Goal: Information Seeking & Learning: Learn about a topic

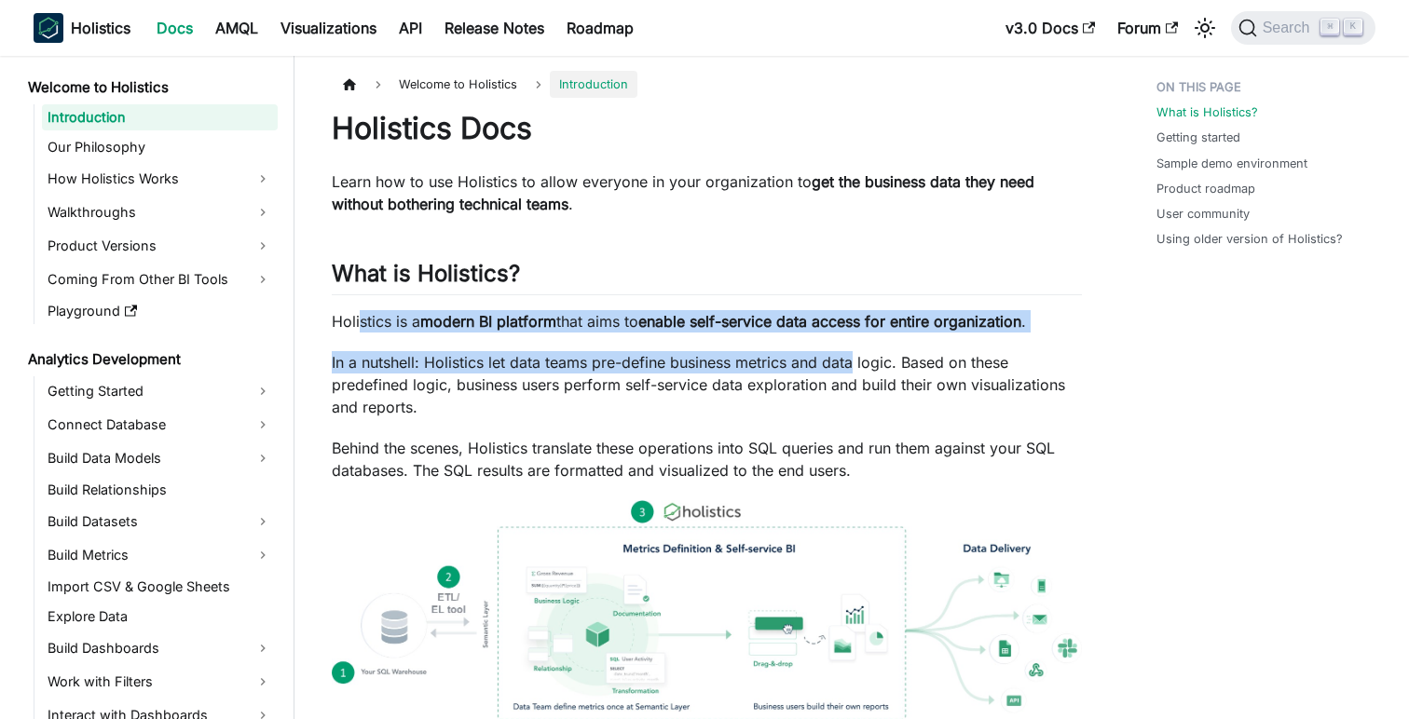
drag, startPoint x: 359, startPoint y: 323, endPoint x: 849, endPoint y: 352, distance: 491.0
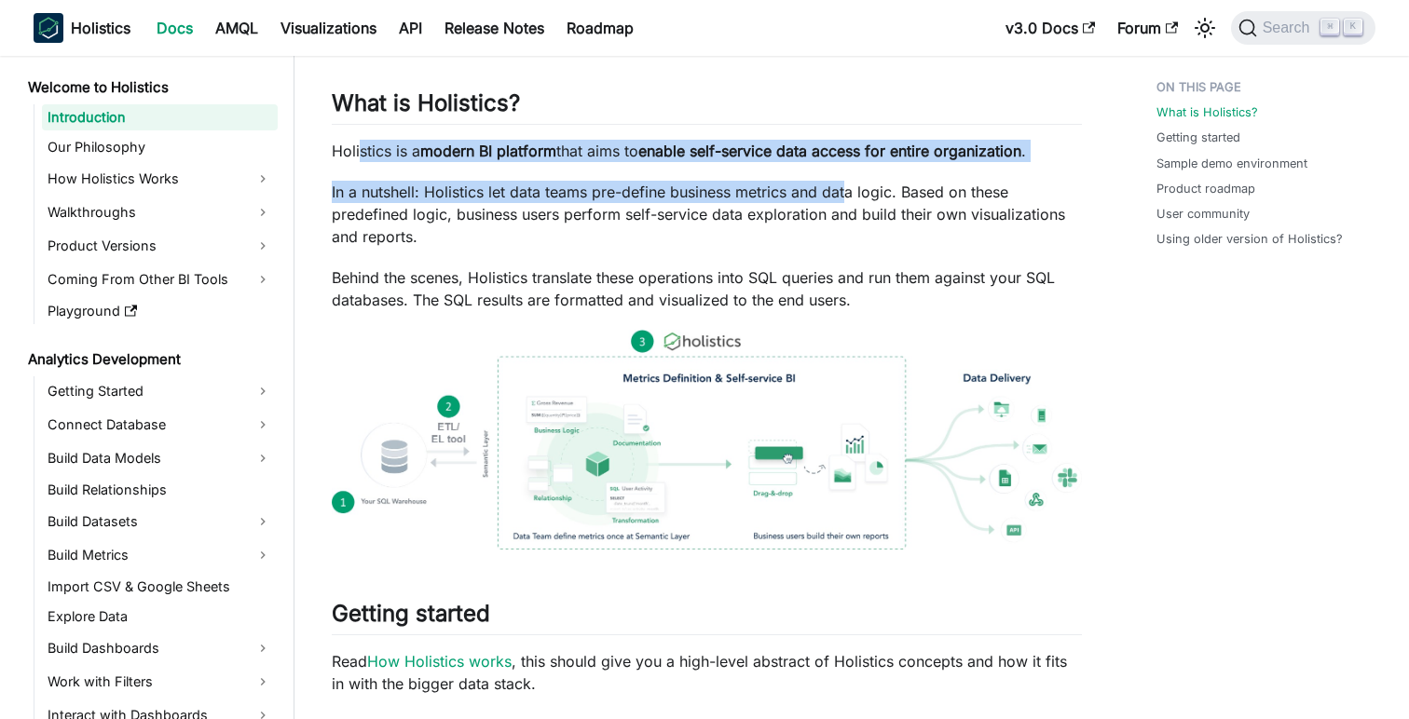
scroll to position [191, 0]
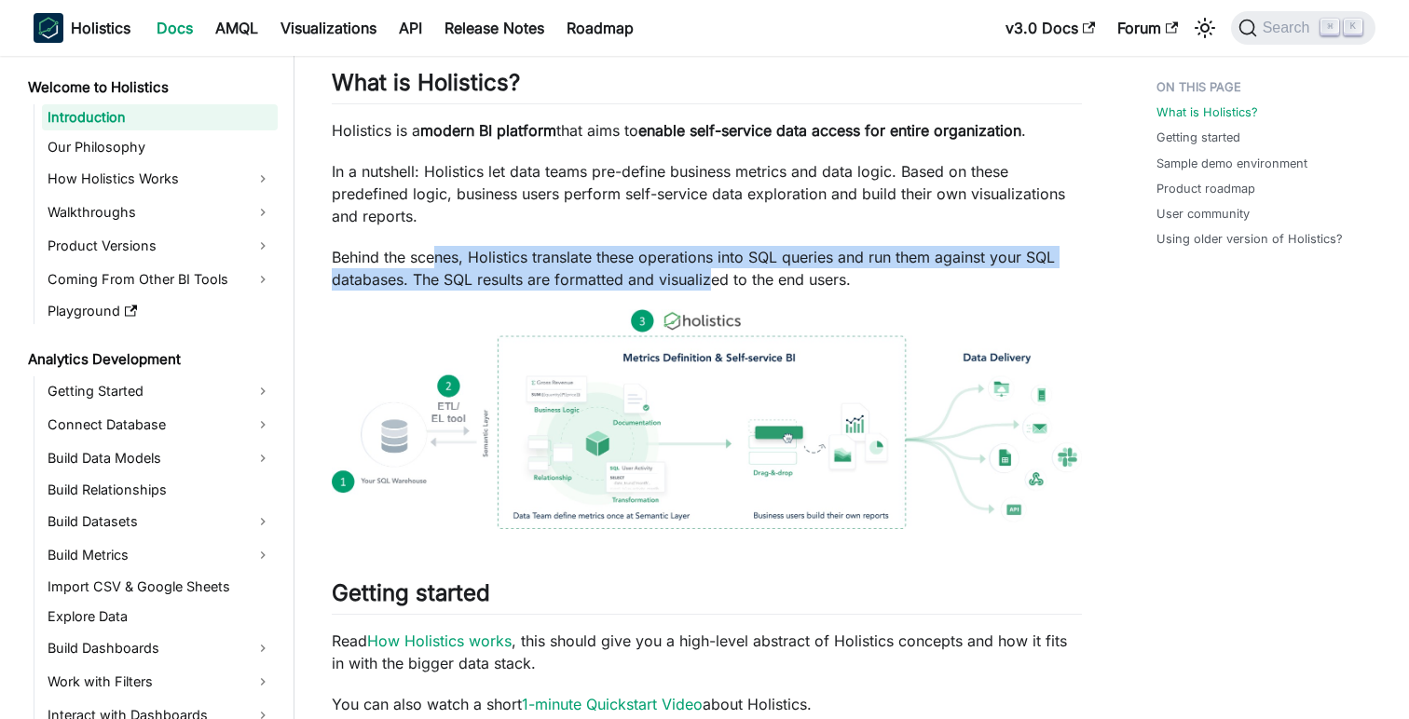
drag, startPoint x: 432, startPoint y: 259, endPoint x: 713, endPoint y: 274, distance: 280.9
click at [714, 274] on p "Behind the scenes, Holistics translate these operations into SQL queries and ru…" at bounding box center [707, 268] width 750 height 45
click at [138, 146] on link "Our Philosophy" at bounding box center [160, 147] width 236 height 26
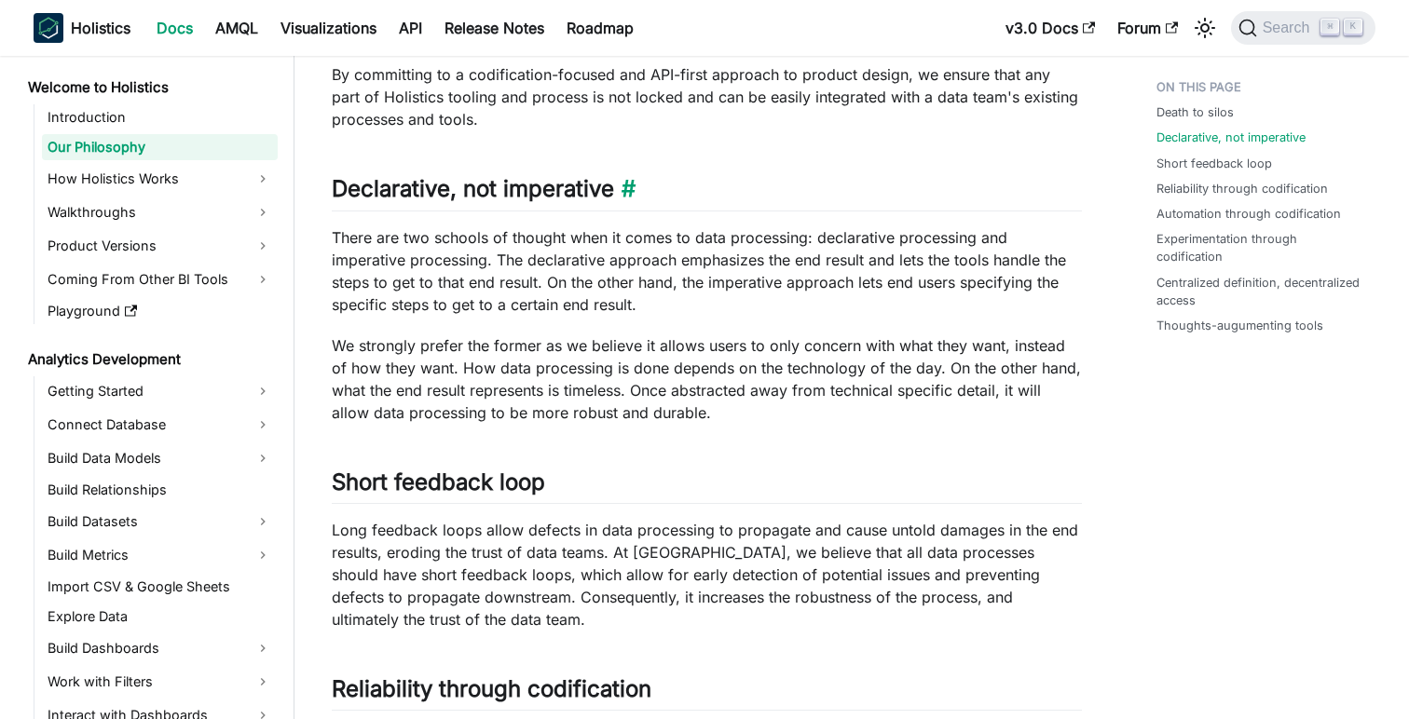
scroll to position [374, 0]
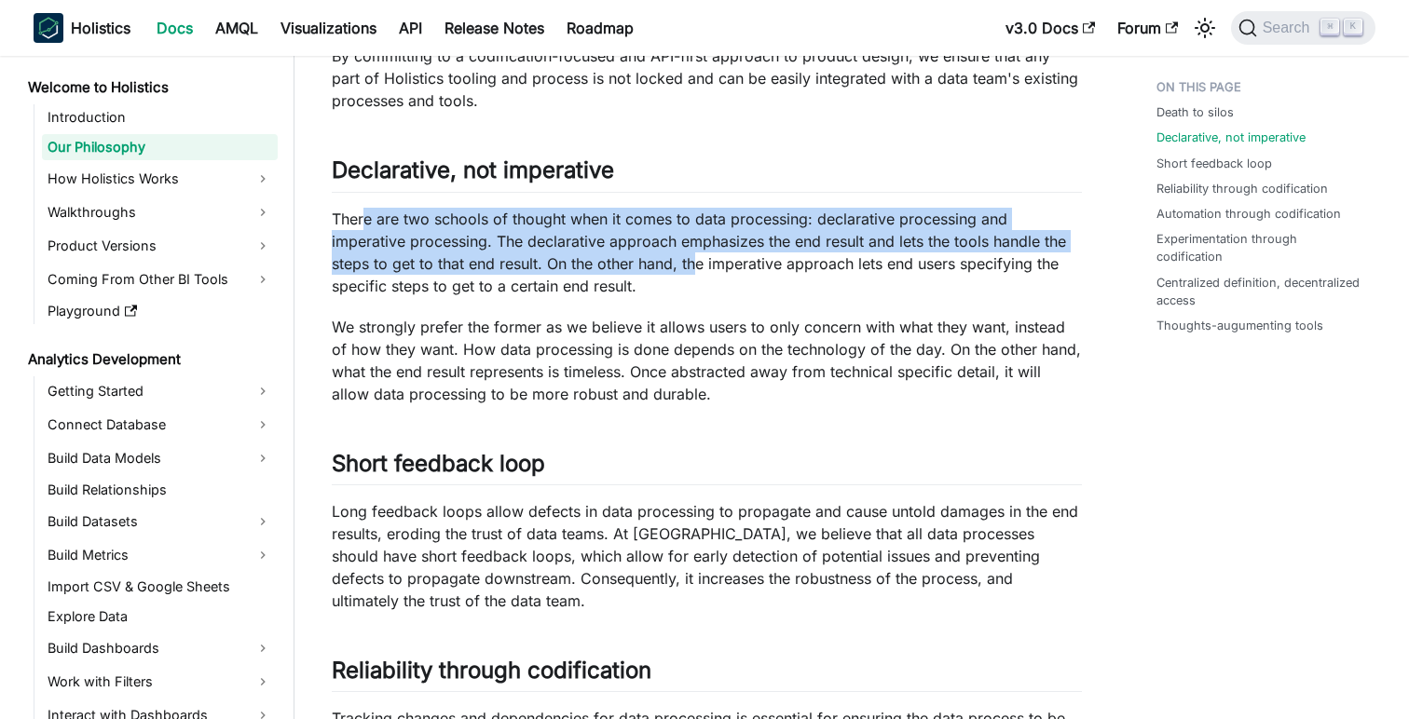
drag, startPoint x: 364, startPoint y: 222, endPoint x: 691, endPoint y: 274, distance: 331.2
click at [691, 274] on p "There are two schools of thought when it comes to data processing: declarative …" at bounding box center [707, 252] width 750 height 89
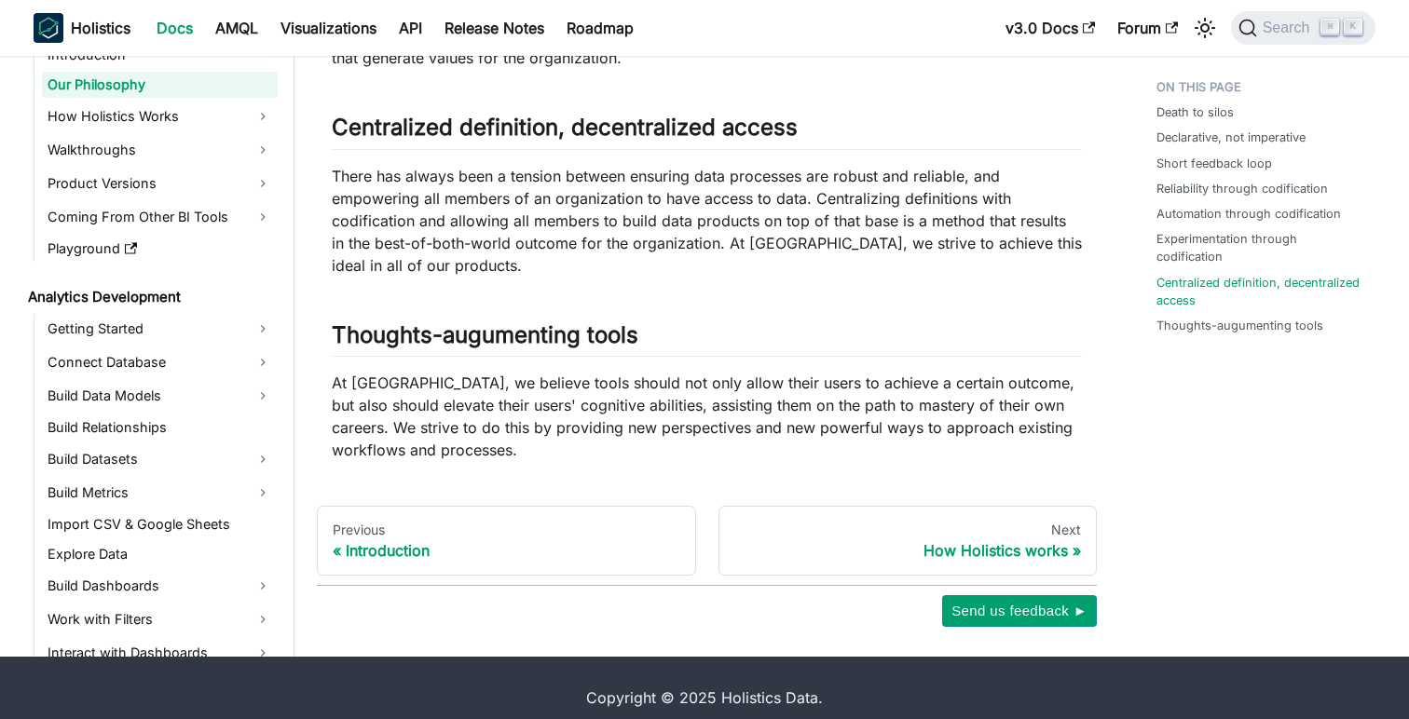
scroll to position [1617, 0]
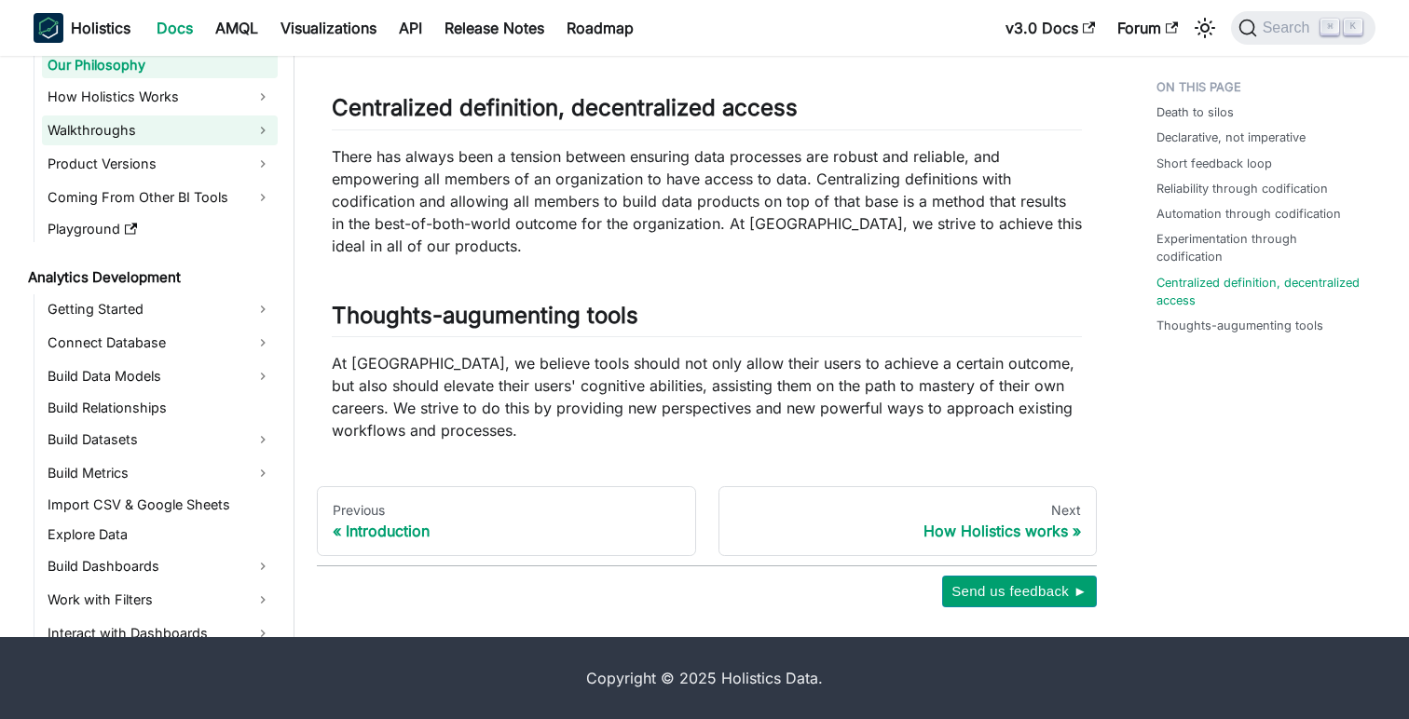
click at [171, 135] on link "Walkthroughs" at bounding box center [160, 131] width 236 height 30
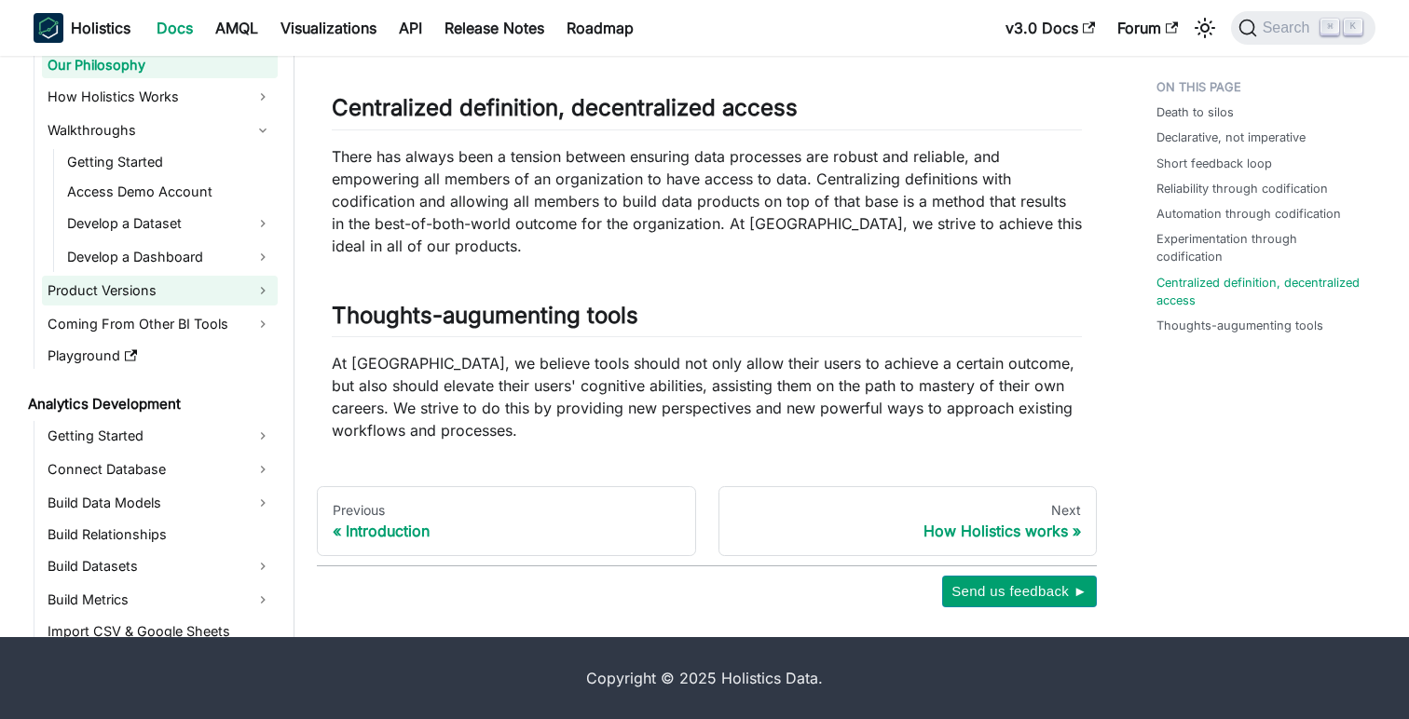
click at [231, 294] on link "Product Versions" at bounding box center [160, 291] width 236 height 30
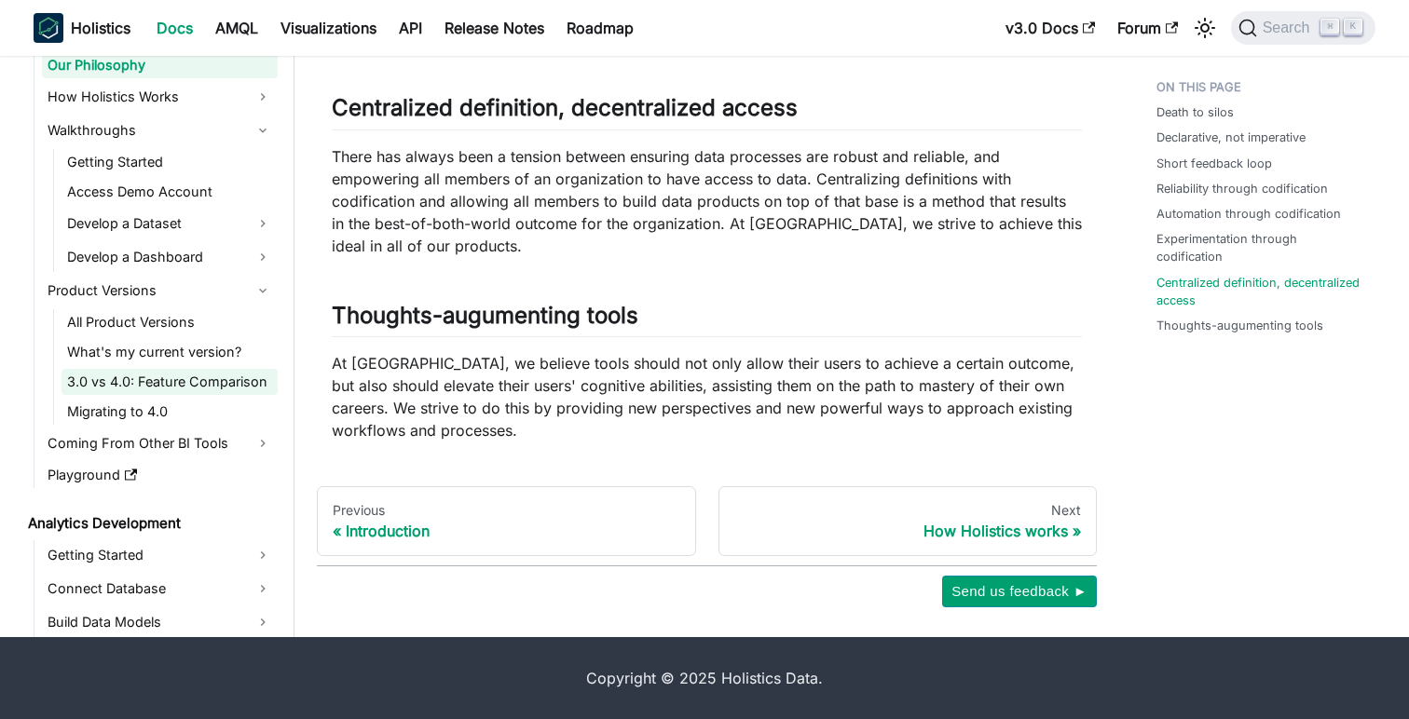
click at [222, 389] on link "3.0 vs 4.0: Feature Comparison" at bounding box center [170, 382] width 216 height 26
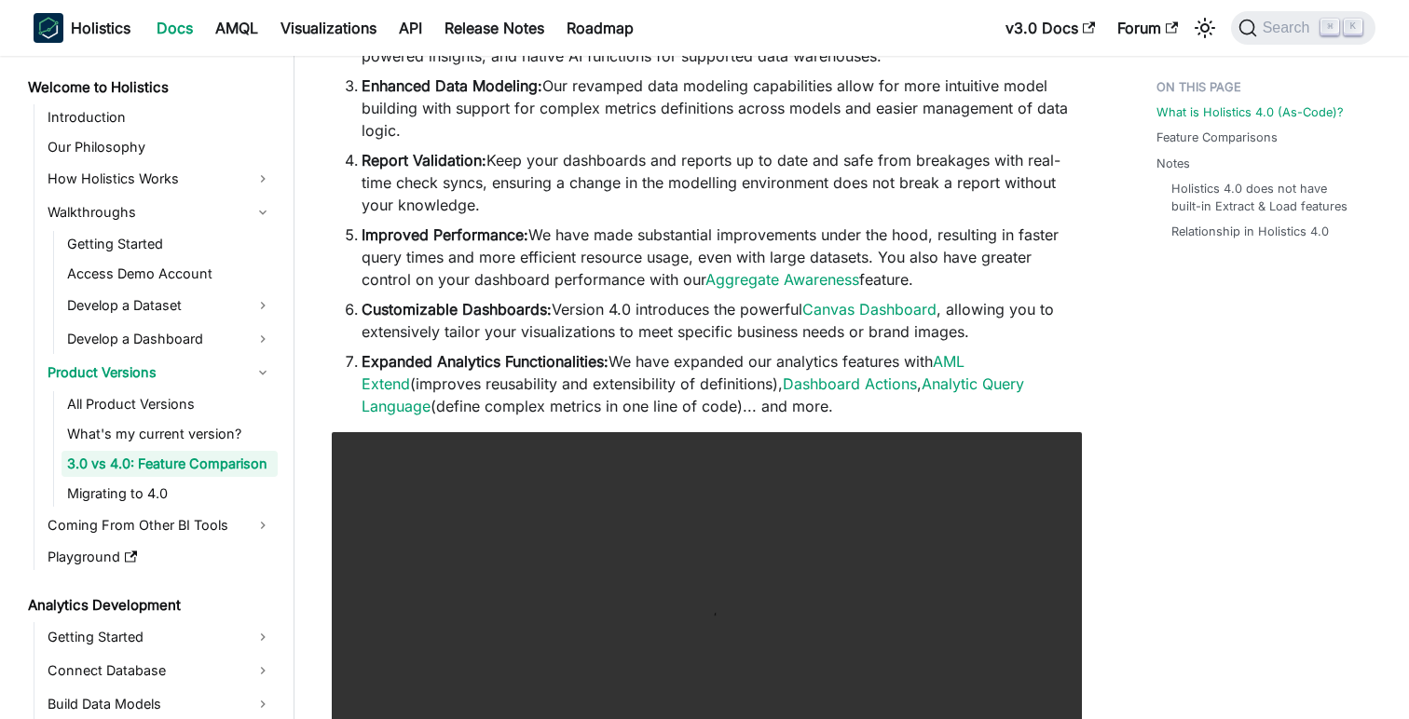
scroll to position [467, 0]
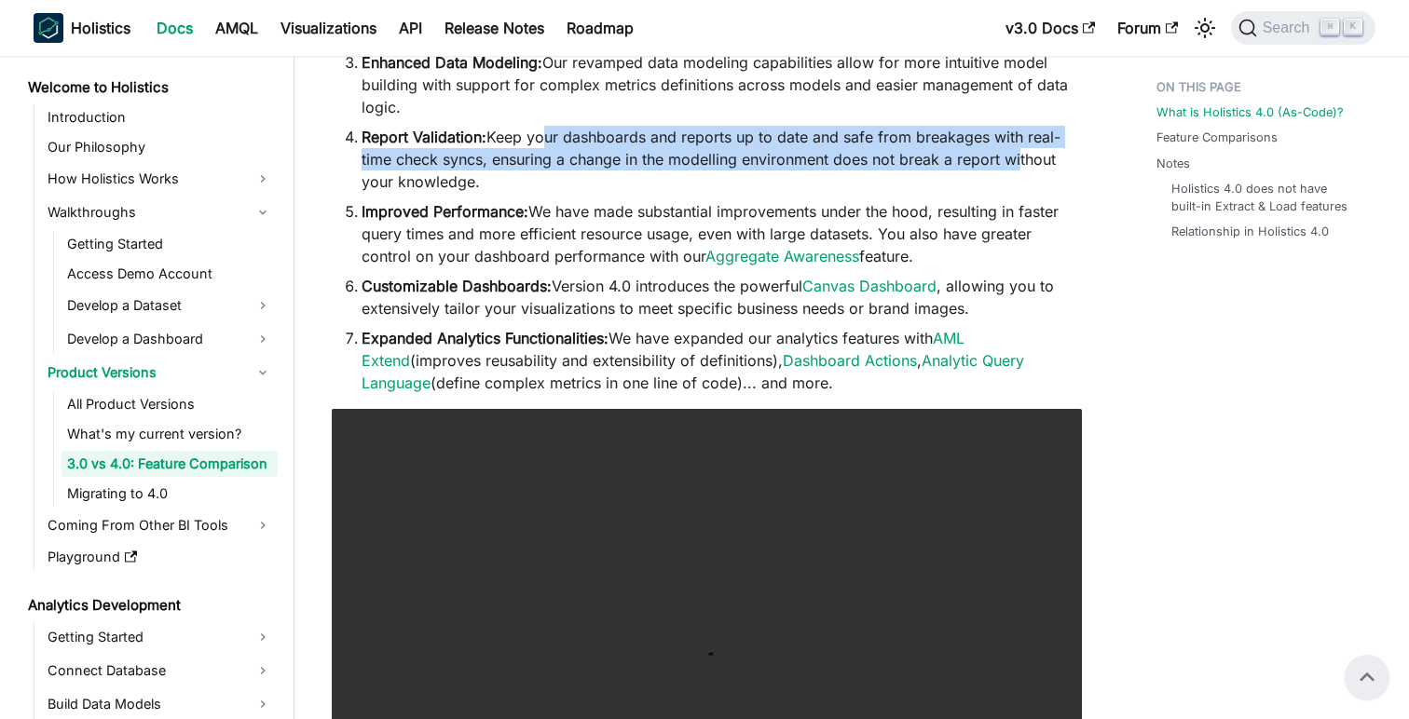
drag, startPoint x: 534, startPoint y: 136, endPoint x: 1014, endPoint y: 171, distance: 481.2
click at [1014, 171] on li "Report Validation: Keep your dashboards and reports up to date and safe from br…" at bounding box center [722, 159] width 720 height 67
click at [514, 164] on li "Report Validation: Keep your dashboards and reports up to date and safe from br…" at bounding box center [722, 159] width 720 height 67
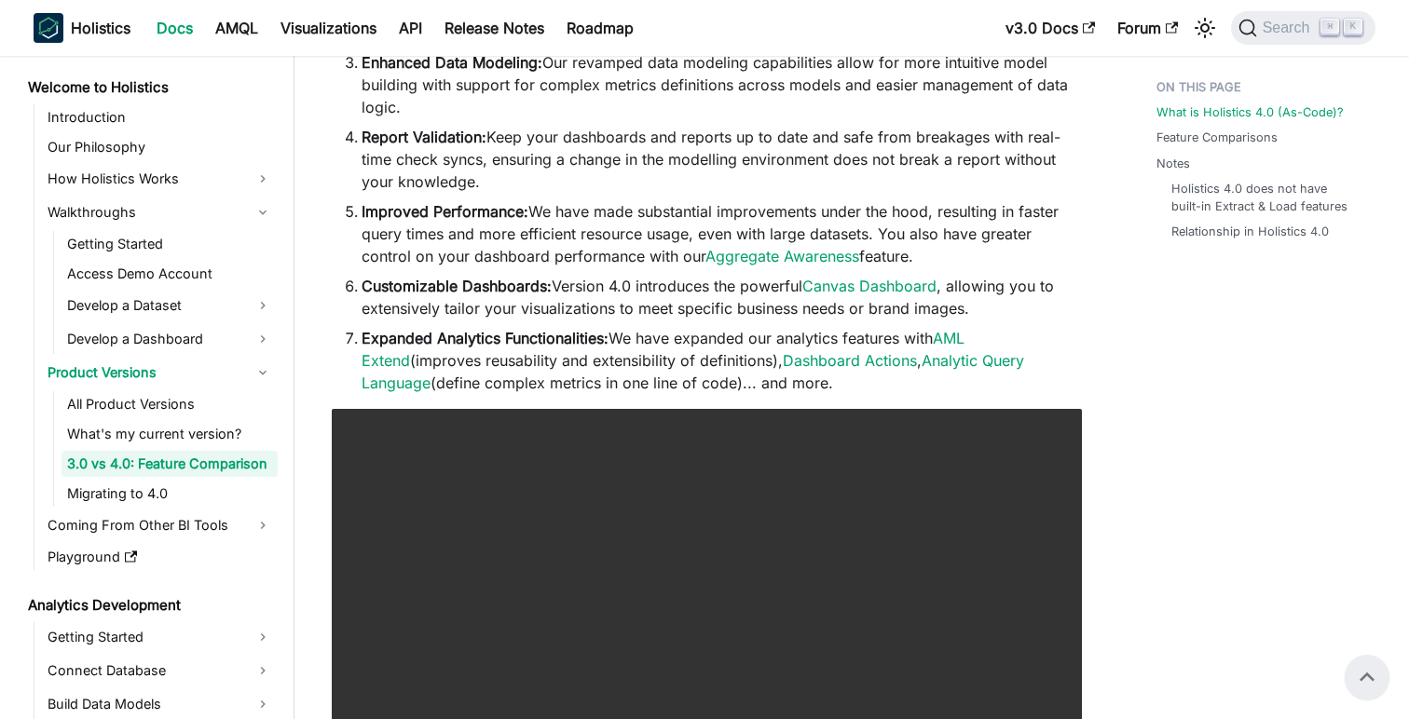
drag, startPoint x: 510, startPoint y: 162, endPoint x: 1069, endPoint y: 179, distance: 559.4
click at [1069, 179] on li "Report Validation: Keep your dashboards and reports up to date and safe from br…" at bounding box center [722, 159] width 720 height 67
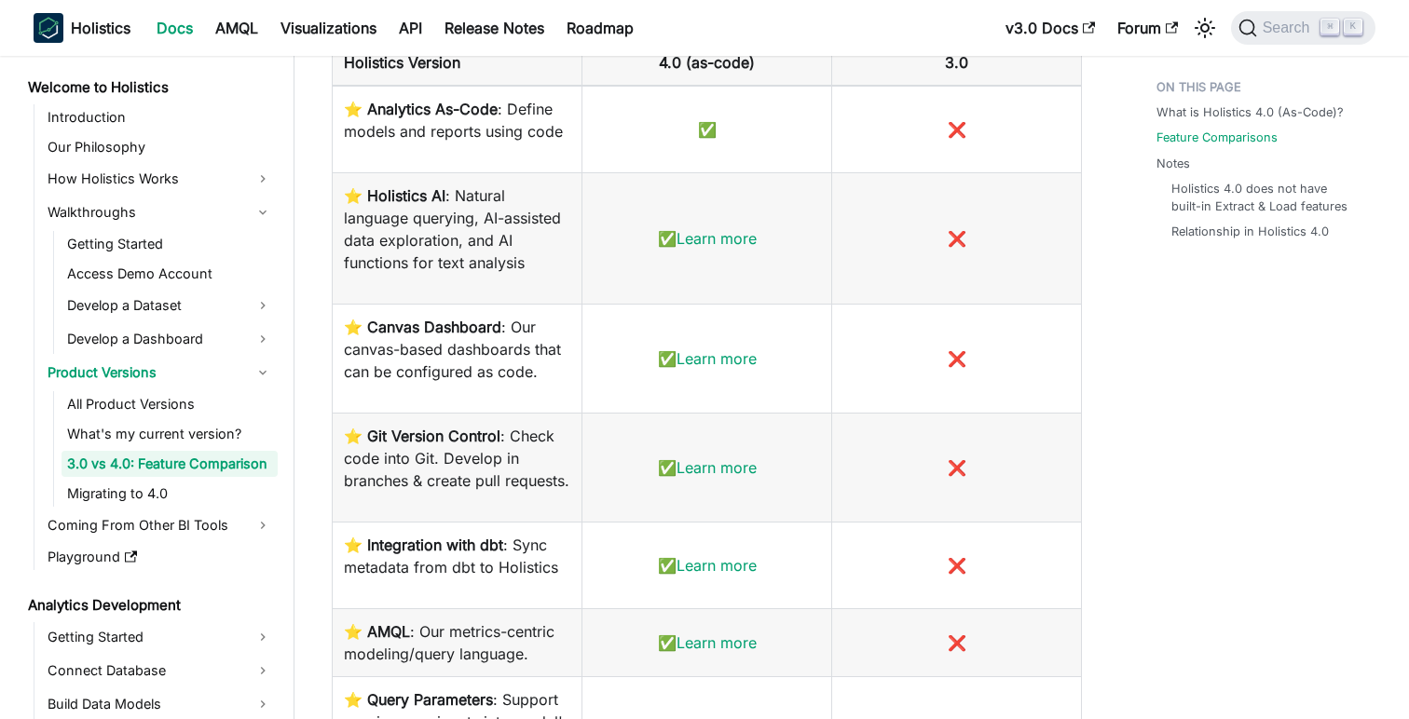
scroll to position [1479, 0]
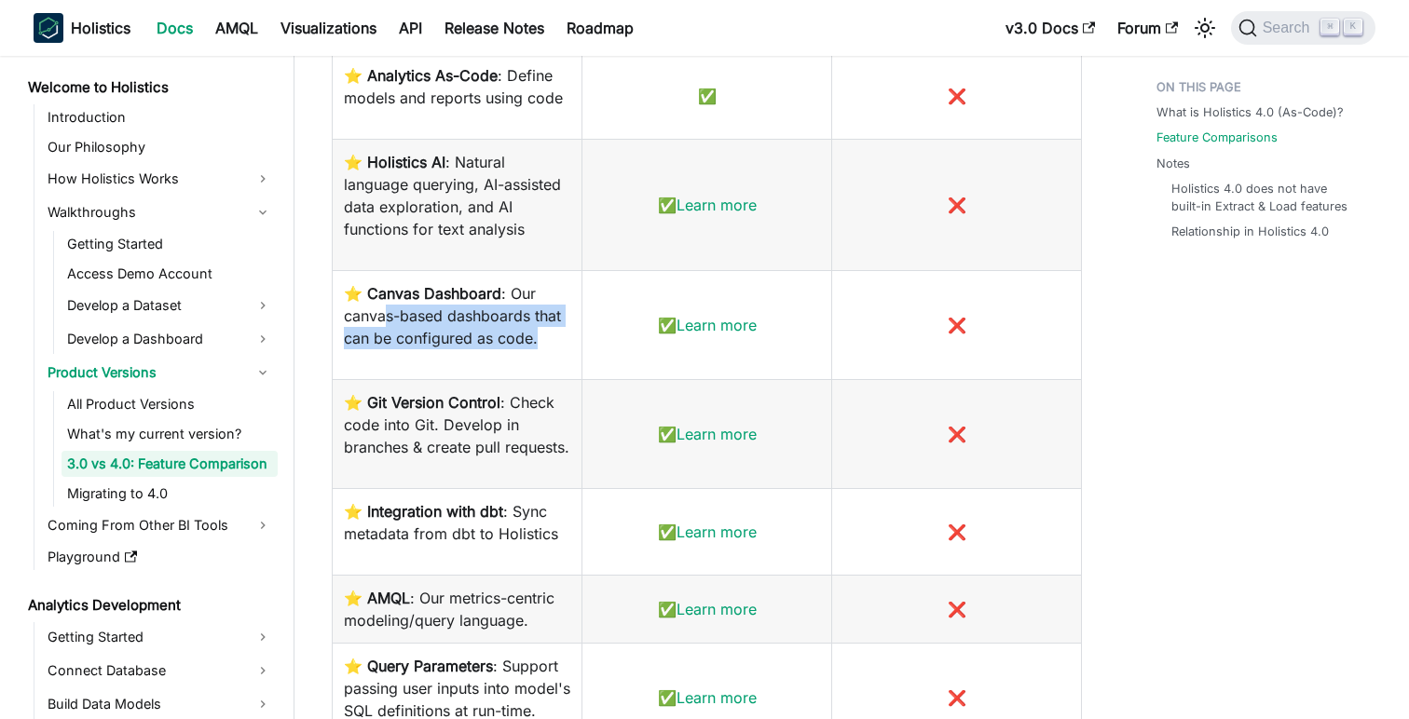
drag, startPoint x: 386, startPoint y: 323, endPoint x: 556, endPoint y: 341, distance: 171.5
click at [556, 341] on p "⭐️ Canvas Dashboard : Our canvas-based dashboards that can be configured as cod…" at bounding box center [457, 315] width 226 height 67
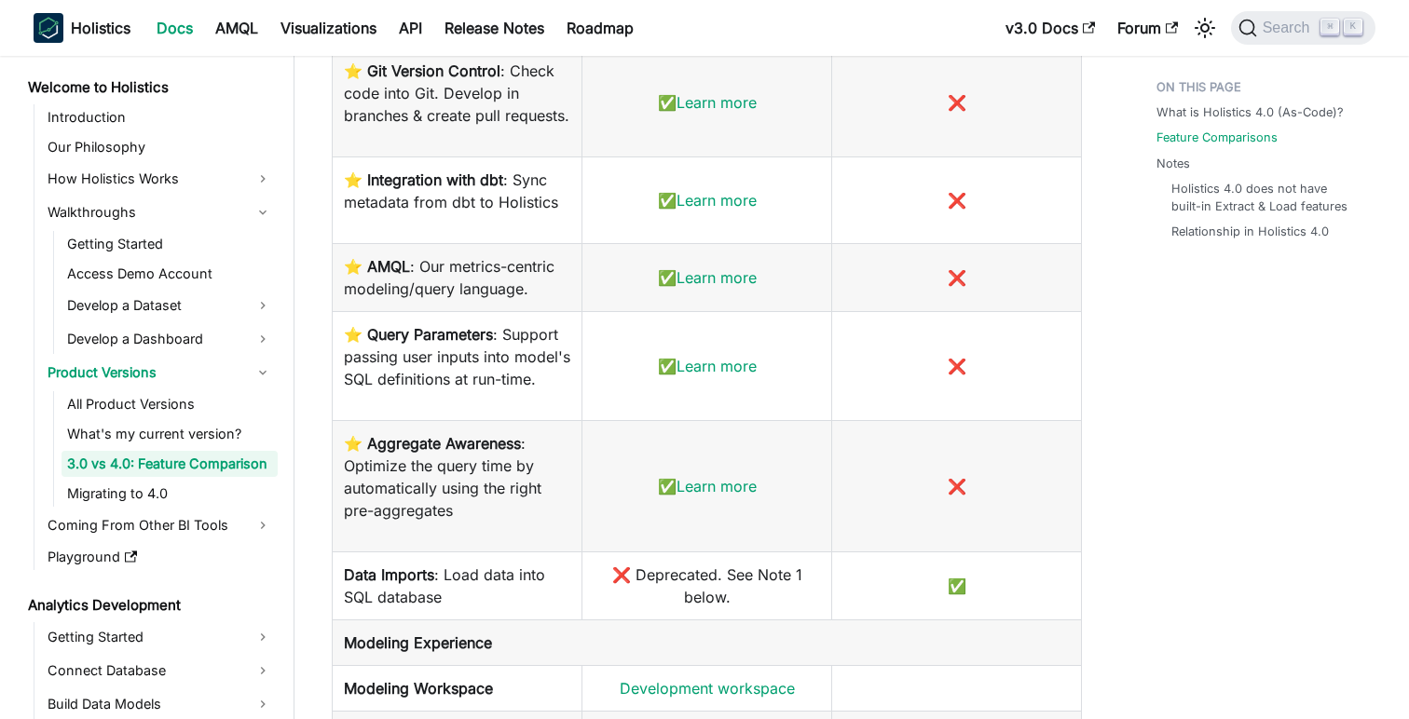
scroll to position [1822, 0]
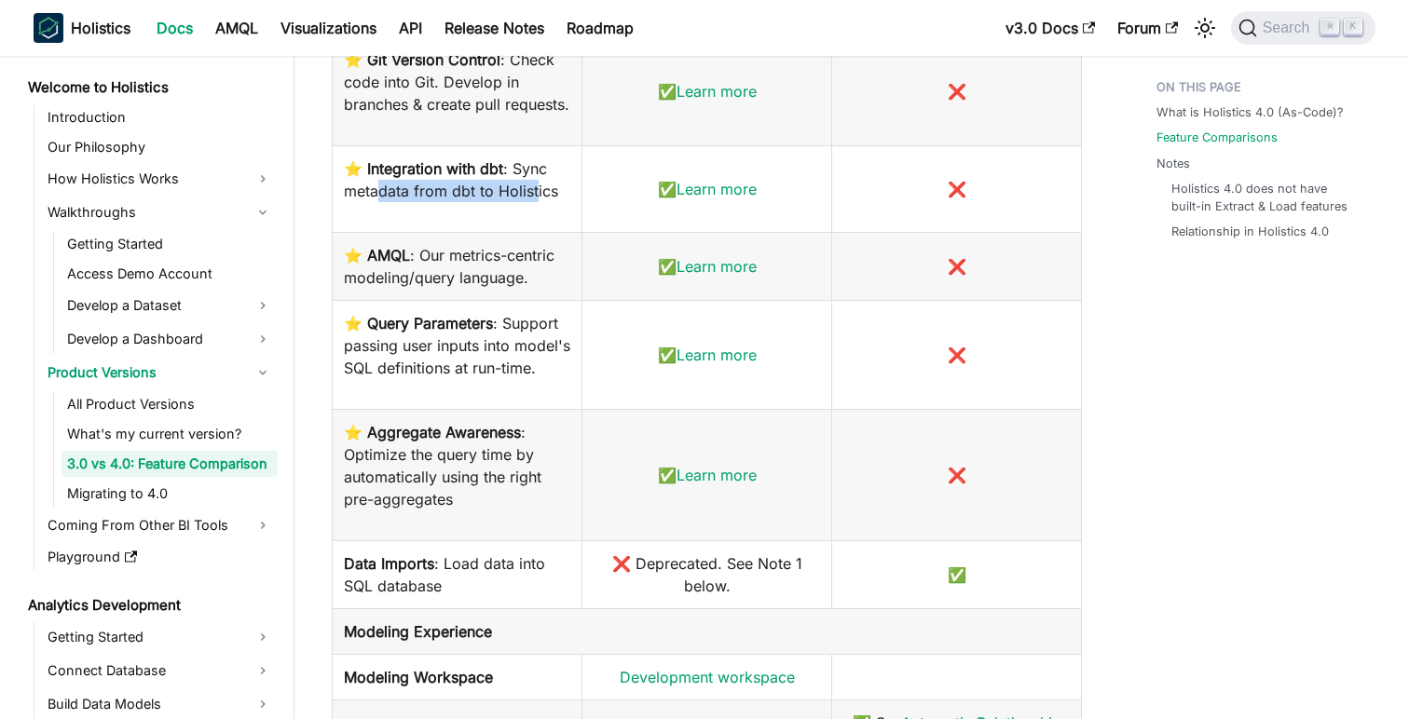
drag, startPoint x: 376, startPoint y: 212, endPoint x: 534, endPoint y: 207, distance: 157.6
click at [534, 202] on p "⭐️ Integration with dbt : Sync metadata from dbt to Holistics" at bounding box center [457, 179] width 226 height 45
click at [711, 198] on link "Learn more" at bounding box center [717, 189] width 80 height 19
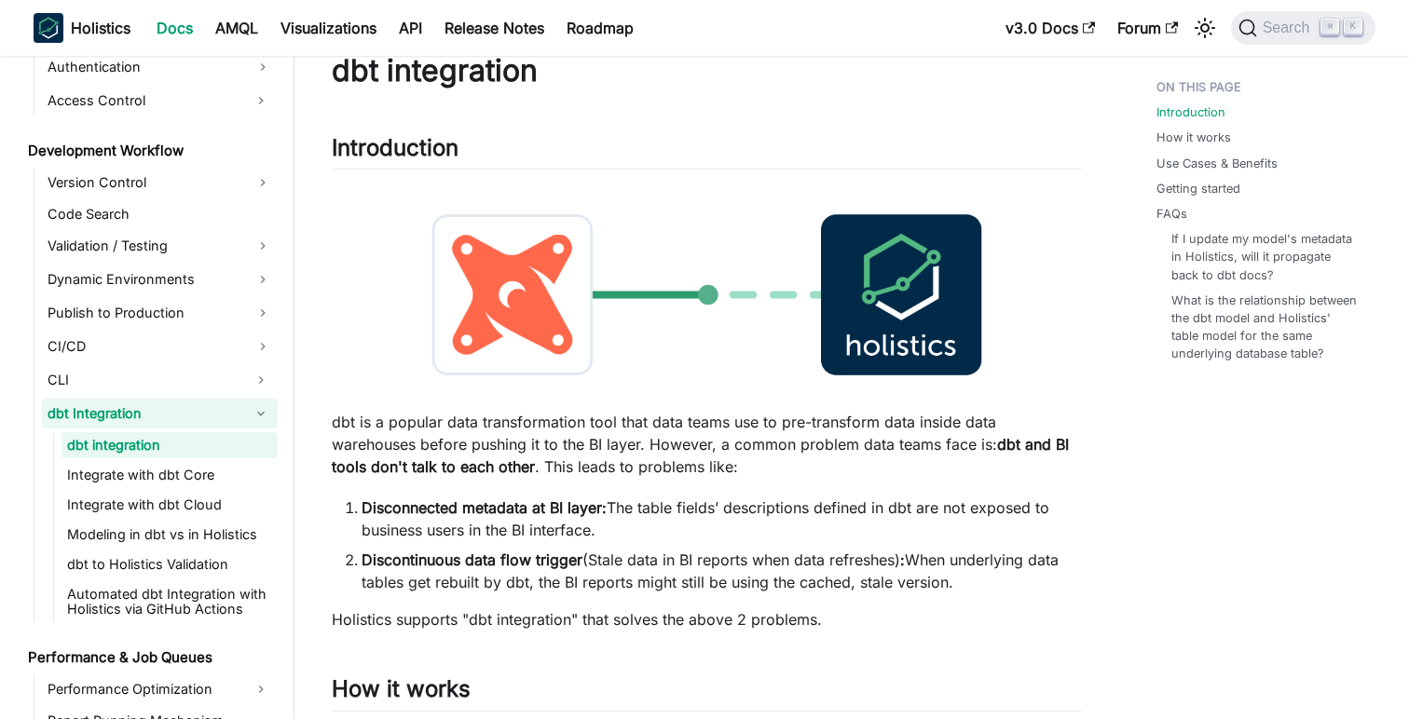
scroll to position [1244, 0]
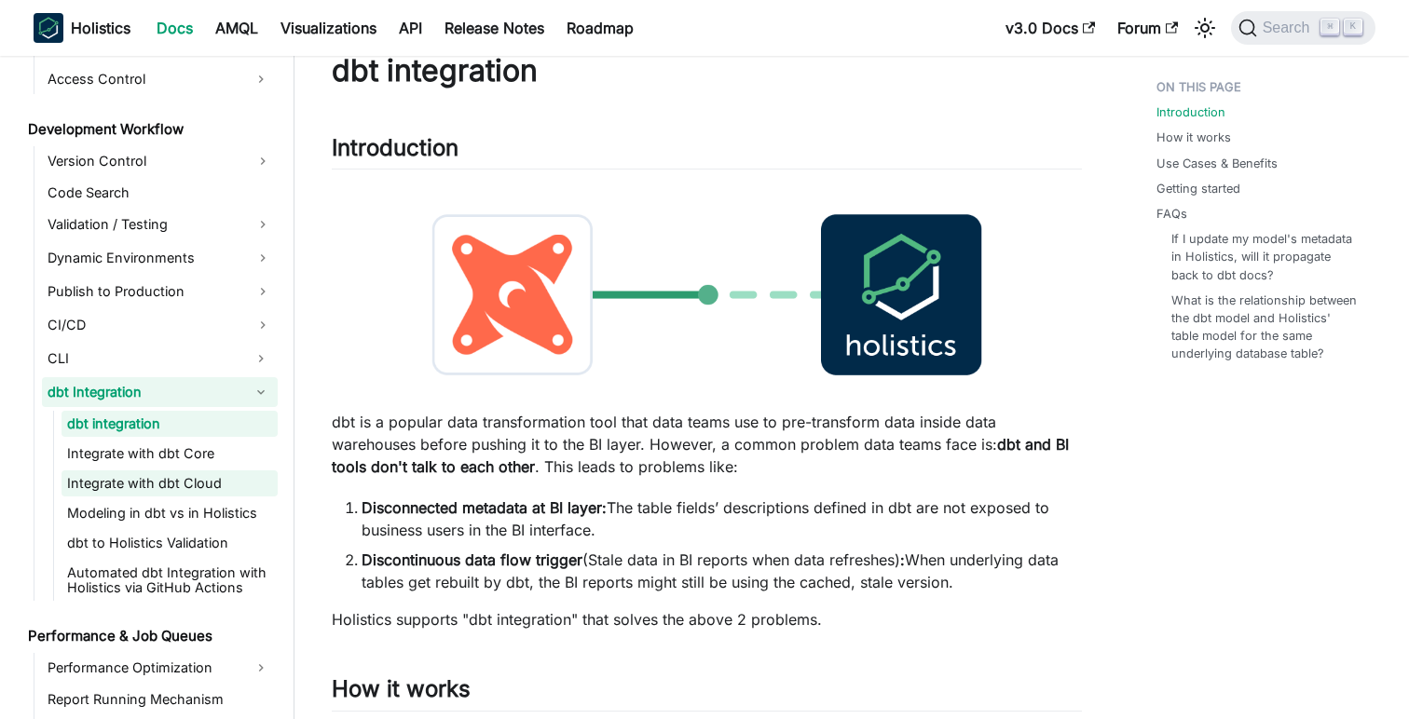
click at [170, 481] on link "Integrate with dbt Cloud" at bounding box center [170, 484] width 216 height 26
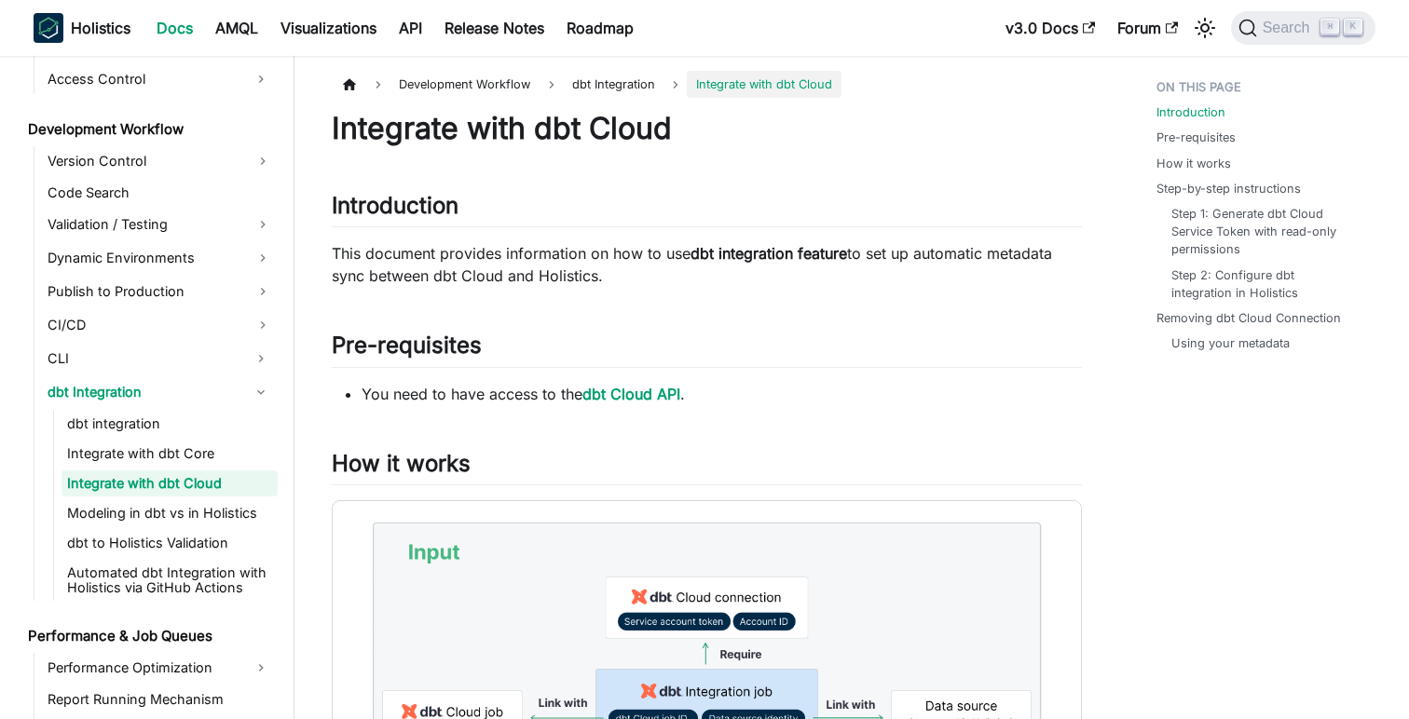
drag, startPoint x: 388, startPoint y: 251, endPoint x: 671, endPoint y: 259, distance: 283.4
click at [671, 259] on p "This document provides information on how to use dbt integration feature to set…" at bounding box center [707, 264] width 750 height 45
drag, startPoint x: 671, startPoint y: 259, endPoint x: 961, endPoint y: 283, distance: 290.8
click at [961, 283] on p "This document provides information on how to use dbt integration feature to set…" at bounding box center [707, 264] width 750 height 45
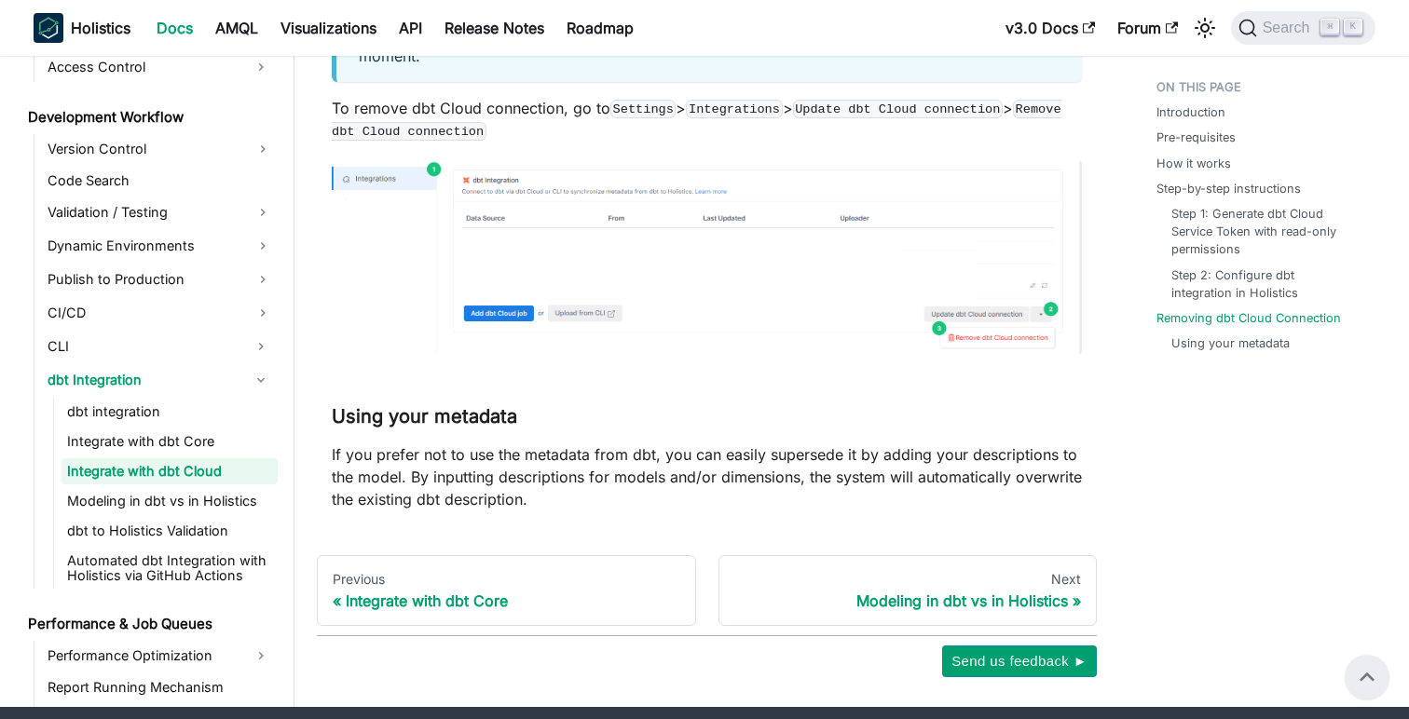
scroll to position [3525, 0]
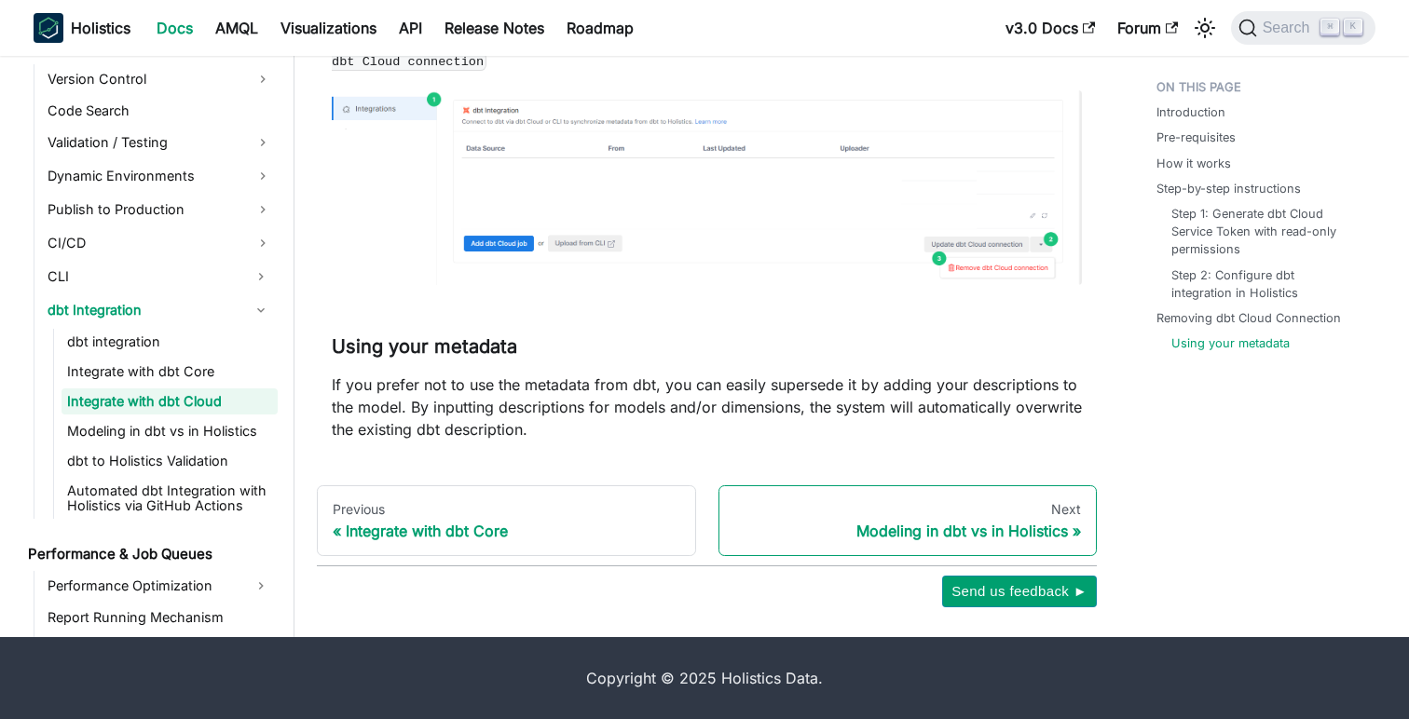
click at [874, 527] on div "Modeling in dbt vs in Holistics" at bounding box center [908, 531] width 348 height 19
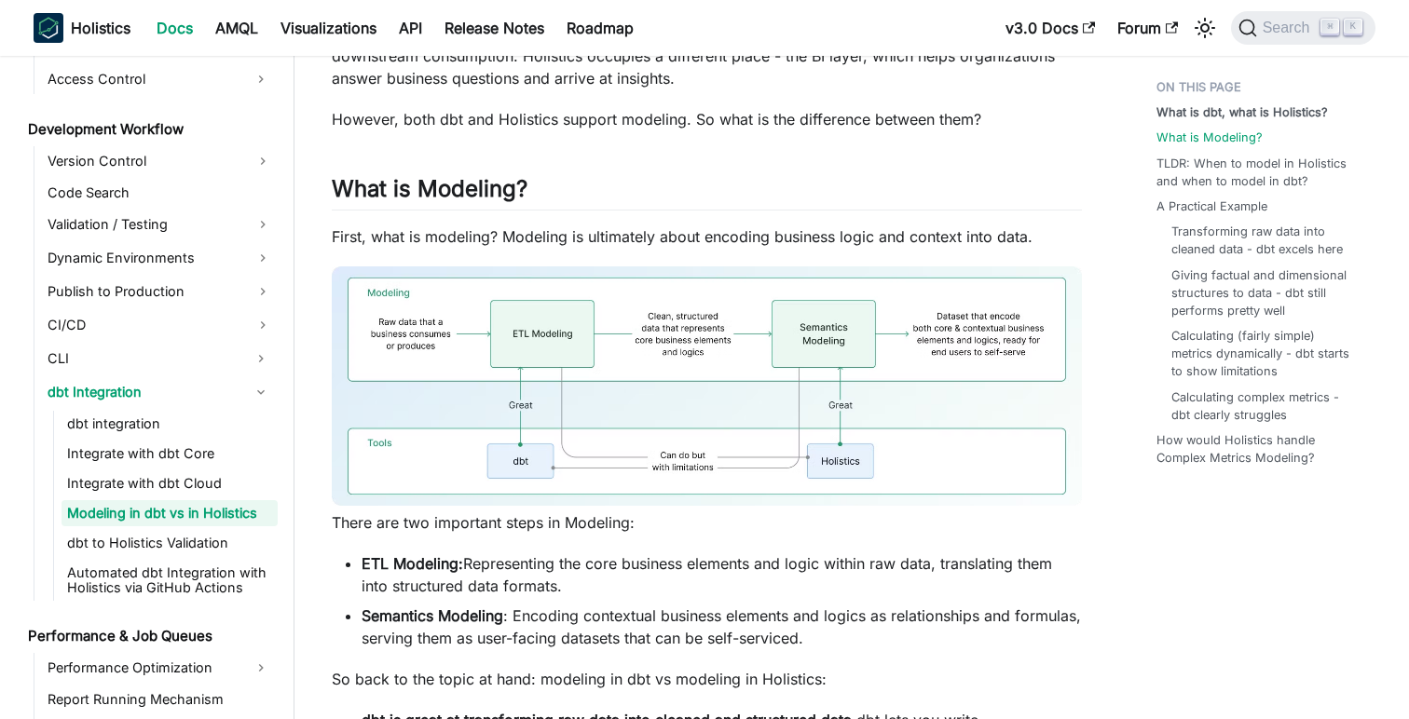
scroll to position [357, 0]
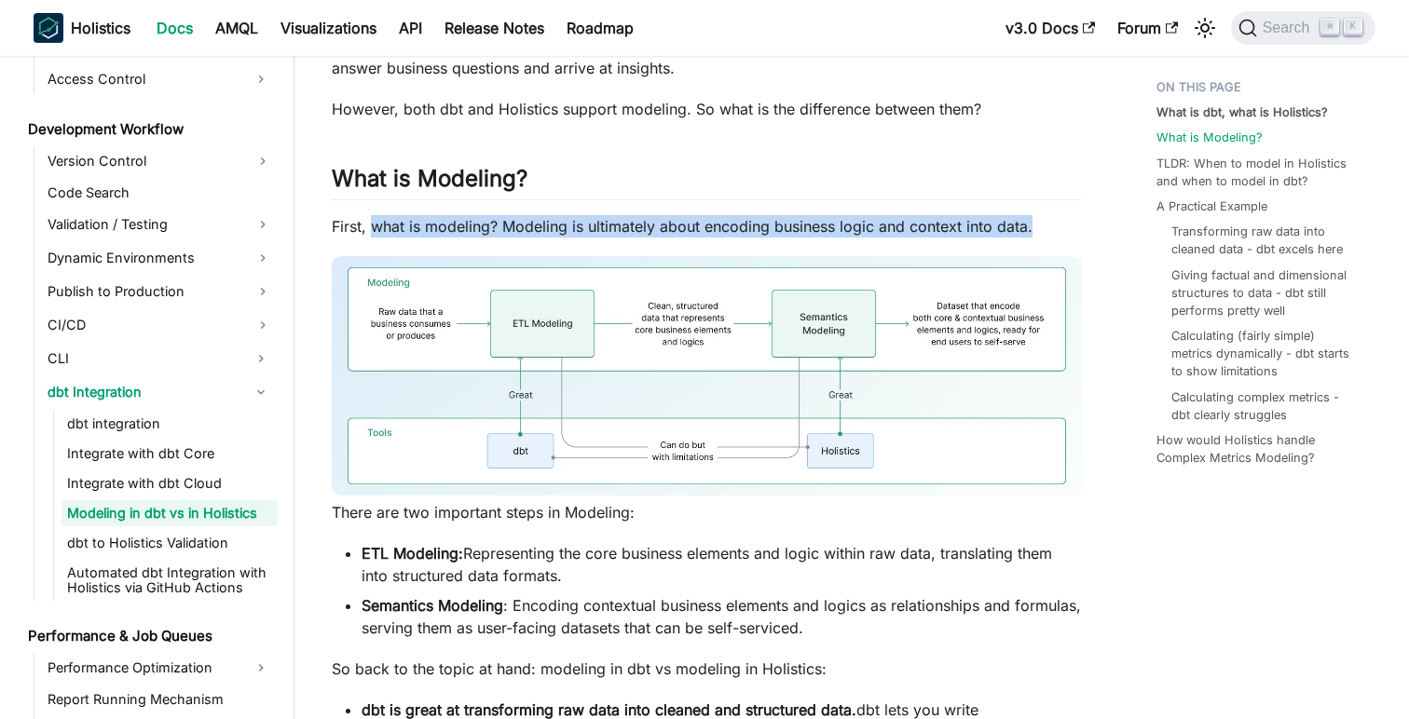
drag, startPoint x: 376, startPoint y: 227, endPoint x: 527, endPoint y: 241, distance: 151.6
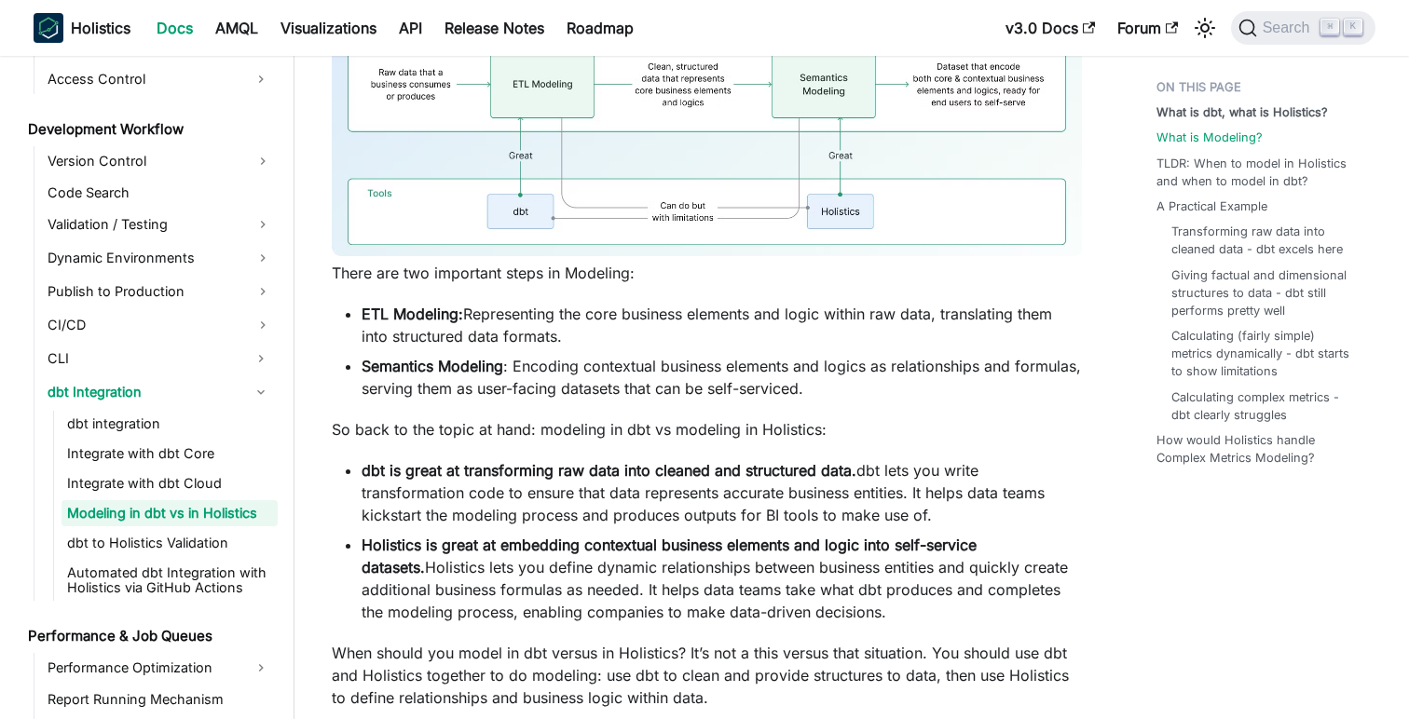
scroll to position [614, 0]
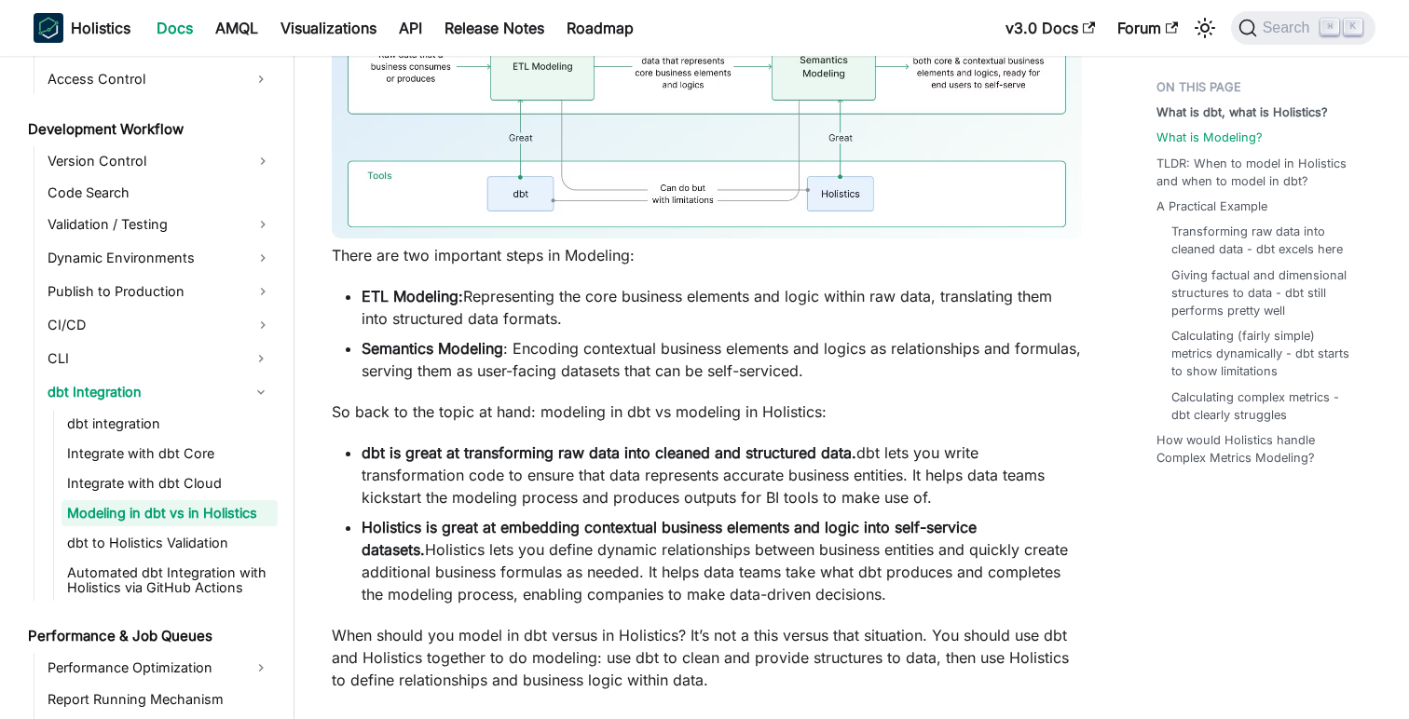
drag, startPoint x: 700, startPoint y: 300, endPoint x: 1054, endPoint y: 312, distance: 354.3
click at [1054, 312] on li "ETL Modeling: Representing the core business elements and logic within raw data…" at bounding box center [722, 307] width 720 height 45
drag, startPoint x: 522, startPoint y: 348, endPoint x: 721, endPoint y: 361, distance: 199.9
click at [721, 361] on li "Semantics Modeling : Encoding contextual business elements and logics as relati…" at bounding box center [722, 359] width 720 height 45
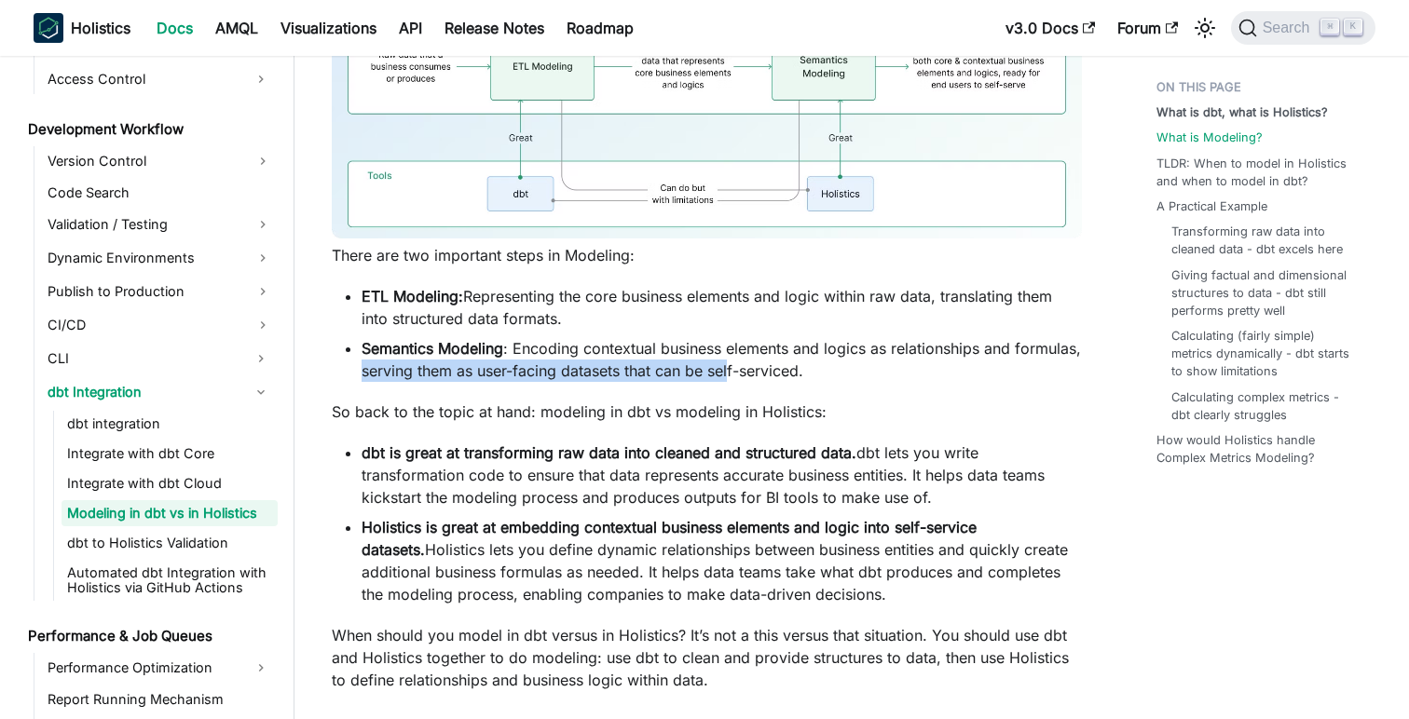
drag, startPoint x: 432, startPoint y: 375, endPoint x: 800, endPoint y: 379, distance: 368.1
click at [800, 379] on li "Semantics Modeling : Encoding contextual business elements and logics as relati…" at bounding box center [722, 359] width 720 height 45
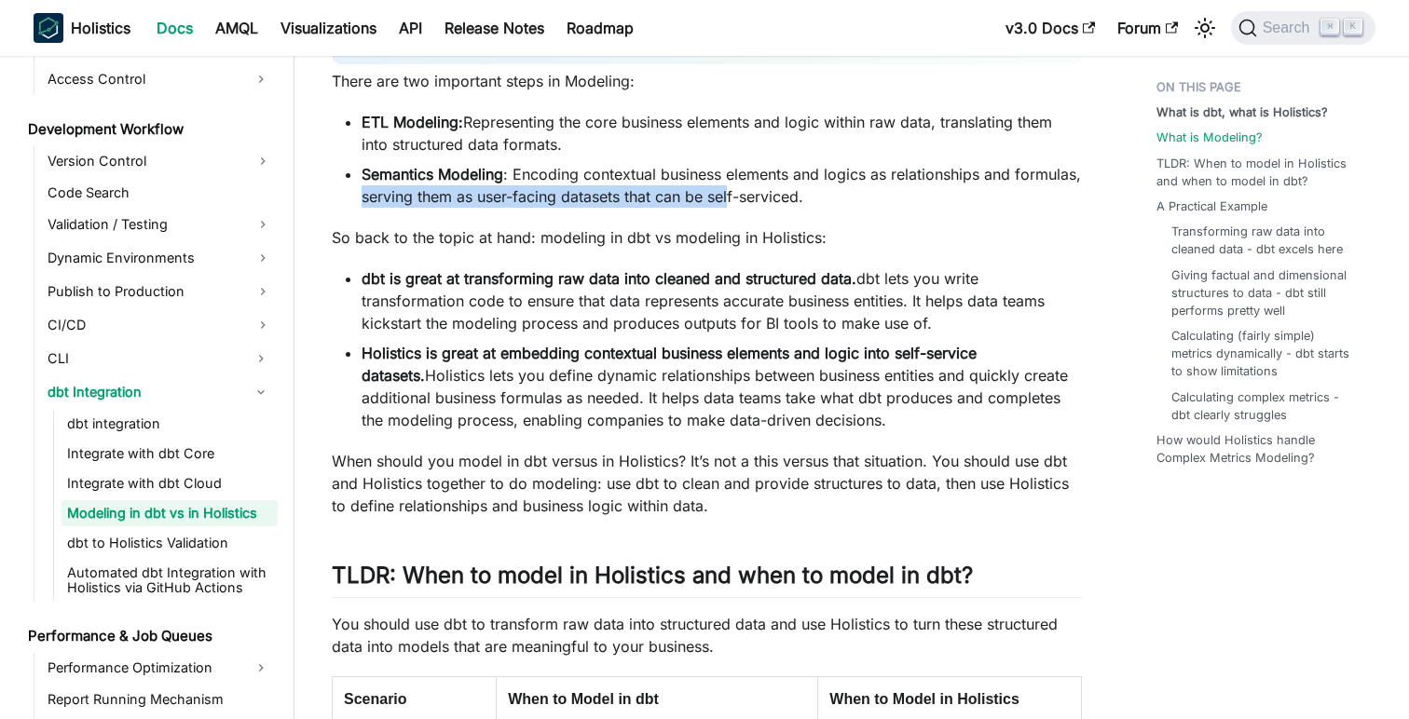
scroll to position [797, 0]
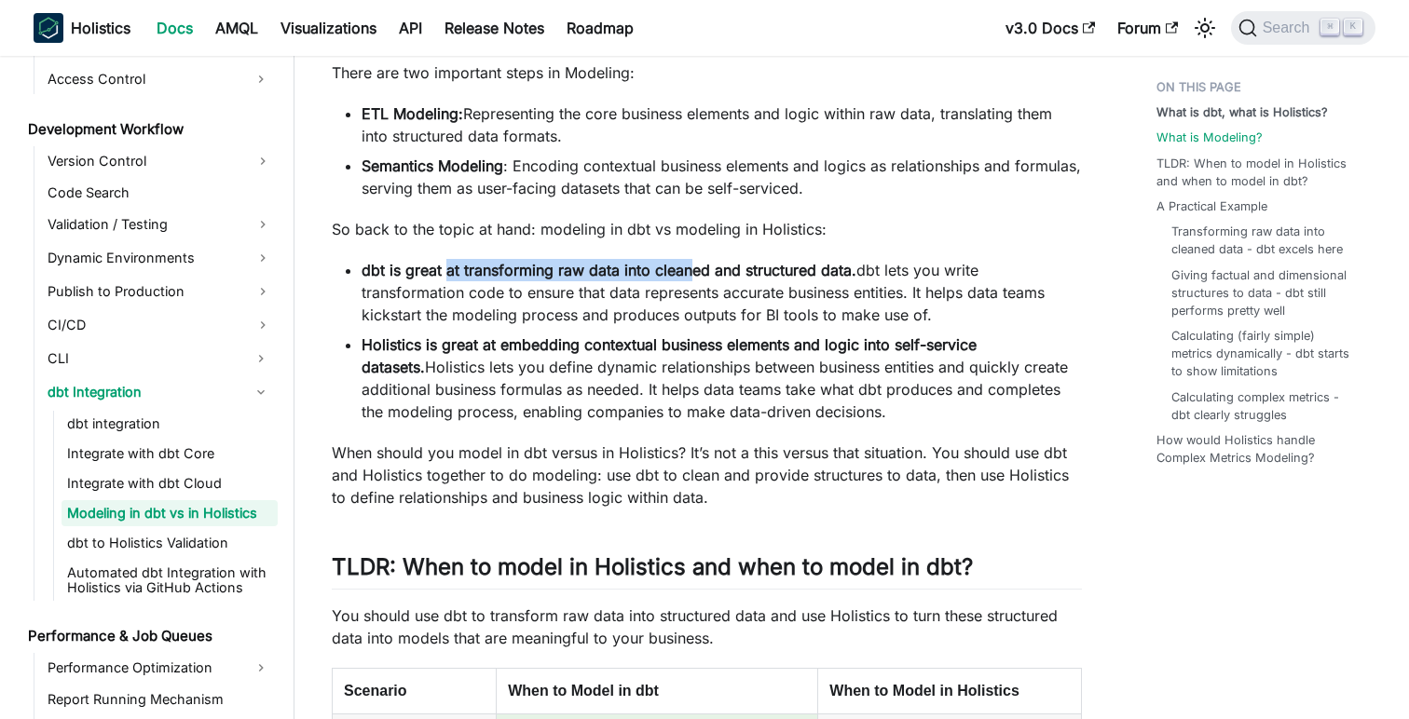
drag, startPoint x: 449, startPoint y: 272, endPoint x: 690, endPoint y: 278, distance: 240.5
click at [690, 278] on strong "dbt is great at transforming raw data into cleaned and structured data." at bounding box center [609, 270] width 495 height 19
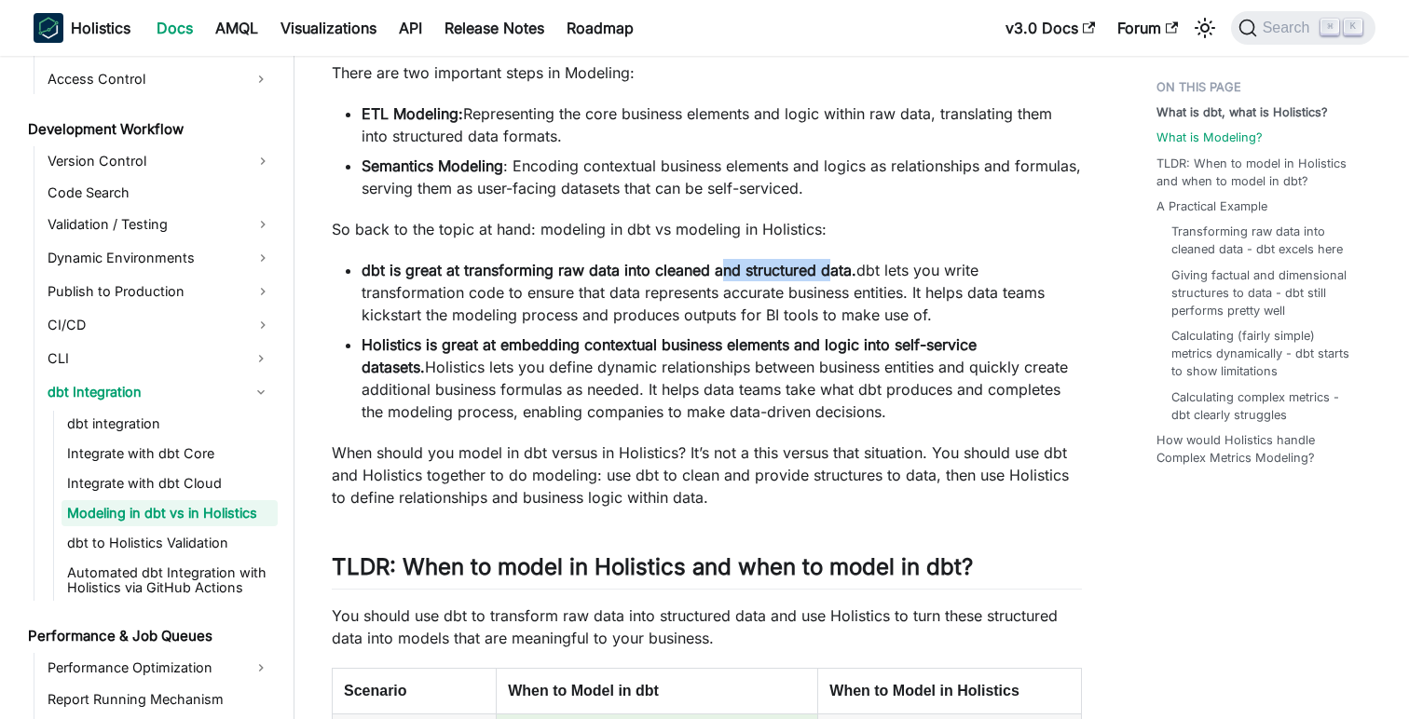
drag, startPoint x: 723, startPoint y: 271, endPoint x: 825, endPoint y: 267, distance: 101.7
click at [825, 266] on strong "dbt is great at transforming raw data into cleaned and structured data." at bounding box center [609, 270] width 495 height 19
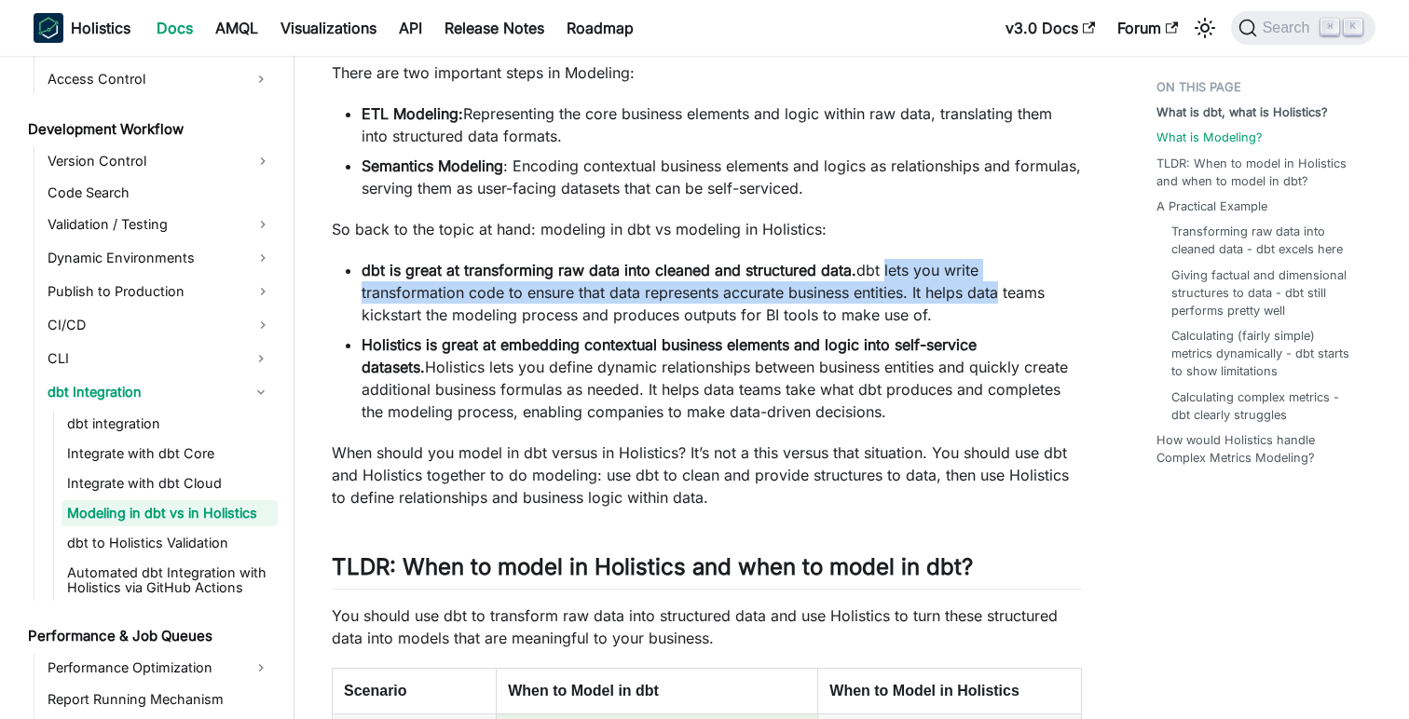
drag, startPoint x: 883, startPoint y: 270, endPoint x: 995, endPoint y: 294, distance: 114.2
click at [995, 293] on li "dbt is great at transforming raw data into cleaned and structured data. dbt let…" at bounding box center [722, 292] width 720 height 67
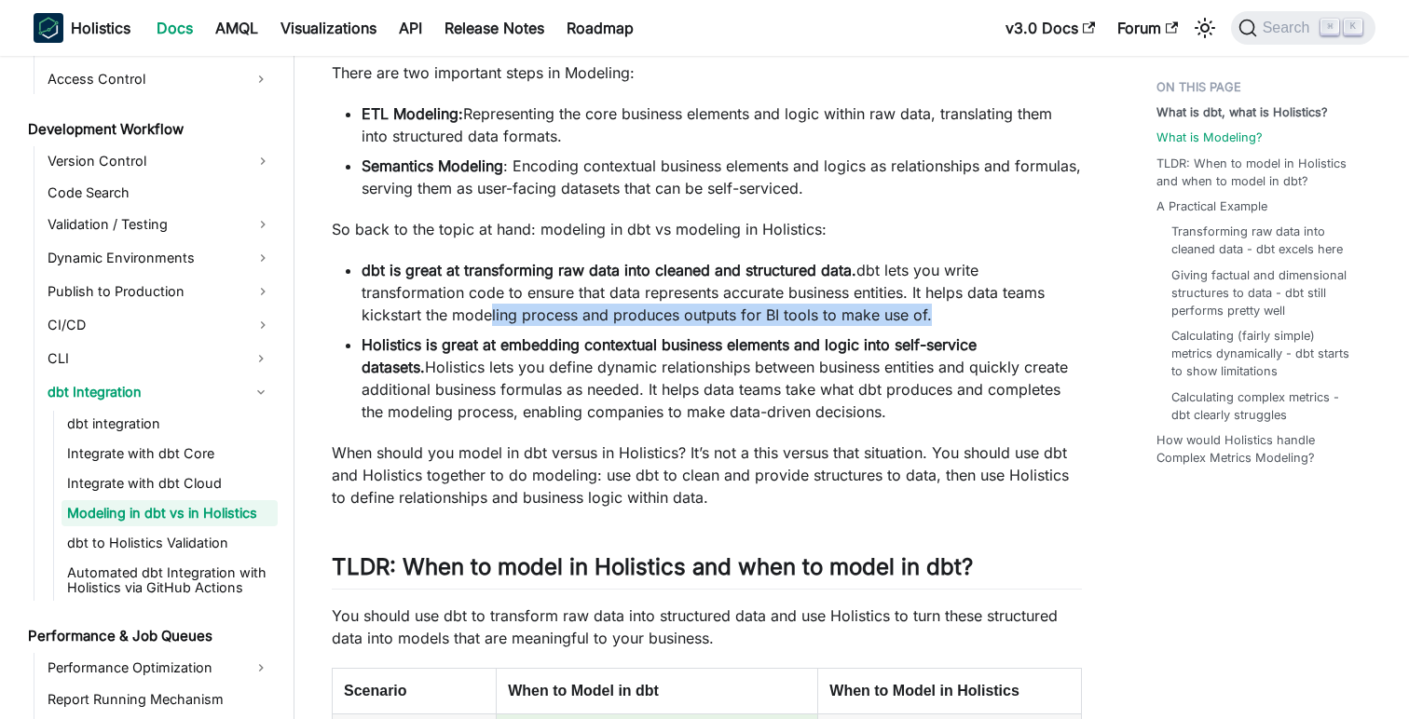
drag, startPoint x: 482, startPoint y: 314, endPoint x: 777, endPoint y: 330, distance: 295.8
click at [777, 330] on ul "dbt is great at transforming raw data into cleaned and structured data. dbt let…" at bounding box center [707, 341] width 750 height 164
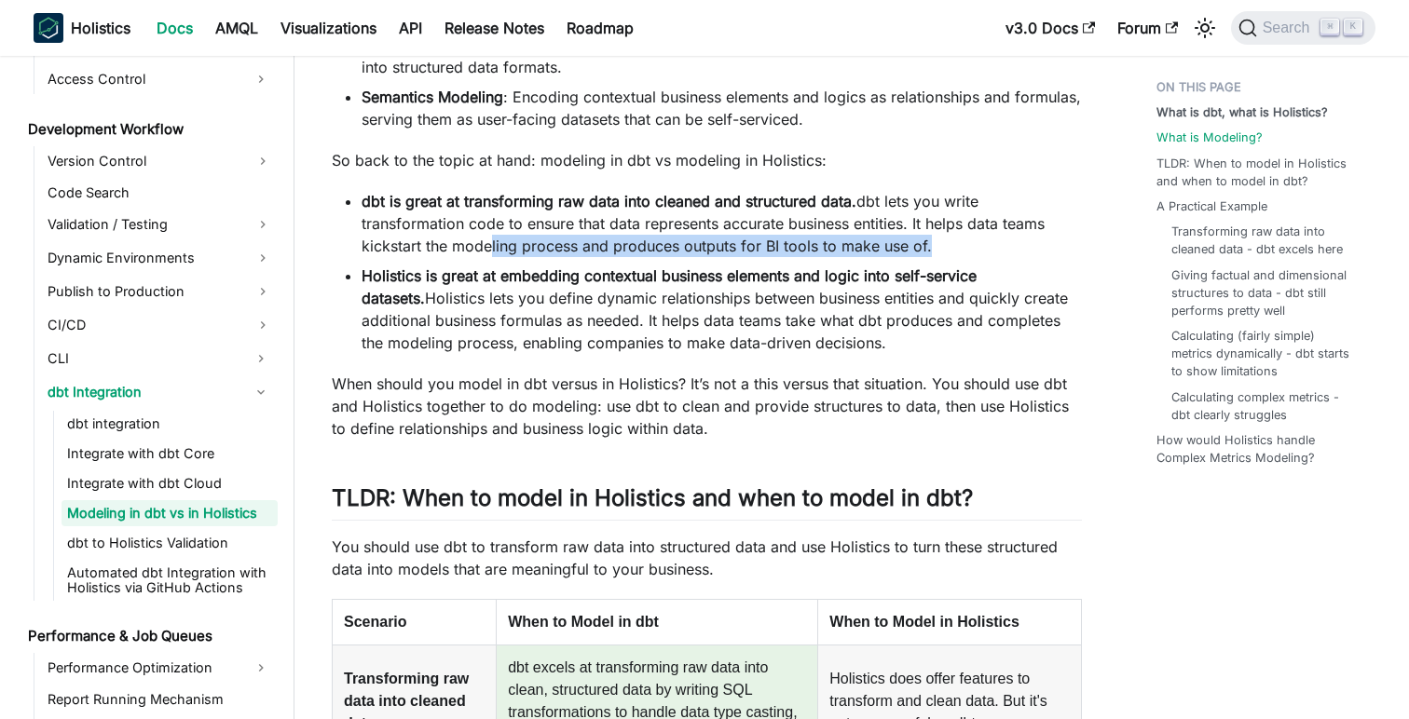
scroll to position [883, 0]
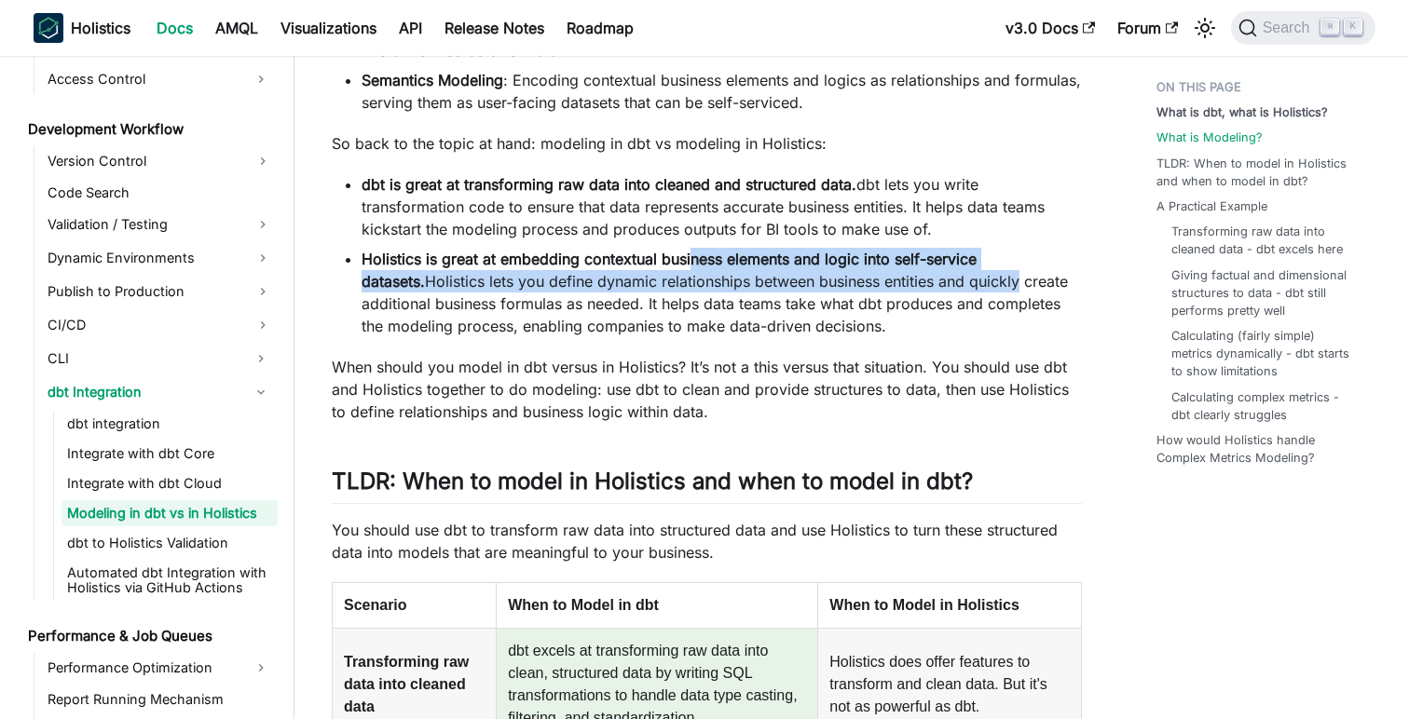
drag, startPoint x: 691, startPoint y: 258, endPoint x: 954, endPoint y: 280, distance: 264.6
click at [954, 280] on li "Holistics is great at embedding contextual business elements and logic into sel…" at bounding box center [722, 292] width 720 height 89
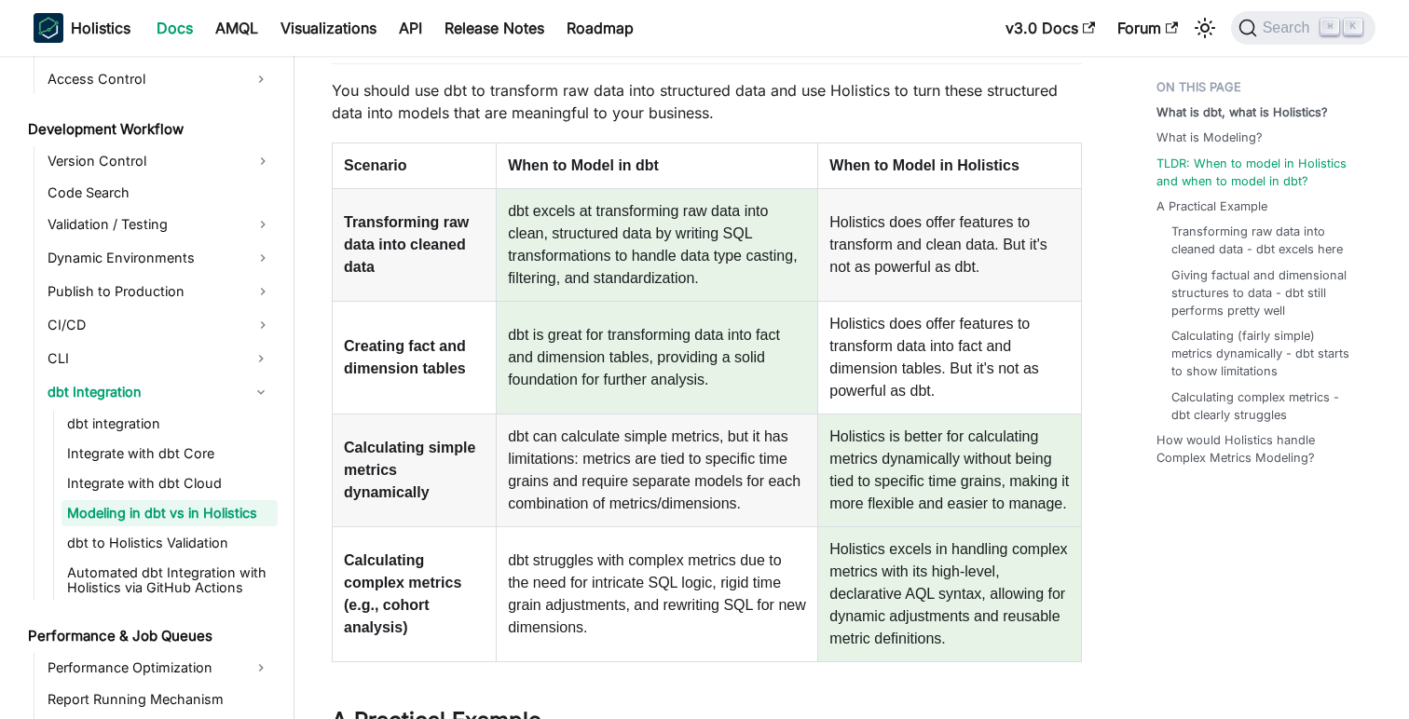
scroll to position [1323, 0]
drag, startPoint x: 544, startPoint y: 214, endPoint x: 780, endPoint y: 230, distance: 236.3
click at [780, 230] on td "dbt excels at transforming raw data into clean, structured data by writing SQL …" at bounding box center [658, 243] width 322 height 113
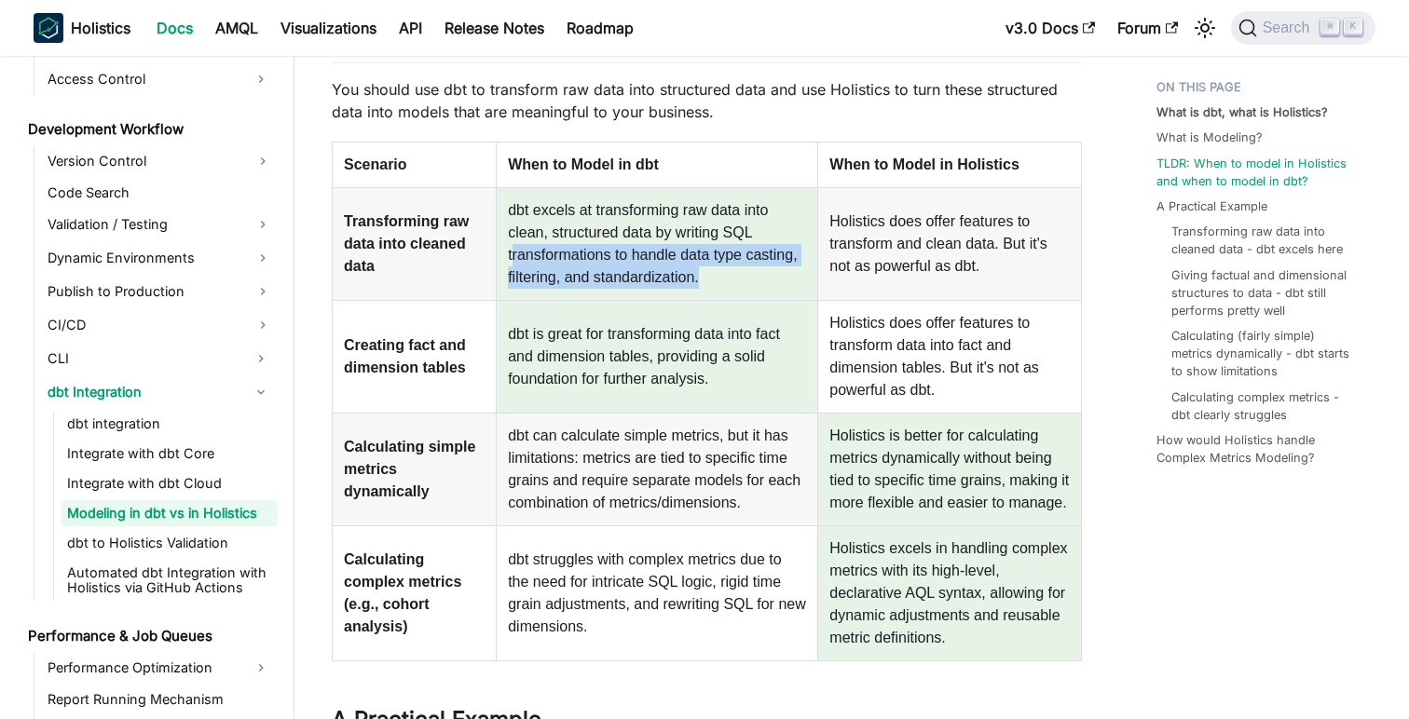
drag, startPoint x: 513, startPoint y: 256, endPoint x: 792, endPoint y: 277, distance: 280.3
click at [792, 277] on td "dbt excels at transforming raw data into clean, structured data by writing SQL …" at bounding box center [658, 243] width 322 height 113
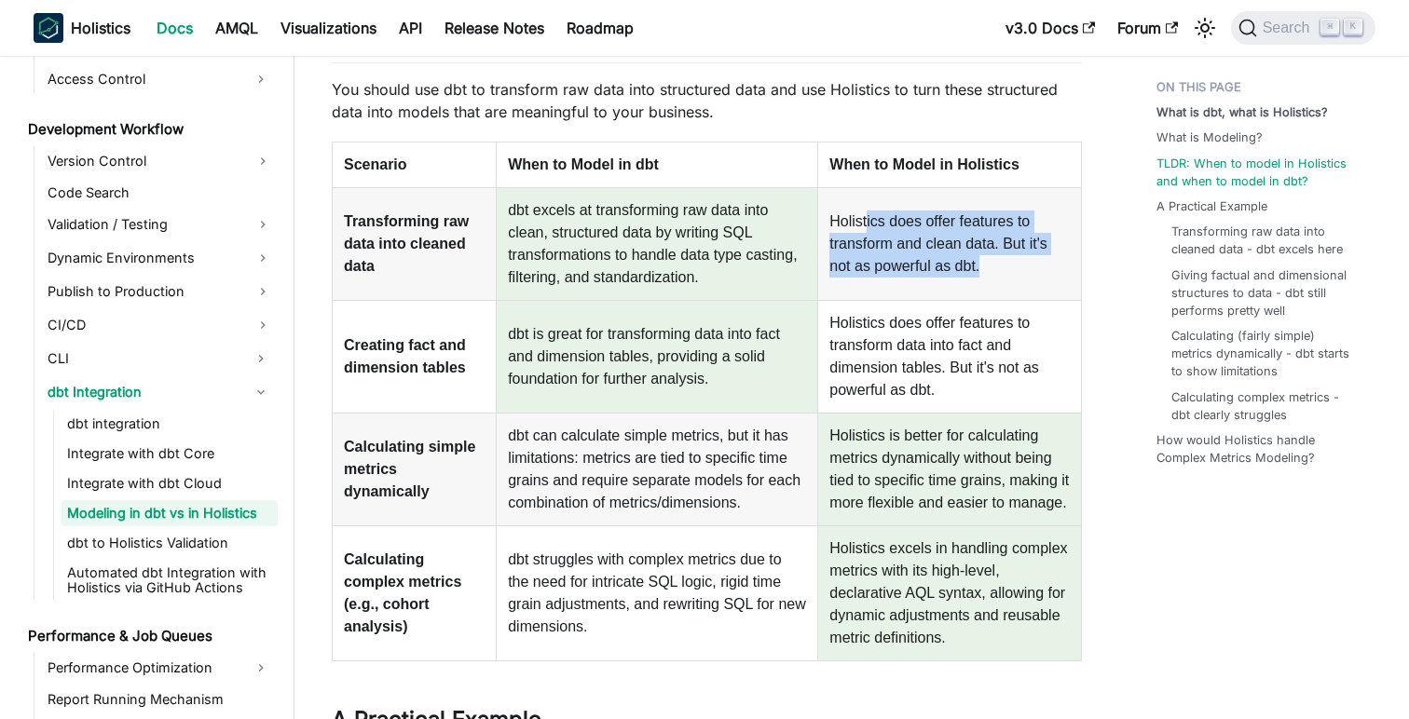
drag, startPoint x: 868, startPoint y: 230, endPoint x: 1030, endPoint y: 265, distance: 165.8
click at [1030, 265] on td "Holistics does offer features to transform and clean data. But it's not as powe…" at bounding box center [950, 243] width 264 height 113
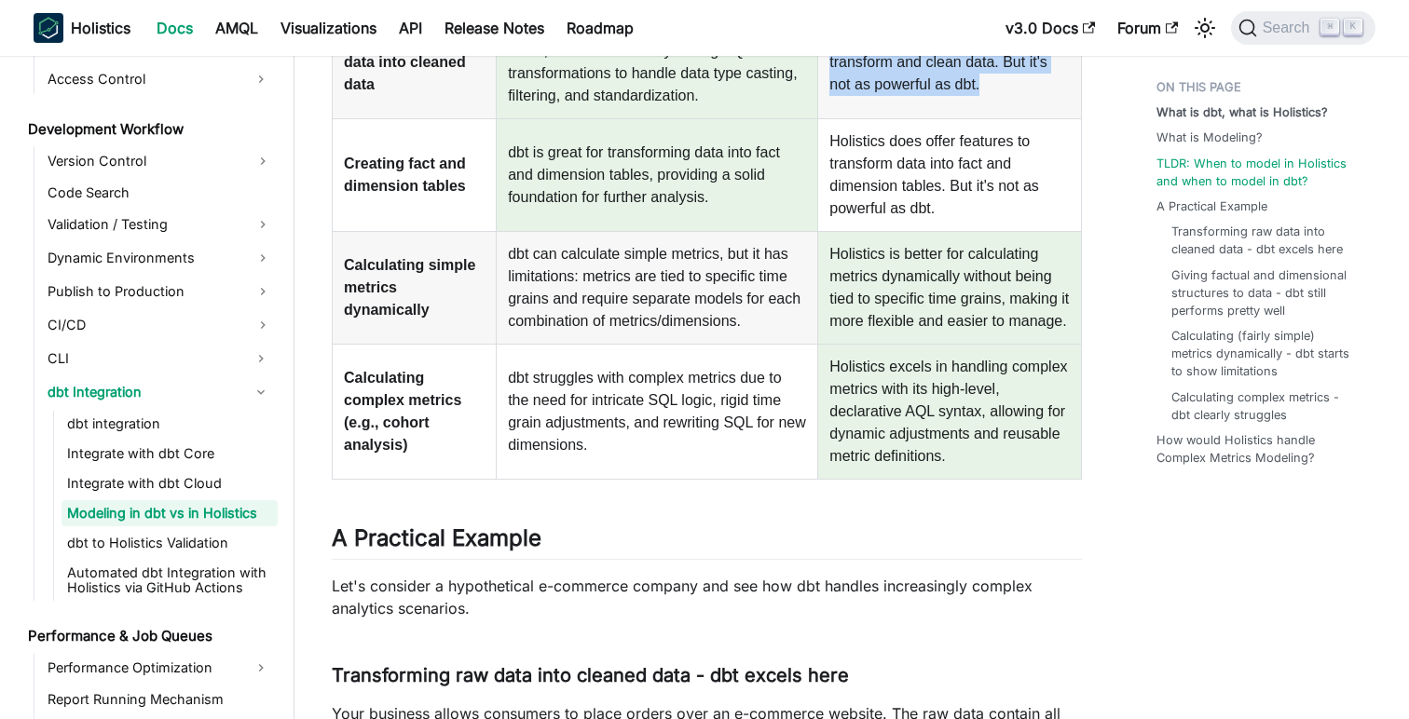
scroll to position [1515, 0]
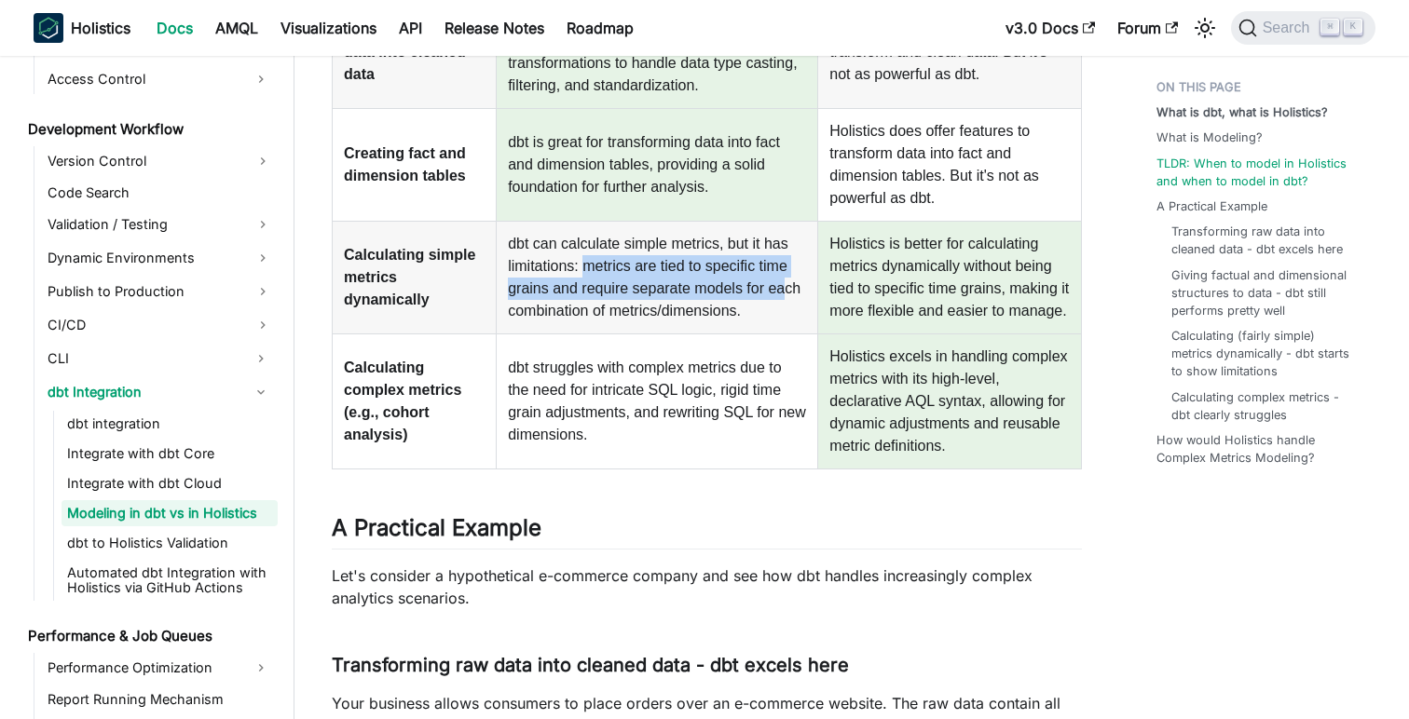
drag, startPoint x: 582, startPoint y: 271, endPoint x: 787, endPoint y: 284, distance: 204.5
click at [787, 284] on td "dbt can calculate simple metrics, but it has limitations: metrics are tied to s…" at bounding box center [658, 277] width 322 height 113
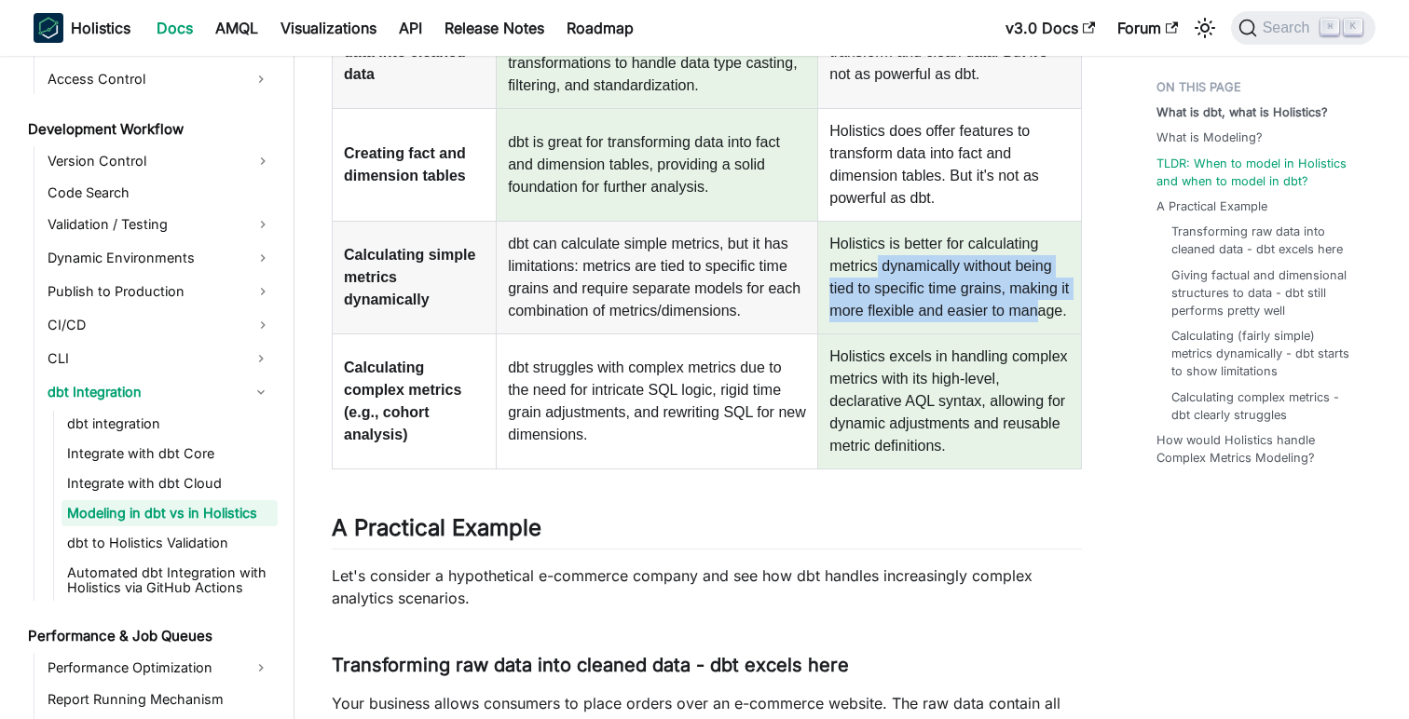
drag, startPoint x: 875, startPoint y: 256, endPoint x: 1035, endPoint y: 308, distance: 168.3
click at [1035, 308] on td "Holistics is better for calculating metrics dynamically without being tied to s…" at bounding box center [950, 277] width 264 height 113
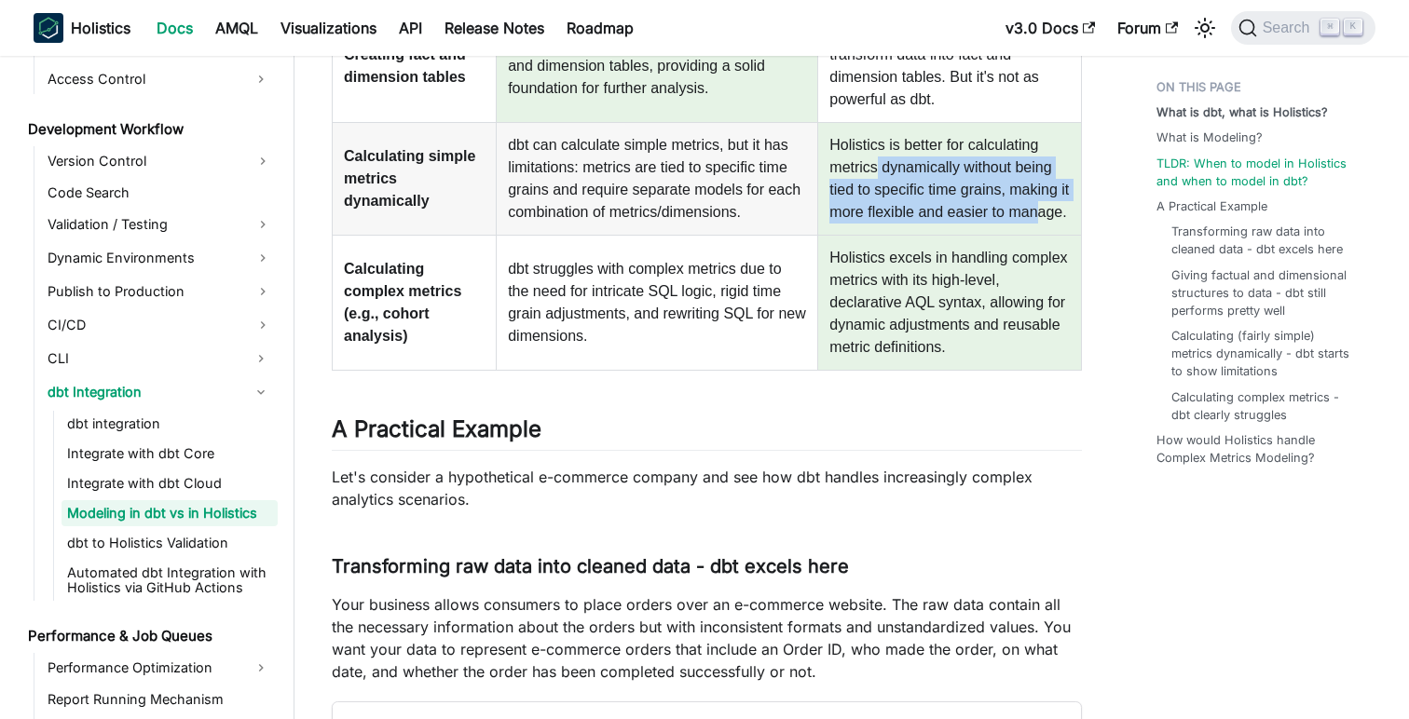
scroll to position [1616, 0]
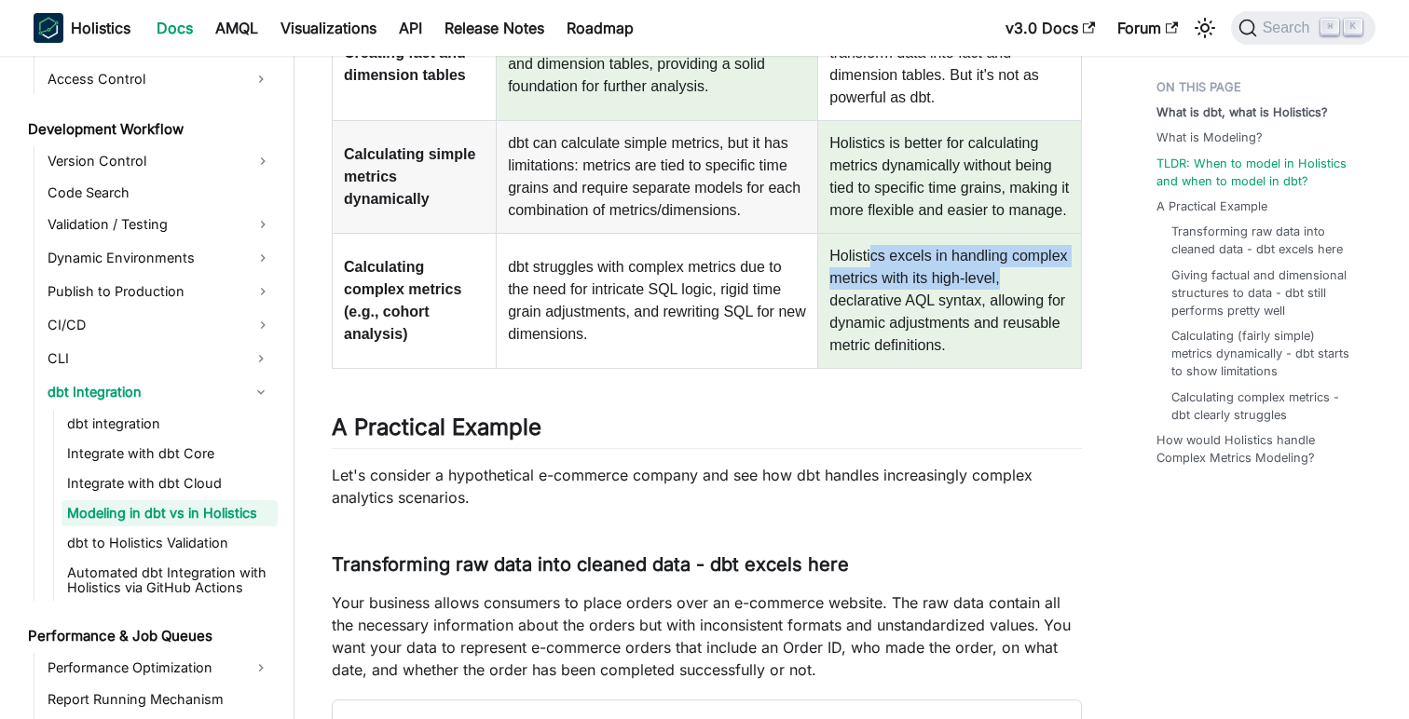
drag, startPoint x: 873, startPoint y: 253, endPoint x: 1058, endPoint y: 283, distance: 187.1
click at [1059, 283] on td "Holistics excels in handling complex metrics with its high-level, declarative A…" at bounding box center [950, 300] width 264 height 135
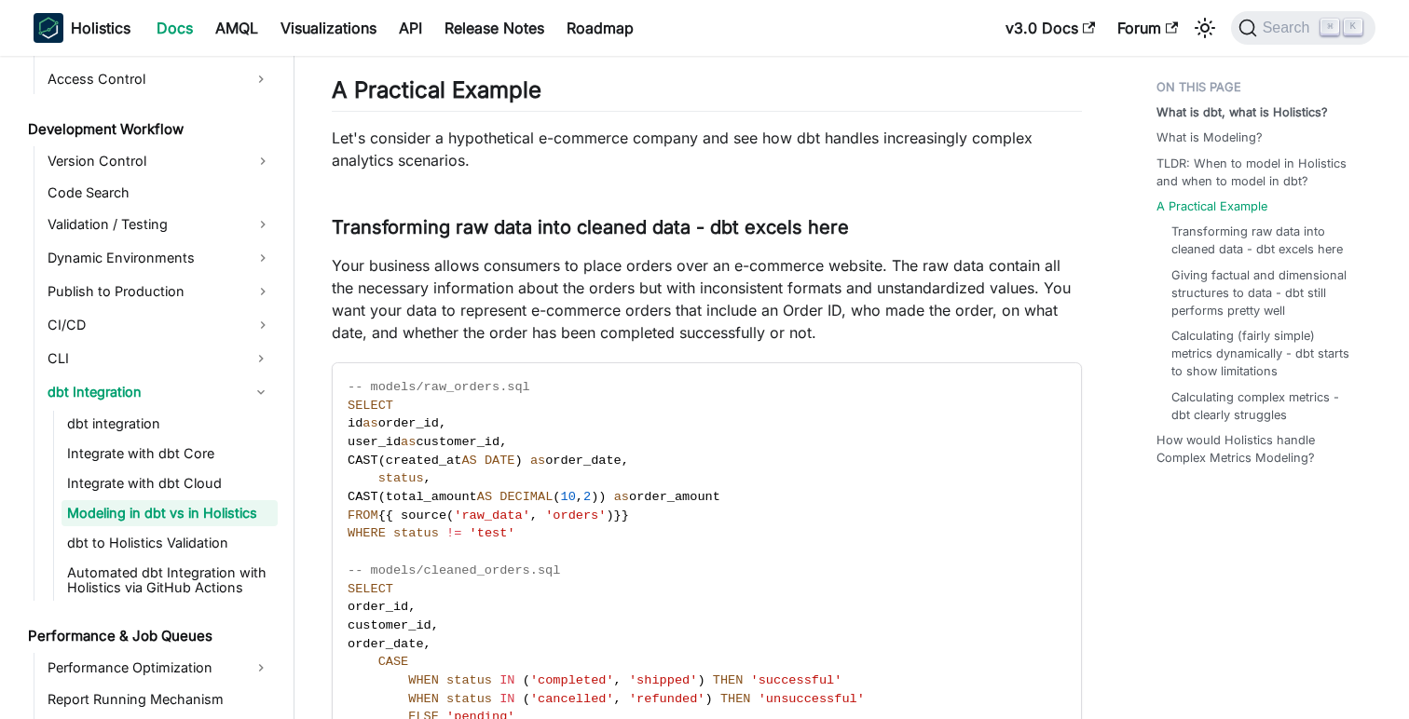
scroll to position [1956, 0]
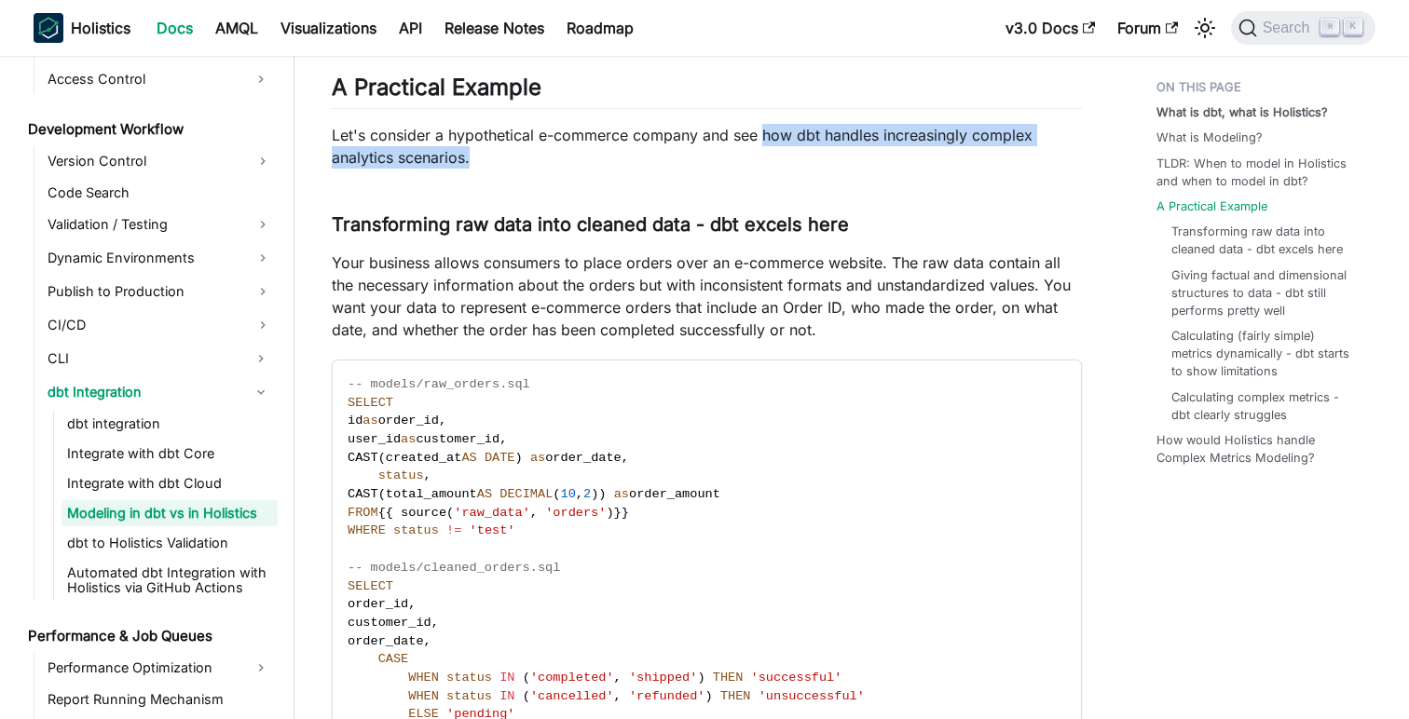
drag, startPoint x: 761, startPoint y: 136, endPoint x: 1038, endPoint y: 166, distance: 278.4
click at [1038, 166] on p "Let's consider a hypothetical e-commerce company and see how dbt handles increa…" at bounding box center [707, 146] width 750 height 45
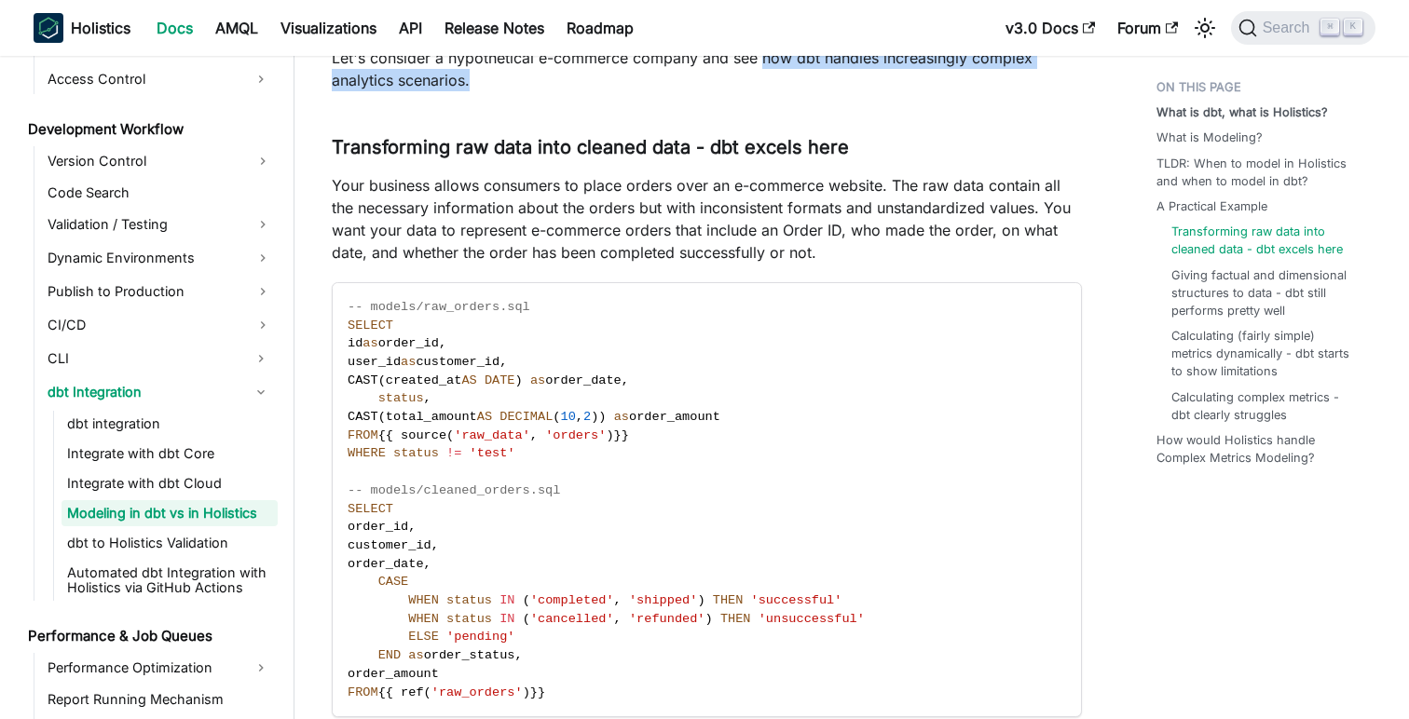
scroll to position [2063, 0]
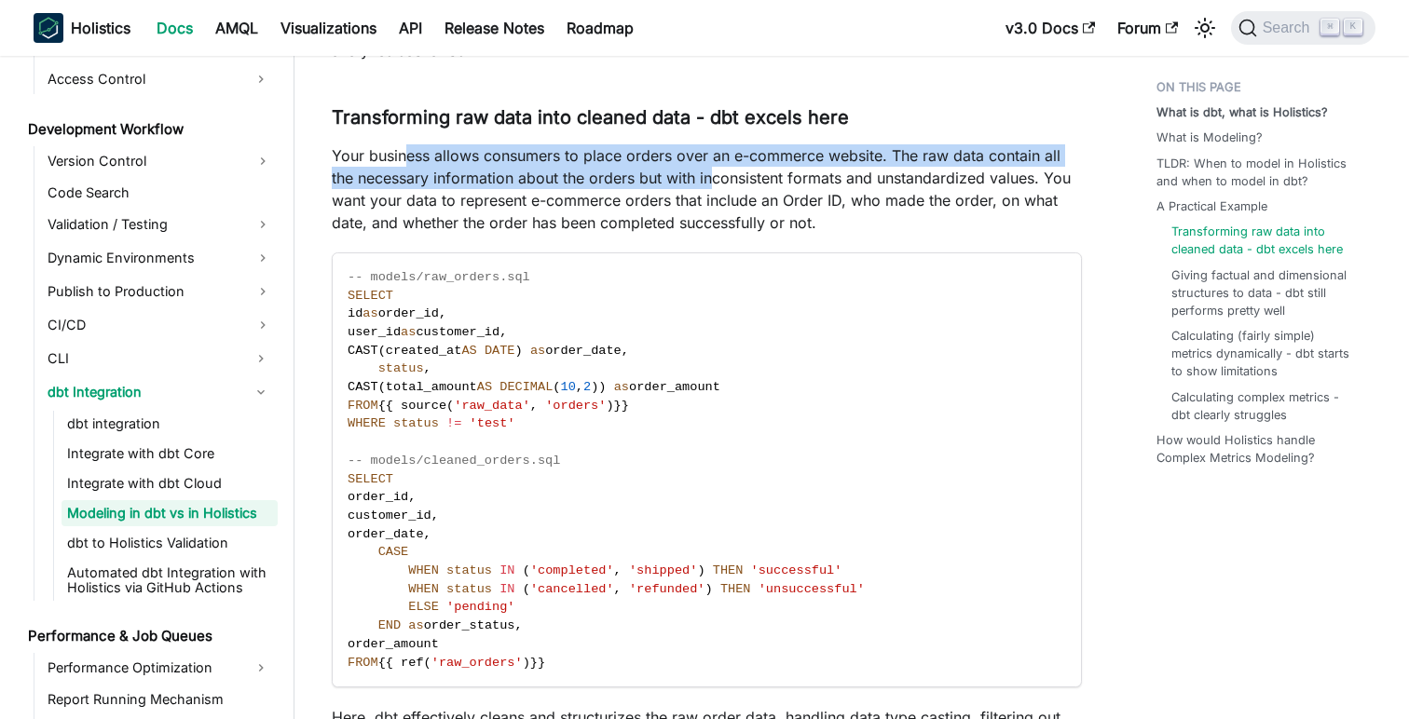
drag, startPoint x: 406, startPoint y: 156, endPoint x: 718, endPoint y: 171, distance: 311.6
click at [718, 171] on p "Your business allows consumers to place orders over an e-commerce website. The …" at bounding box center [707, 188] width 750 height 89
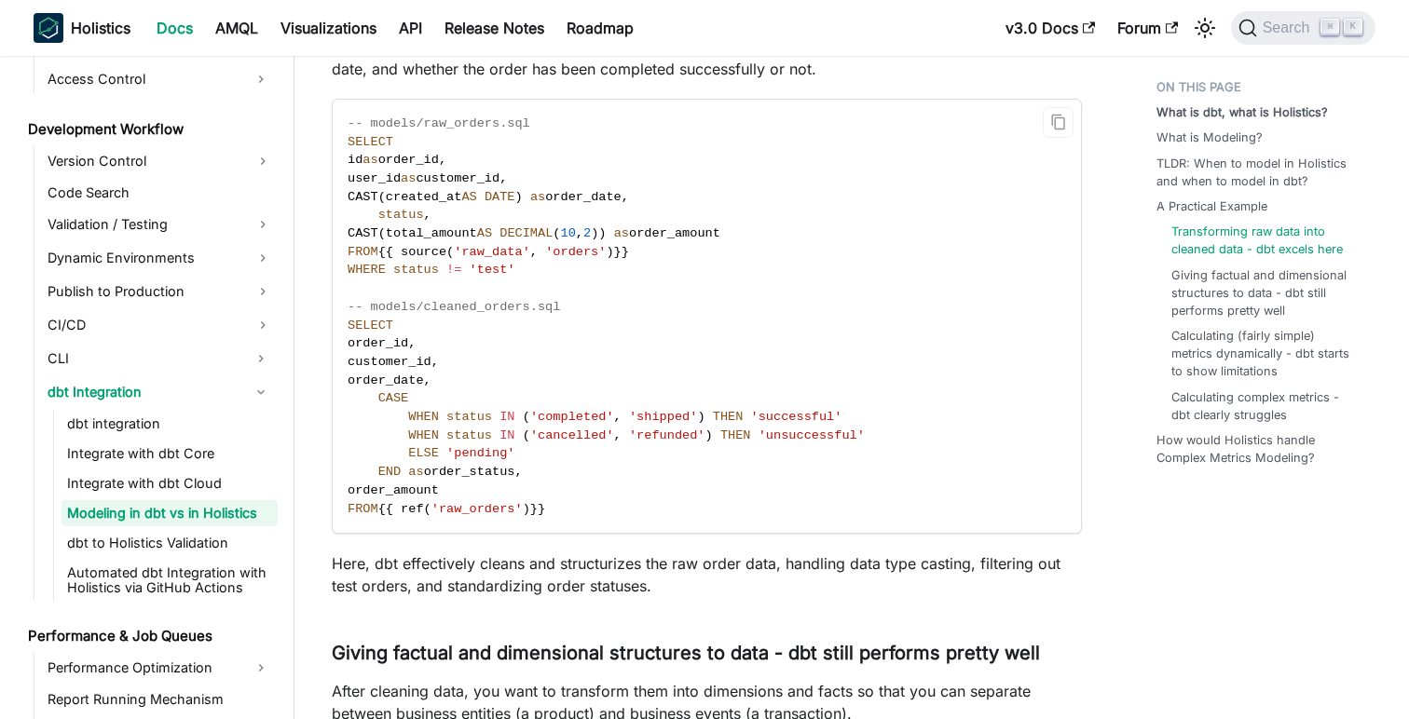
scroll to position [2237, 0]
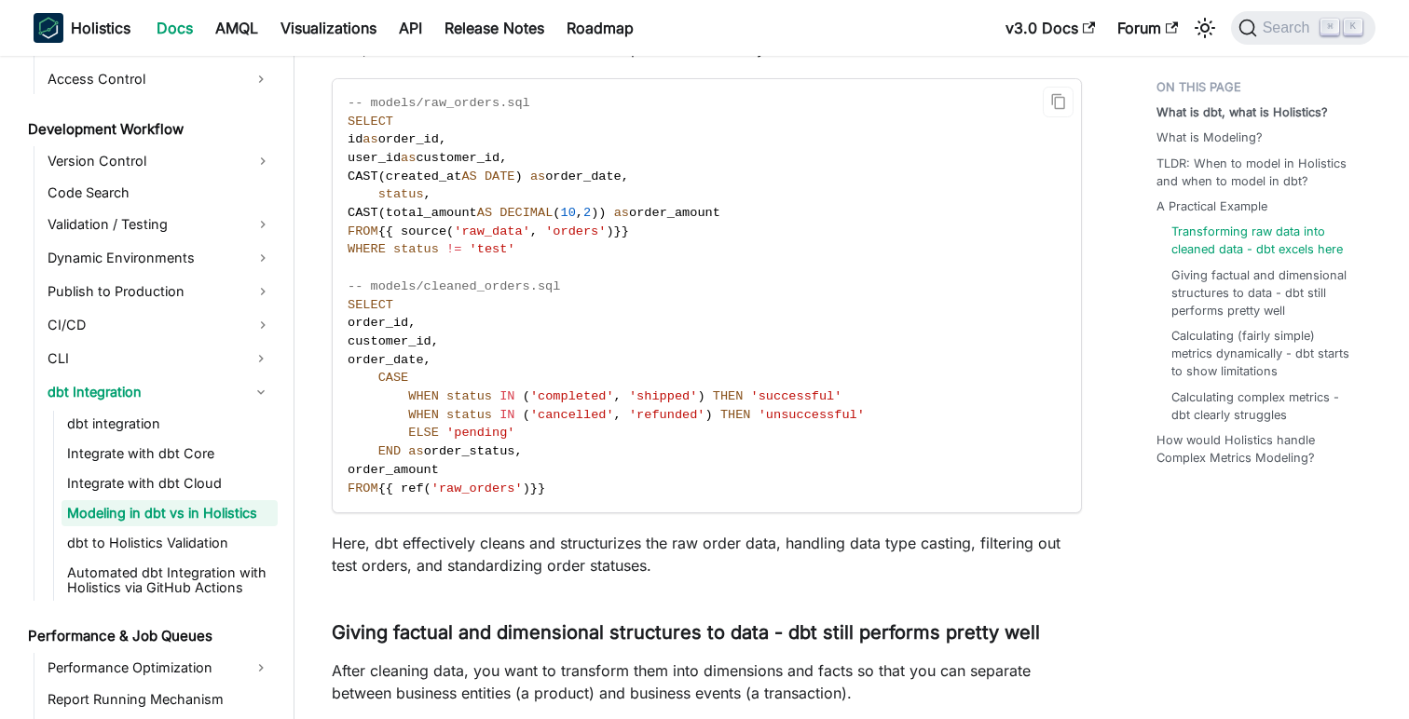
drag, startPoint x: 376, startPoint y: 142, endPoint x: 605, endPoint y: 253, distance: 255.1
click at [605, 253] on code "-- models/raw_orders.sql SELECT id as order_id , user_id as customer_id , CAST …" at bounding box center [706, 295] width 746 height 433
click at [608, 260] on code "-- models/raw_orders.sql SELECT id as order_id , user_id as customer_id , CAST …" at bounding box center [706, 295] width 746 height 433
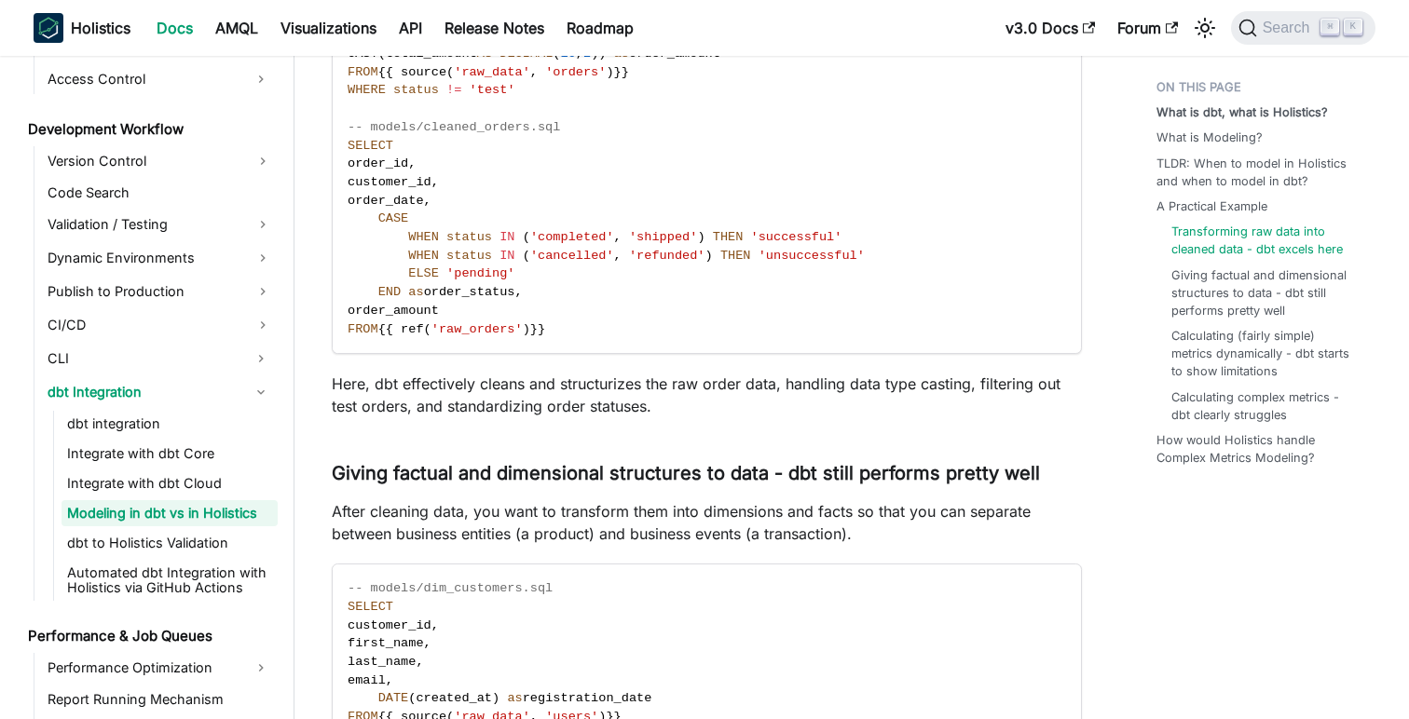
scroll to position [2405, 0]
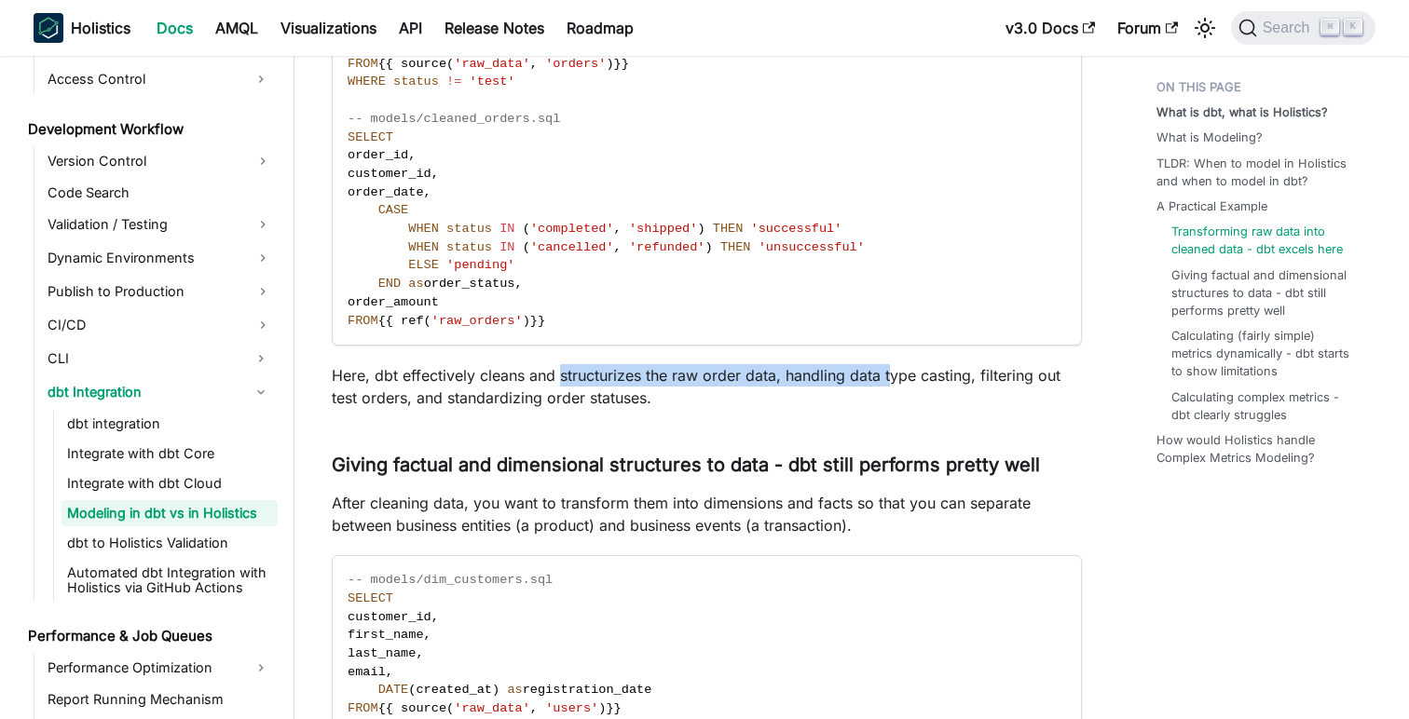
drag, startPoint x: 561, startPoint y: 376, endPoint x: 894, endPoint y: 382, distance: 332.7
click at [894, 382] on p "Here, dbt effectively cleans and structurizes the raw order data, handling data…" at bounding box center [707, 386] width 750 height 45
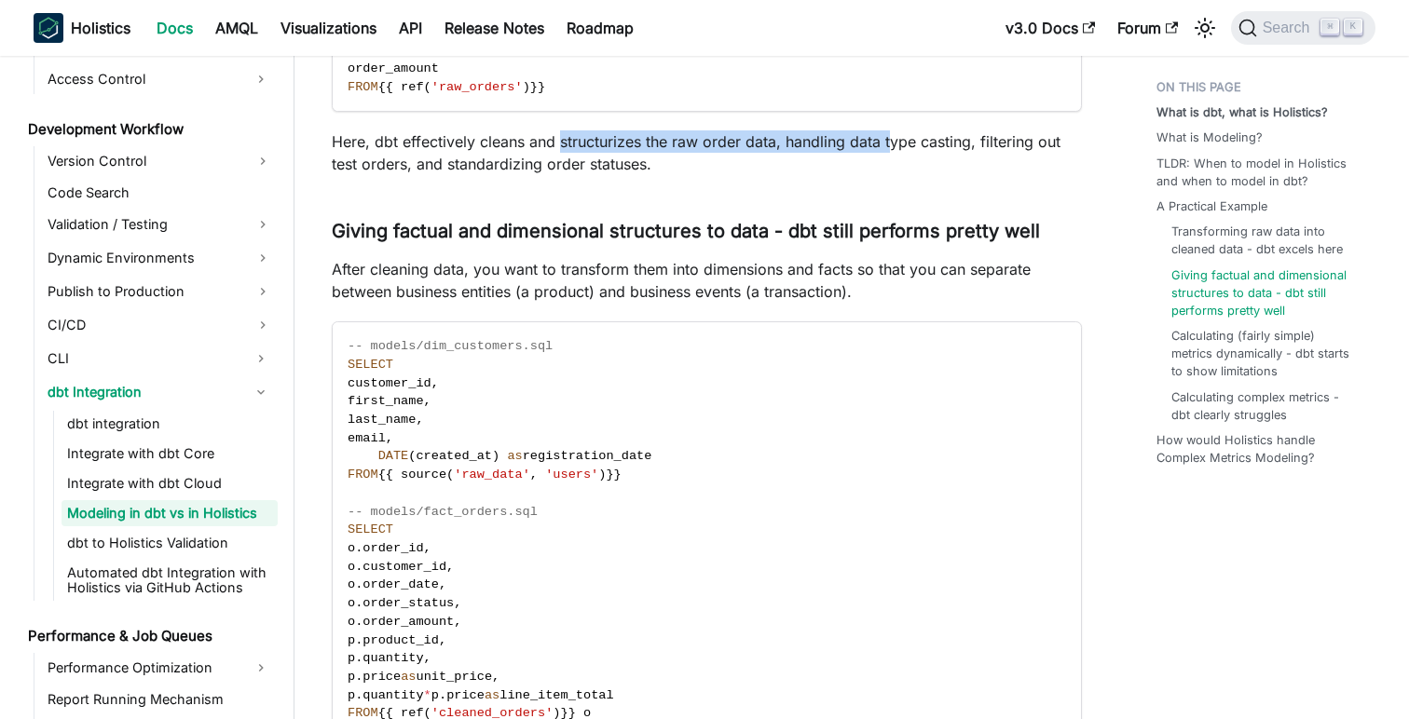
scroll to position [2648, 0]
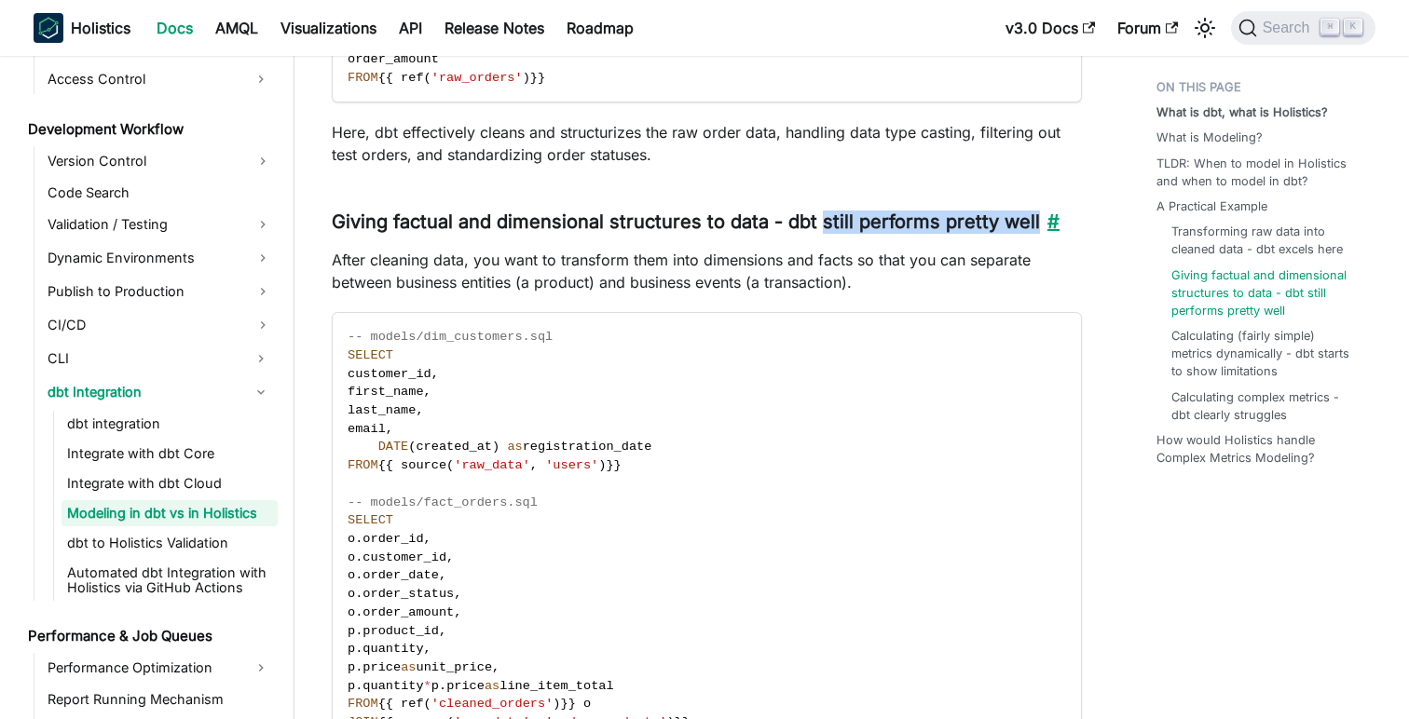
drag, startPoint x: 819, startPoint y: 228, endPoint x: 1035, endPoint y: 230, distance: 216.2
click at [1035, 230] on h3 "Giving factual and dimensional structures to data - dbt still performs pretty w…" at bounding box center [707, 222] width 750 height 23
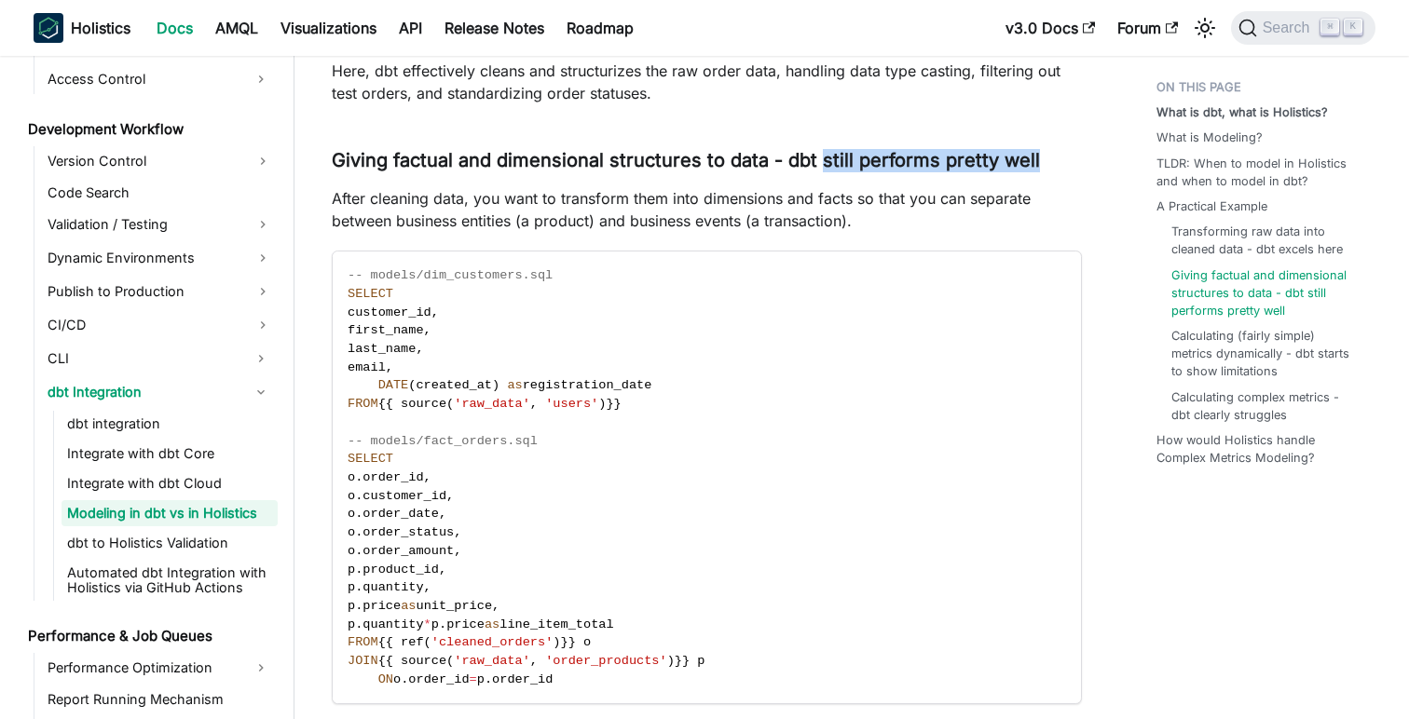
scroll to position [2716, 0]
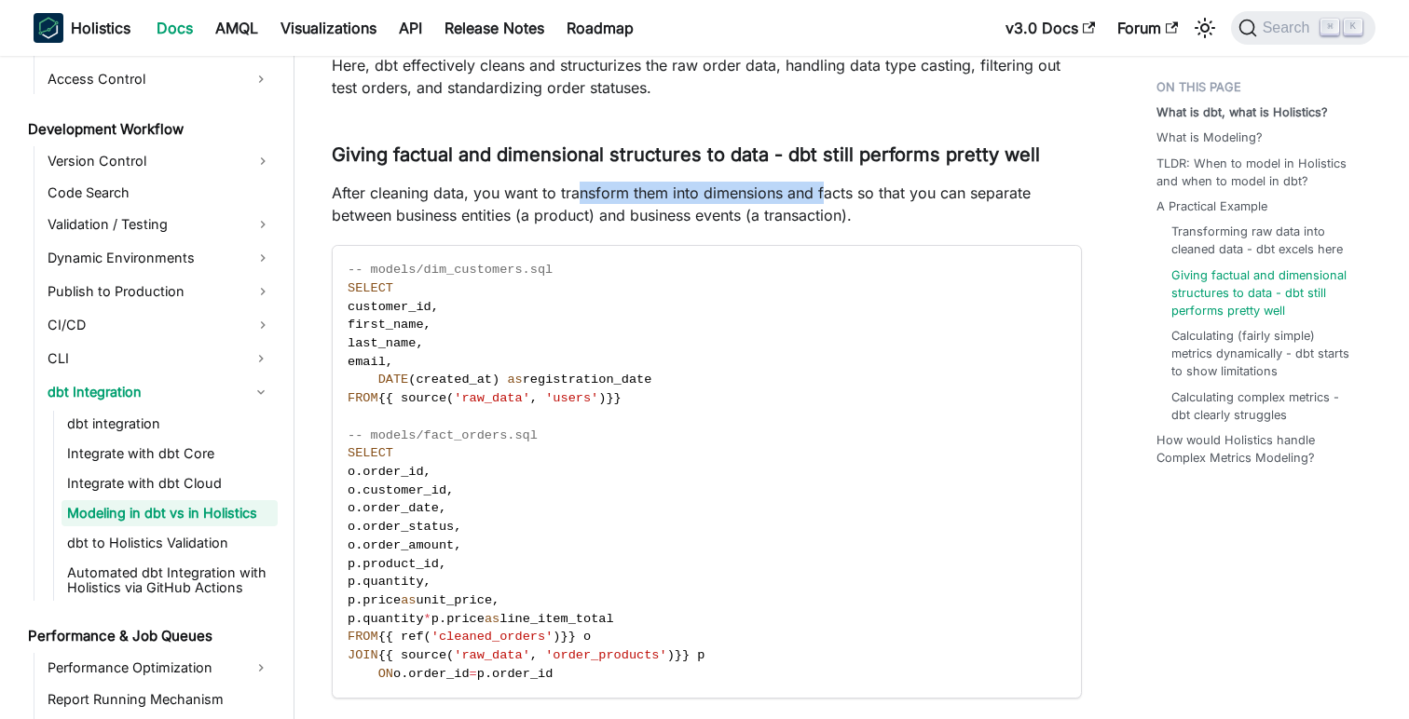
drag, startPoint x: 575, startPoint y: 191, endPoint x: 825, endPoint y: 185, distance: 249.8
click at [825, 185] on p "After cleaning data, you want to transform them into dimensions and facts so th…" at bounding box center [707, 204] width 750 height 45
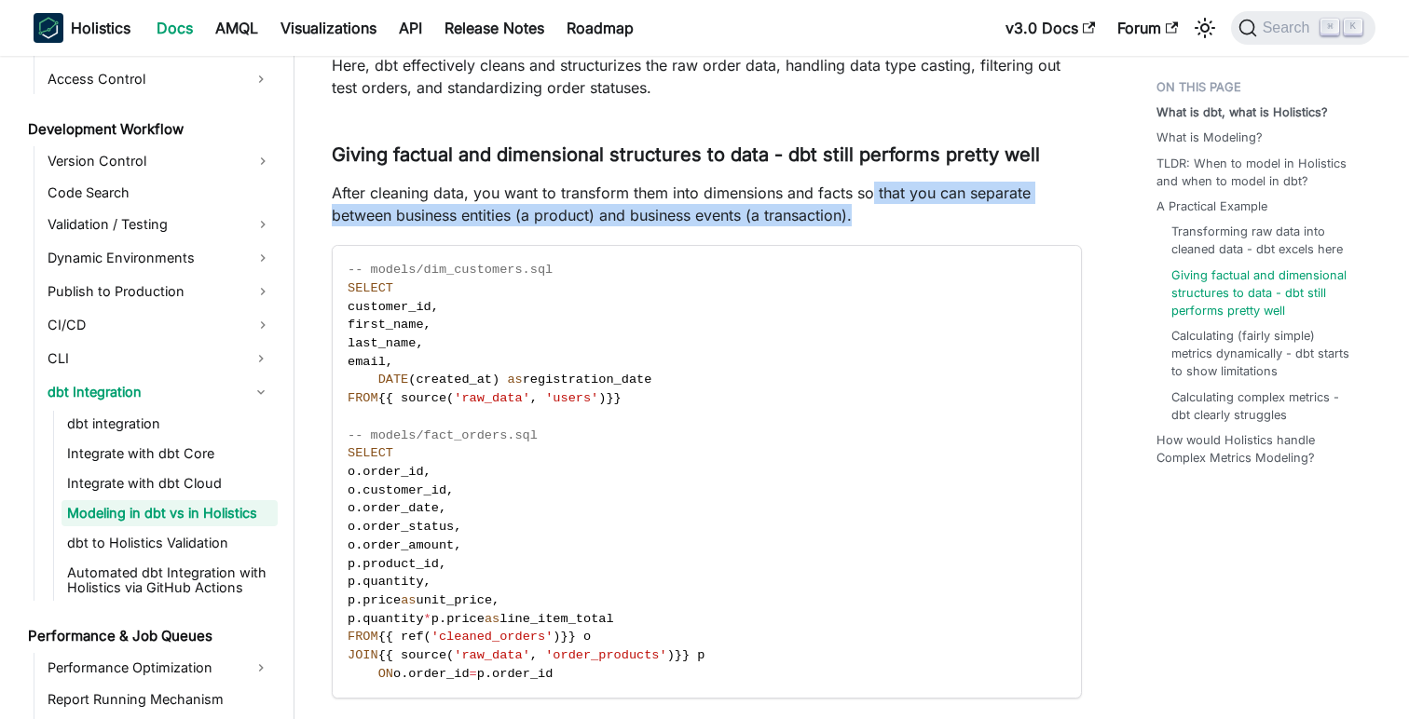
drag, startPoint x: 872, startPoint y: 190, endPoint x: 1051, endPoint y: 214, distance: 180.6
click at [1051, 214] on p "After cleaning data, you want to transform them into dimensions and facts so th…" at bounding box center [707, 204] width 750 height 45
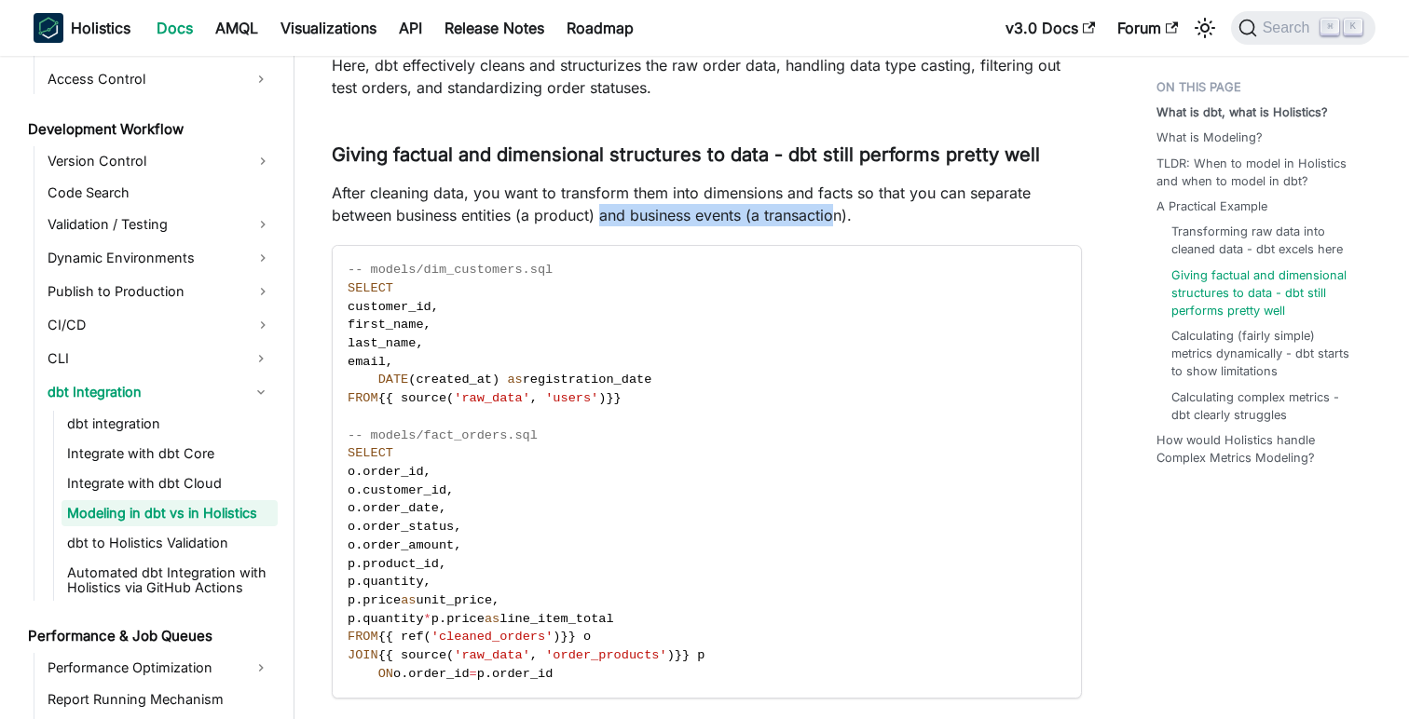
drag, startPoint x: 602, startPoint y: 215, endPoint x: 837, endPoint y: 215, distance: 234.8
click at [837, 215] on p "After cleaning data, you want to transform them into dimensions and facts so th…" at bounding box center [707, 204] width 750 height 45
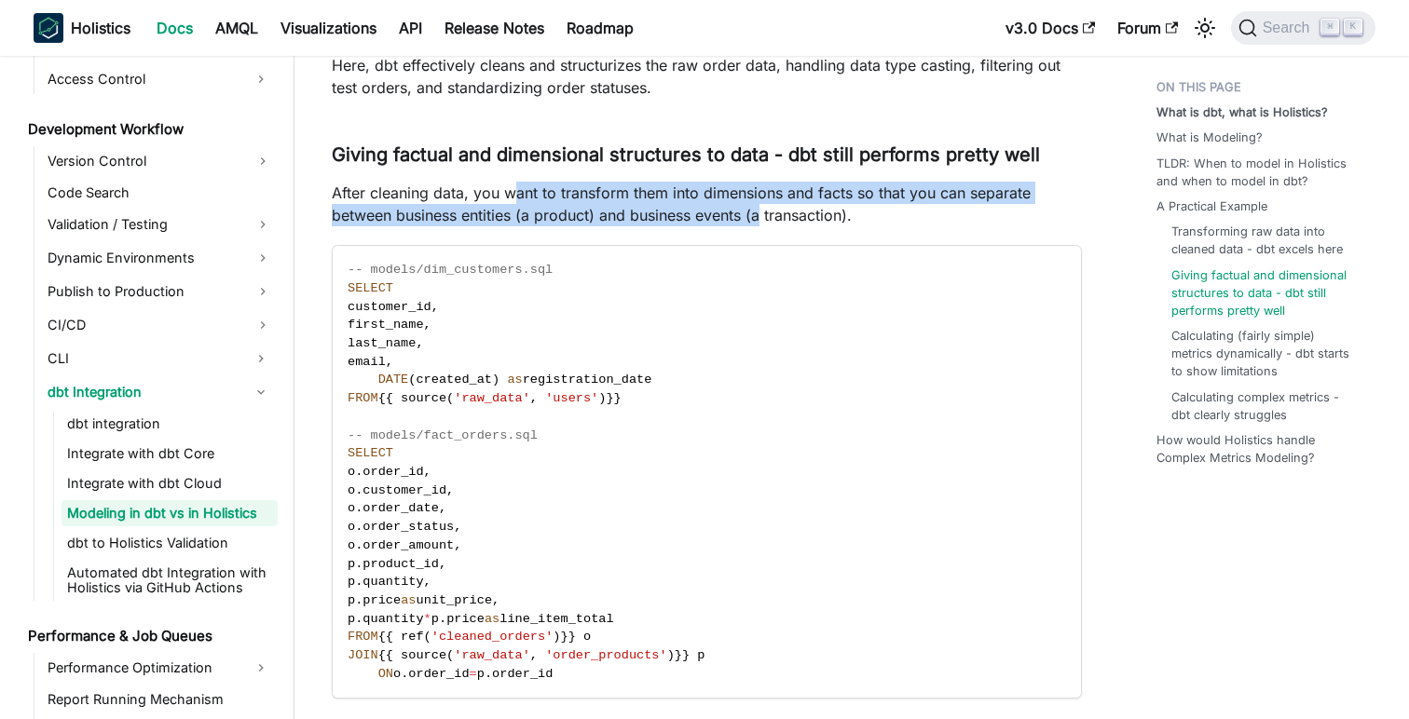
drag, startPoint x: 510, startPoint y: 192, endPoint x: 760, endPoint y: 206, distance: 251.1
click at [760, 206] on p "After cleaning data, you want to transform them into dimensions and facts so th…" at bounding box center [707, 204] width 750 height 45
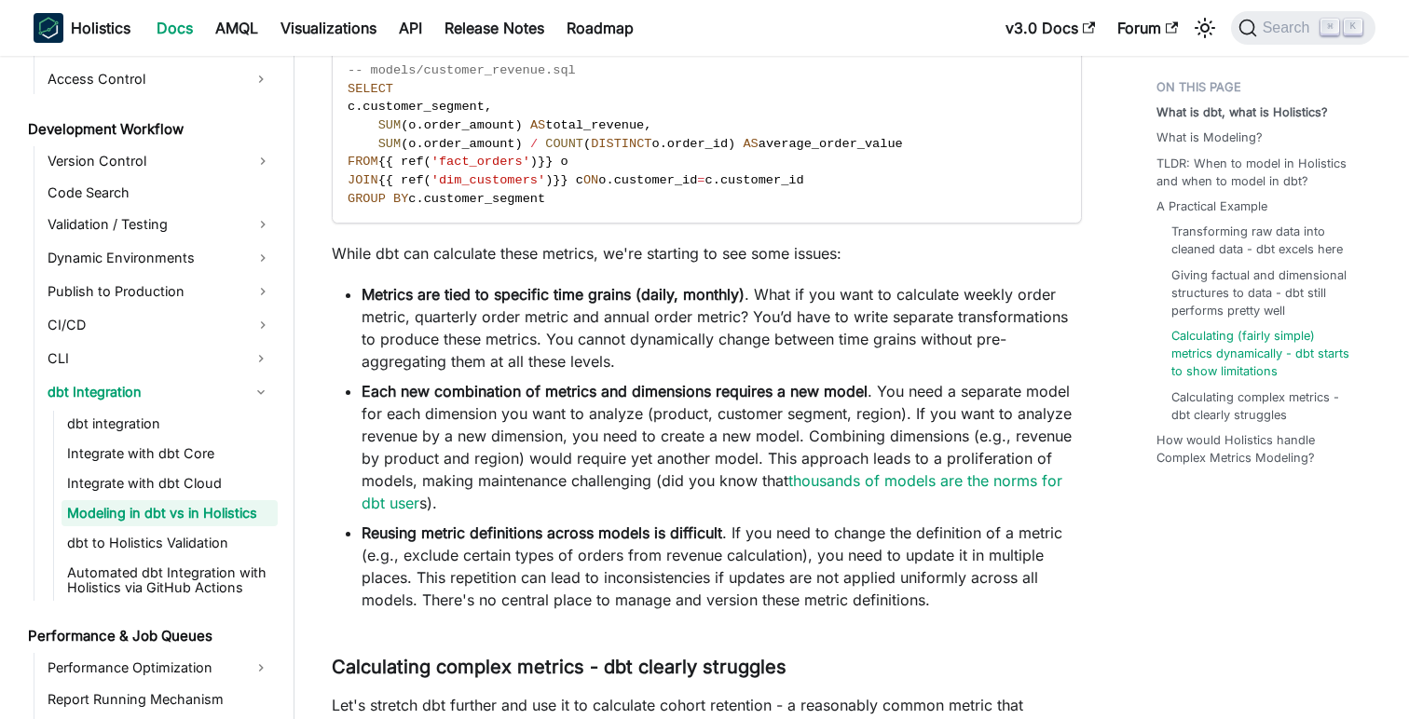
scroll to position [3934, 0]
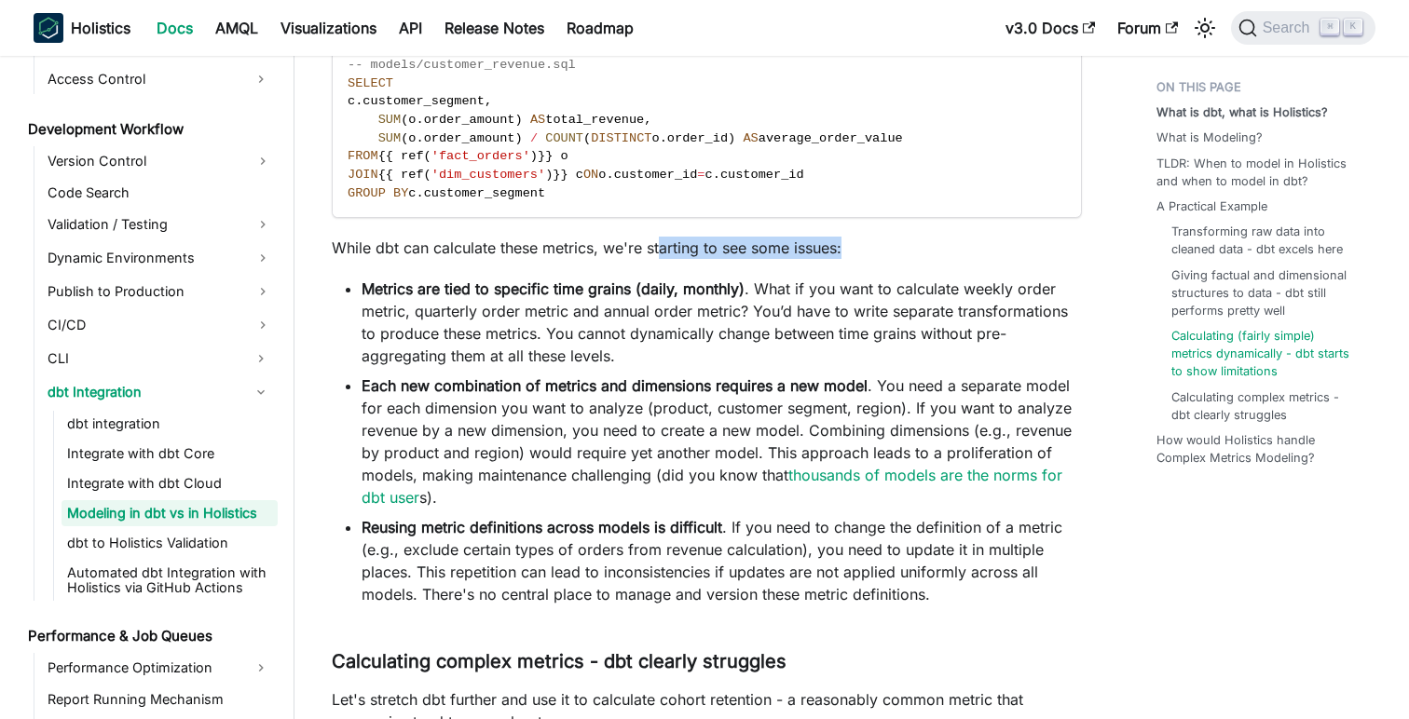
drag, startPoint x: 659, startPoint y: 253, endPoint x: 870, endPoint y: 253, distance: 211.5
click at [870, 253] on p "While dbt can calculate these metrics, we're starting to see some issues:" at bounding box center [707, 248] width 750 height 22
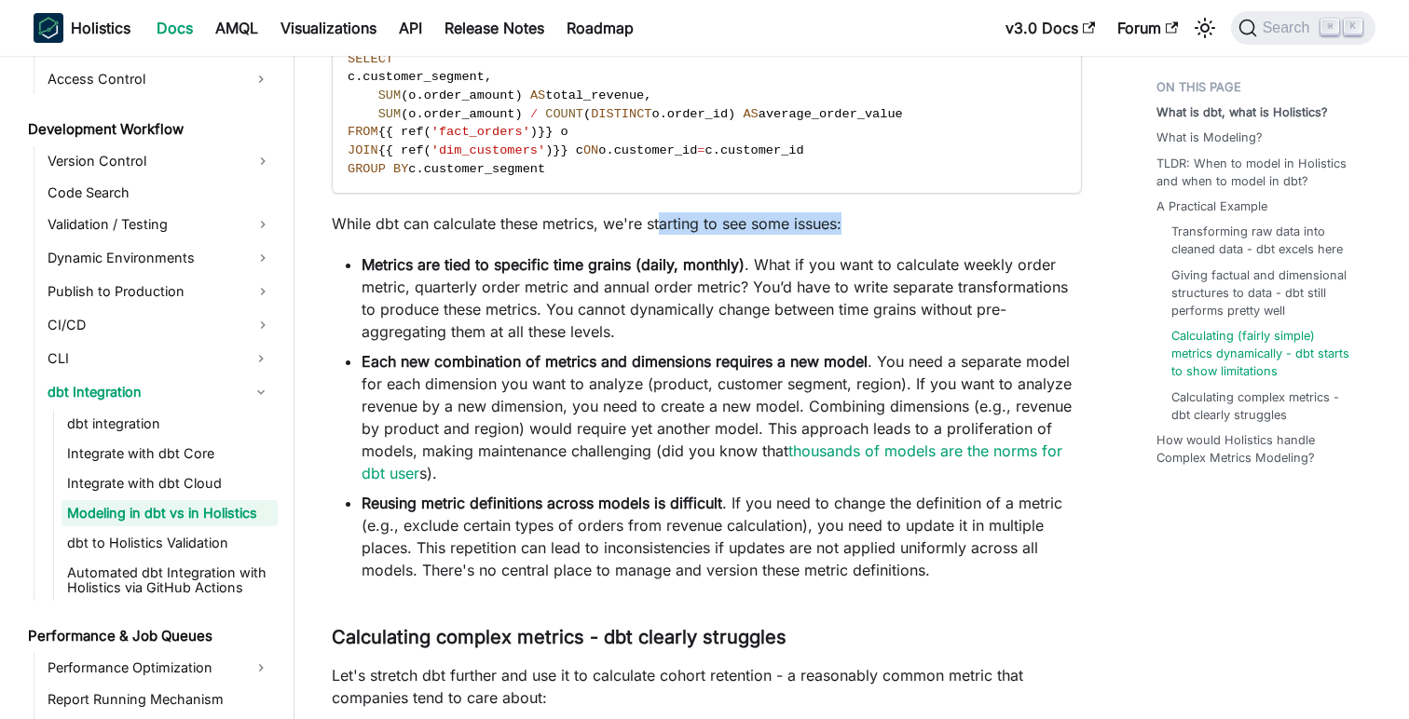
scroll to position [3970, 0]
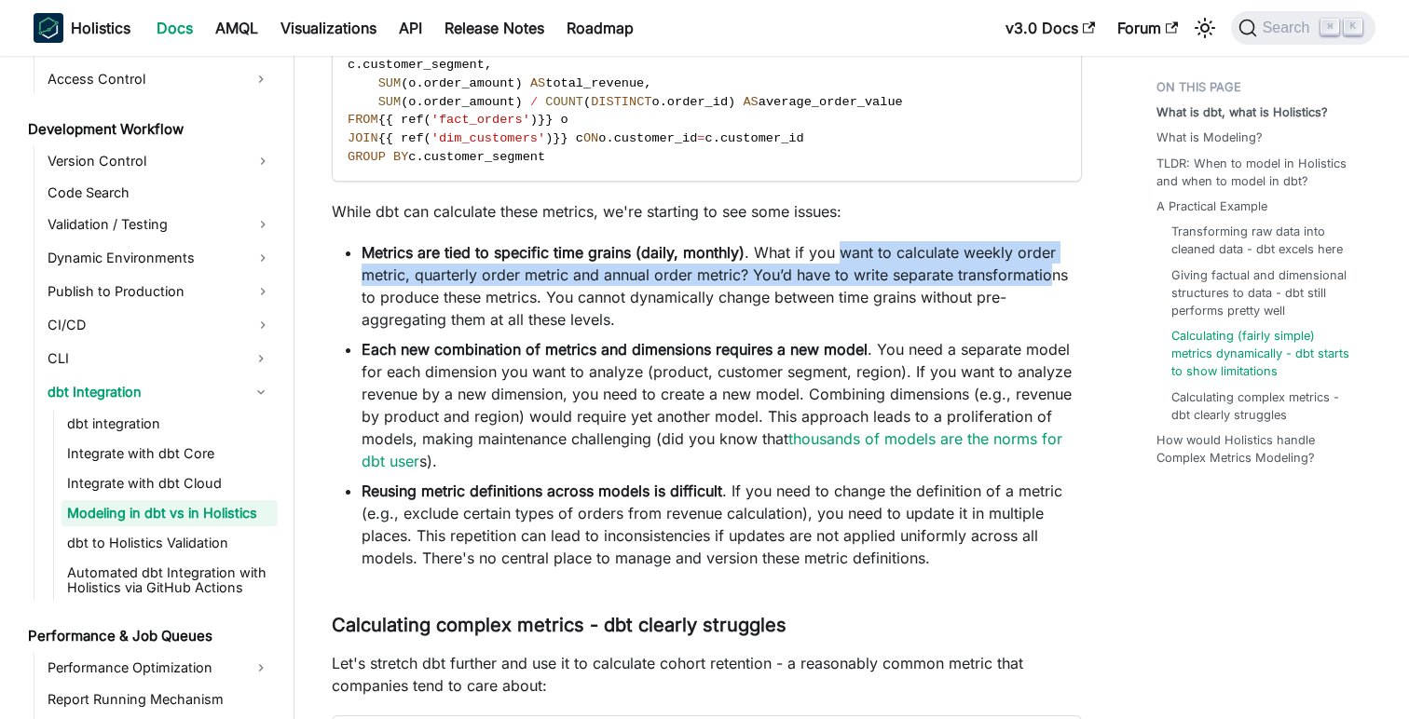
drag, startPoint x: 840, startPoint y: 257, endPoint x: 1048, endPoint y: 274, distance: 209.4
click at [1048, 274] on li "Metrics are tied to specific time grains (daily, monthly) . What if you want to…" at bounding box center [722, 285] width 720 height 89
click at [779, 280] on li "Metrics are tied to specific time grains (daily, monthly) . What if you want to…" at bounding box center [722, 285] width 720 height 89
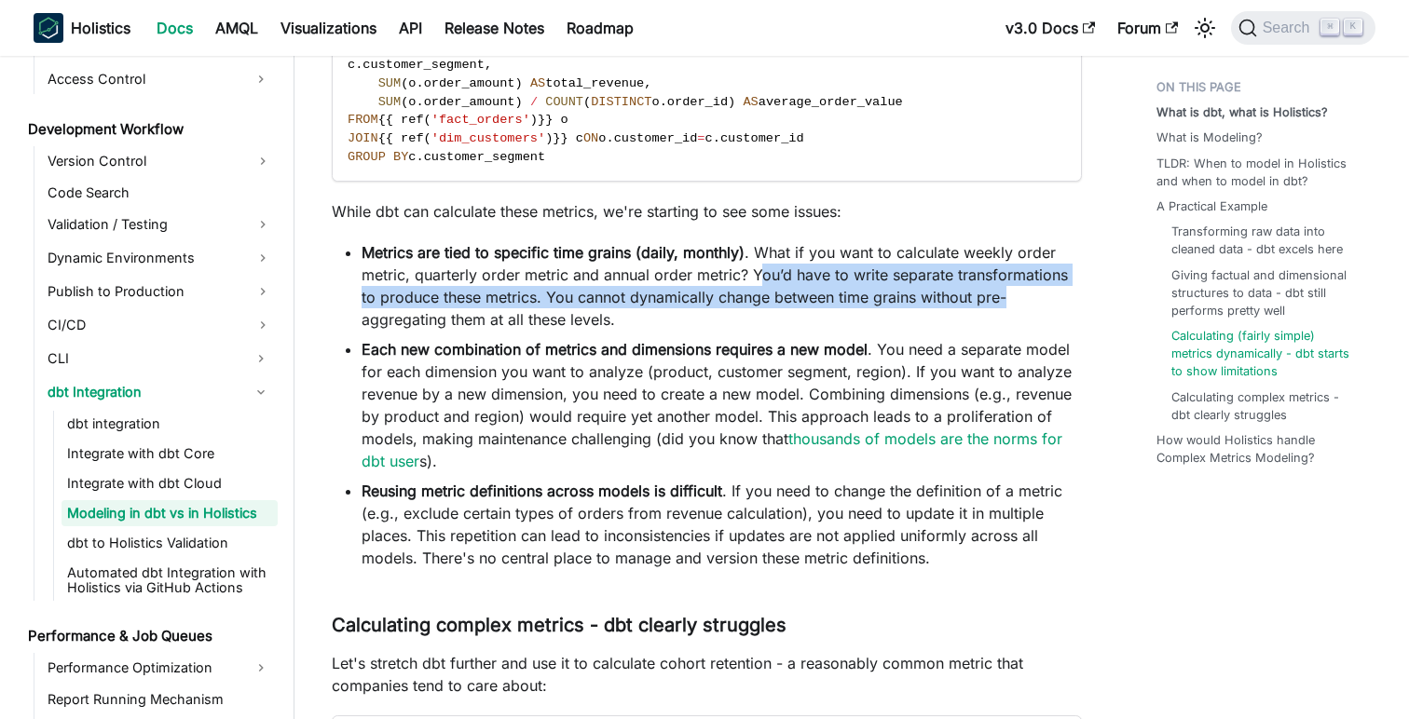
drag, startPoint x: 762, startPoint y: 279, endPoint x: 1016, endPoint y: 302, distance: 254.5
click at [1016, 302] on li "Metrics are tied to specific time grains (daily, monthly) . What if you want to…" at bounding box center [722, 285] width 720 height 89
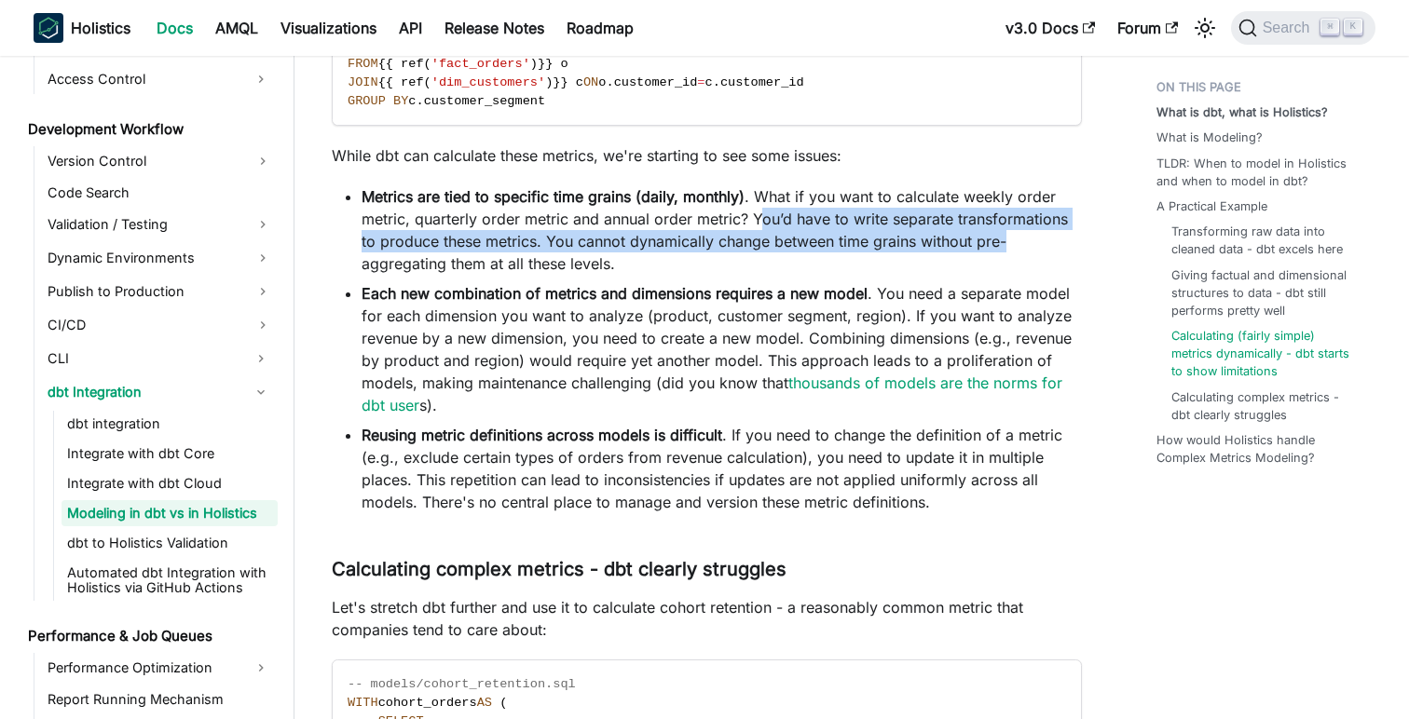
scroll to position [4042, 0]
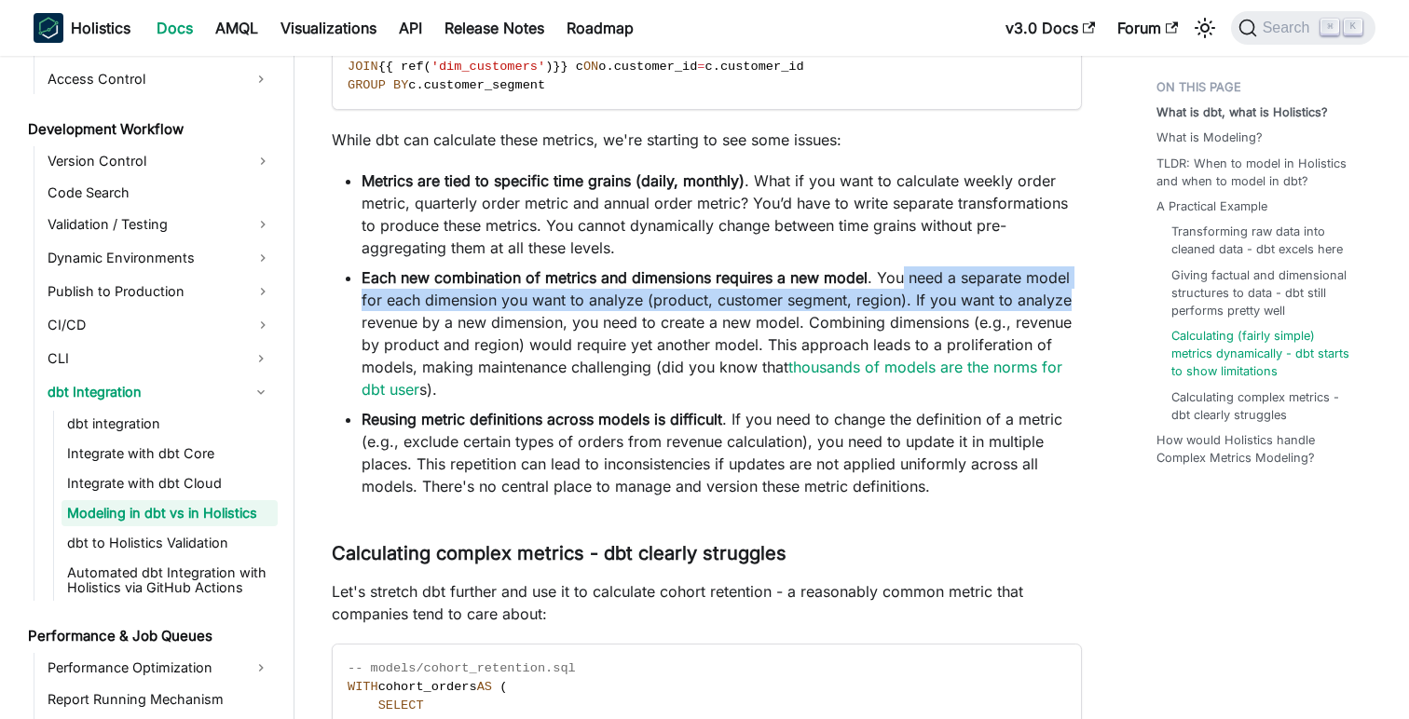
drag, startPoint x: 902, startPoint y: 280, endPoint x: 1073, endPoint y: 298, distance: 171.5
click at [1073, 298] on li "Each new combination of metrics and dimensions requires a new model . You need …" at bounding box center [722, 334] width 720 height 134
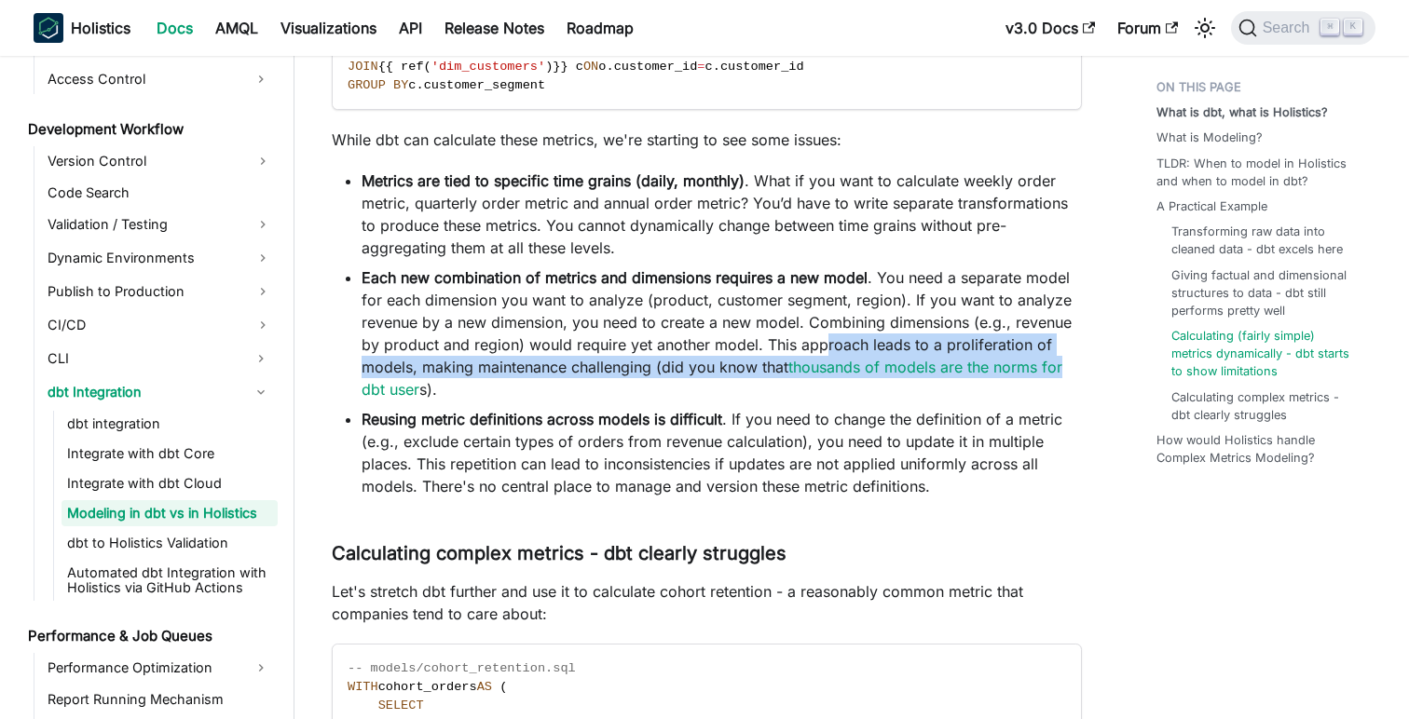
drag, startPoint x: 824, startPoint y: 349, endPoint x: 1073, endPoint y: 367, distance: 249.4
click at [1073, 367] on li "Each new combination of metrics and dimensions requires a new model . You need …" at bounding box center [722, 334] width 720 height 134
click at [527, 369] on li "Each new combination of metrics and dimensions requires a new model . You need …" at bounding box center [722, 334] width 720 height 134
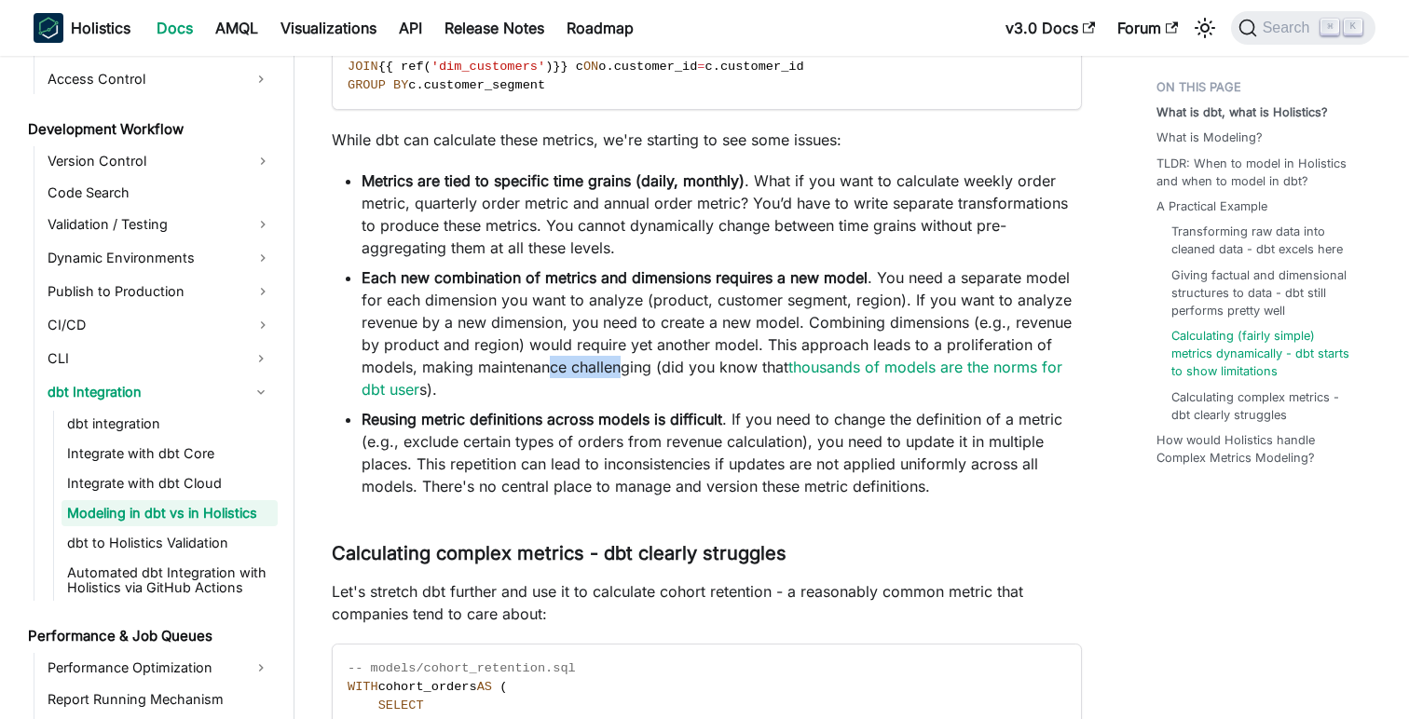
drag, startPoint x: 549, startPoint y: 366, endPoint x: 623, endPoint y: 374, distance: 74.0
click at [622, 374] on li "Each new combination of metrics and dimensions requires a new model . You need …" at bounding box center [722, 334] width 720 height 134
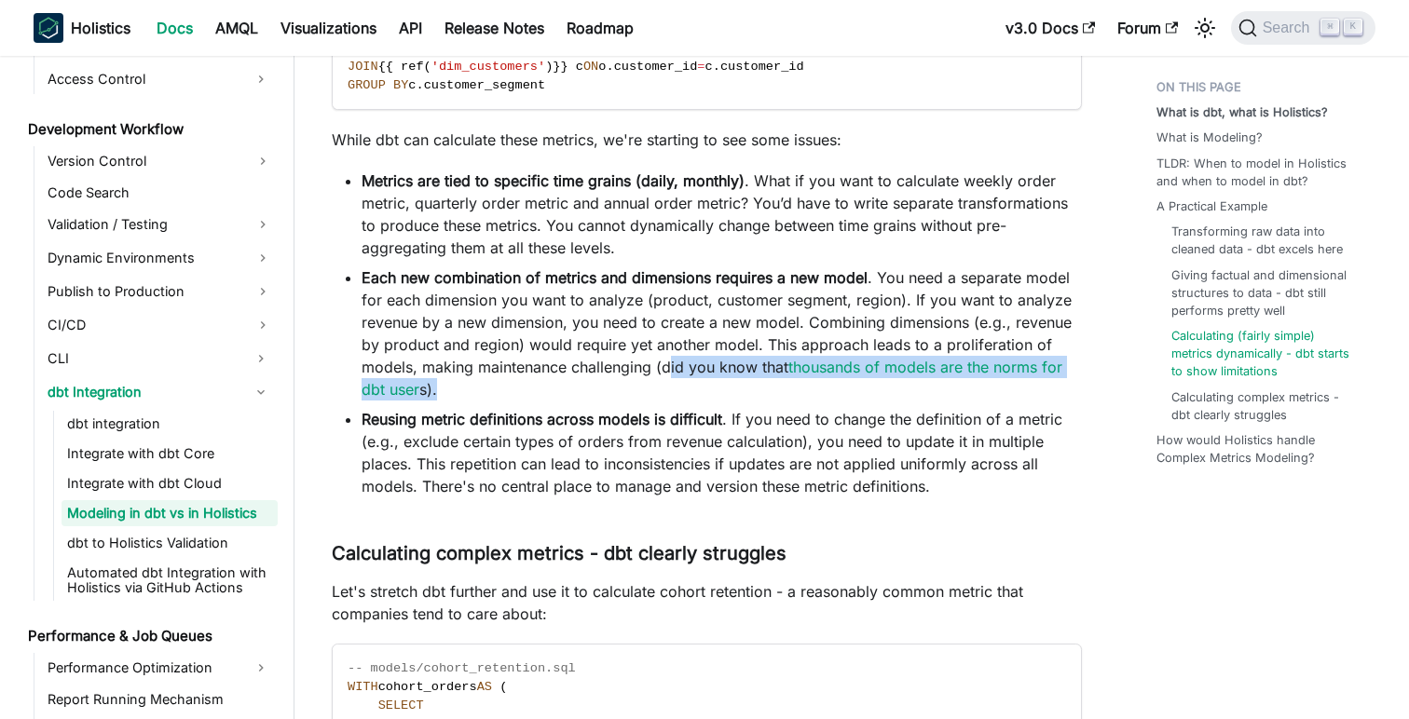
drag, startPoint x: 667, startPoint y: 368, endPoint x: 830, endPoint y: 390, distance: 164.5
click at [830, 390] on li "Each new combination of metrics and dimensions requires a new model . You need …" at bounding box center [722, 334] width 720 height 134
click at [665, 399] on li "Each new combination of metrics and dimensions requires a new model . You need …" at bounding box center [722, 334] width 720 height 134
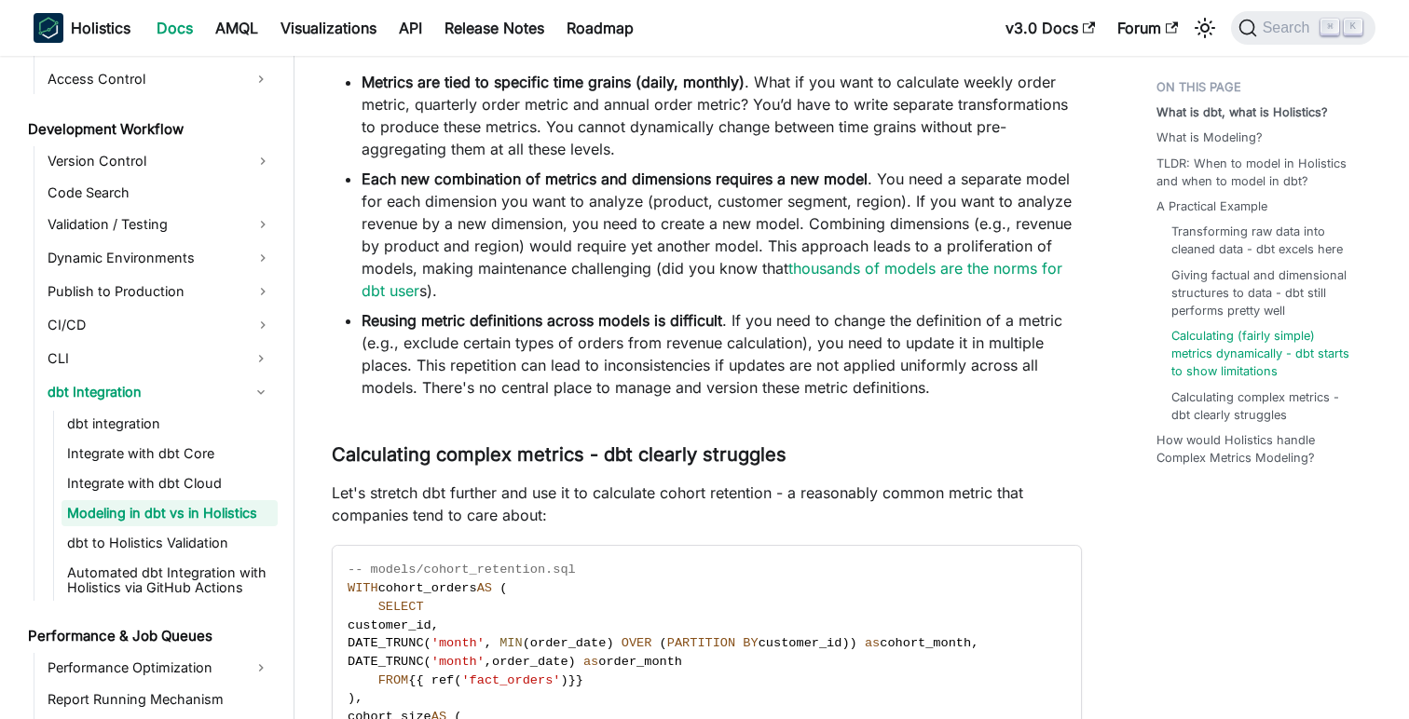
scroll to position [4153, 0]
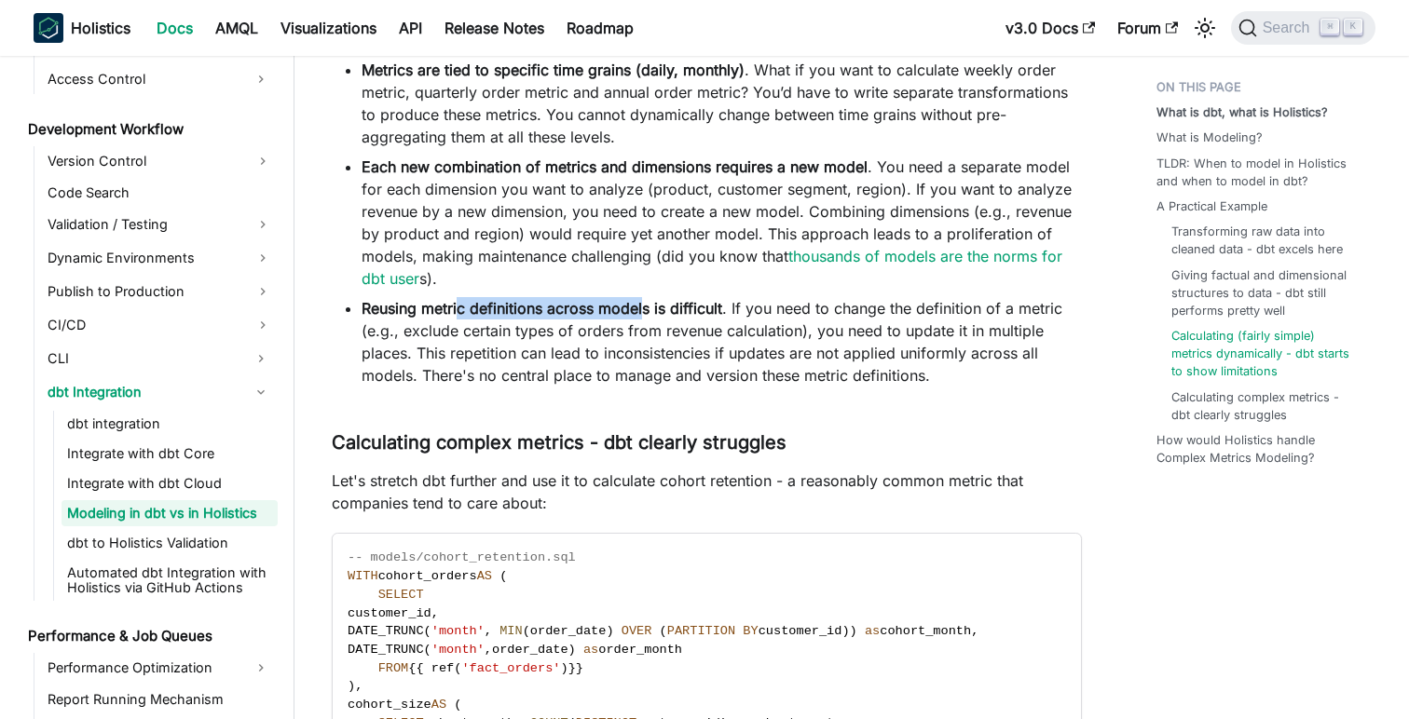
drag, startPoint x: 460, startPoint y: 308, endPoint x: 643, endPoint y: 312, distance: 182.7
click at [643, 312] on strong "Reusing metric definitions across models is difficult" at bounding box center [542, 308] width 361 height 19
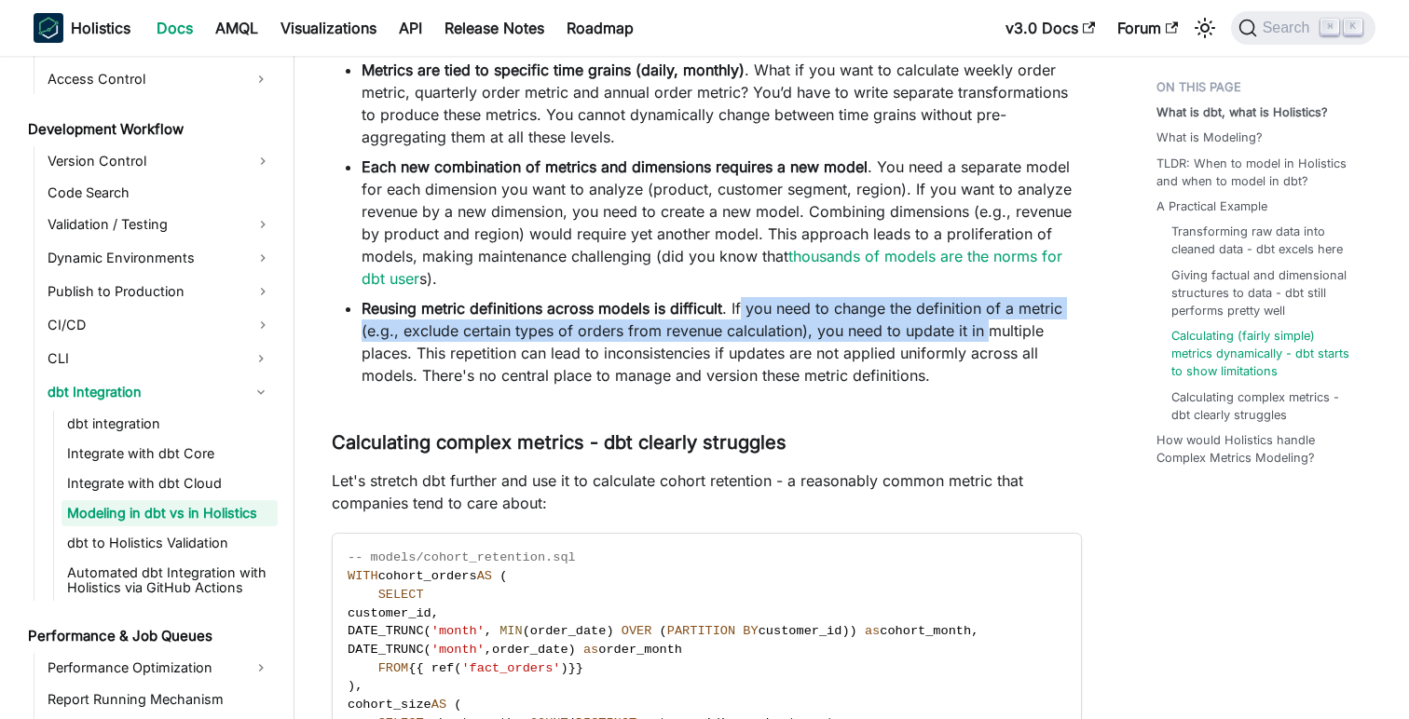
drag, startPoint x: 742, startPoint y: 312, endPoint x: 982, endPoint y: 338, distance: 241.8
click at [982, 338] on li "Reusing metric definitions across models is difficult . If you need to change t…" at bounding box center [722, 341] width 720 height 89
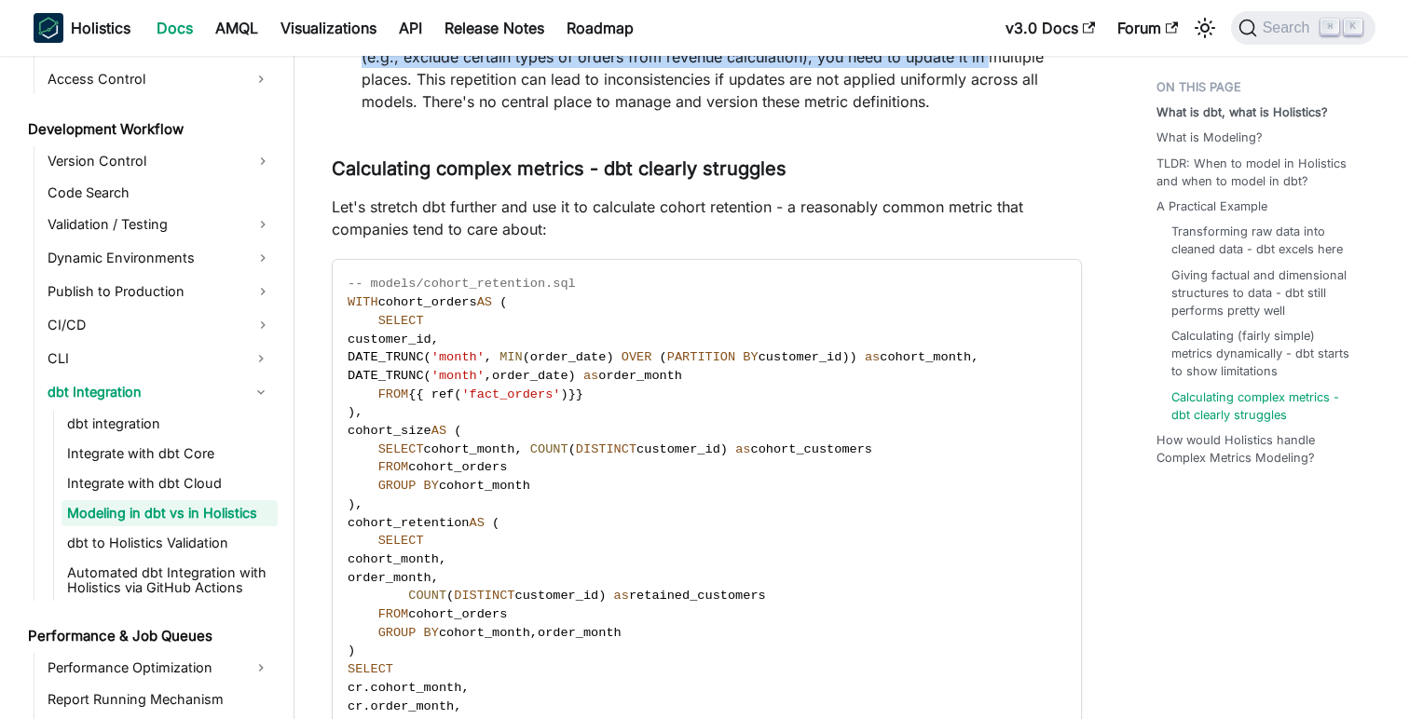
scroll to position [4439, 0]
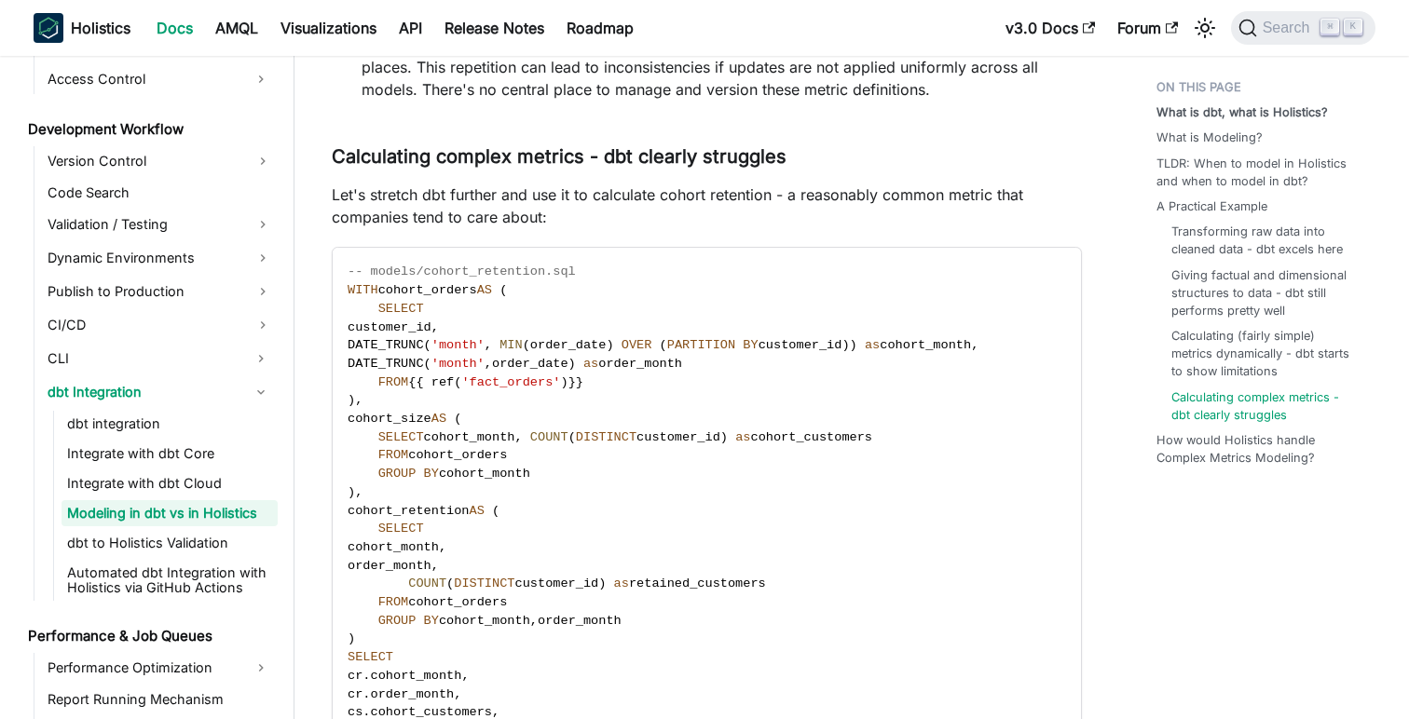
drag, startPoint x: 356, startPoint y: 188, endPoint x: 547, endPoint y: 186, distance: 191.0
click at [547, 186] on p "Let's stretch dbt further and use it to calculate cohort retention - a reasonab…" at bounding box center [707, 206] width 750 height 45
drag, startPoint x: 505, startPoint y: 194, endPoint x: 754, endPoint y: 198, distance: 248.9
click at [754, 198] on p "Let's stretch dbt further and use it to calculate cohort retention - a reasonab…" at bounding box center [707, 206] width 750 height 45
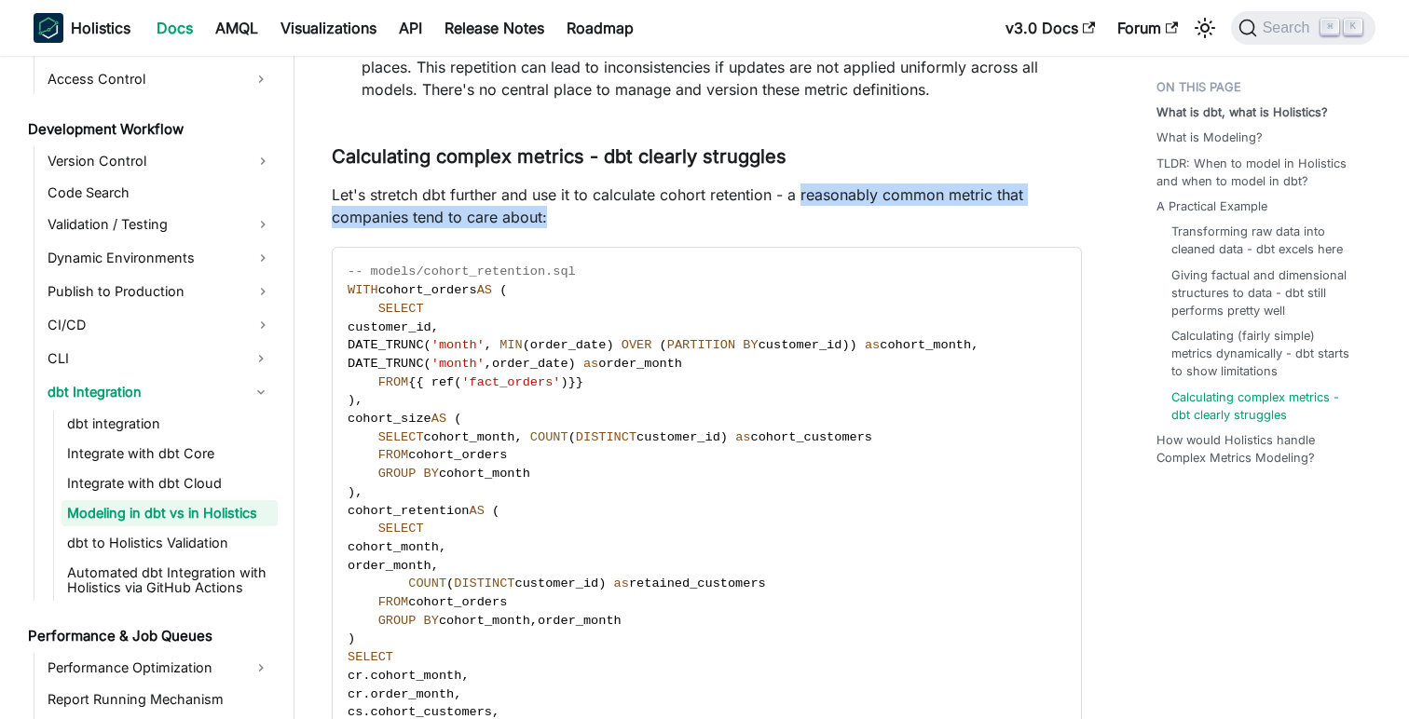
drag, startPoint x: 802, startPoint y: 193, endPoint x: 1027, endPoint y: 209, distance: 225.1
click at [1027, 209] on p "Let's stretch dbt further and use it to calculate cohort retention - a reasonab…" at bounding box center [707, 206] width 750 height 45
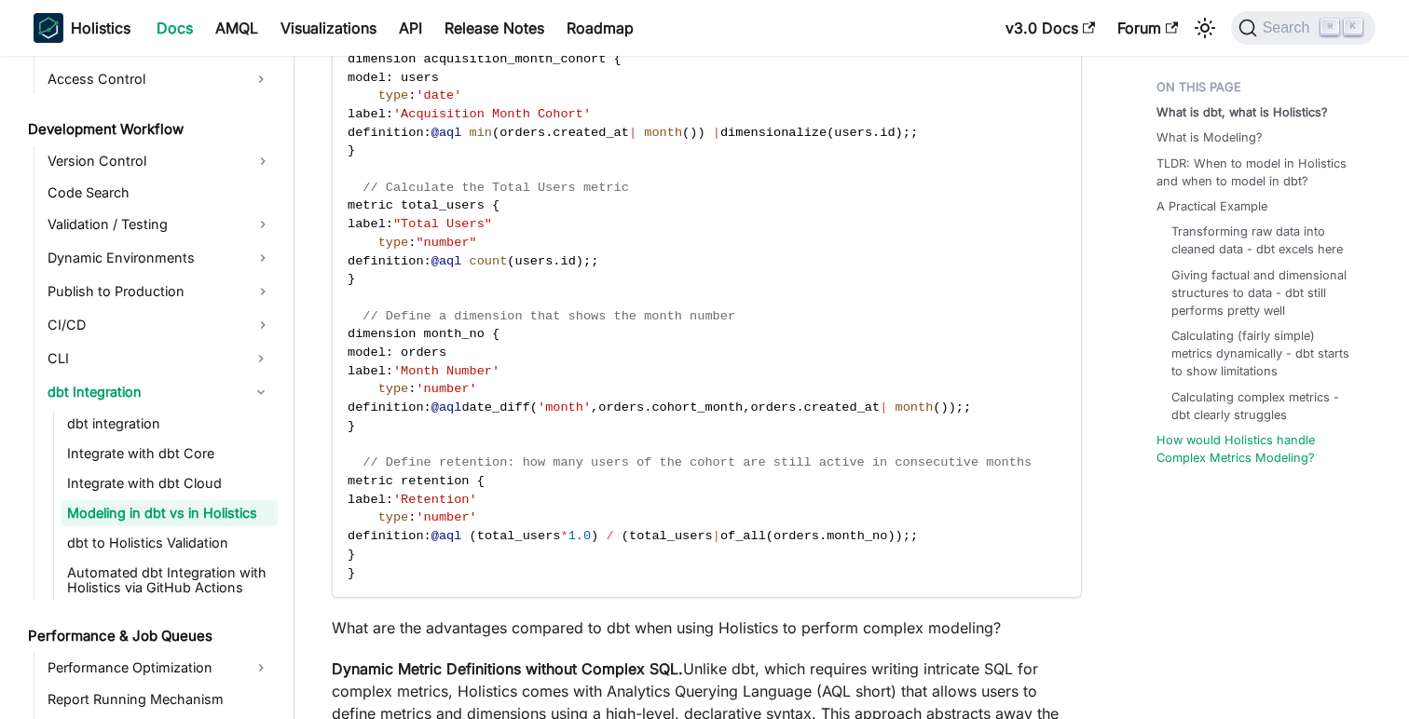
scroll to position [6397, 0]
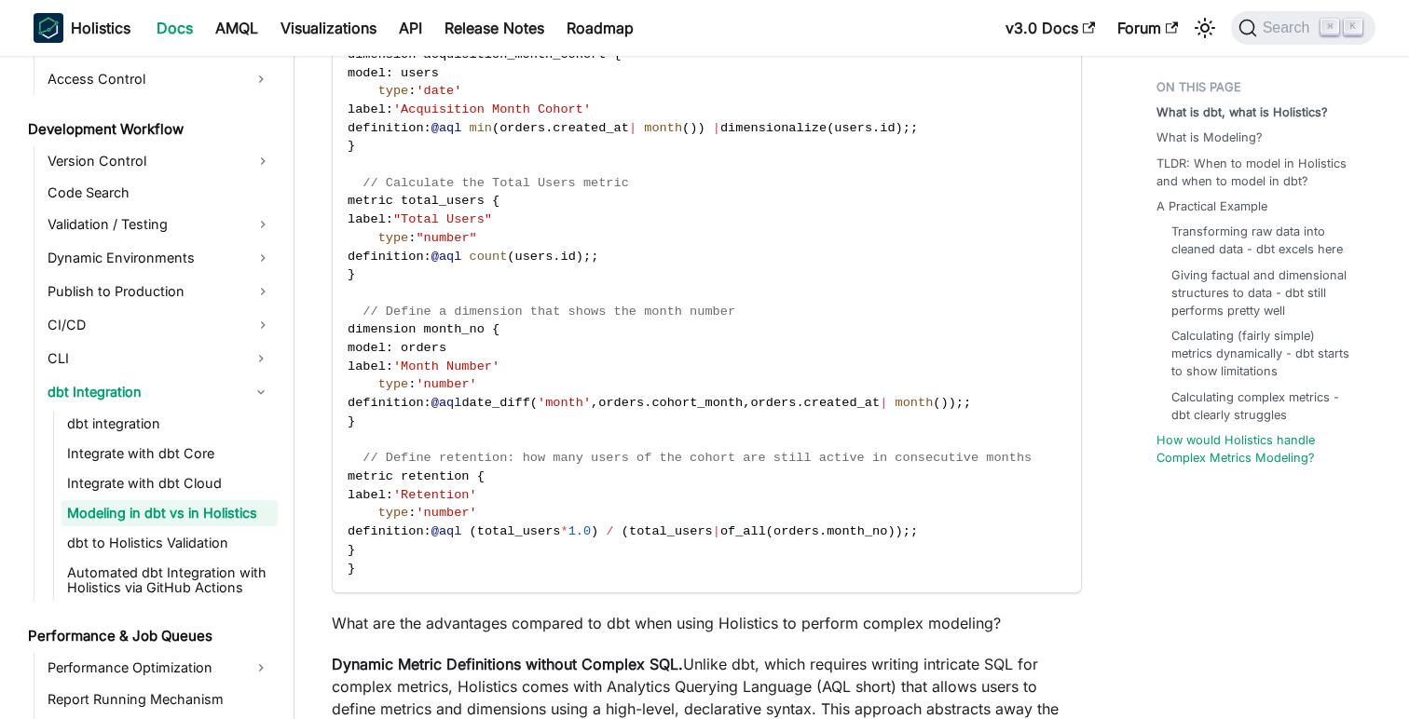
drag, startPoint x: 559, startPoint y: 467, endPoint x: 822, endPoint y: 481, distance: 263.2
click at [822, 481] on code "Dataset e_commerce { // Define a dimension that represents when each user makes…" at bounding box center [706, 285] width 746 height 618
click at [816, 465] on span "// Define retention: how many users of the cohort are still active in consecuti…" at bounding box center [697, 458] width 669 height 14
drag, startPoint x: 833, startPoint y: 461, endPoint x: 935, endPoint y: 475, distance: 102.5
click at [935, 475] on code "Dataset e_commerce { // Define a dimension that represents when each user makes…" at bounding box center [706, 285] width 746 height 618
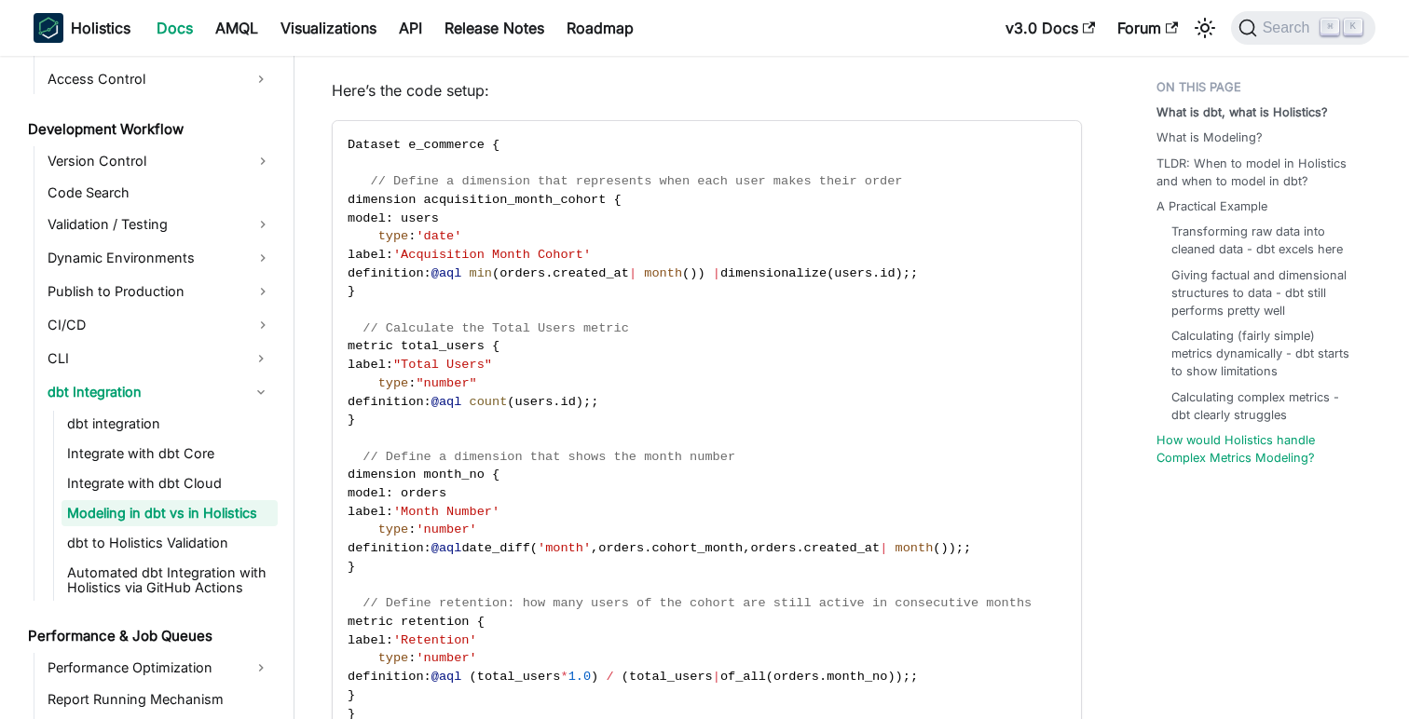
scroll to position [6278, 0]
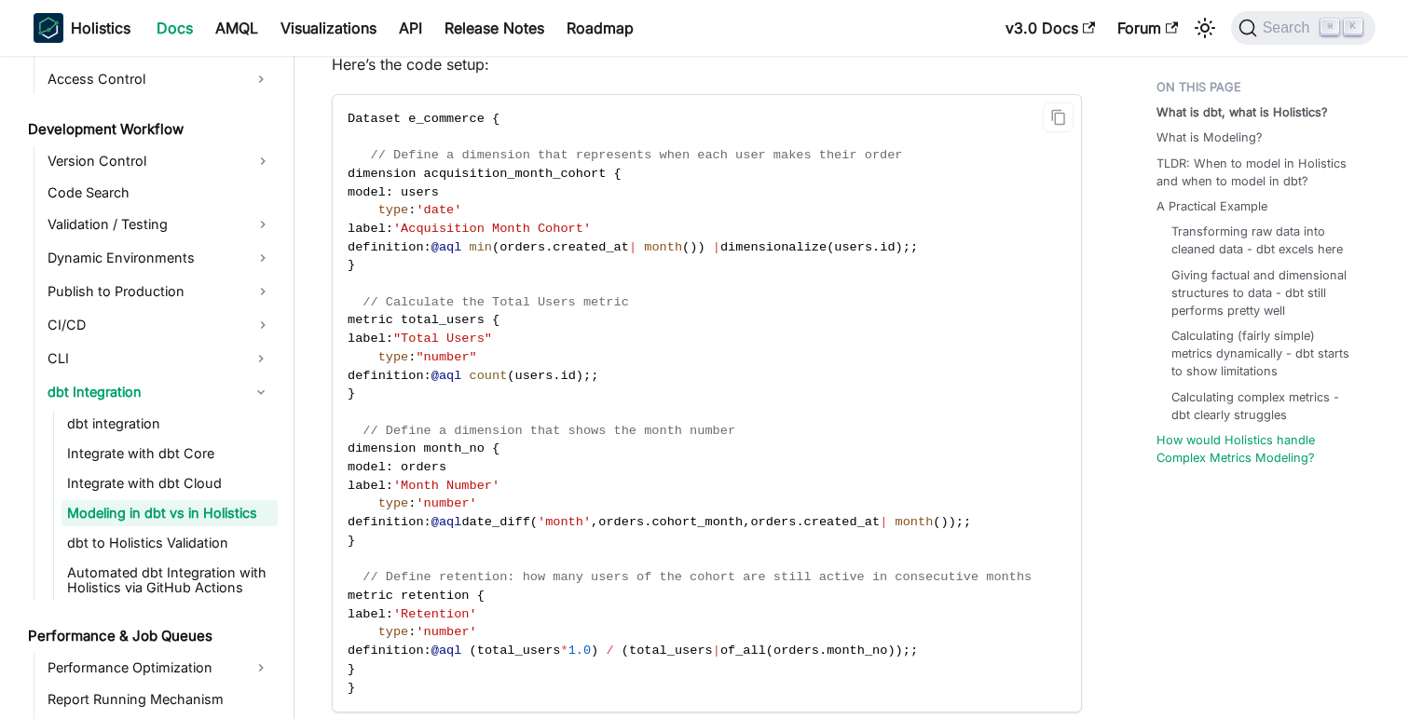
drag, startPoint x: 363, startPoint y: 176, endPoint x: 664, endPoint y: 185, distance: 301.1
click at [664, 185] on code "Dataset e_commerce { // Define a dimension that represents when each user makes…" at bounding box center [706, 404] width 746 height 618
drag, startPoint x: 375, startPoint y: 191, endPoint x: 482, endPoint y: 193, distance: 107.2
click at [482, 193] on code "Dataset e_commerce { // Define a dimension that represents when each user makes…" at bounding box center [706, 404] width 746 height 618
drag, startPoint x: 364, startPoint y: 176, endPoint x: 468, endPoint y: 178, distance: 103.5
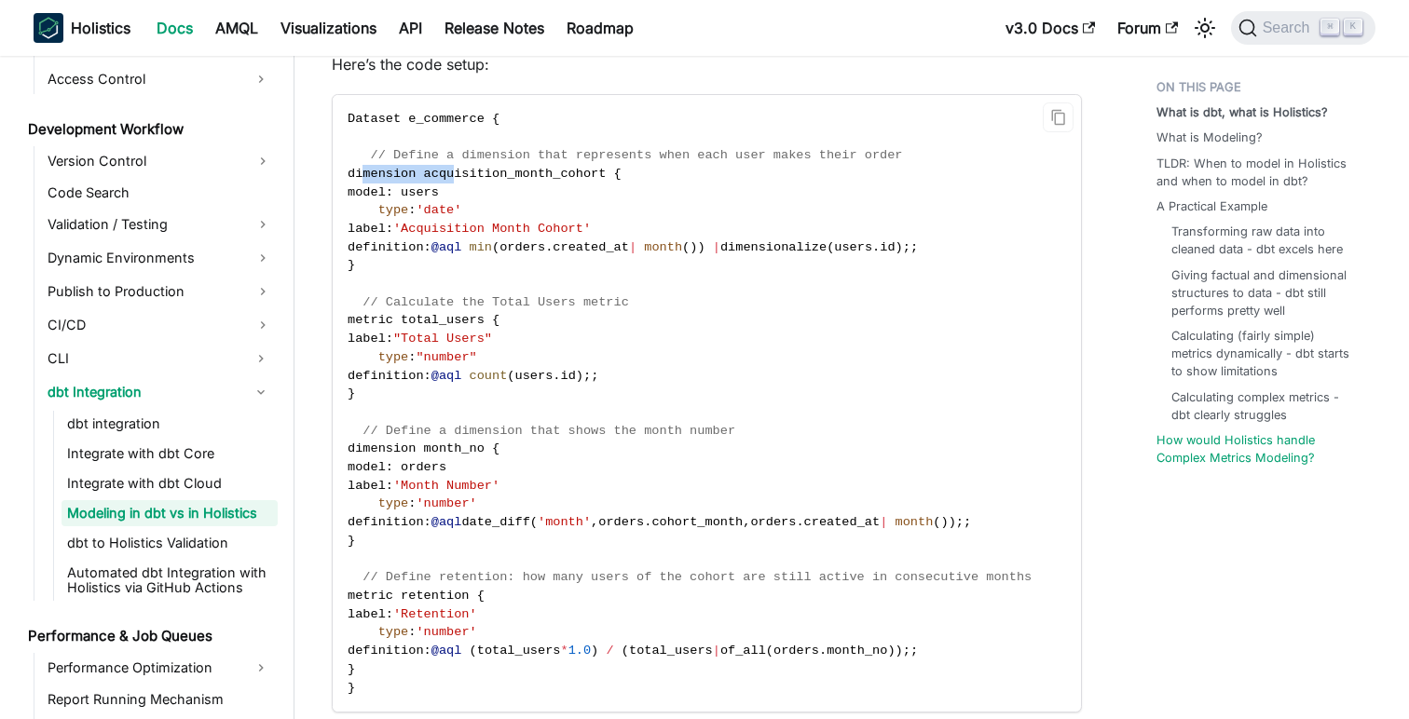
click at [466, 177] on span "dimension acquisition_month_cohort {" at bounding box center [485, 174] width 274 height 14
drag, startPoint x: 380, startPoint y: 196, endPoint x: 485, endPoint y: 197, distance: 104.4
click at [485, 197] on code "Dataset e_commerce { // Define a dimension that represents when each user makes…" at bounding box center [706, 404] width 746 height 618
drag, startPoint x: 376, startPoint y: 212, endPoint x: 504, endPoint y: 217, distance: 127.8
click at [504, 217] on code "Dataset e_commerce { // Define a dimension that represents when each user makes…" at bounding box center [706, 404] width 746 height 618
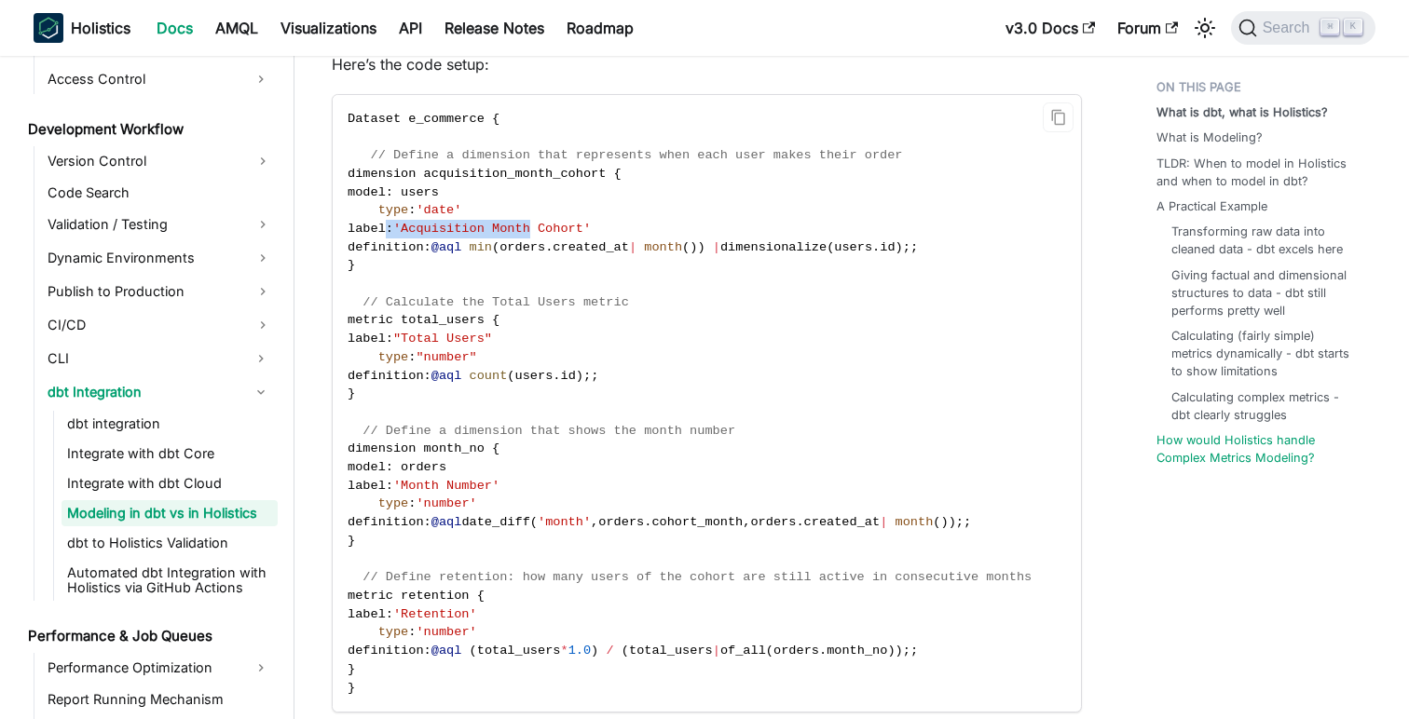
drag, startPoint x: 388, startPoint y: 235, endPoint x: 568, endPoint y: 239, distance: 180.8
click at [568, 239] on code "Dataset e_commerce { // Define a dimension that represents when each user makes…" at bounding box center [706, 404] width 746 height 618
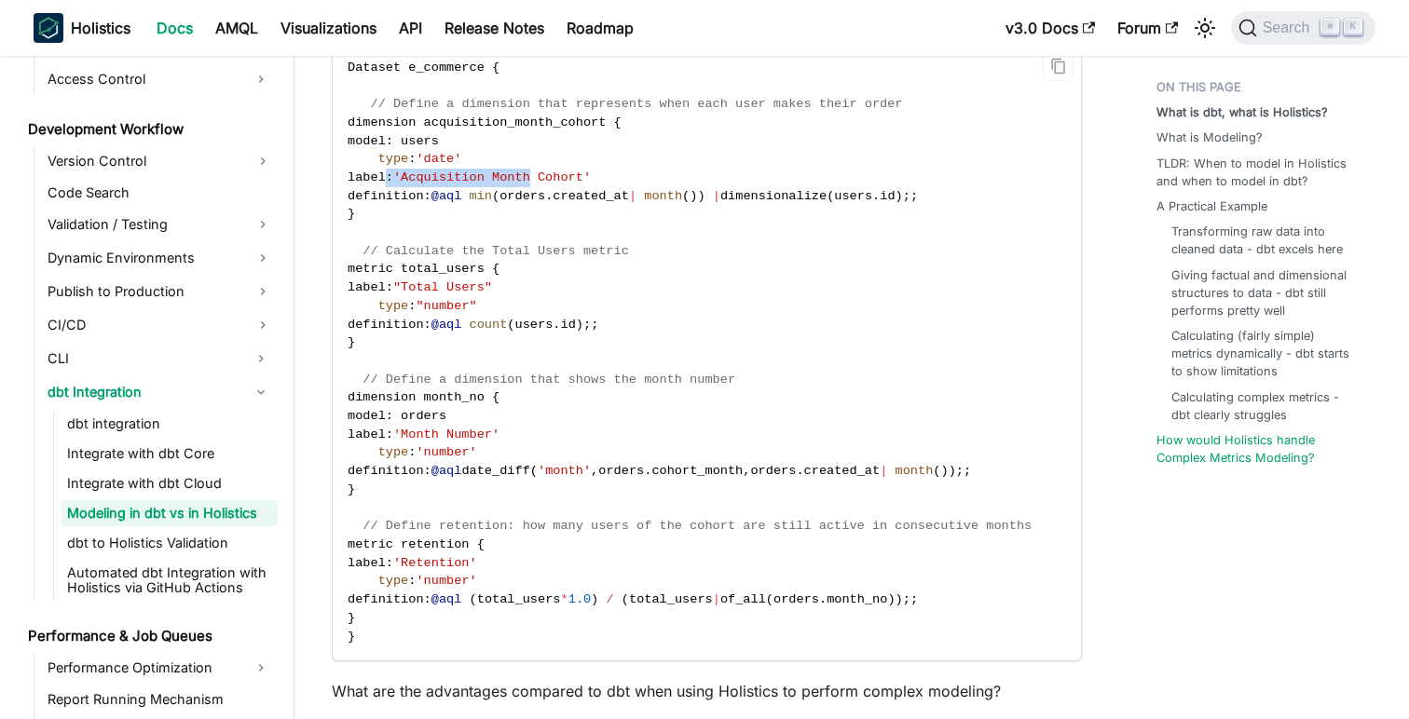
scroll to position [6333, 0]
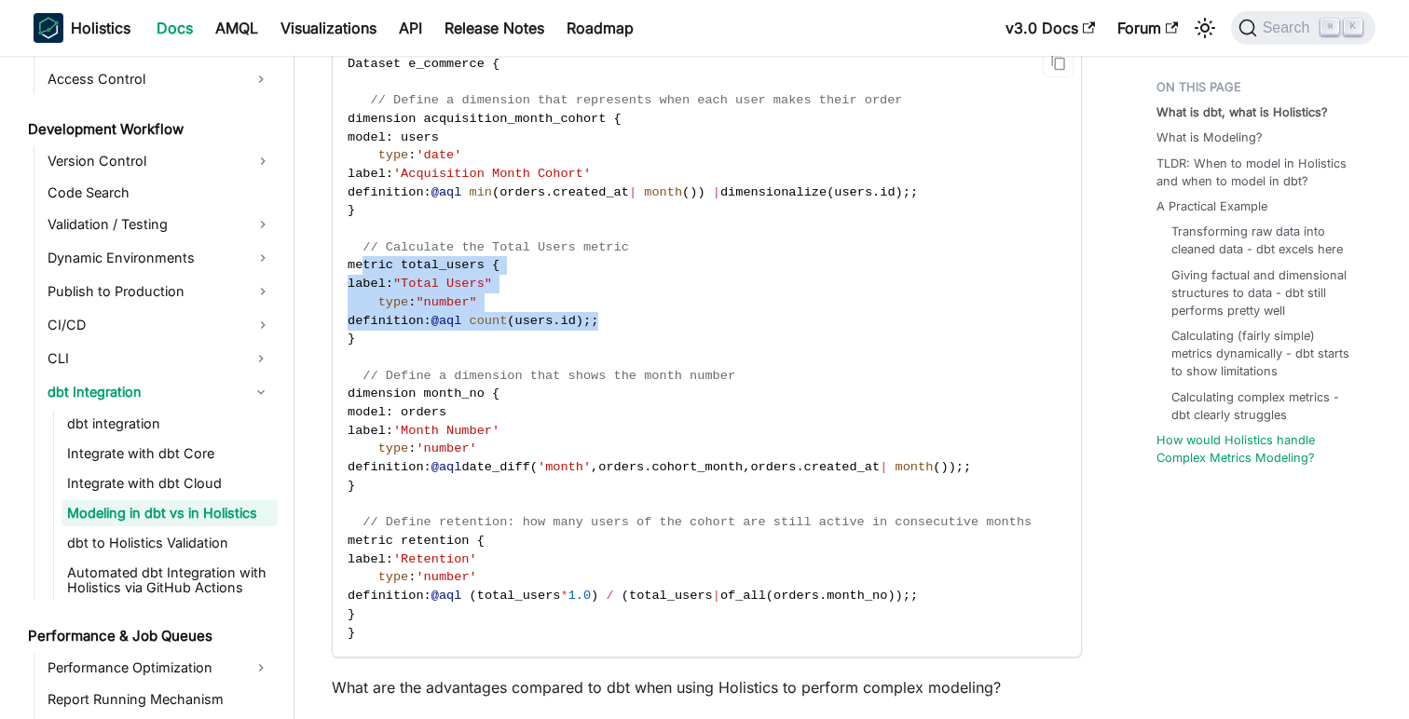
drag, startPoint x: 362, startPoint y: 274, endPoint x: 664, endPoint y: 327, distance: 306.6
click at [664, 327] on code "Dataset e_commerce { // Define a dimension that represents when each user makes…" at bounding box center [706, 349] width 746 height 618
click at [670, 333] on code "Dataset e_commerce { // Define a dimension that represents when each user makes…" at bounding box center [706, 349] width 746 height 618
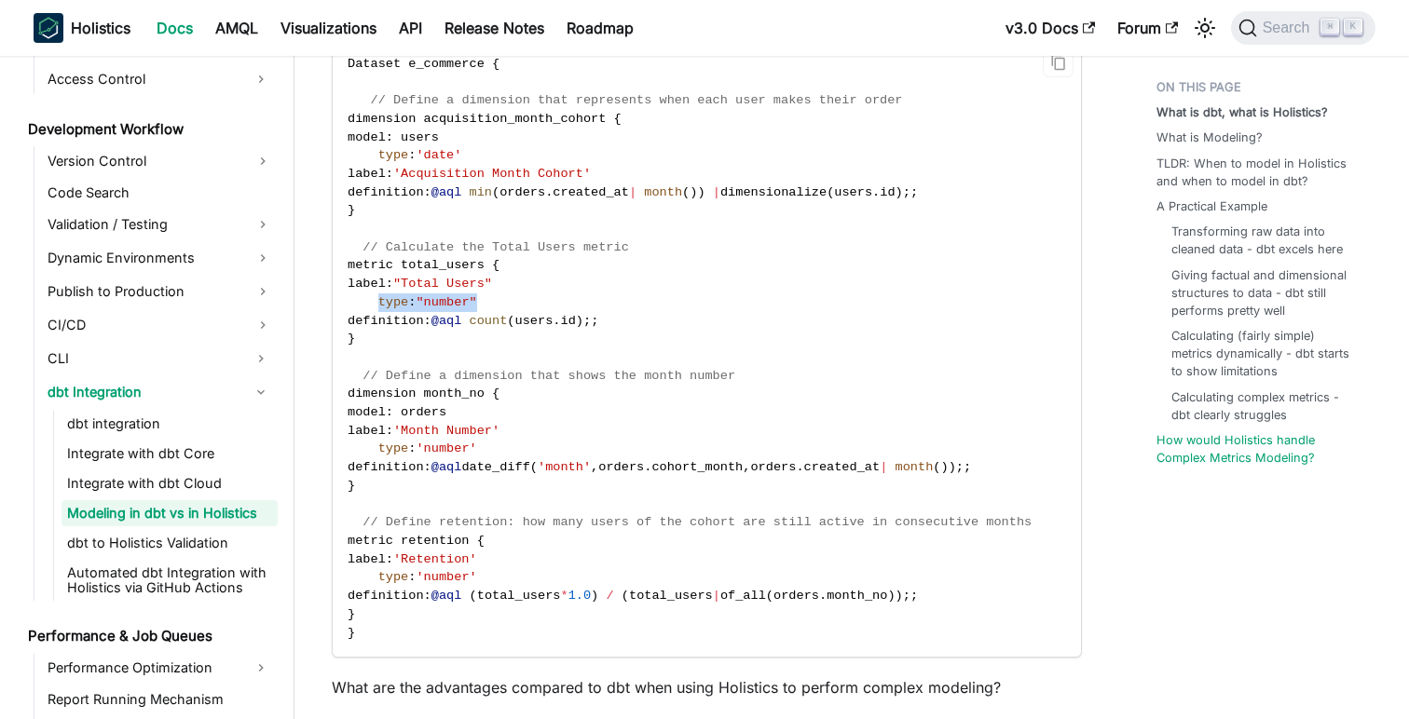
drag, startPoint x: 376, startPoint y: 303, endPoint x: 556, endPoint y: 305, distance: 179.9
click at [556, 305] on code "Dataset e_commerce { // Define a dimension that represents when each user makes…" at bounding box center [706, 349] width 746 height 618
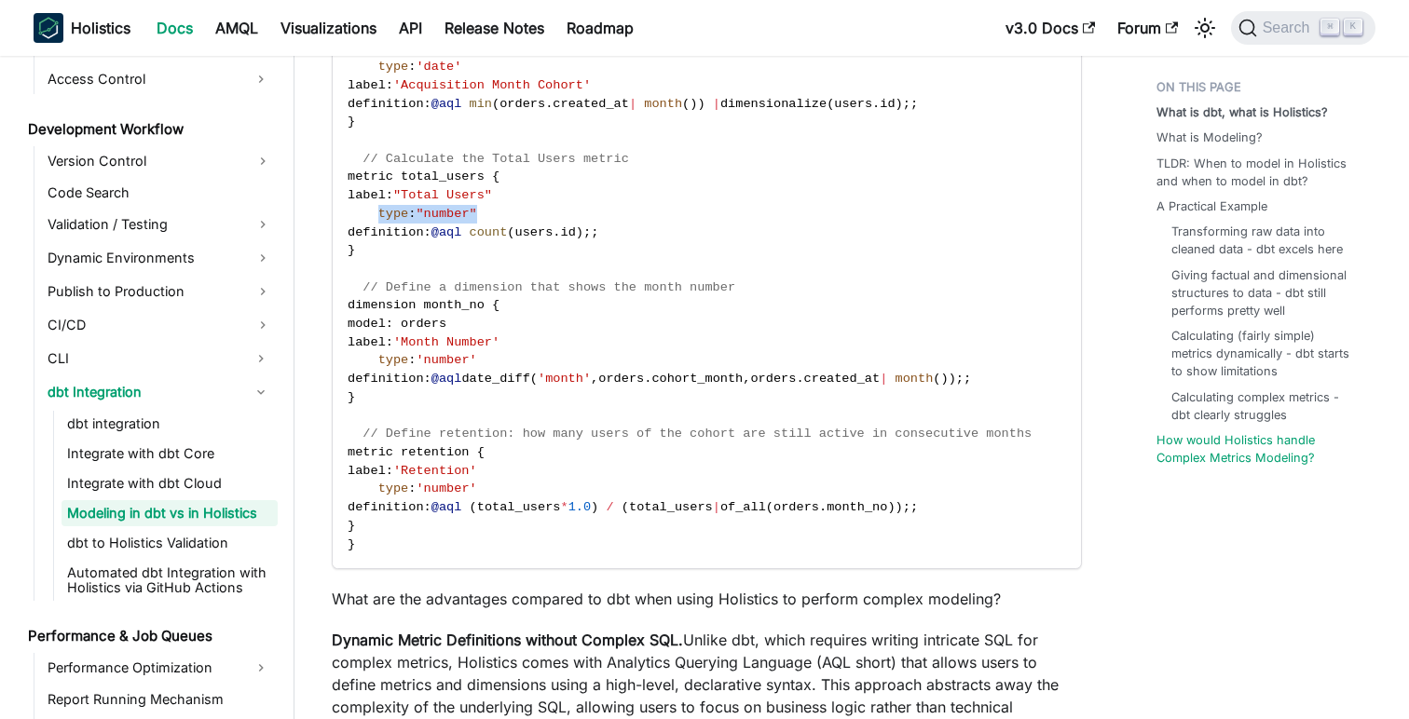
scroll to position [6491, 0]
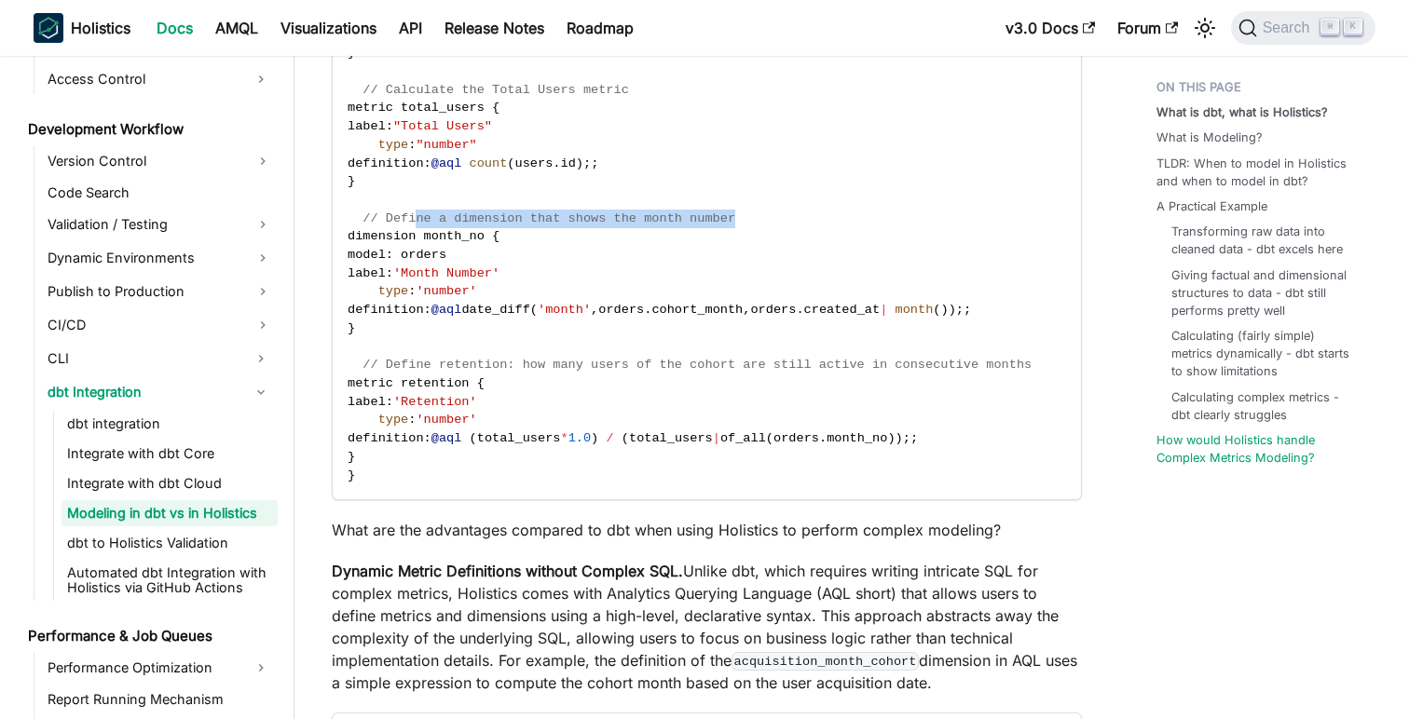
drag, startPoint x: 418, startPoint y: 228, endPoint x: 756, endPoint y: 221, distance: 337.4
click at [756, 221] on code "Dataset e_commerce { // Define a dimension that represents when each user makes…" at bounding box center [706, 192] width 746 height 618
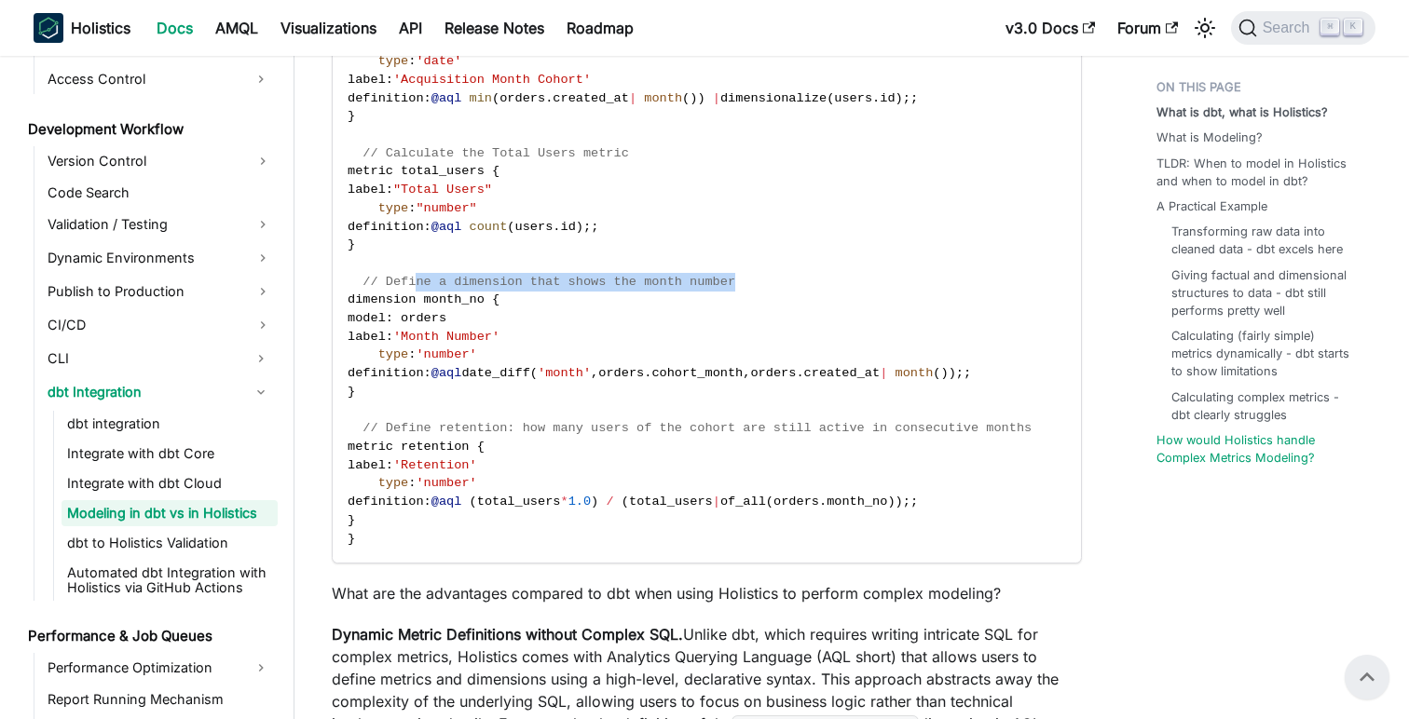
scroll to position [6407, 0]
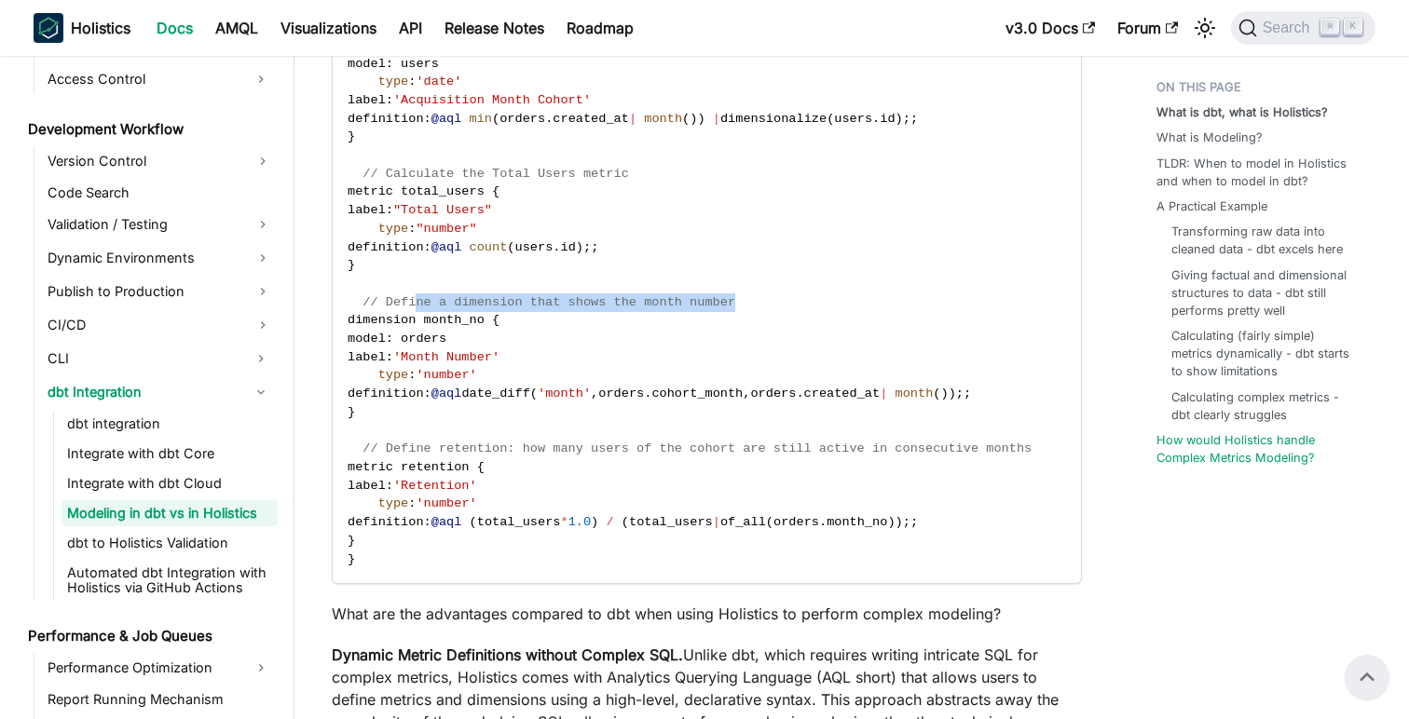
drag, startPoint x: 760, startPoint y: 528, endPoint x: 936, endPoint y: 535, distance: 175.3
click at [936, 535] on code "Dataset e_commerce { // Define a dimension that represents when each user makes…" at bounding box center [706, 275] width 746 height 618
click at [444, 452] on span "// Define retention: how many users of the cohort are still active in consecuti…" at bounding box center [697, 449] width 669 height 14
drag, startPoint x: 531, startPoint y: 451, endPoint x: 630, endPoint y: 460, distance: 99.2
click at [627, 456] on span "// Define retention: how many users of the cohort are still active in consecuti…" at bounding box center [697, 449] width 669 height 14
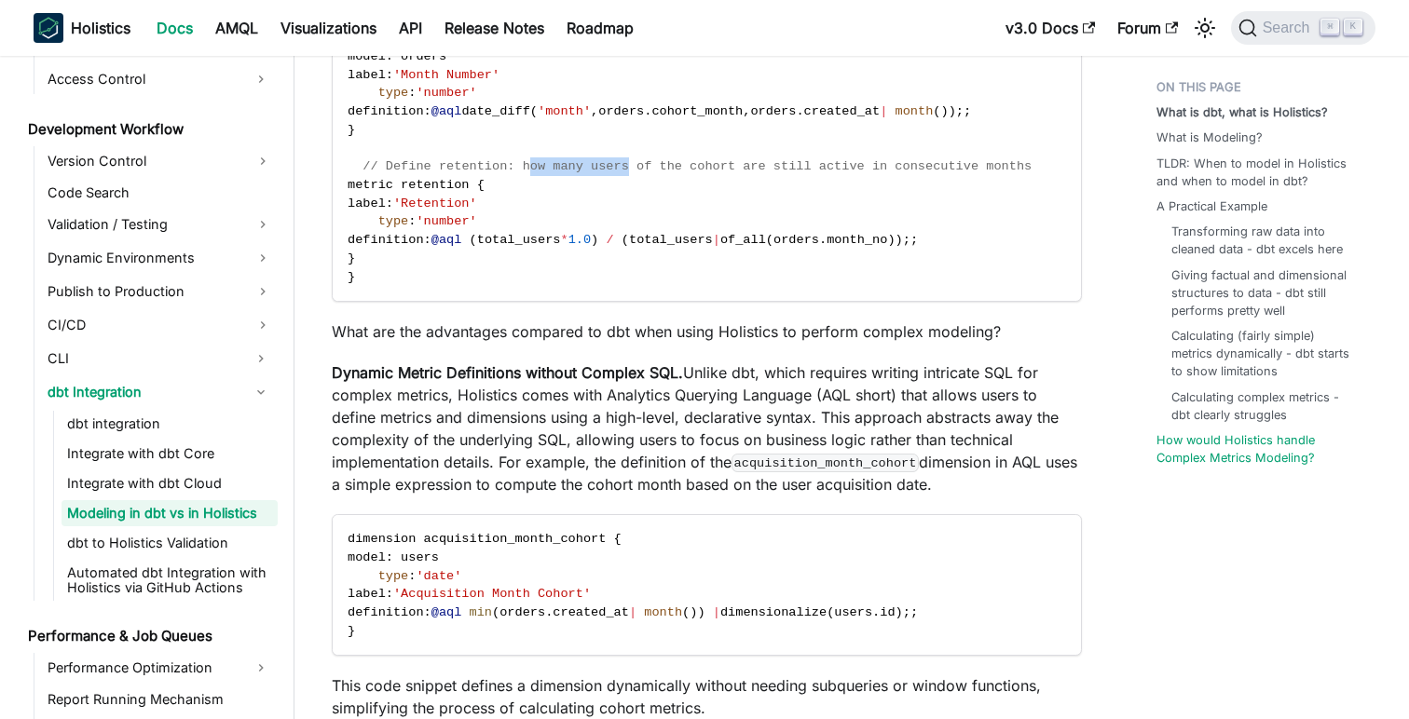
scroll to position [6695, 0]
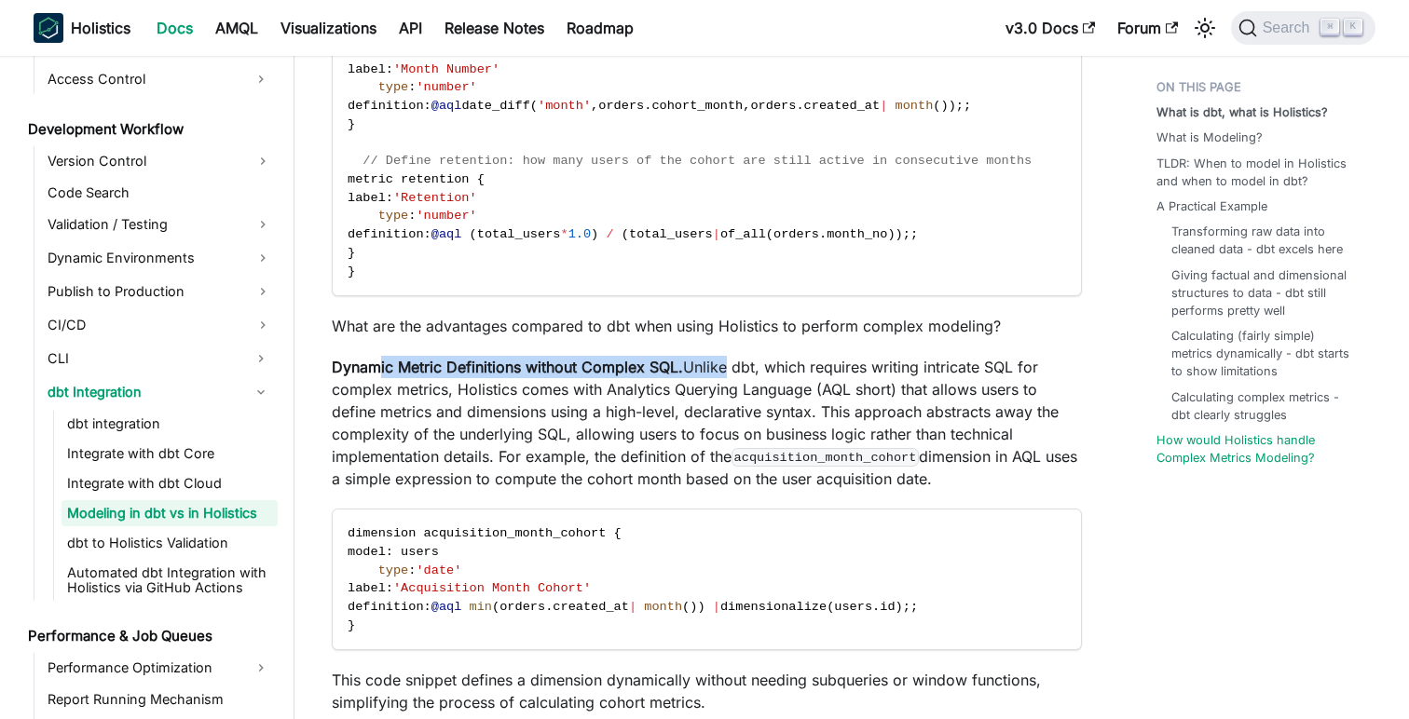
drag, startPoint x: 381, startPoint y: 376, endPoint x: 718, endPoint y: 365, distance: 336.6
click at [718, 365] on p "Dynamic Metric Definitions without Complex SQL. Unlike dbt, which requires writ…" at bounding box center [707, 423] width 750 height 134
click at [745, 368] on p "Dynamic Metric Definitions without Complex SQL. Unlike dbt, which requires writ…" at bounding box center [707, 423] width 750 height 134
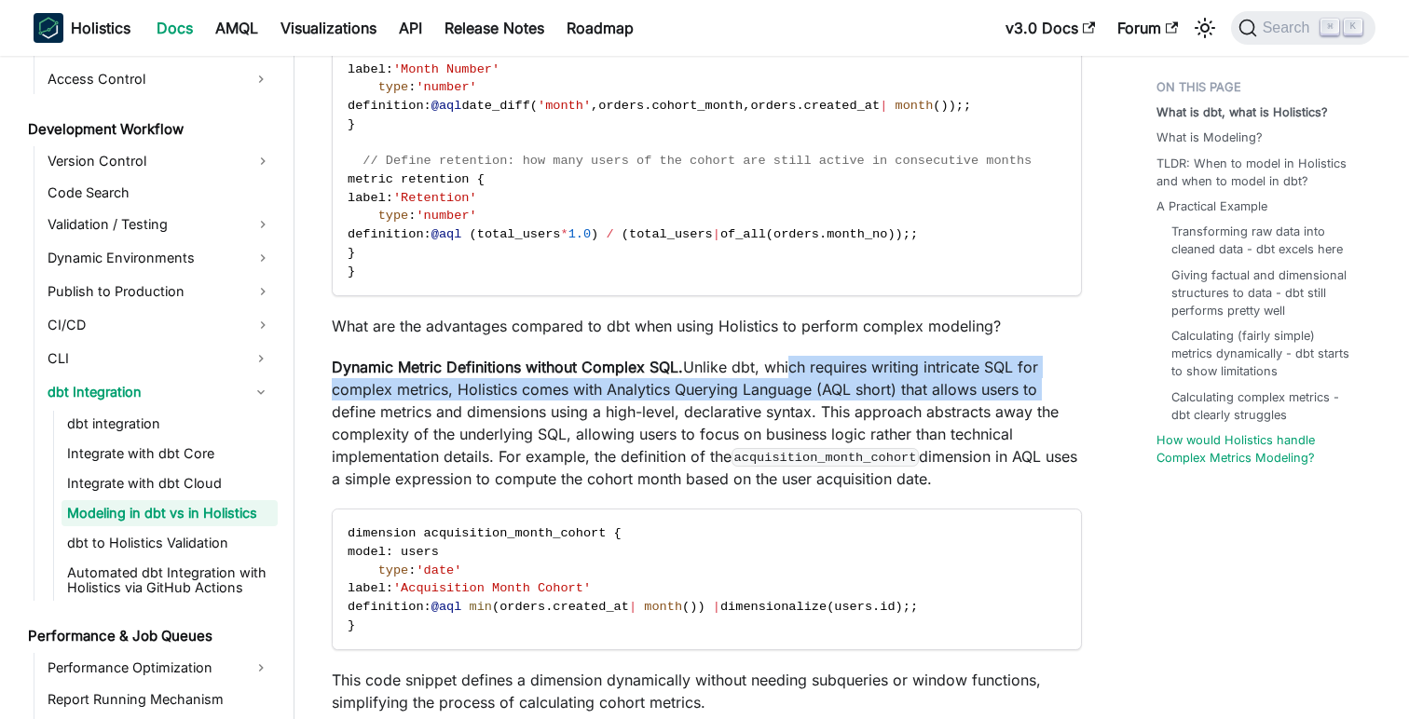
drag, startPoint x: 784, startPoint y: 367, endPoint x: 1057, endPoint y: 391, distance: 274.1
click at [1057, 391] on p "Dynamic Metric Definitions without Complex SQL. Unlike dbt, which requires writ…" at bounding box center [707, 423] width 750 height 134
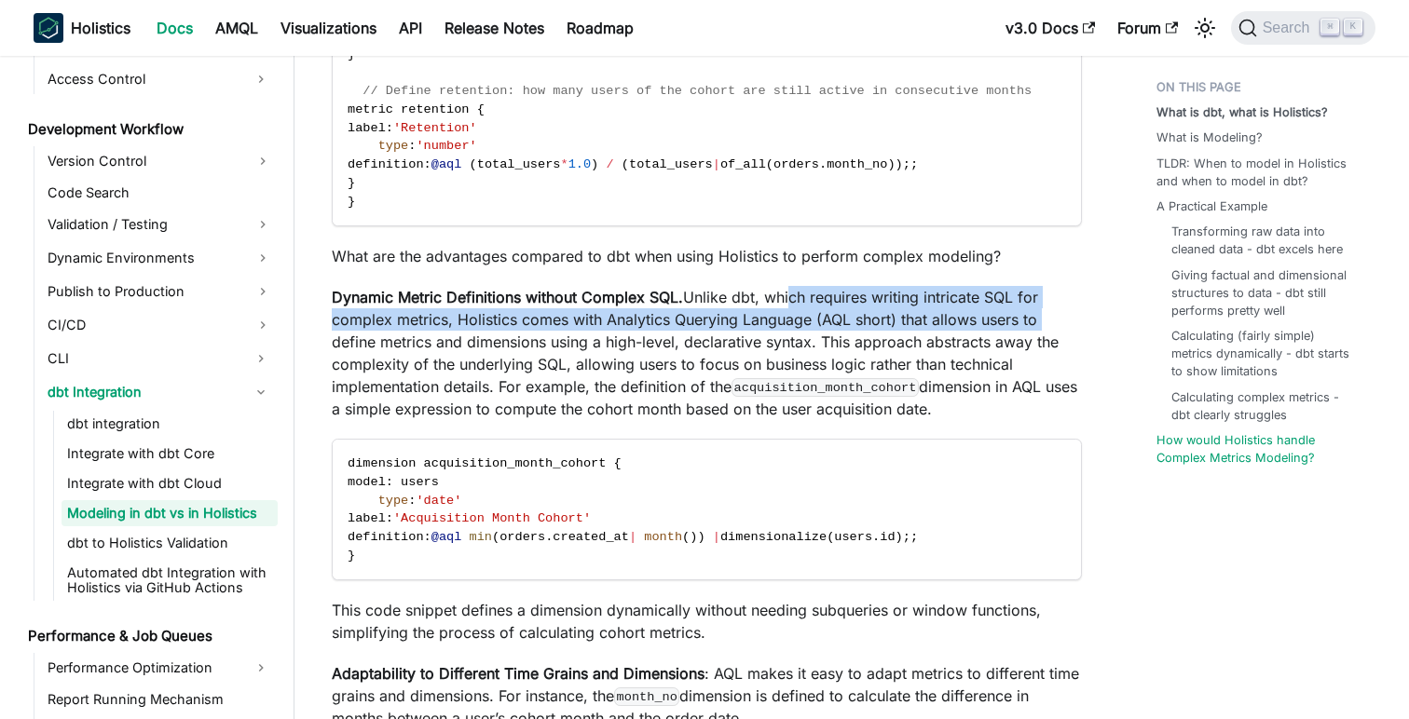
scroll to position [6769, 0]
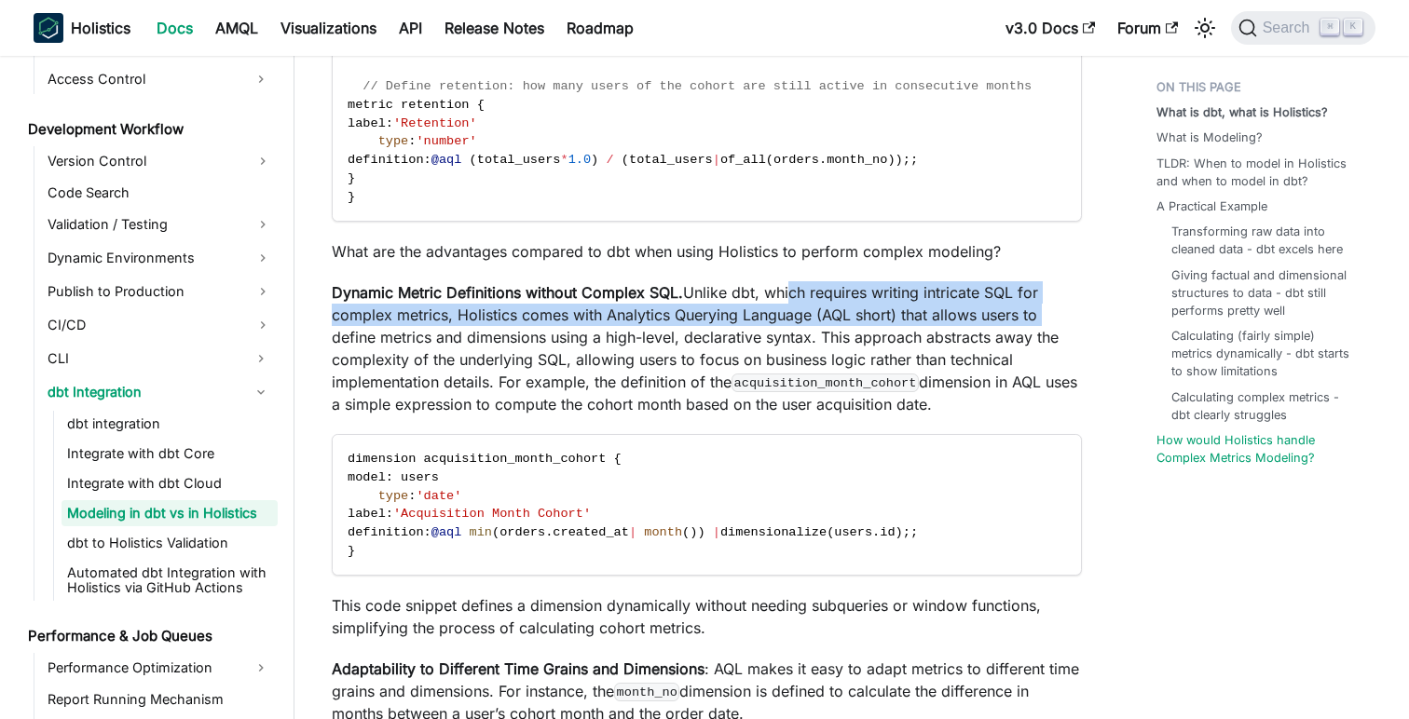
click at [531, 322] on p "Dynamic Metric Definitions without Complex SQL. Unlike dbt, which requires writ…" at bounding box center [707, 348] width 750 height 134
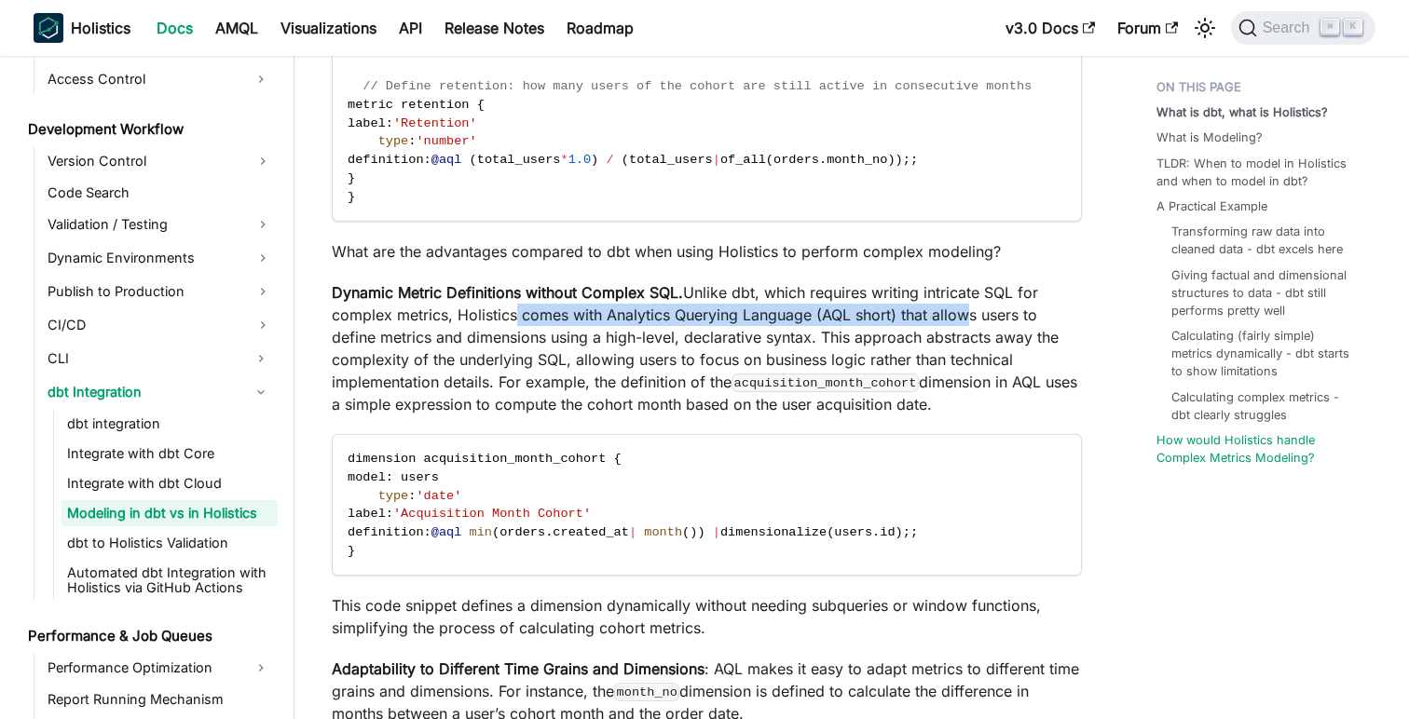
drag, startPoint x: 512, startPoint y: 322, endPoint x: 959, endPoint y: 327, distance: 447.3
click at [959, 327] on p "Dynamic Metric Definitions without Complex SQL. Unlike dbt, which requires writ…" at bounding box center [707, 348] width 750 height 134
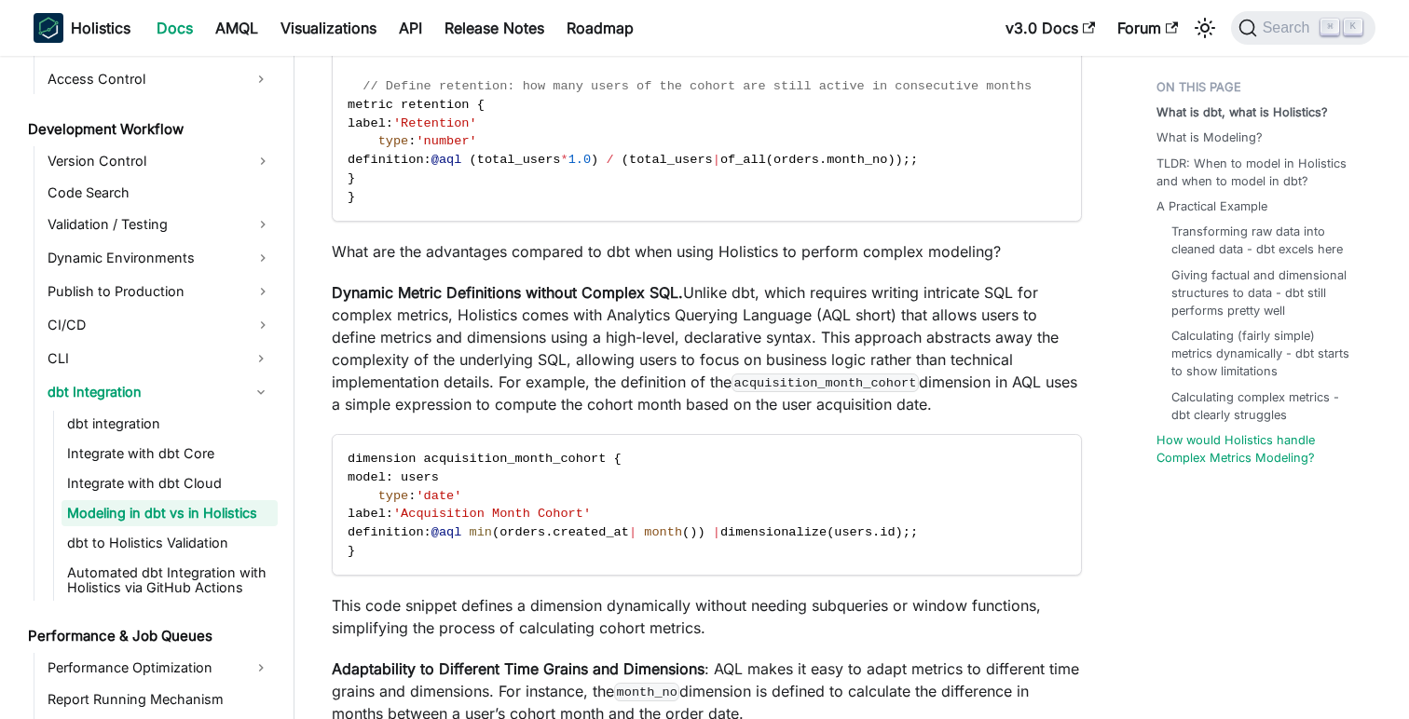
click at [408, 354] on p "Dynamic Metric Definitions without Complex SQL. Unlike dbt, which requires writ…" at bounding box center [707, 348] width 750 height 134
drag, startPoint x: 431, startPoint y: 348, endPoint x: 633, endPoint y: 350, distance: 202.2
click at [591, 349] on p "Dynamic Metric Definitions without Complex SQL. Unlike dbt, which requires writ…" at bounding box center [707, 348] width 750 height 134
drag, startPoint x: 678, startPoint y: 345, endPoint x: 846, endPoint y: 346, distance: 167.7
click at [846, 346] on p "Dynamic Metric Definitions without Complex SQL. Unlike dbt, which requires writ…" at bounding box center [707, 348] width 750 height 134
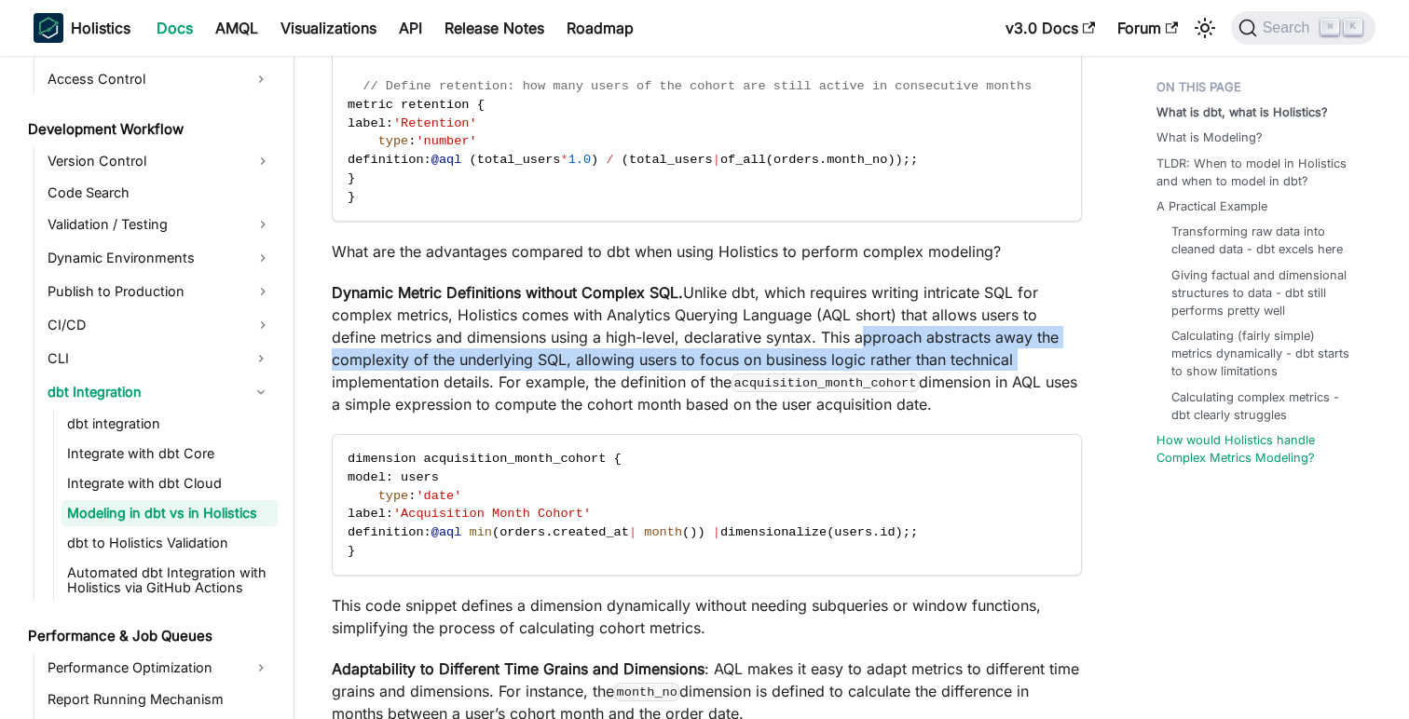
drag, startPoint x: 855, startPoint y: 341, endPoint x: 1094, endPoint y: 361, distance: 239.4
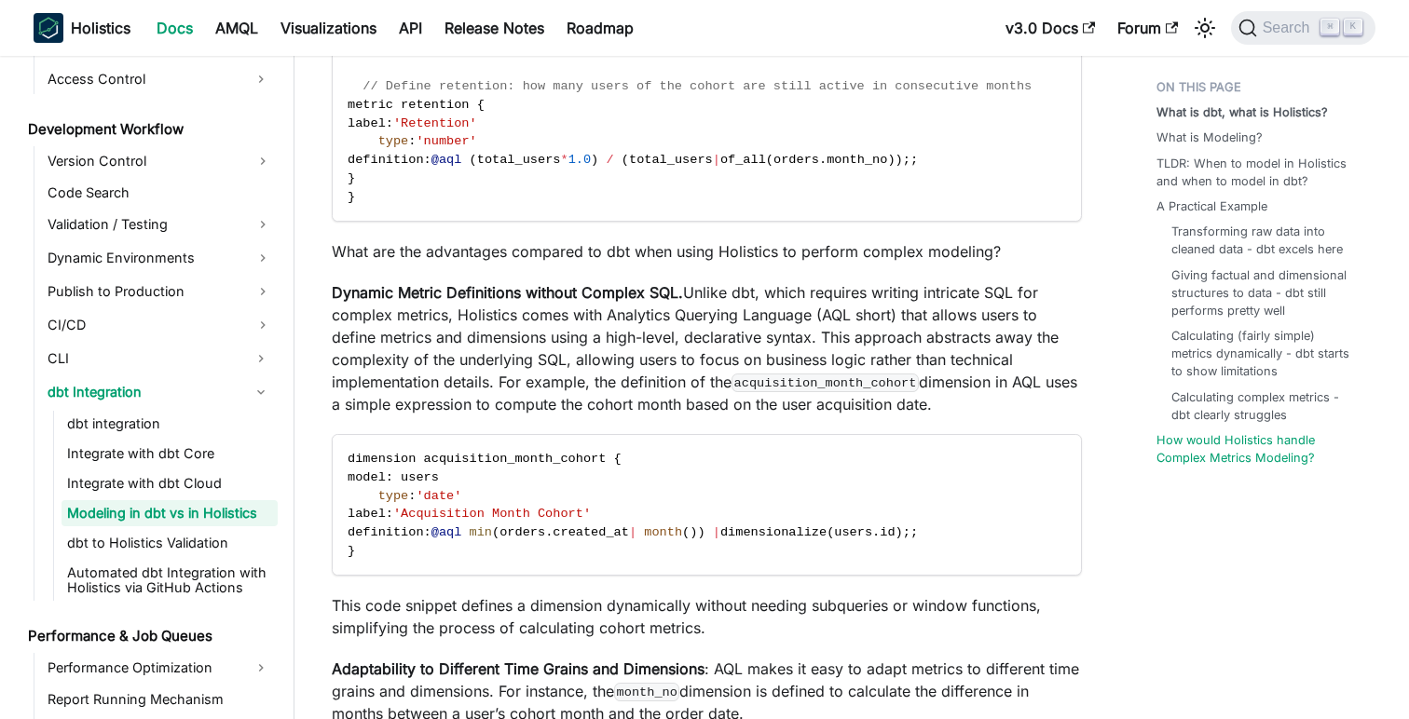
click at [553, 389] on p "Dynamic Metric Definitions without Complex SQL. Unlike dbt, which requires writ…" at bounding box center [707, 348] width 750 height 134
drag, startPoint x: 581, startPoint y: 389, endPoint x: 903, endPoint y: 386, distance: 321.5
click at [903, 386] on p "Dynamic Metric Definitions without Complex SQL. Unlike dbt, which requires writ…" at bounding box center [707, 348] width 750 height 134
drag, startPoint x: 345, startPoint y: 403, endPoint x: 678, endPoint y: 405, distance: 333.6
click at [678, 405] on p "Dynamic Metric Definitions without Complex SQL. Unlike dbt, which requires writ…" at bounding box center [707, 348] width 750 height 134
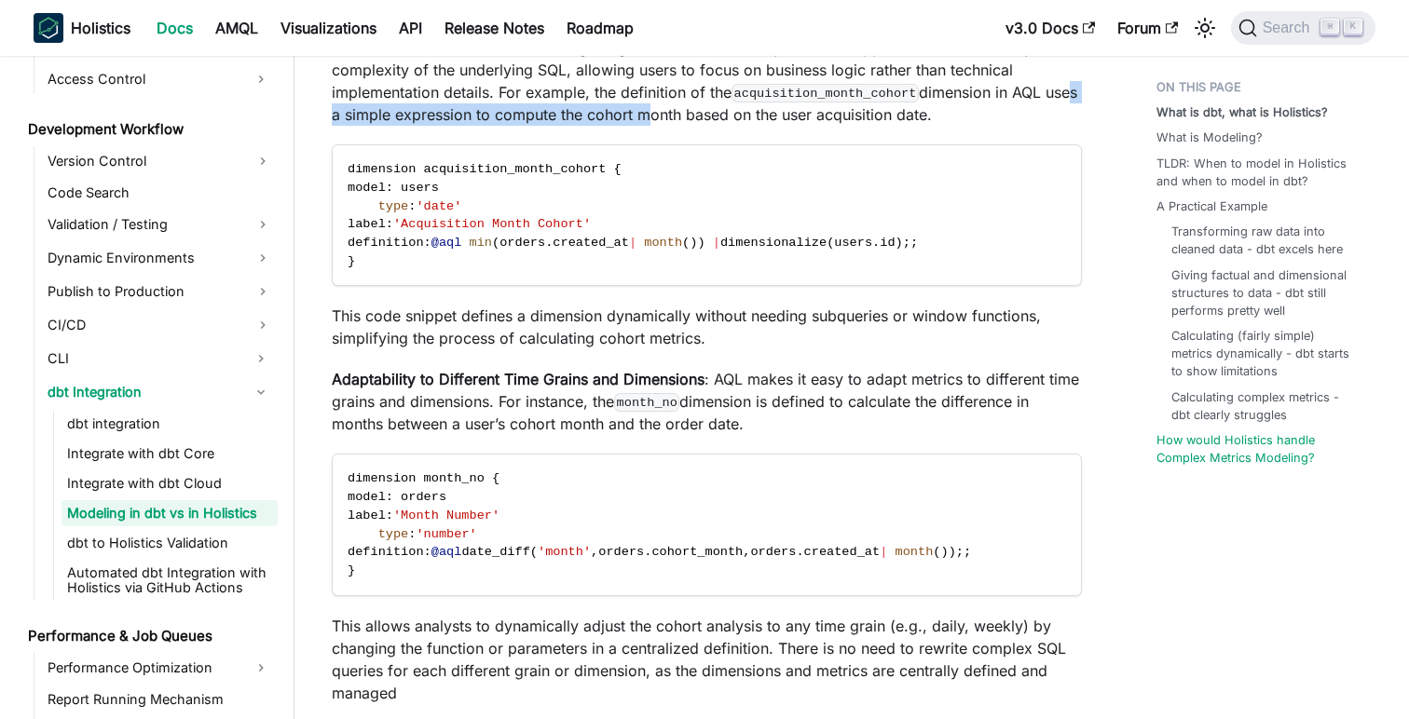
scroll to position [7061, 0]
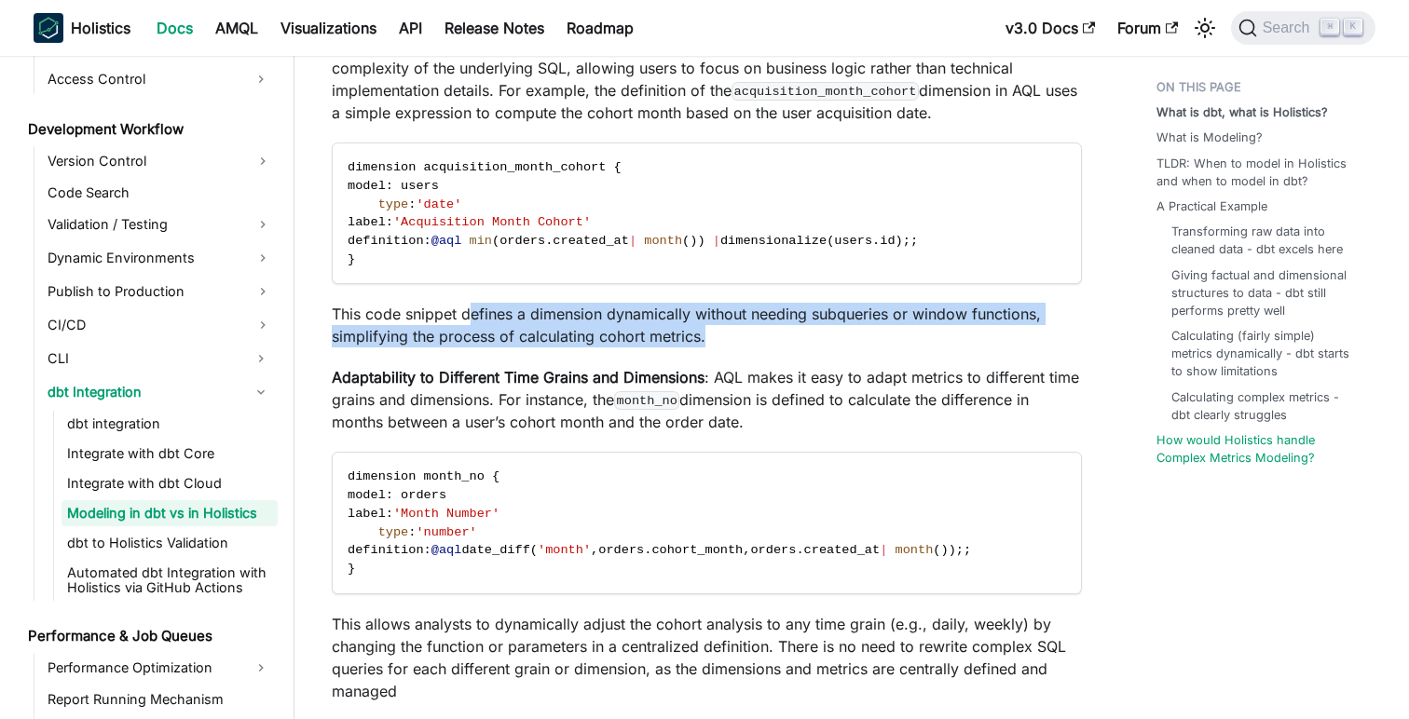
drag, startPoint x: 470, startPoint y: 318, endPoint x: 748, endPoint y: 330, distance: 278.9
click at [748, 330] on p "This code snippet defines a dimension dynamically without needing subqueries or…" at bounding box center [707, 325] width 750 height 45
click at [757, 318] on p "This code snippet defines a dimension dynamically without needing subqueries or…" at bounding box center [707, 325] width 750 height 45
drag, startPoint x: 787, startPoint y: 316, endPoint x: 1068, endPoint y: 329, distance: 281.7
click at [1068, 329] on p "This code snippet defines a dimension dynamically without needing subqueries or…" at bounding box center [707, 325] width 750 height 45
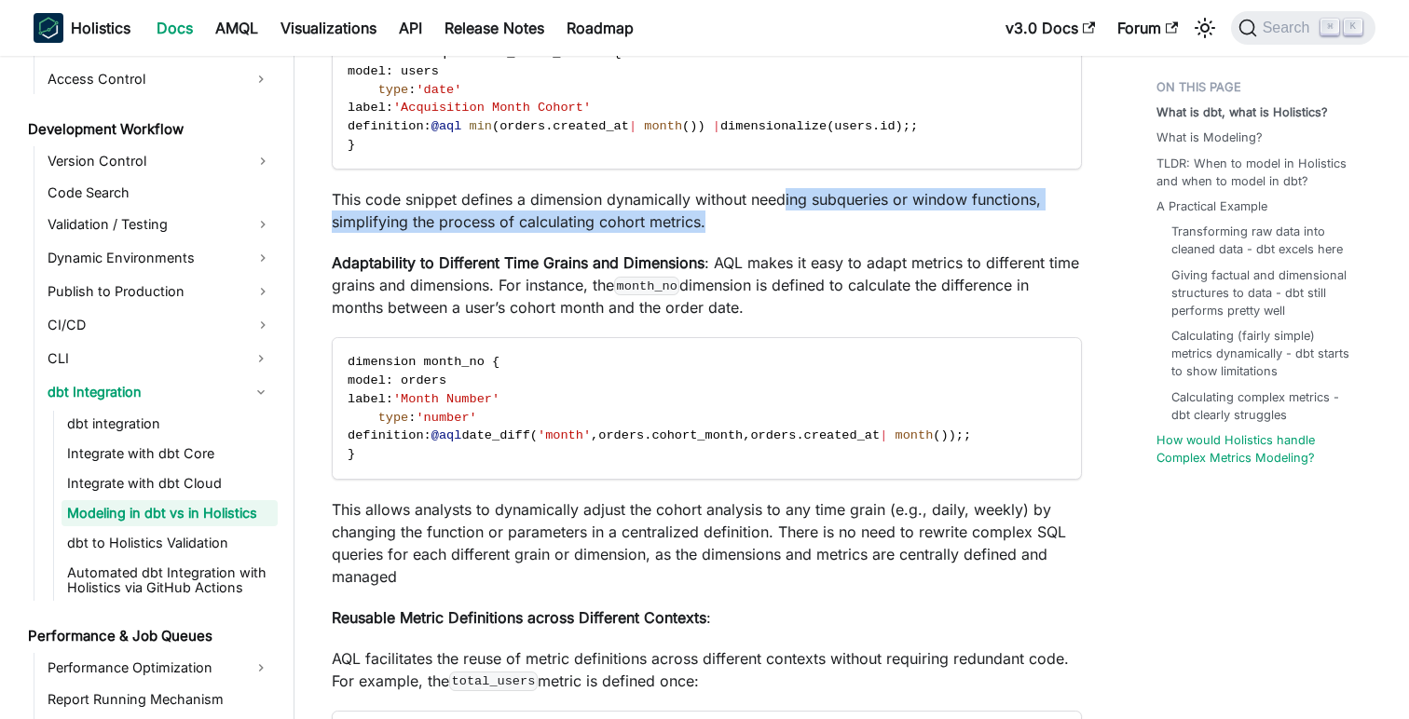
scroll to position [7174, 0]
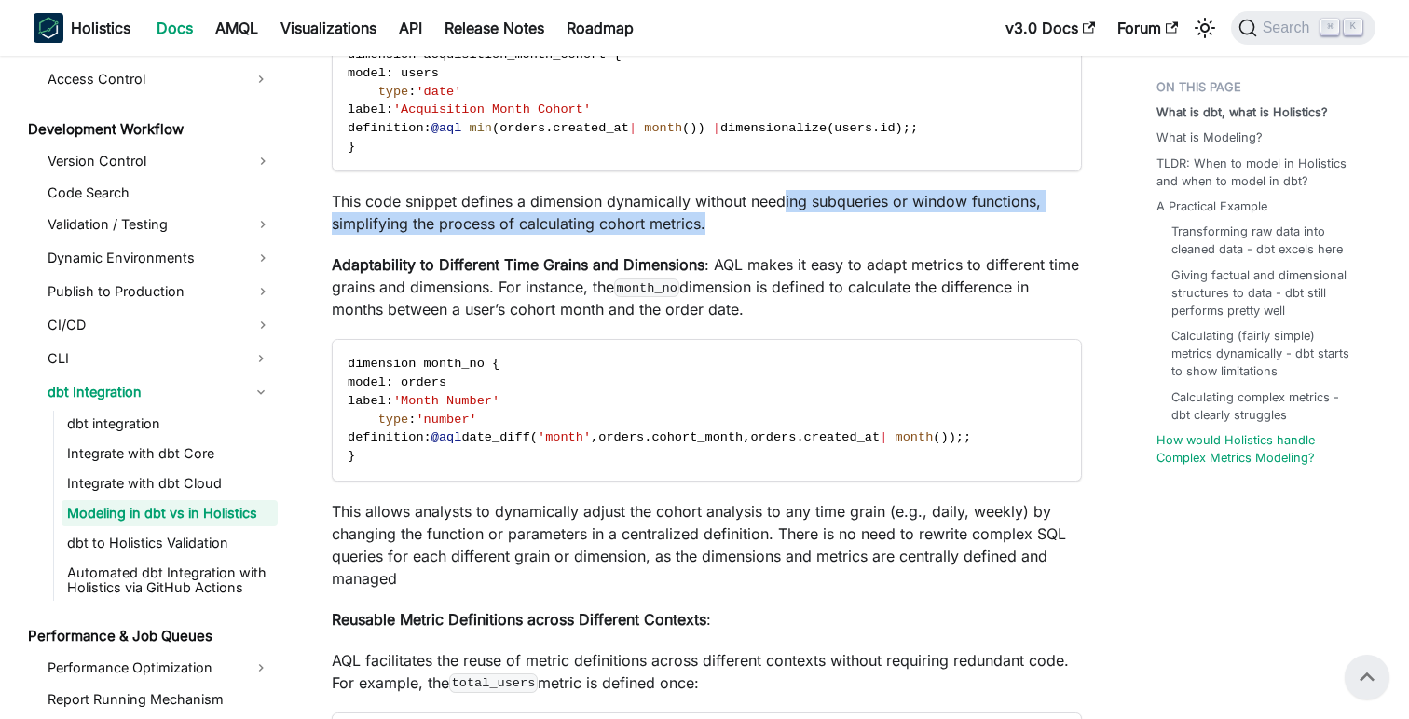
drag, startPoint x: 707, startPoint y: 264, endPoint x: 1092, endPoint y: 303, distance: 386.9
click at [758, 298] on p "Adaptability to Different Time Grains and Dimensions : AQL makes it easy to ada…" at bounding box center [707, 286] width 750 height 67
drag, startPoint x: 774, startPoint y: 291, endPoint x: 1045, endPoint y: 308, distance: 270.8
click at [1045, 308] on p "Adaptability to Different Time Grains and Dimensions : AQL makes it easy to ada…" at bounding box center [707, 286] width 750 height 67
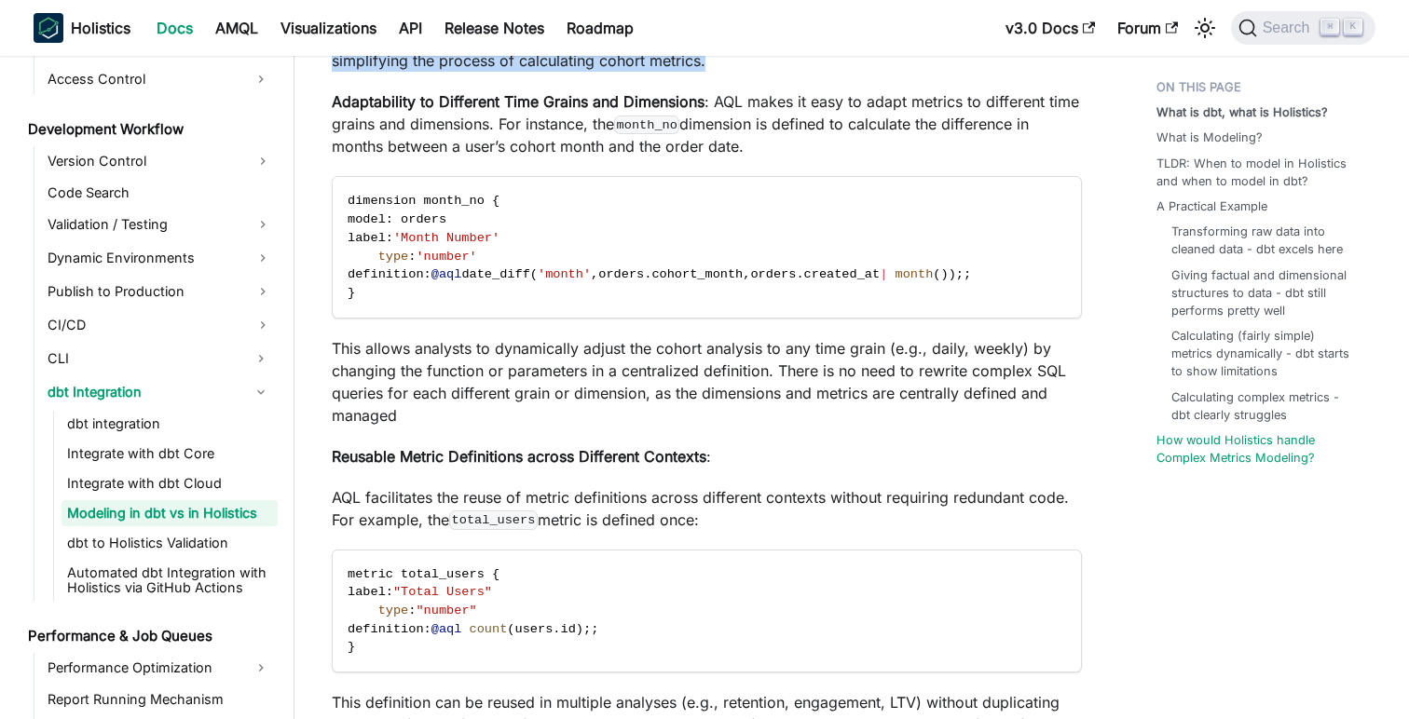
scroll to position [7352, 0]
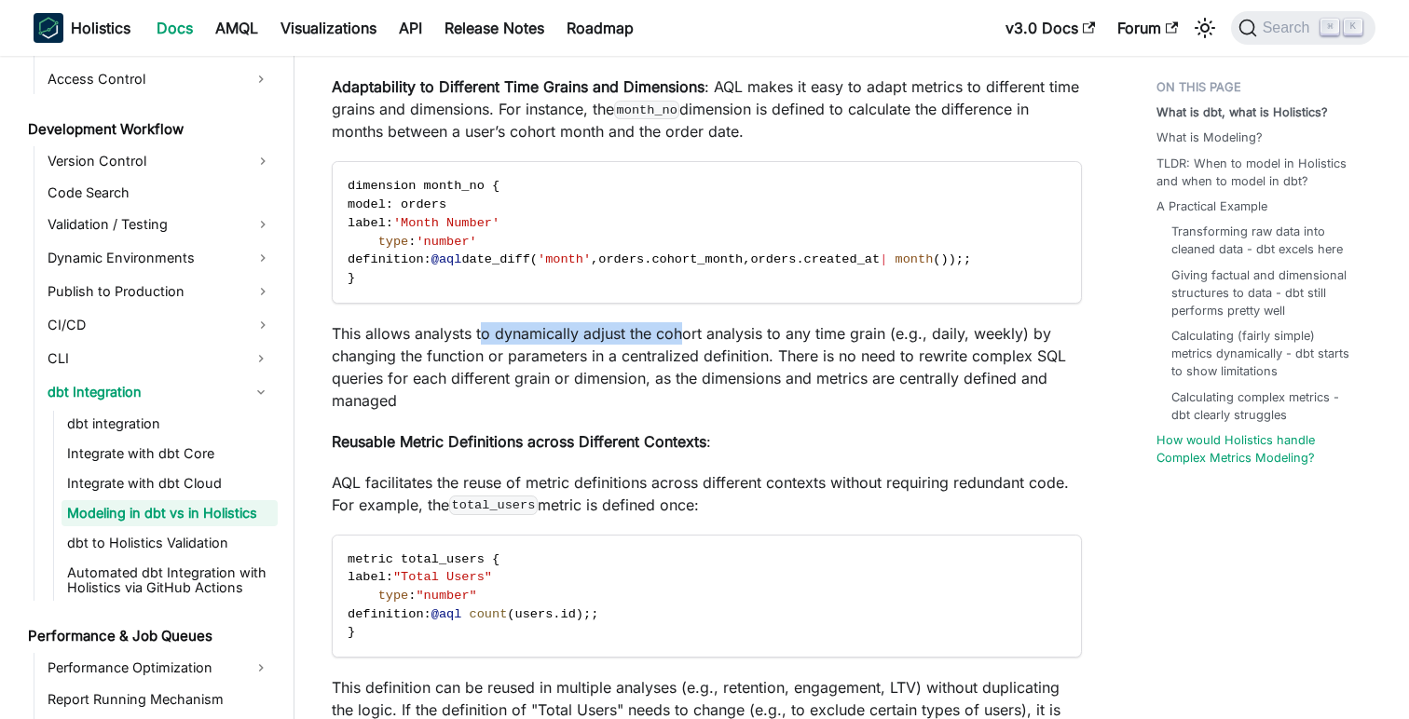
drag, startPoint x: 485, startPoint y: 341, endPoint x: 681, endPoint y: 340, distance: 196.6
click at [681, 340] on p "This allows analysts to dynamically adjust the cohort analysis to any time grai…" at bounding box center [707, 366] width 750 height 89
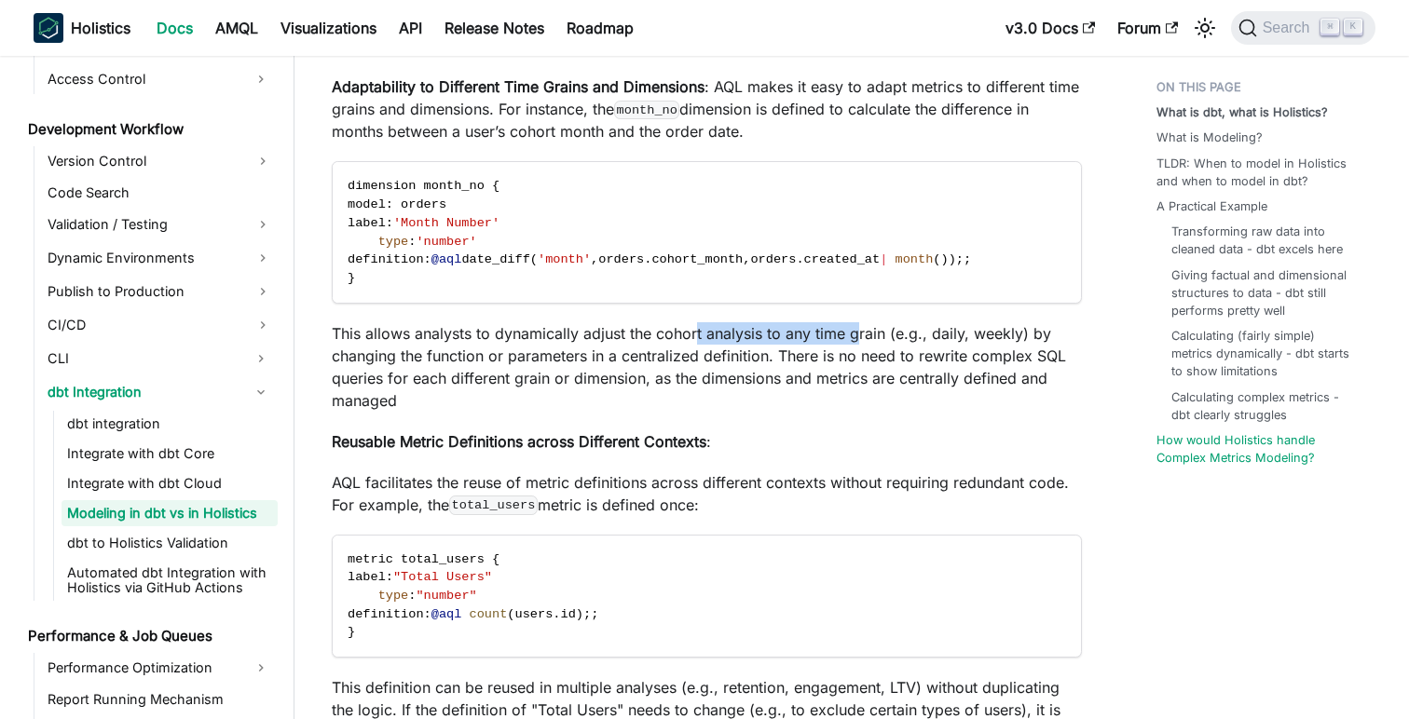
drag, startPoint x: 695, startPoint y: 340, endPoint x: 860, endPoint y: 346, distance: 165.0
click at [860, 346] on p "This allows analysts to dynamically adjust the cohort analysis to any time grai…" at bounding box center [707, 366] width 750 height 89
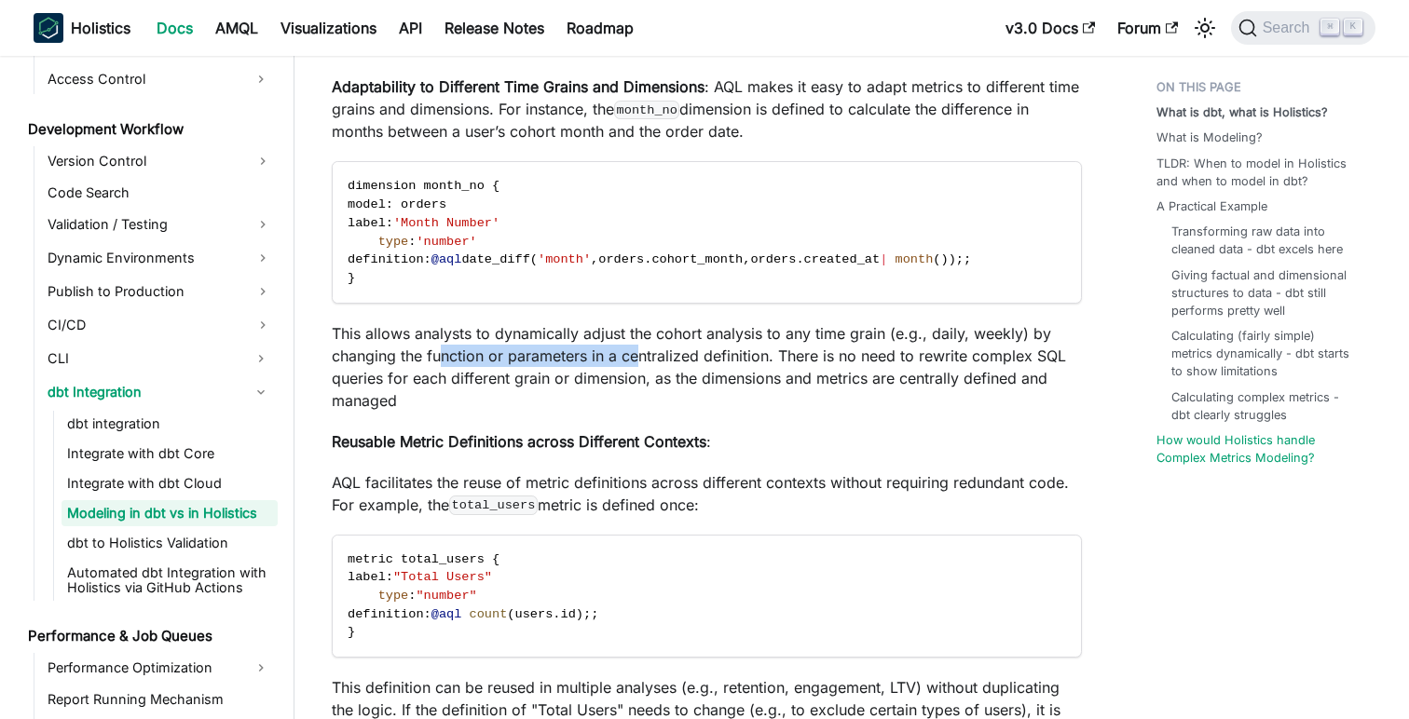
drag, startPoint x: 442, startPoint y: 359, endPoint x: 638, endPoint y: 354, distance: 196.7
click at [638, 354] on p "This allows analysts to dynamically adjust the cohort analysis to any time grai…" at bounding box center [707, 366] width 750 height 89
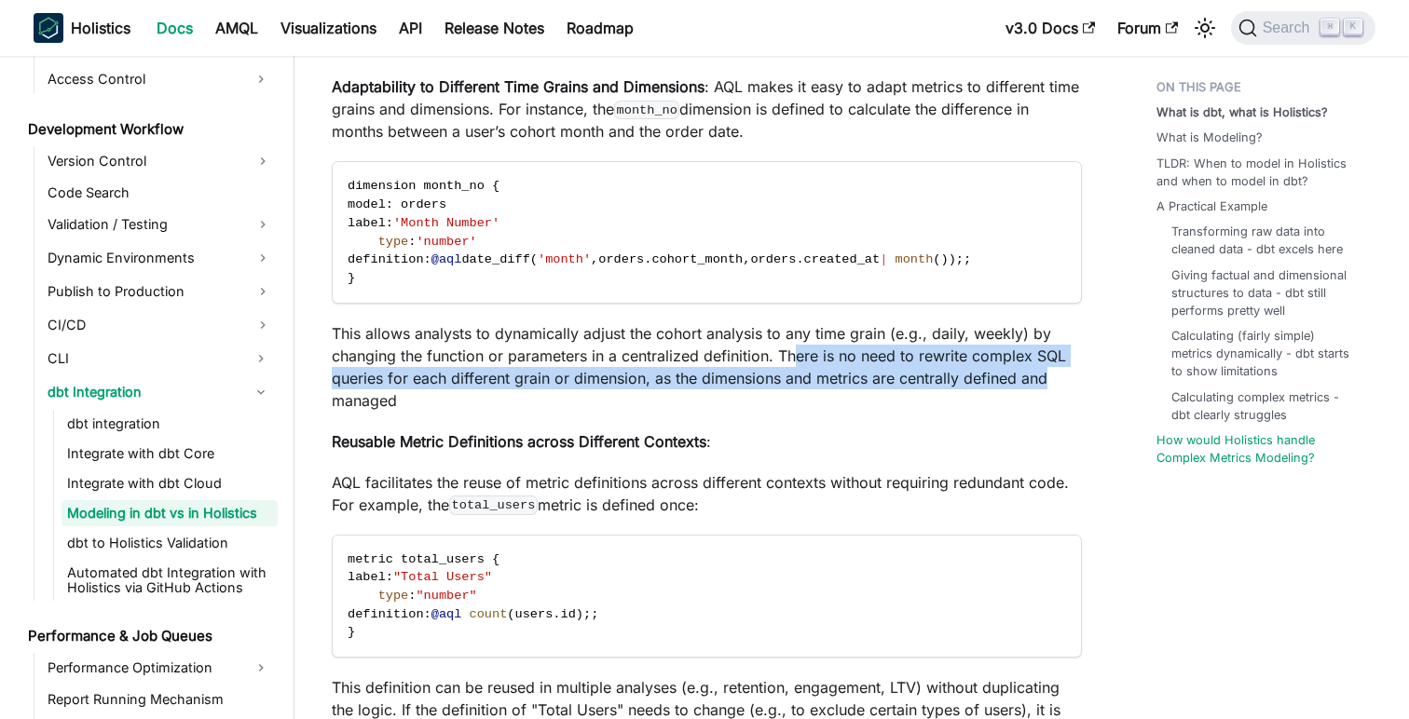
drag, startPoint x: 798, startPoint y: 361, endPoint x: 1074, endPoint y: 376, distance: 277.2
click at [1074, 376] on p "This allows analysts to dynamically adjust the cohort analysis to any time grai…" at bounding box center [707, 366] width 750 height 89
click at [673, 384] on p "This allows analysts to dynamically adjust the cohort analysis to any time grai…" at bounding box center [707, 366] width 750 height 89
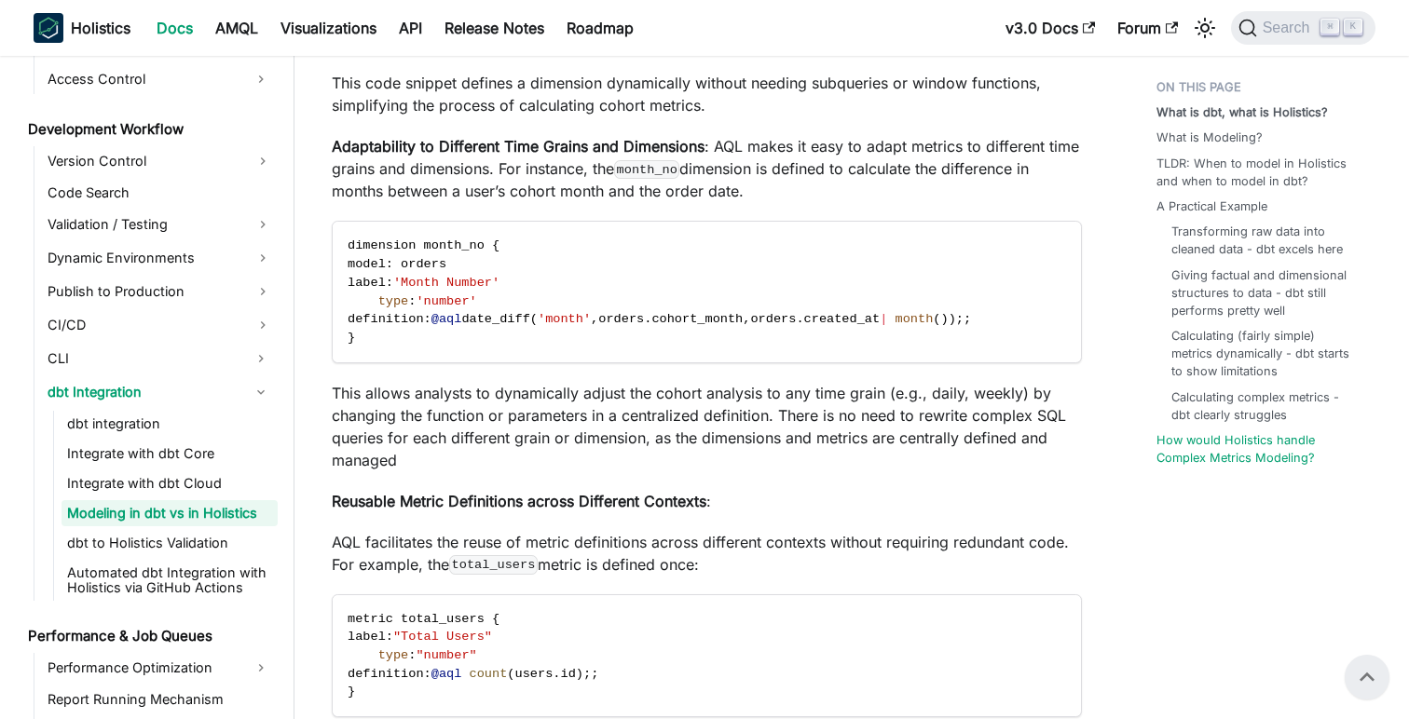
scroll to position [7271, 0]
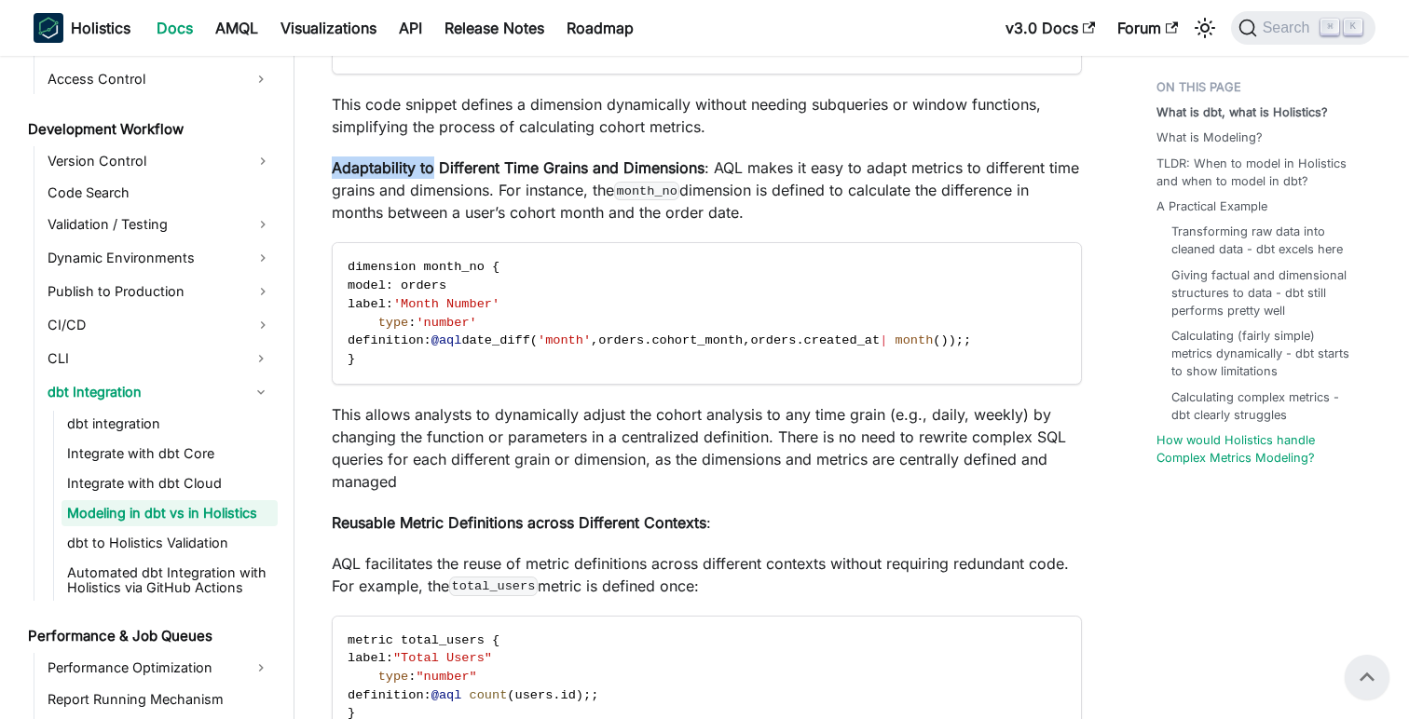
drag, startPoint x: 430, startPoint y: 172, endPoint x: 664, endPoint y: 157, distance: 234.4
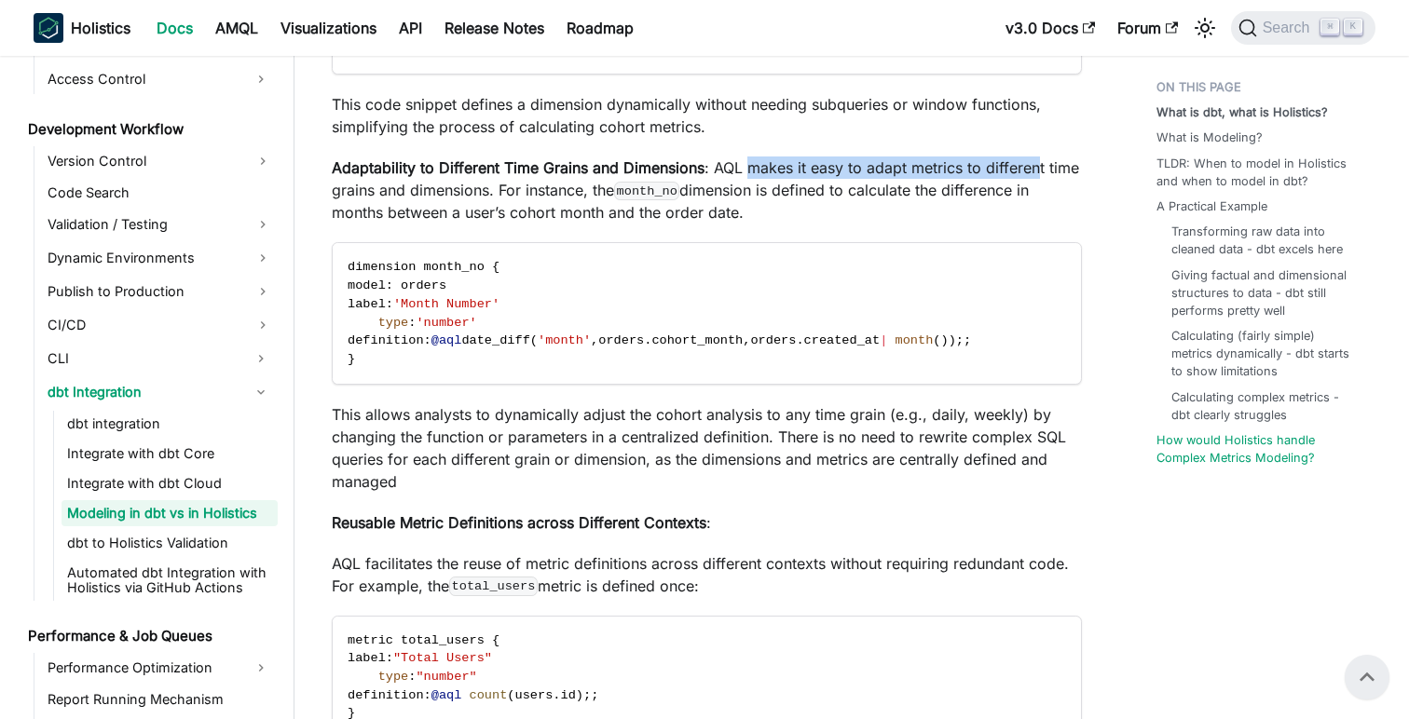
drag, startPoint x: 751, startPoint y: 171, endPoint x: 1035, endPoint y: 183, distance: 284.4
click at [1035, 183] on p "Adaptability to Different Time Grains and Dimensions : AQL makes it easy to ada…" at bounding box center [707, 190] width 750 height 67
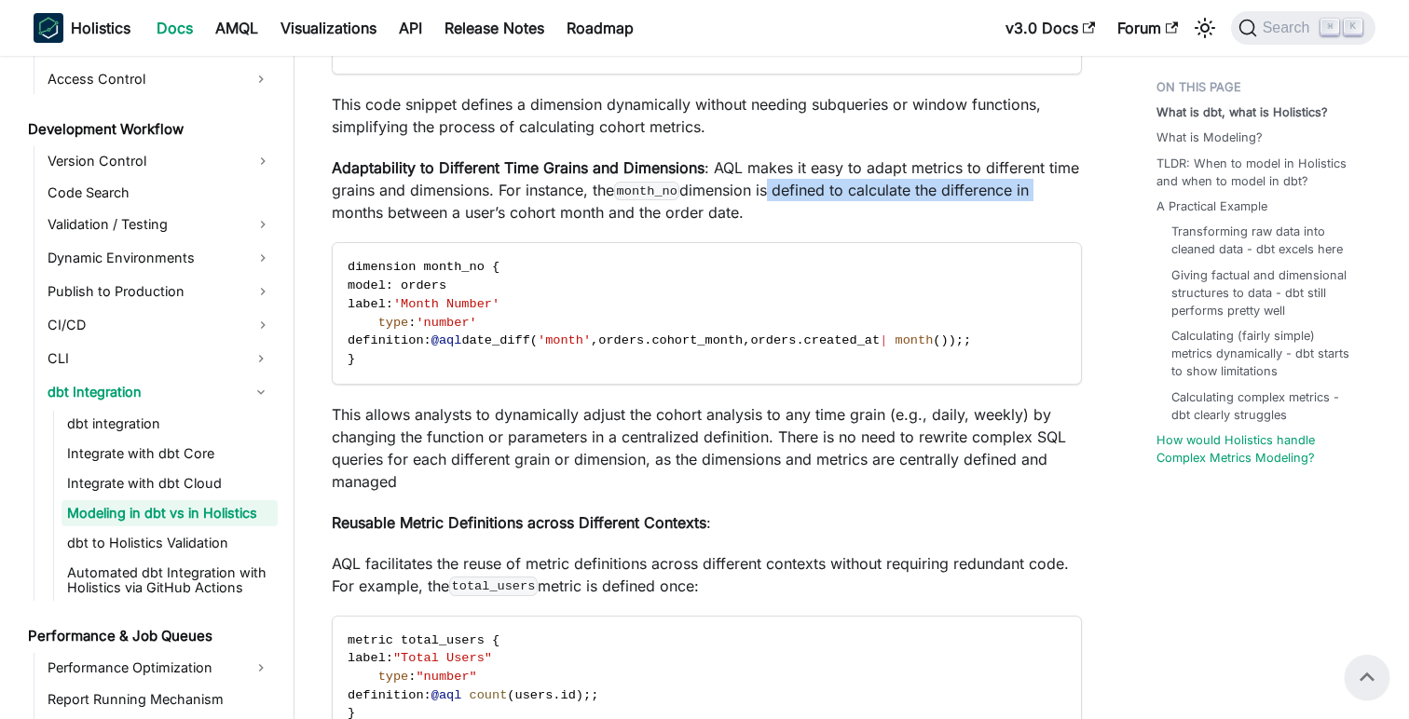
drag, startPoint x: 774, startPoint y: 193, endPoint x: 1066, endPoint y: 198, distance: 291.7
click at [1066, 198] on p "Adaptability to Different Time Grains and Dimensions : AQL makes it easy to ada…" at bounding box center [707, 190] width 750 height 67
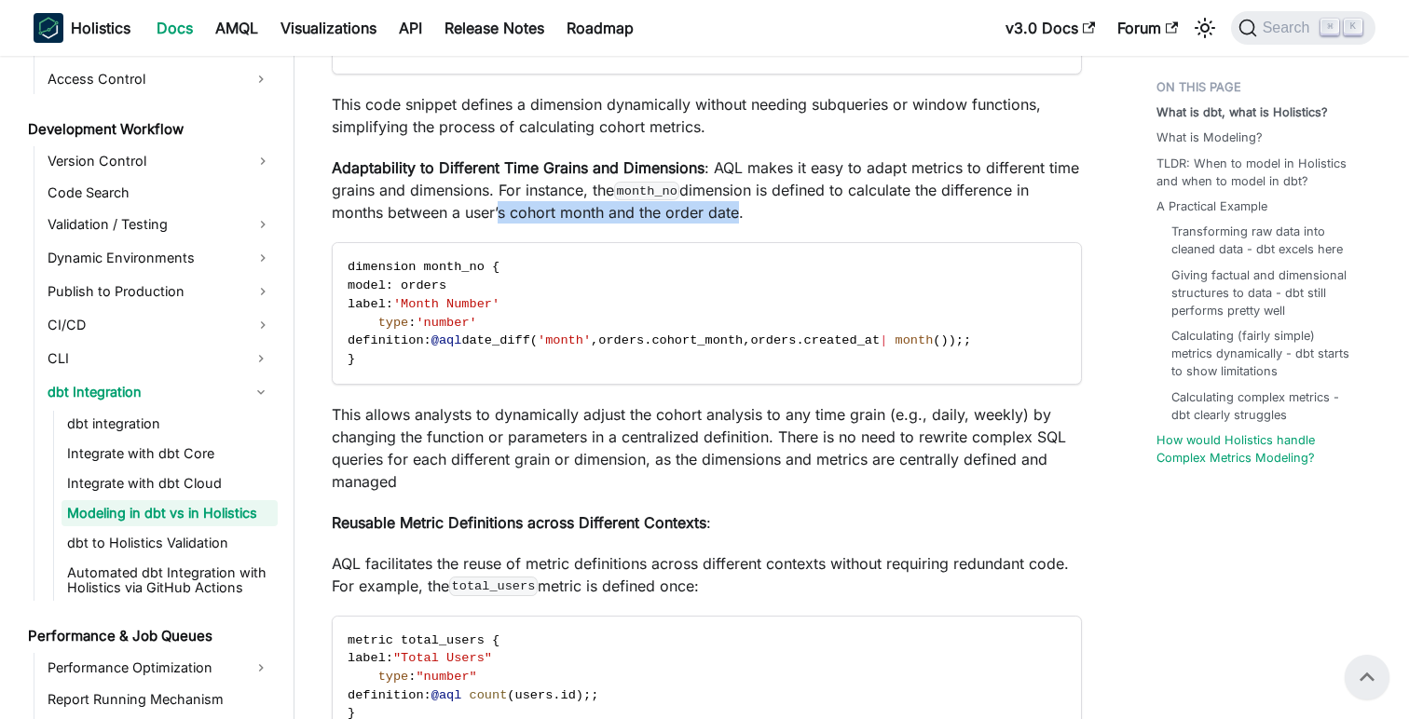
drag, startPoint x: 498, startPoint y: 219, endPoint x: 732, endPoint y: 216, distance: 233.9
click at [732, 216] on p "Adaptability to Different Time Grains and Dimensions : AQL makes it easy to ada…" at bounding box center [707, 190] width 750 height 67
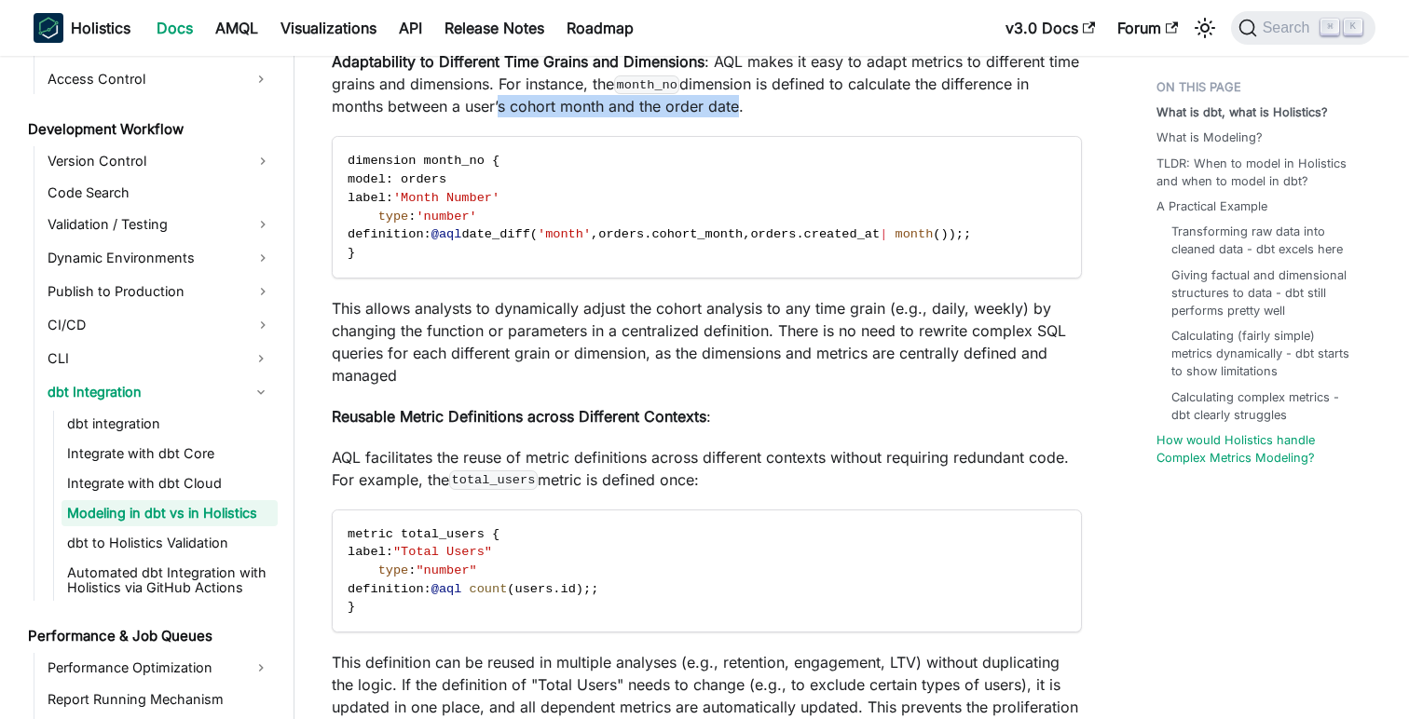
scroll to position [7380, 0]
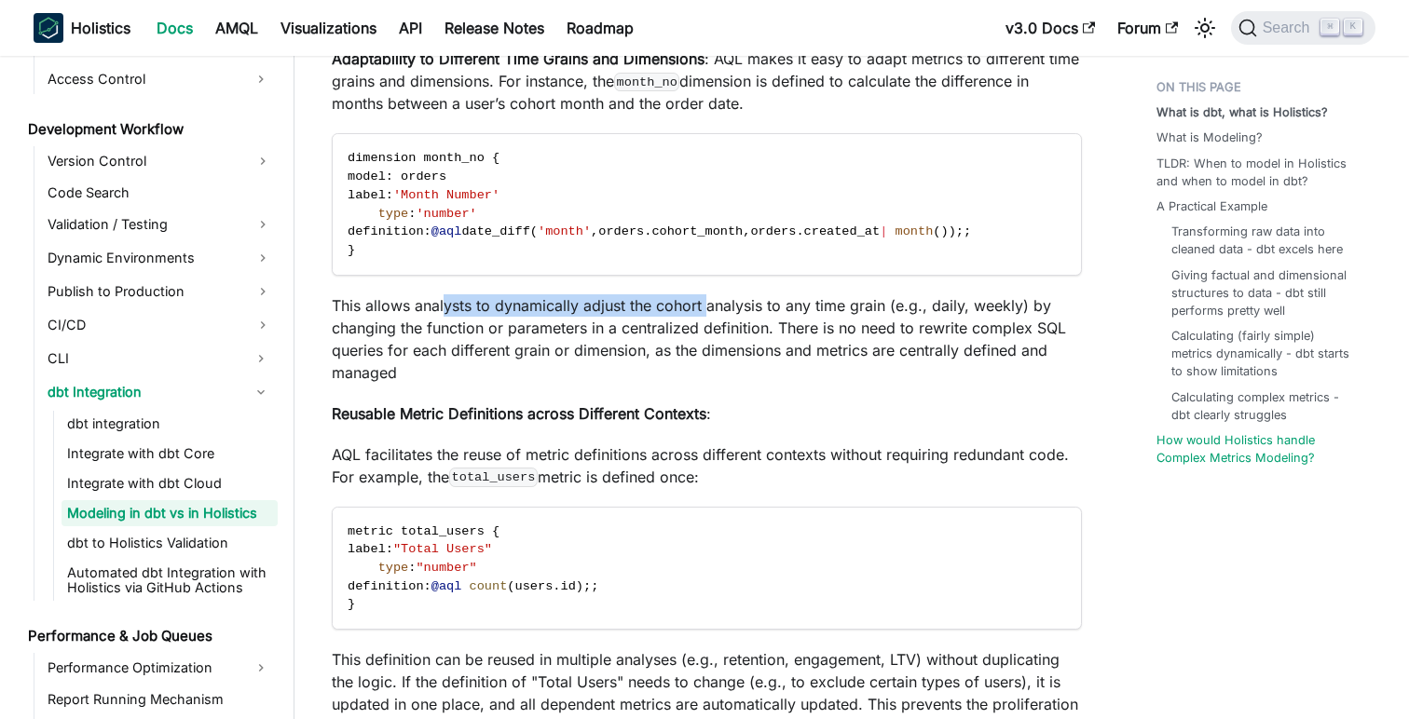
drag, startPoint x: 446, startPoint y: 306, endPoint x: 705, endPoint y: 312, distance: 259.1
click at [705, 312] on p "This allows analysts to dynamically adjust the cohort analysis to any time grai…" at bounding box center [707, 338] width 750 height 89
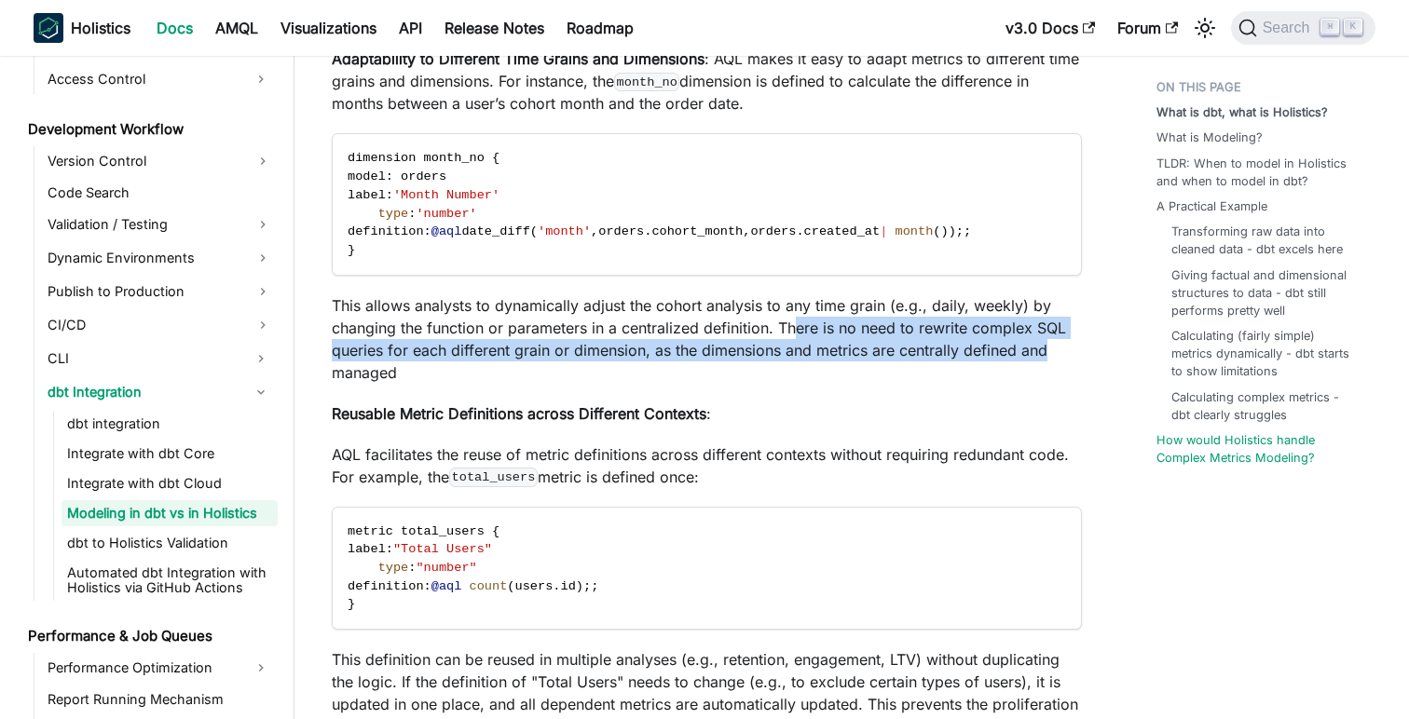
drag, startPoint x: 795, startPoint y: 329, endPoint x: 1108, endPoint y: 358, distance: 314.4
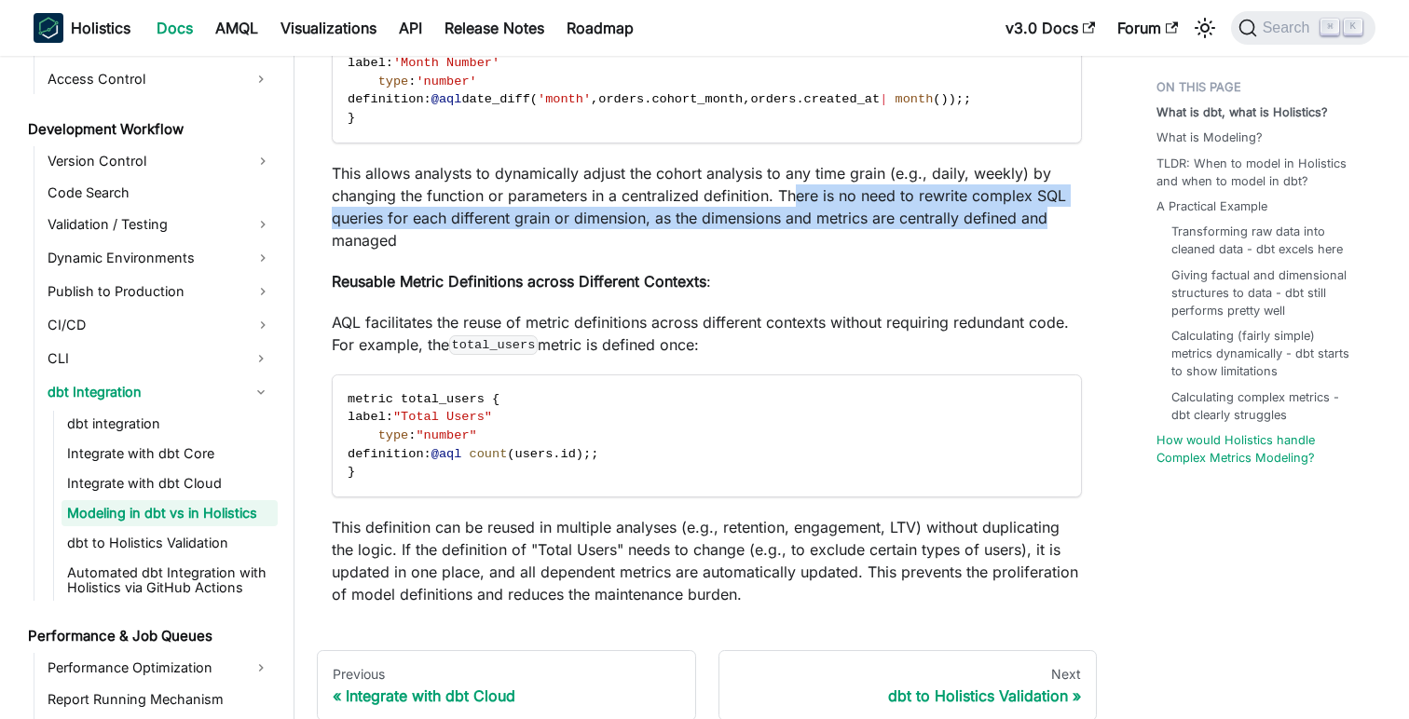
scroll to position [7531, 0]
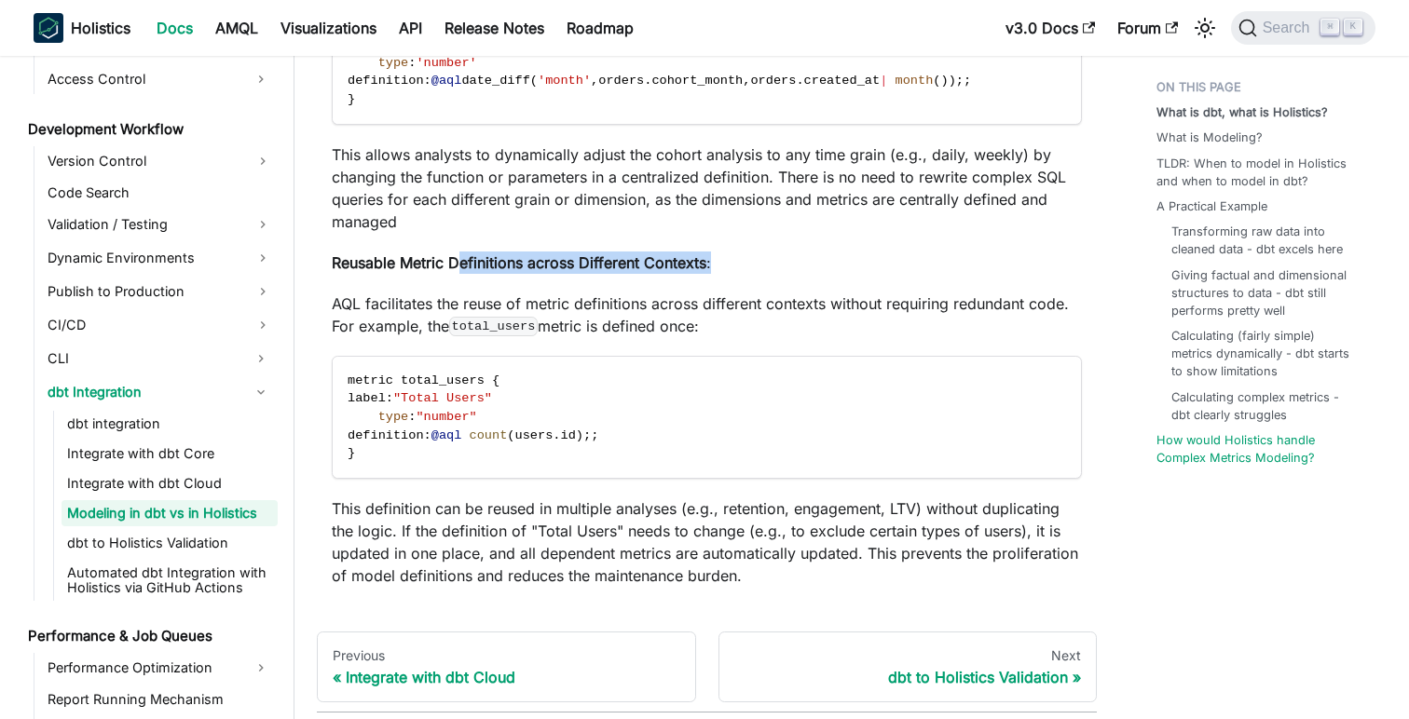
drag, startPoint x: 458, startPoint y: 268, endPoint x: 774, endPoint y: 273, distance: 315.9
click at [774, 273] on p "Reusable Metric Definitions across Different Contexts :" at bounding box center [707, 263] width 750 height 22
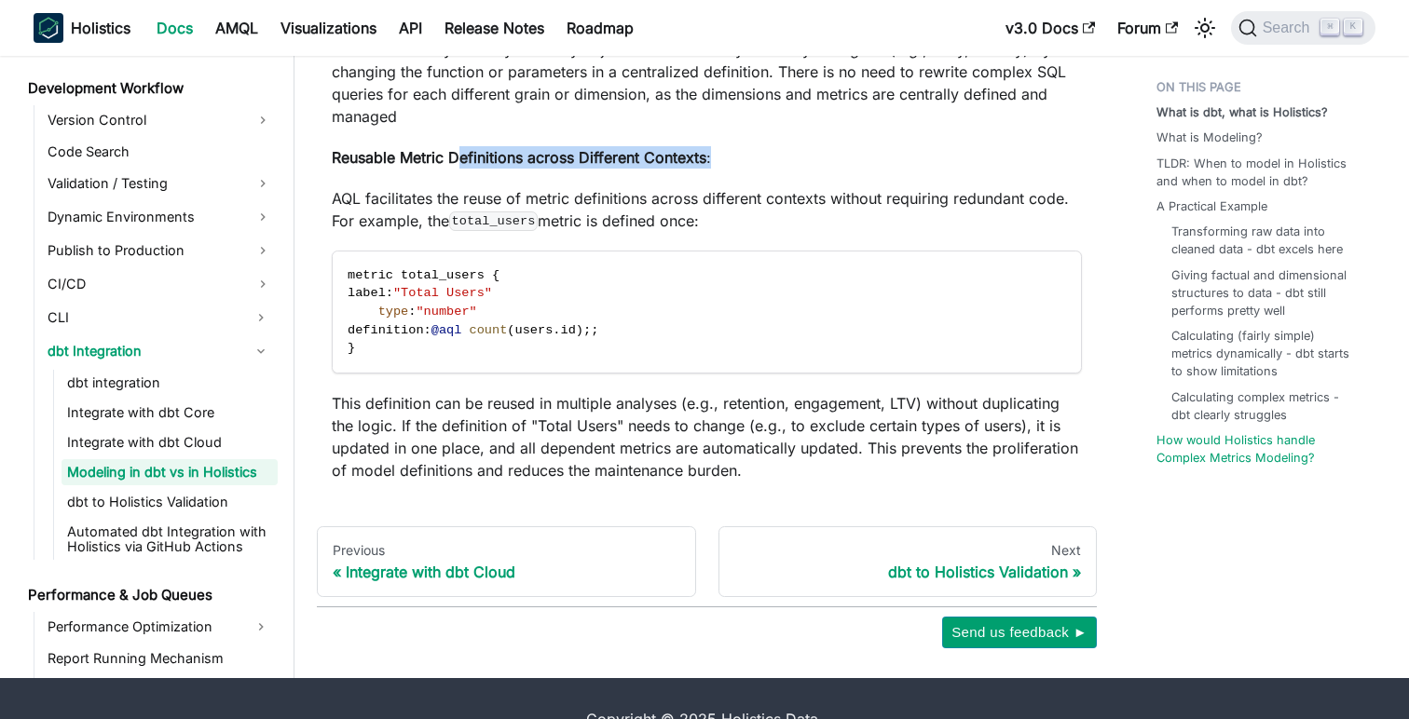
scroll to position [7648, 0]
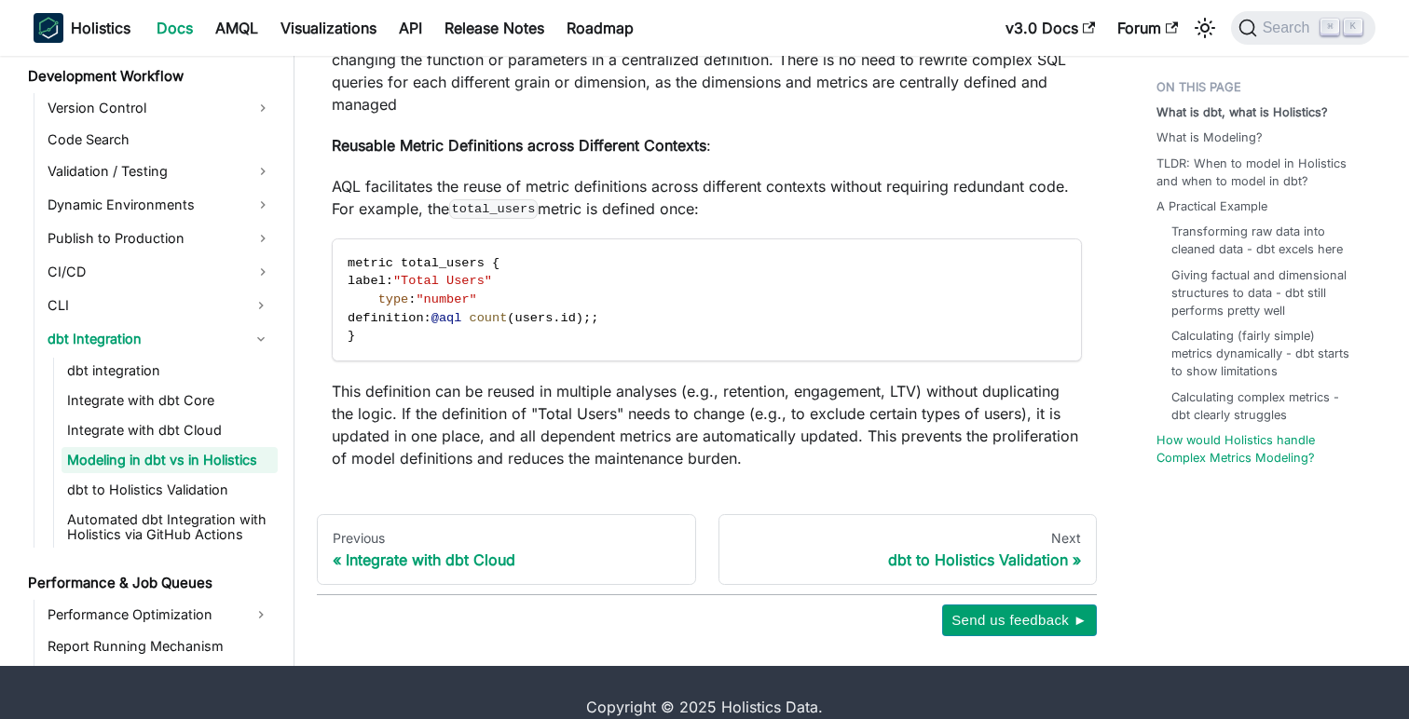
drag, startPoint x: 336, startPoint y: 192, endPoint x: 514, endPoint y: 200, distance: 178.2
click at [514, 200] on p "AQL facilitates the reuse of metric definitions across different contexts witho…" at bounding box center [707, 197] width 750 height 45
drag, startPoint x: 383, startPoint y: 189, endPoint x: 674, endPoint y: 198, distance: 290.9
click at [674, 198] on p "AQL facilitates the reuse of metric definitions across different contexts witho…" at bounding box center [707, 197] width 750 height 45
drag, startPoint x: 625, startPoint y: 192, endPoint x: 873, endPoint y: 193, distance: 247.9
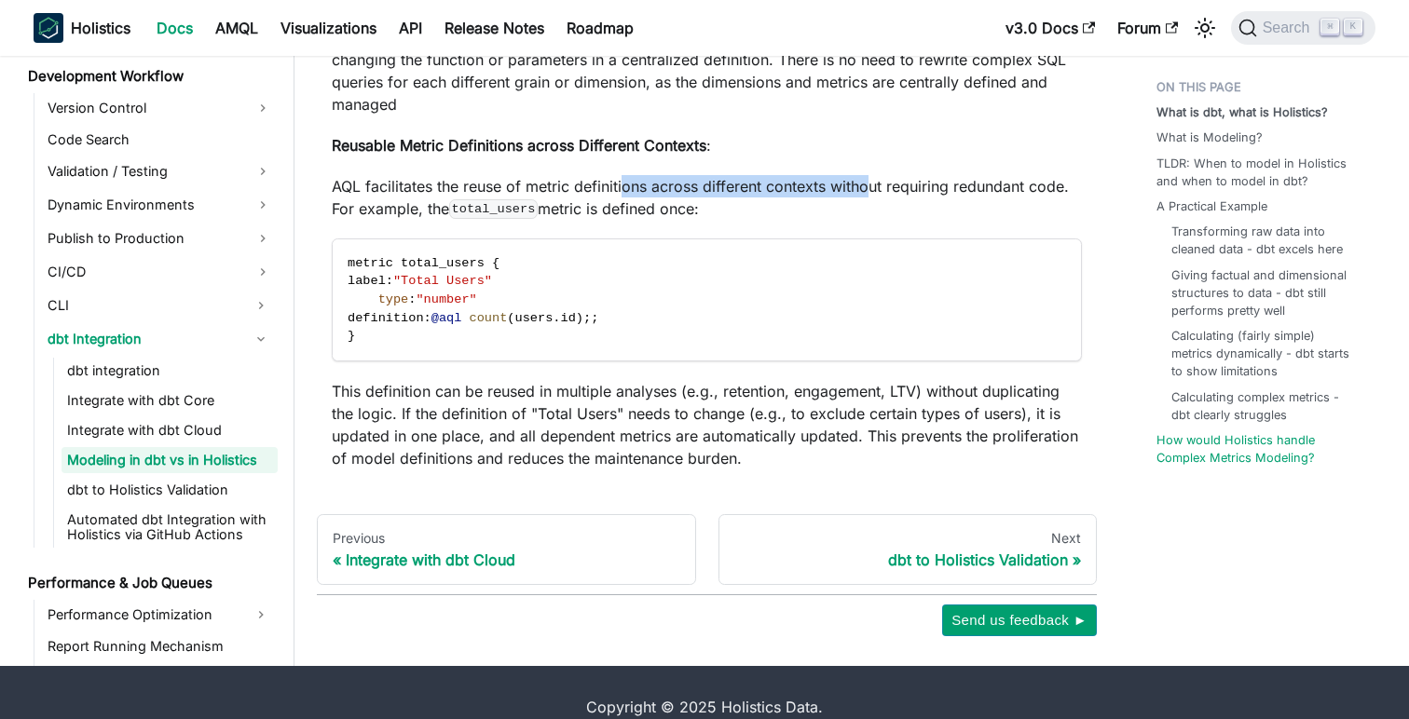
click at [873, 193] on p "AQL facilitates the reuse of metric definitions across different contexts witho…" at bounding box center [707, 197] width 750 height 45
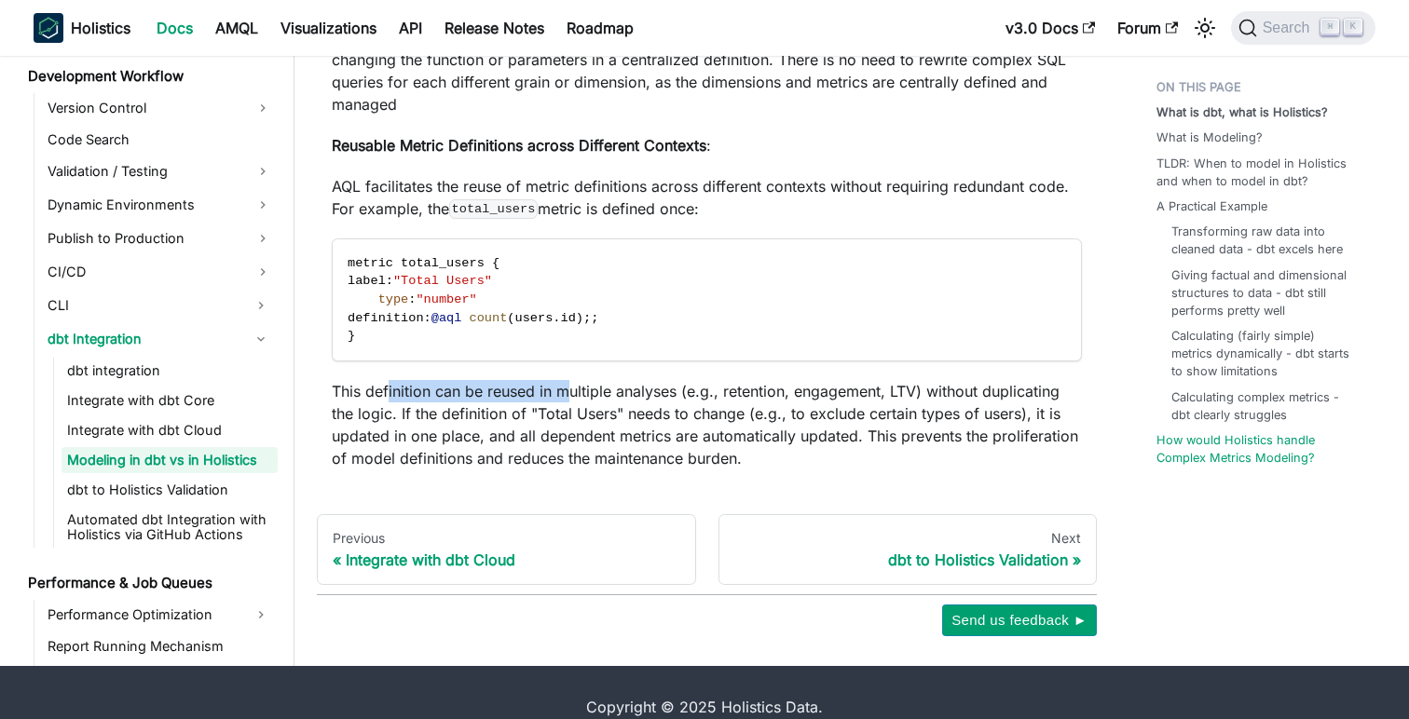
drag, startPoint x: 389, startPoint y: 390, endPoint x: 564, endPoint y: 404, distance: 175.8
click at [564, 404] on p "This definition can be reused in multiple analyses (e.g., retention, engagement…" at bounding box center [707, 424] width 750 height 89
drag, startPoint x: 736, startPoint y: 396, endPoint x: 864, endPoint y: 400, distance: 127.7
click at [864, 400] on p "This definition can be reused in multiple analyses (e.g., retention, engagement…" at bounding box center [707, 424] width 750 height 89
drag, startPoint x: 890, startPoint y: 399, endPoint x: 924, endPoint y: 399, distance: 33.5
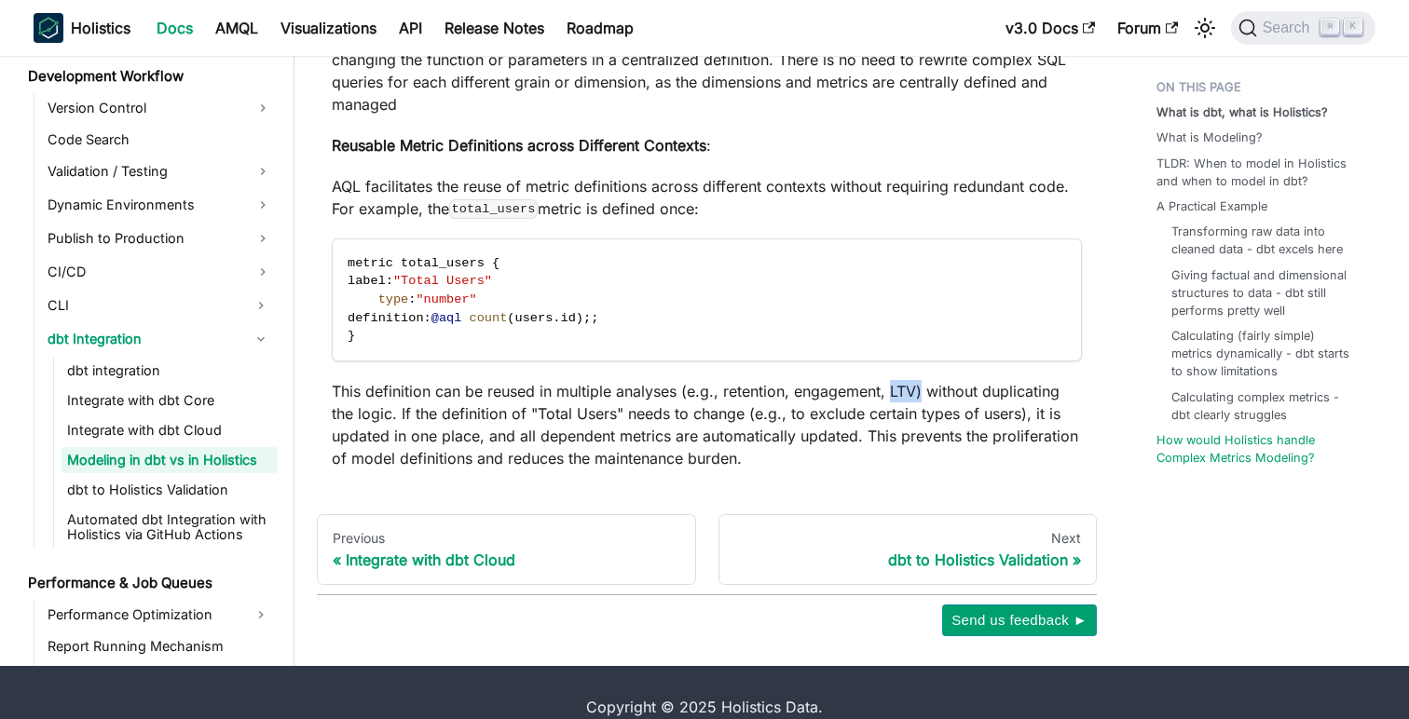
click at [924, 399] on p "This definition can be reused in multiple analyses (e.g., retention, engagement…" at bounding box center [707, 424] width 750 height 89
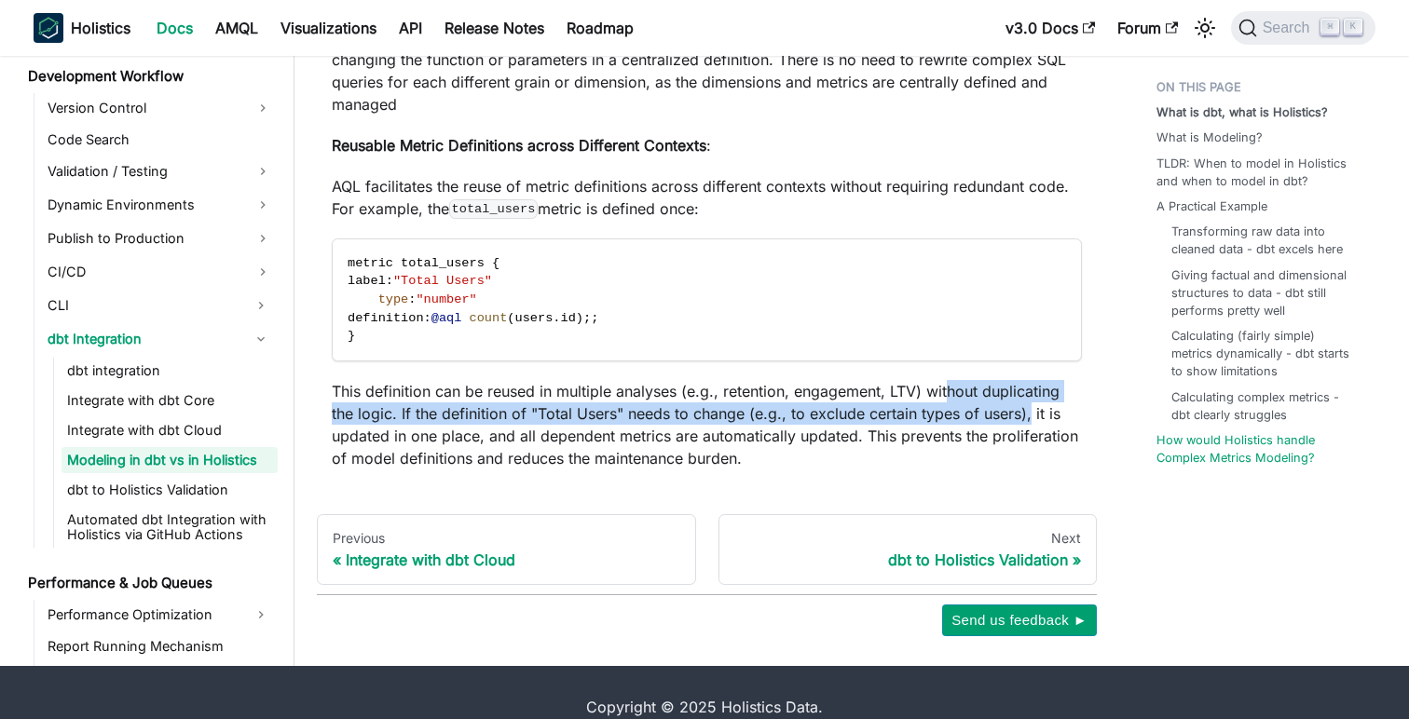
drag, startPoint x: 947, startPoint y: 398, endPoint x: 1032, endPoint y: 420, distance: 87.7
click at [1032, 420] on p "This definition can be reused in multiple analyses (e.g., retention, engagement…" at bounding box center [707, 424] width 750 height 89
click at [458, 419] on p "This definition can be reused in multiple analyses (e.g., retention, engagement…" at bounding box center [707, 424] width 750 height 89
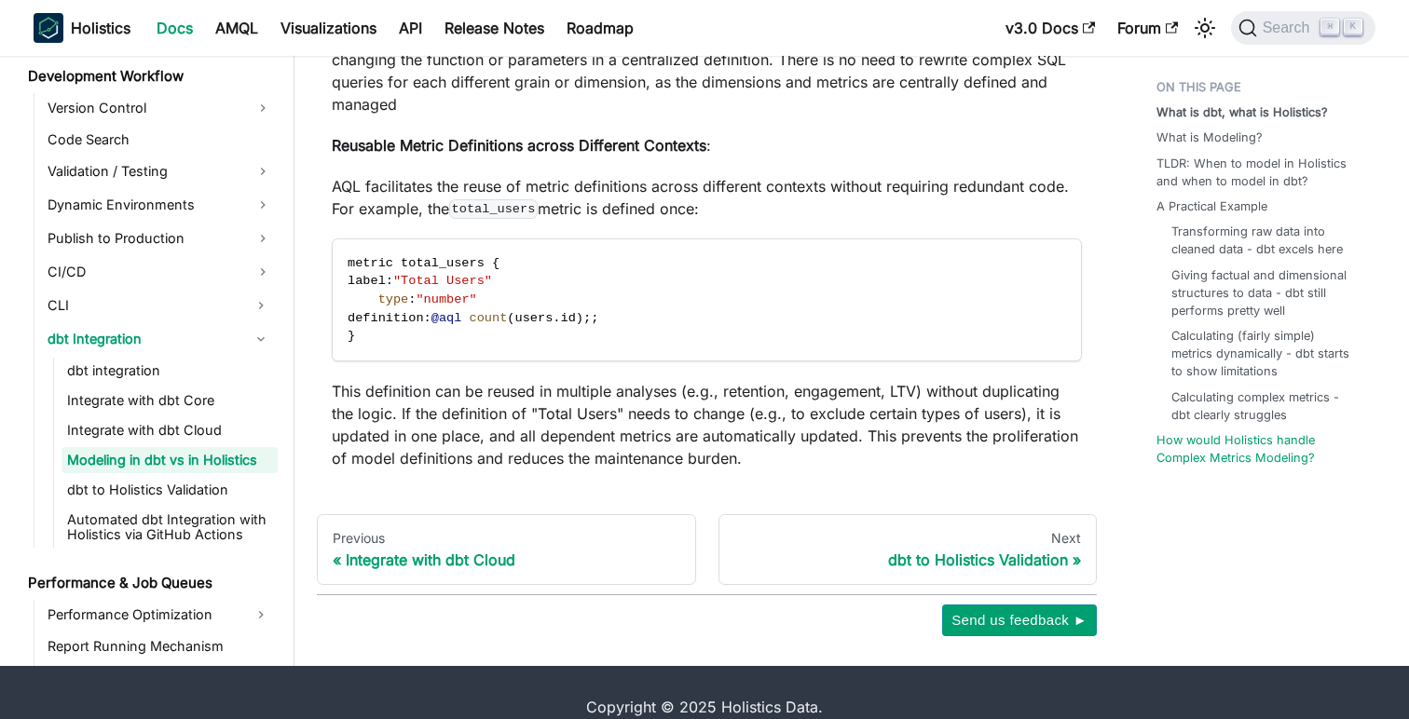
drag, startPoint x: 483, startPoint y: 418, endPoint x: 727, endPoint y: 434, distance: 244.7
click at [727, 434] on p "This definition can be reused in multiple analyses (e.g., retention, engagement…" at bounding box center [707, 424] width 750 height 89
drag, startPoint x: 787, startPoint y: 424, endPoint x: 996, endPoint y: 425, distance: 208.7
click at [996, 425] on p "This definition can be reused in multiple analyses (e.g., retention, engagement…" at bounding box center [707, 424] width 750 height 89
drag, startPoint x: 497, startPoint y: 437, endPoint x: 691, endPoint y: 442, distance: 193.9
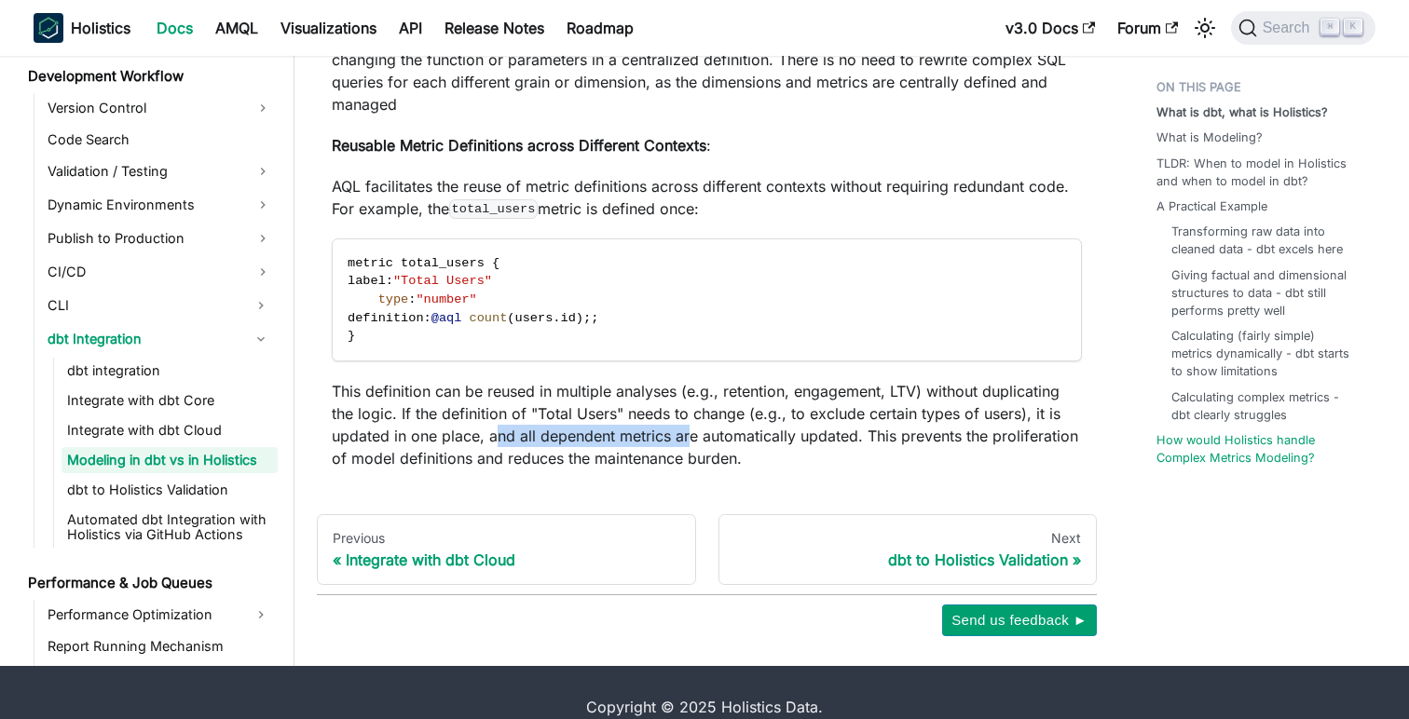
click at [691, 442] on p "This definition can be reused in multiple analyses (e.g., retention, engagement…" at bounding box center [707, 424] width 750 height 89
click at [941, 555] on div "dbt to Holistics Validation" at bounding box center [908, 560] width 348 height 19
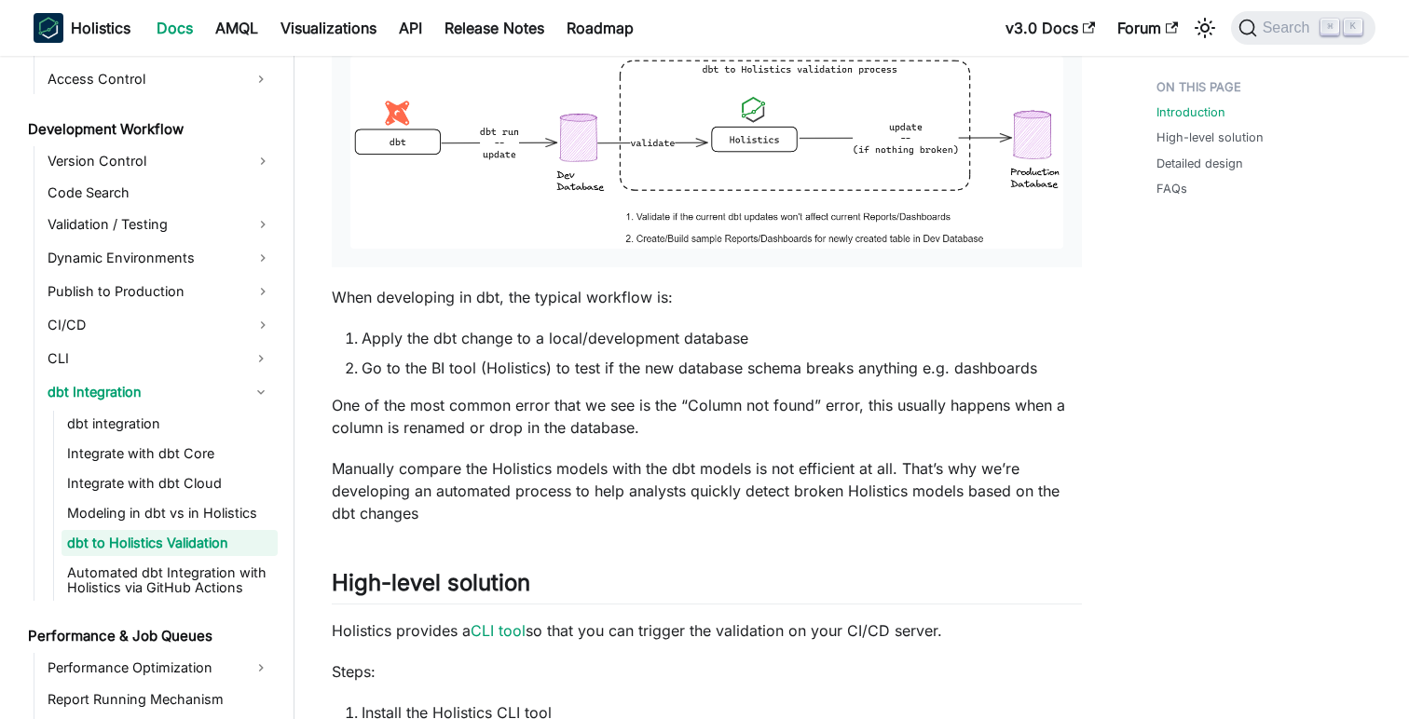
scroll to position [334, 0]
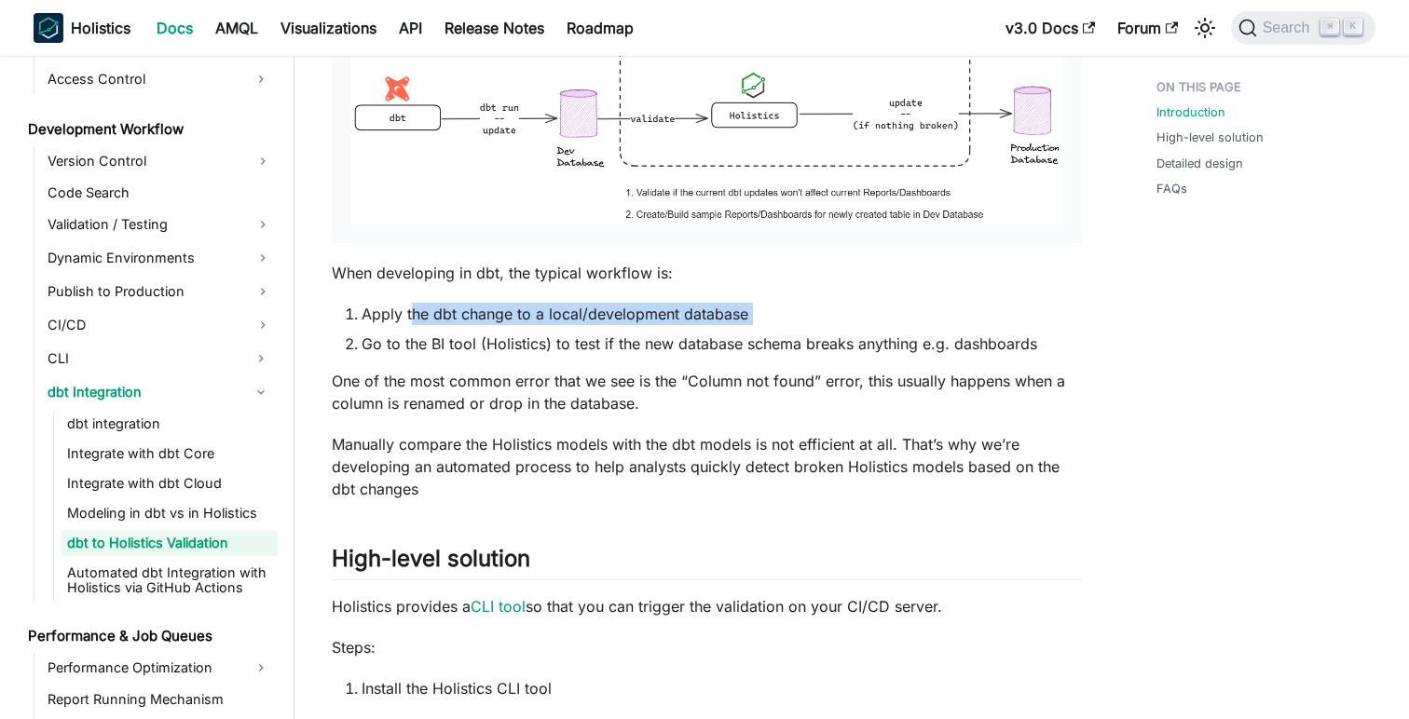
drag, startPoint x: 411, startPoint y: 322, endPoint x: 724, endPoint y: 332, distance: 313.3
click at [724, 332] on ol "Apply the dbt change to a local/development database Go to the BI tool (Holisti…" at bounding box center [707, 329] width 750 height 52
click at [384, 348] on li "Go to the BI tool (Holistics) to test if the new database schema breaks anythin…" at bounding box center [722, 344] width 720 height 22
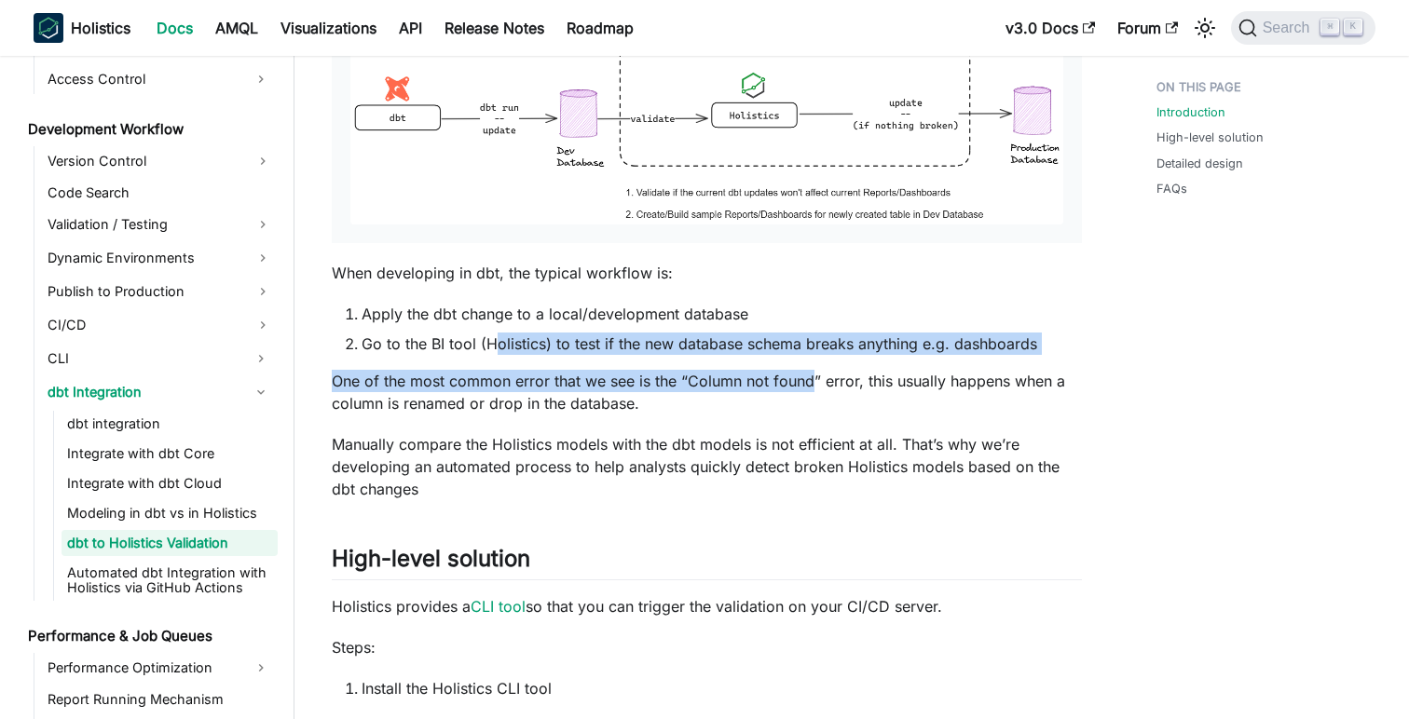
drag, startPoint x: 490, startPoint y: 345, endPoint x: 809, endPoint y: 371, distance: 319.8
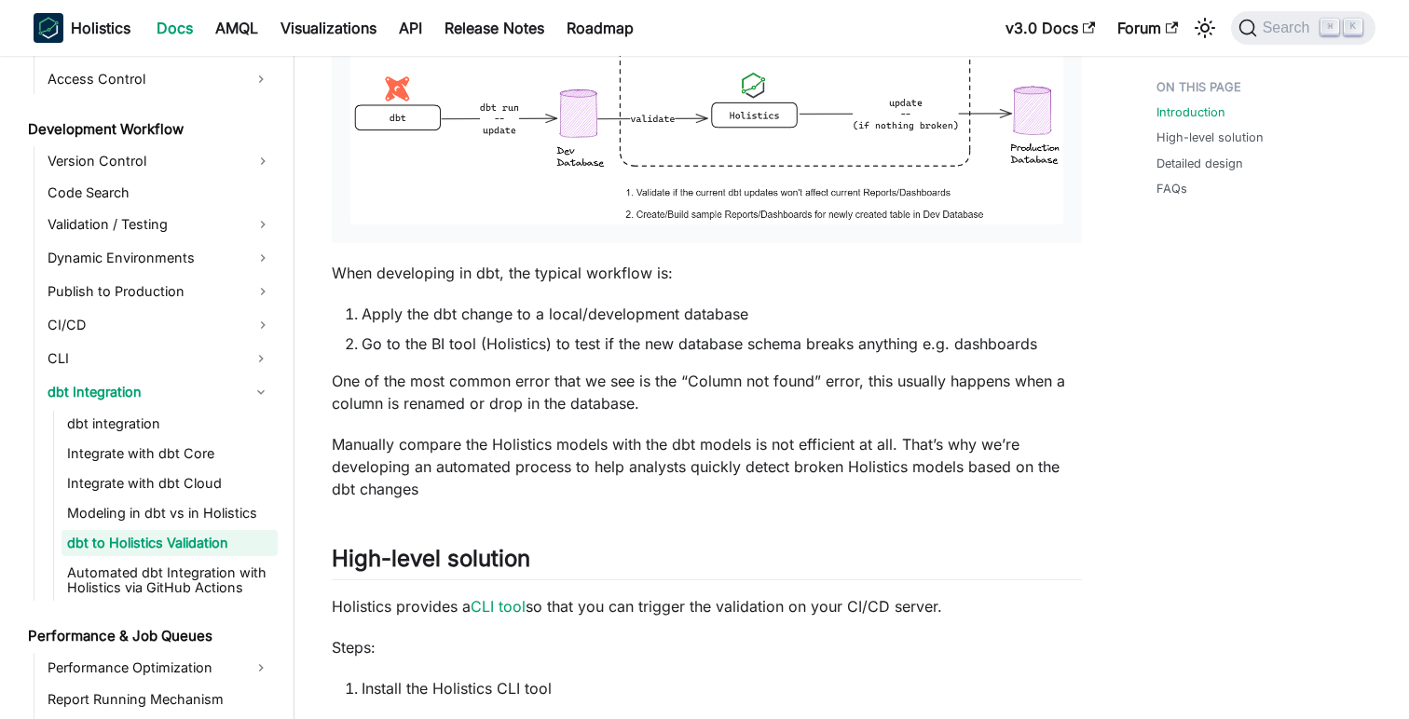
click at [427, 396] on p "One of the most common error that we see is the “Column not found” error, this …" at bounding box center [707, 392] width 750 height 45
drag, startPoint x: 468, startPoint y: 380, endPoint x: 673, endPoint y: 391, distance: 205.3
click at [673, 391] on p "One of the most common error that we see is the “Column not found” error, this …" at bounding box center [707, 392] width 750 height 45
click at [865, 385] on p "One of the most common error that we see is the “Column not found” error, this …" at bounding box center [707, 392] width 750 height 45
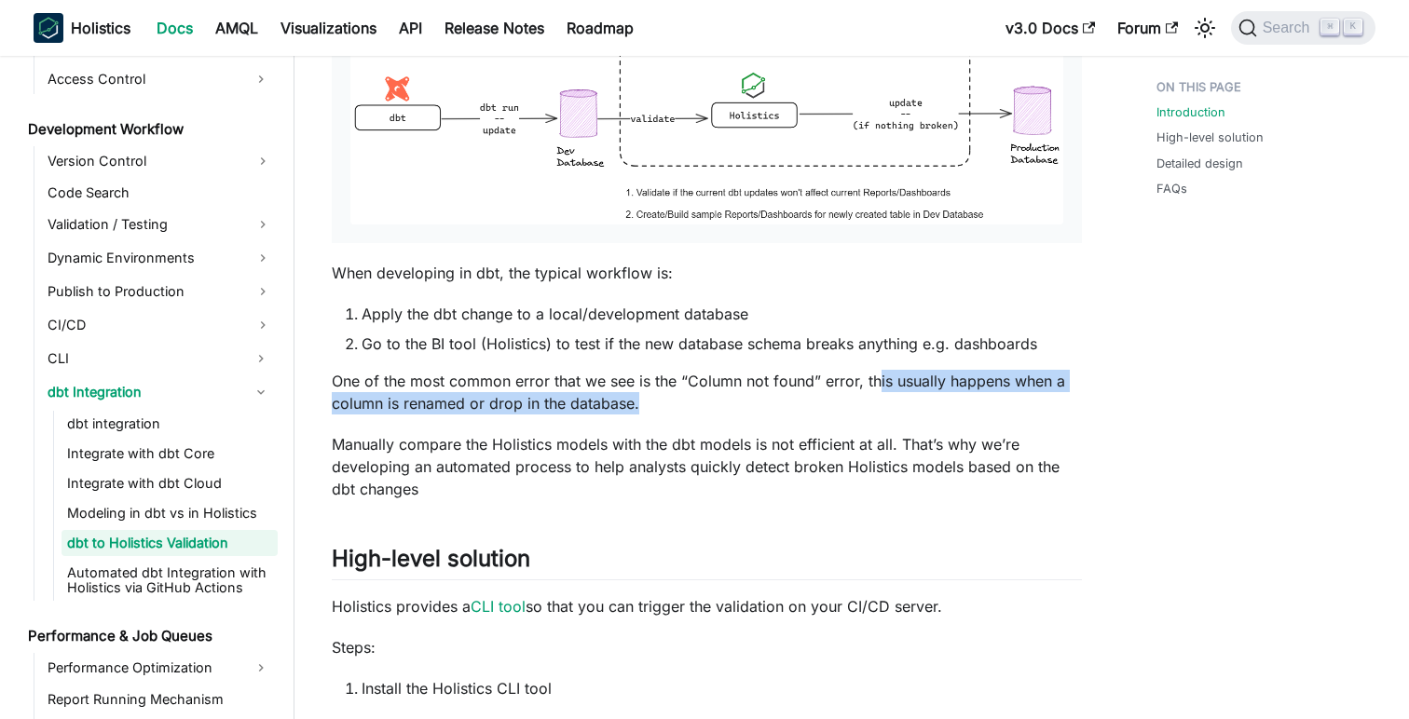
drag, startPoint x: 880, startPoint y: 385, endPoint x: 1083, endPoint y: 401, distance: 203.8
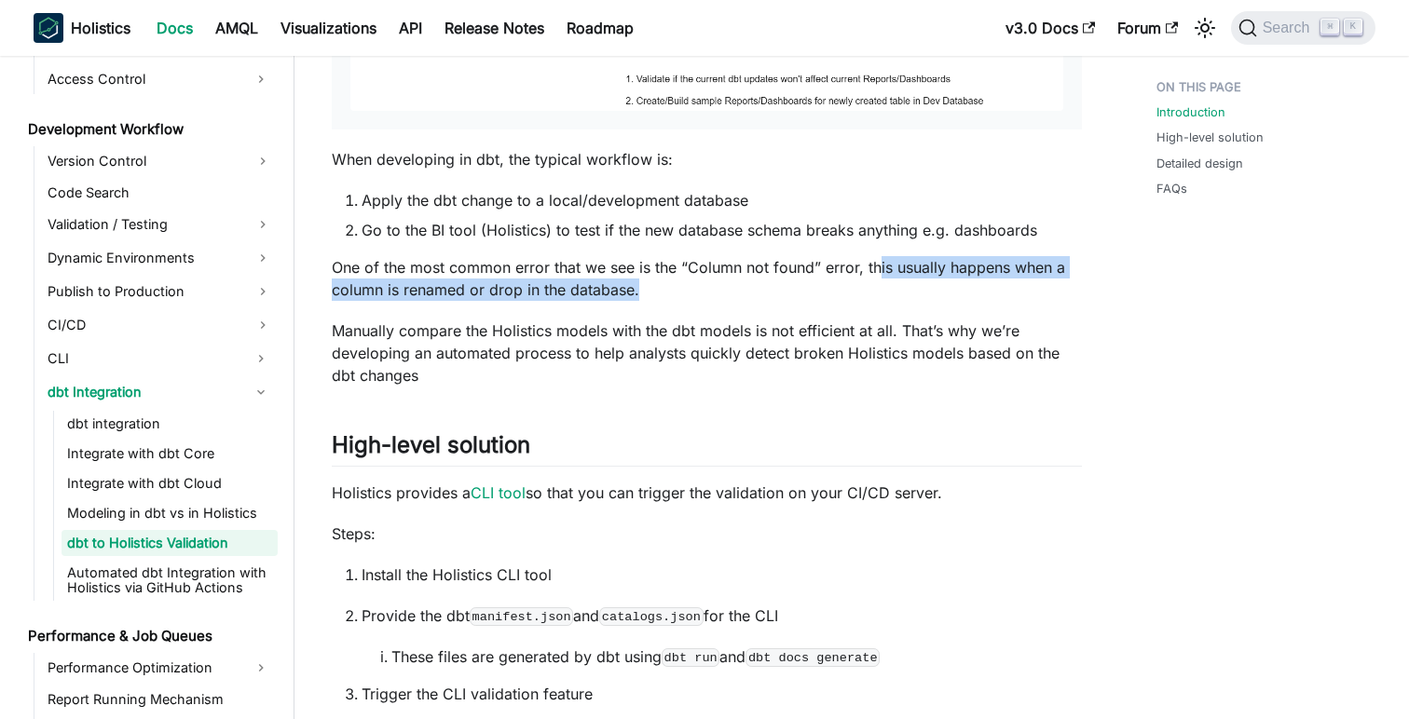
scroll to position [461, 0]
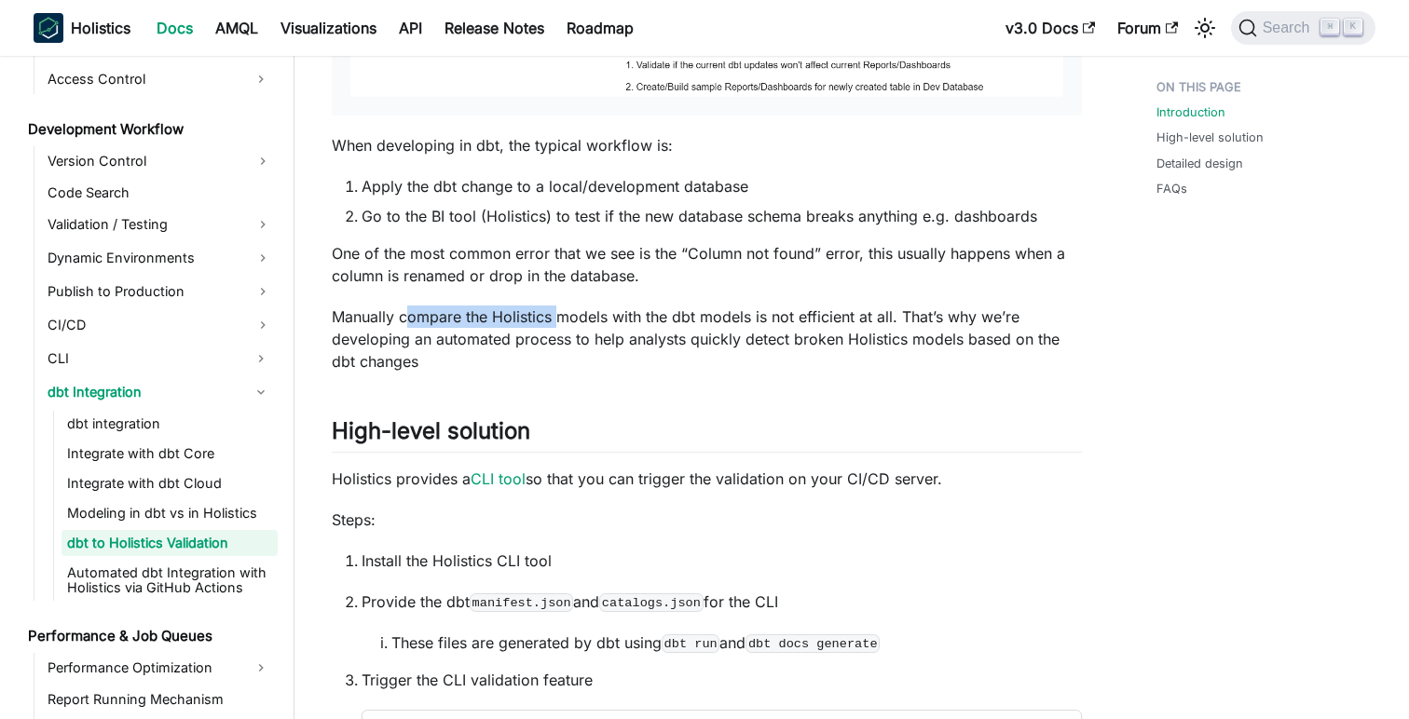
drag, startPoint x: 409, startPoint y: 319, endPoint x: 562, endPoint y: 325, distance: 153.0
click at [562, 325] on p "Manually compare the Holistics models with the dbt models is not efficient at a…" at bounding box center [707, 339] width 750 height 67
click at [673, 320] on p "Manually compare the Holistics models with the dbt models is not efficient at a…" at bounding box center [707, 339] width 750 height 67
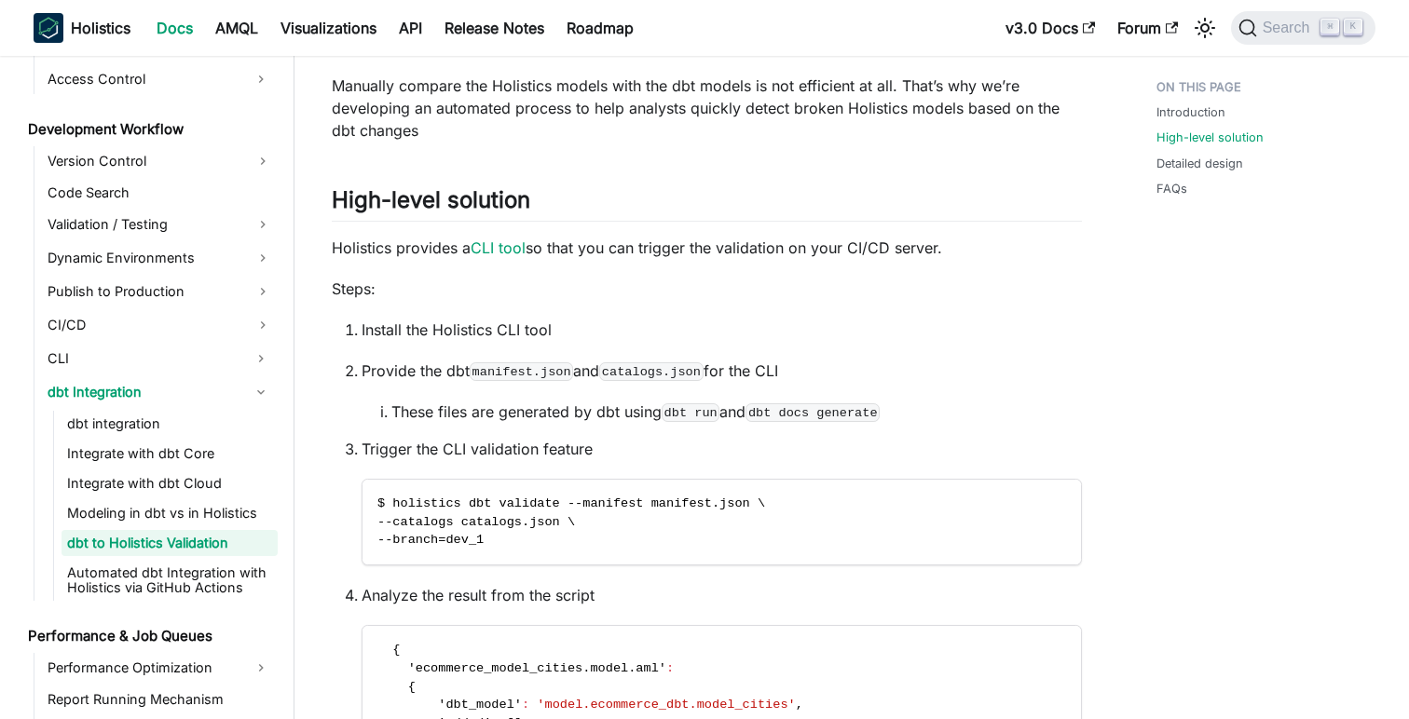
scroll to position [705, 0]
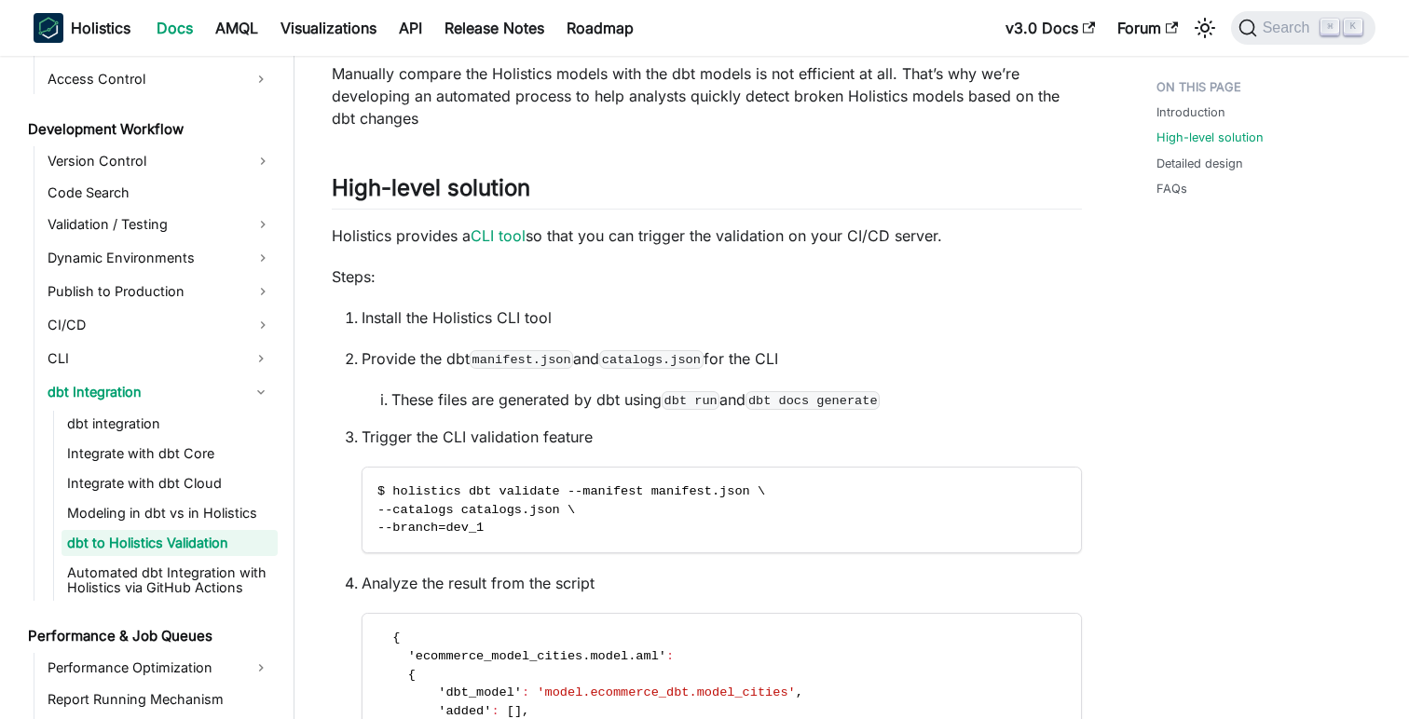
drag, startPoint x: 581, startPoint y: 236, endPoint x: 804, endPoint y: 238, distance: 222.7
click at [804, 238] on p "Holistics provides a CLI tool so that you can trigger the validation on your CI…" at bounding box center [707, 236] width 750 height 22
drag, startPoint x: 717, startPoint y: 239, endPoint x: 961, endPoint y: 251, distance: 244.4
drag, startPoint x: 378, startPoint y: 319, endPoint x: 595, endPoint y: 318, distance: 216.2
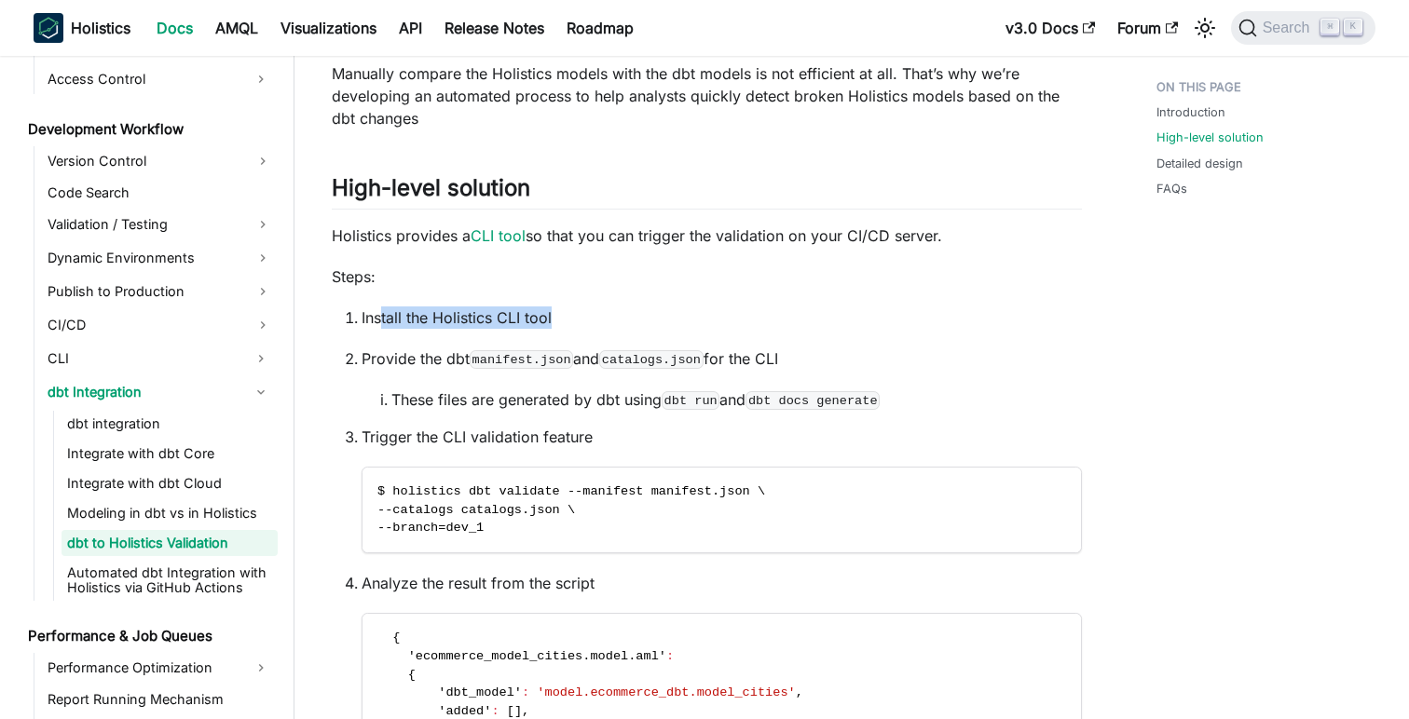
click at [595, 318] on p "Install the Holistics CLI tool" at bounding box center [722, 318] width 720 height 22
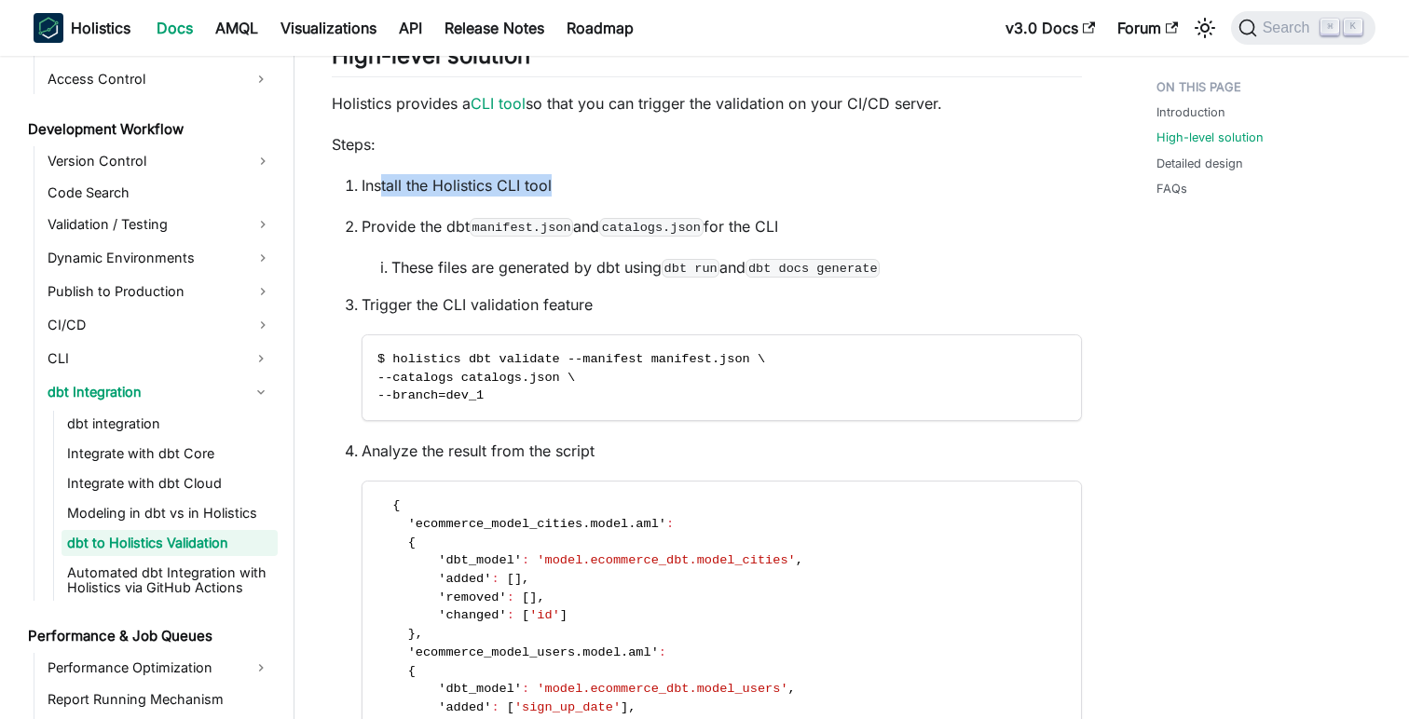
scroll to position [862, 0]
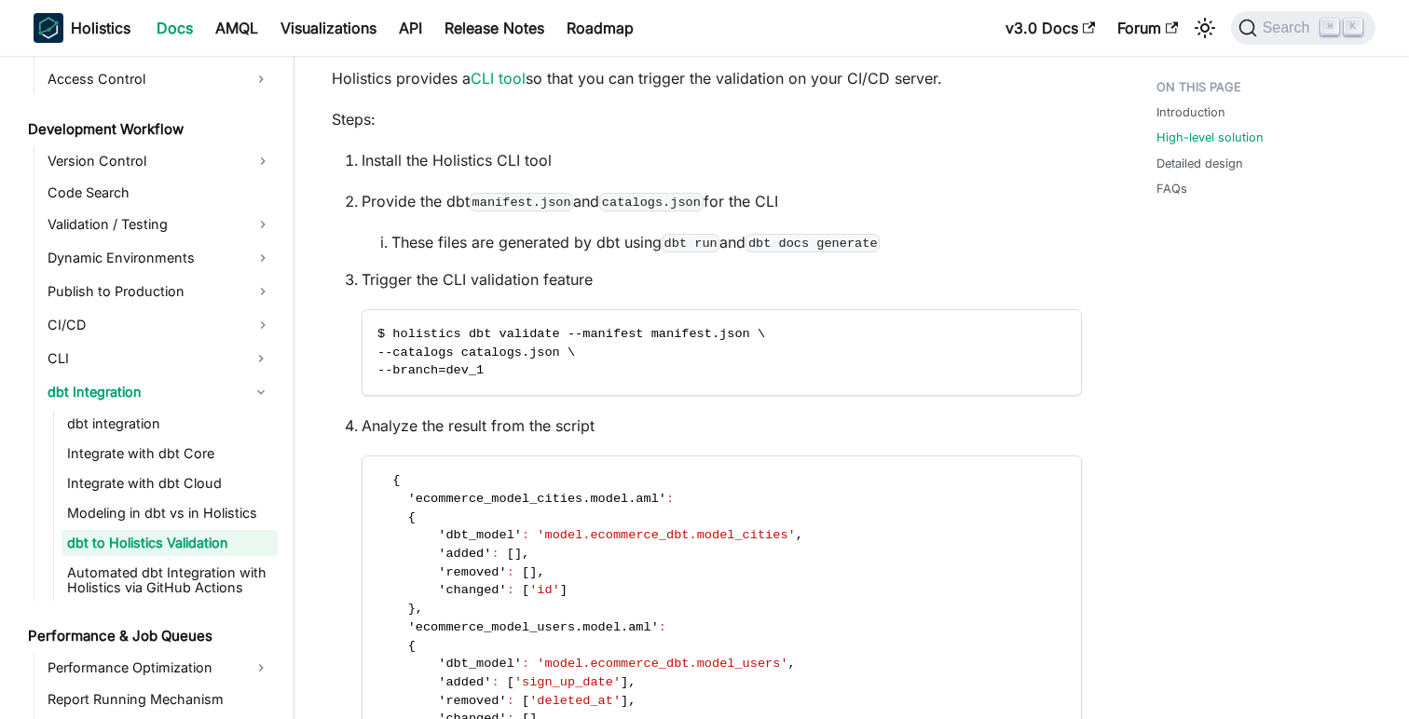
click at [378, 202] on p "Provide the dbt manifest.json and catalogs.json for the CLI" at bounding box center [722, 201] width 720 height 22
drag, startPoint x: 383, startPoint y: 202, endPoint x: 481, endPoint y: 203, distance: 97.9
click at [480, 203] on p "Provide the dbt manifest.json and catalogs.json for the CLI" at bounding box center [722, 201] width 720 height 22
drag, startPoint x: 416, startPoint y: 238, endPoint x: 634, endPoint y: 236, distance: 218.1
click at [634, 236] on li "These files are generated by dbt using dbt run and dbt docs generate" at bounding box center [736, 242] width 691 height 22
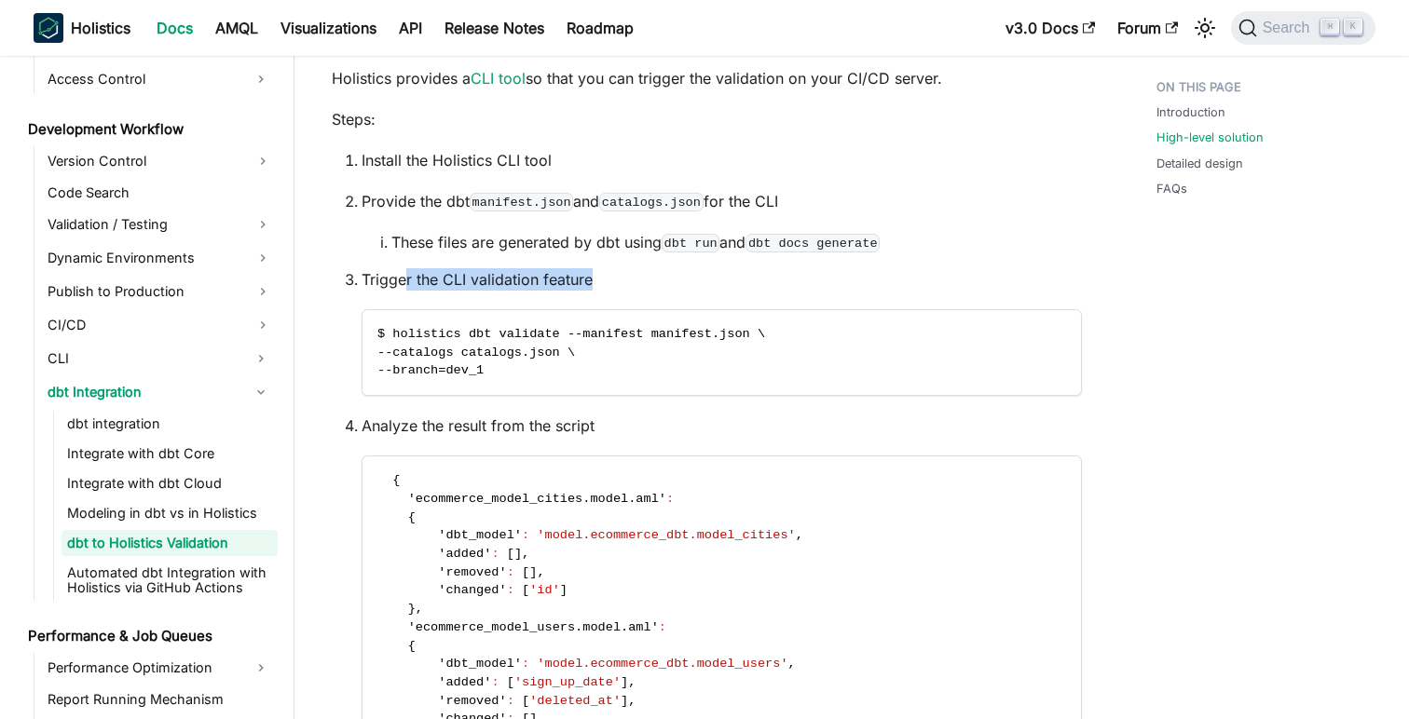
drag, startPoint x: 408, startPoint y: 278, endPoint x: 613, endPoint y: 273, distance: 205.1
click at [613, 273] on p "Trigger the CLI validation feature" at bounding box center [722, 279] width 720 height 22
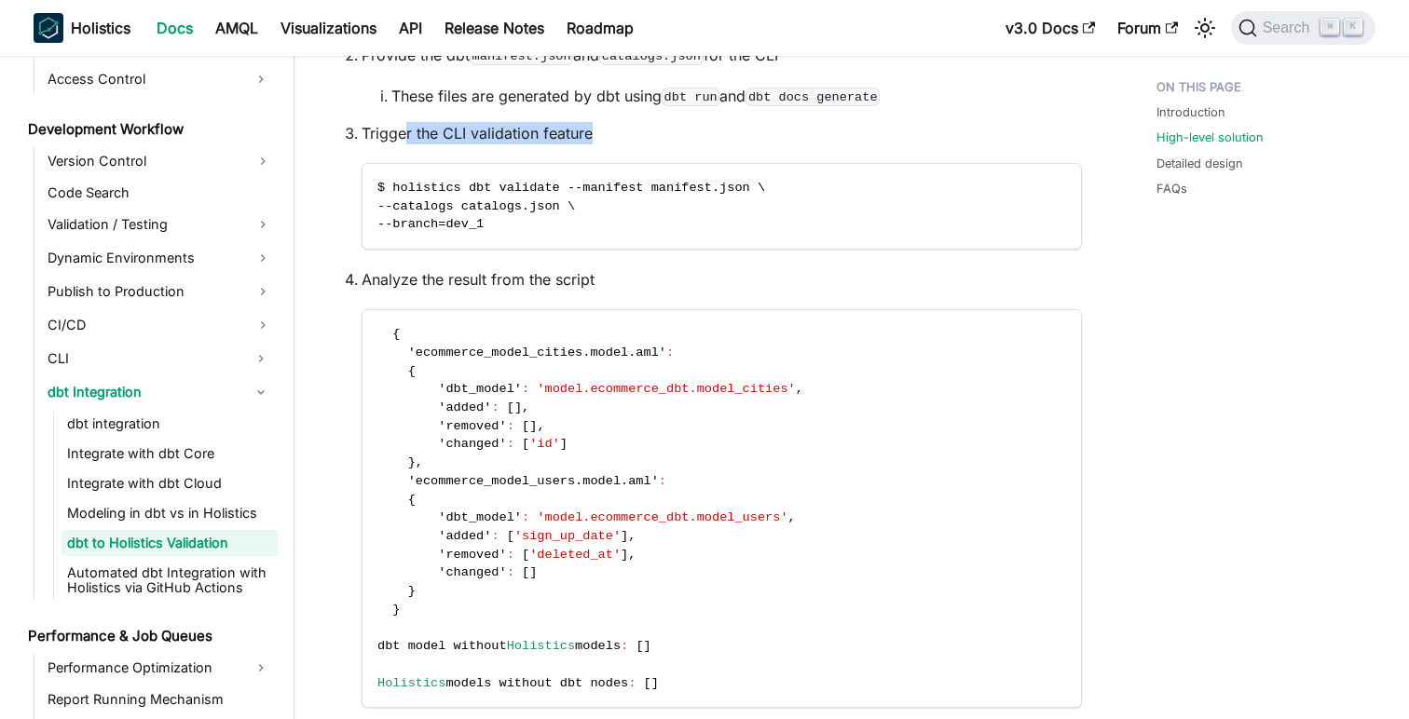
scroll to position [1022, 0]
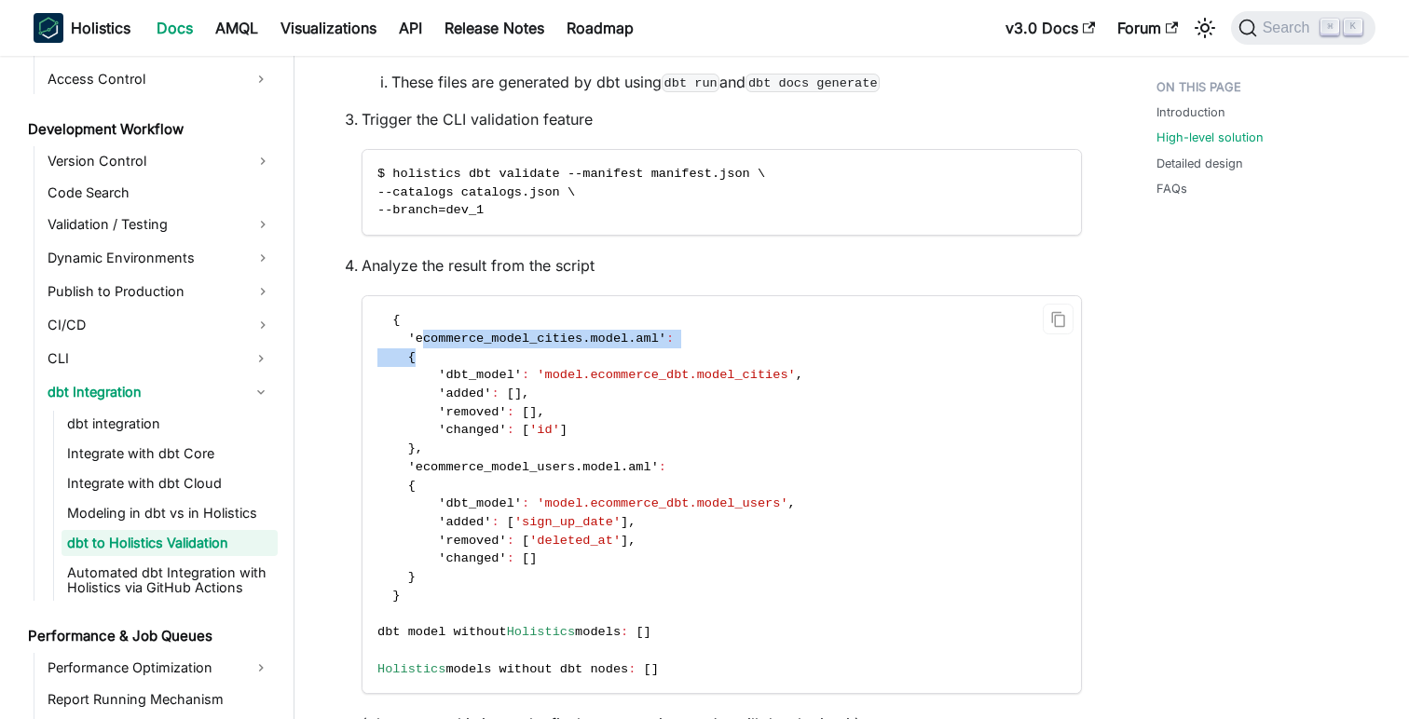
drag, startPoint x: 424, startPoint y: 337, endPoint x: 676, endPoint y: 363, distance: 253.0
click at [676, 363] on code "{ 'ecommerce_model_cities.model.aml' : { 'dbt_model' : 'model.ecommerce_dbt.mod…" at bounding box center [722, 494] width 718 height 397
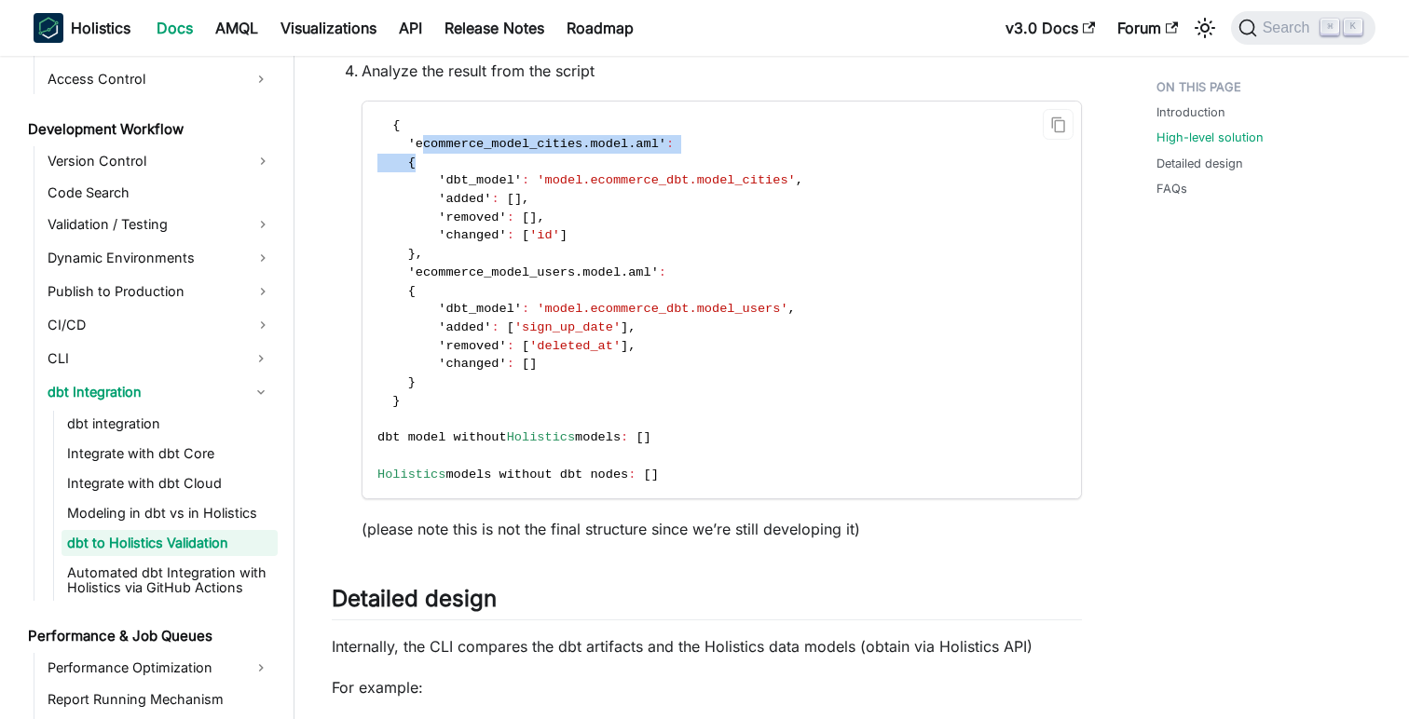
scroll to position [1224, 0]
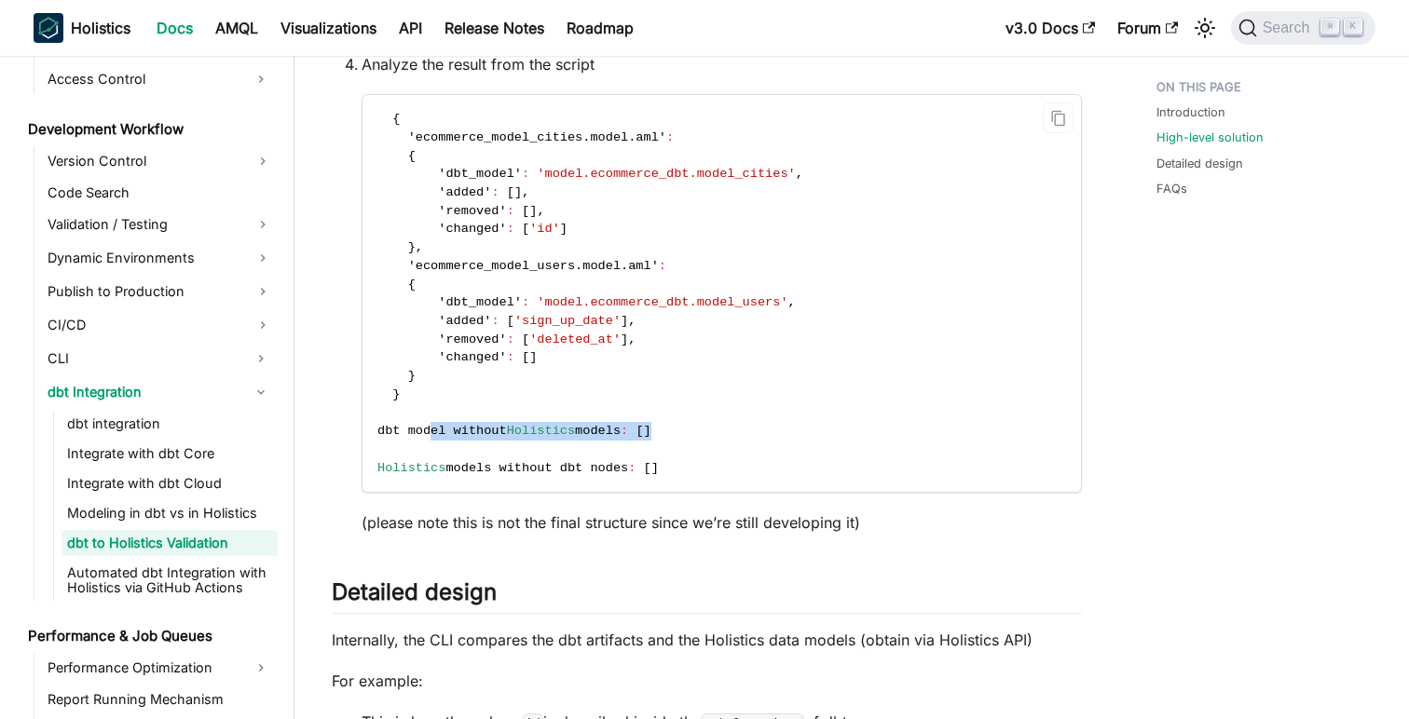
drag, startPoint x: 430, startPoint y: 431, endPoint x: 715, endPoint y: 437, distance: 285.2
click at [715, 437] on code "{ 'ecommerce_model_cities.model.aml' : { 'dbt_model' : 'model.ecommerce_dbt.mod…" at bounding box center [722, 293] width 718 height 397
drag, startPoint x: 397, startPoint y: 465, endPoint x: 671, endPoint y: 465, distance: 274.0
click at [671, 465] on code "{ 'ecommerce_model_cities.model.aml' : { 'dbt_model' : 'model.ecommerce_dbt.mod…" at bounding box center [722, 293] width 718 height 397
drag, startPoint x: 484, startPoint y: 527, endPoint x: 869, endPoint y: 543, distance: 386.2
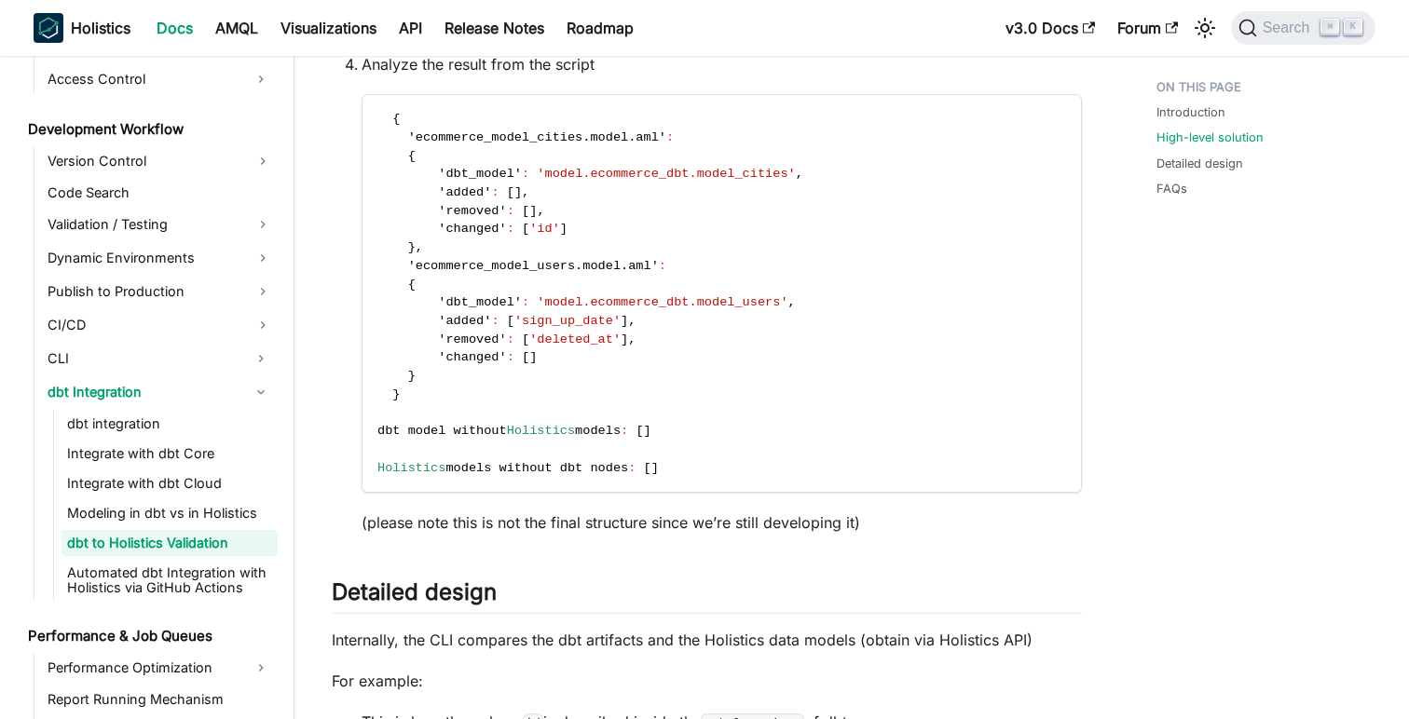
click at [869, 543] on div "dbt to Holistics Validation Coming Soon This feature is under development and w…" at bounding box center [707, 248] width 750 height 2725
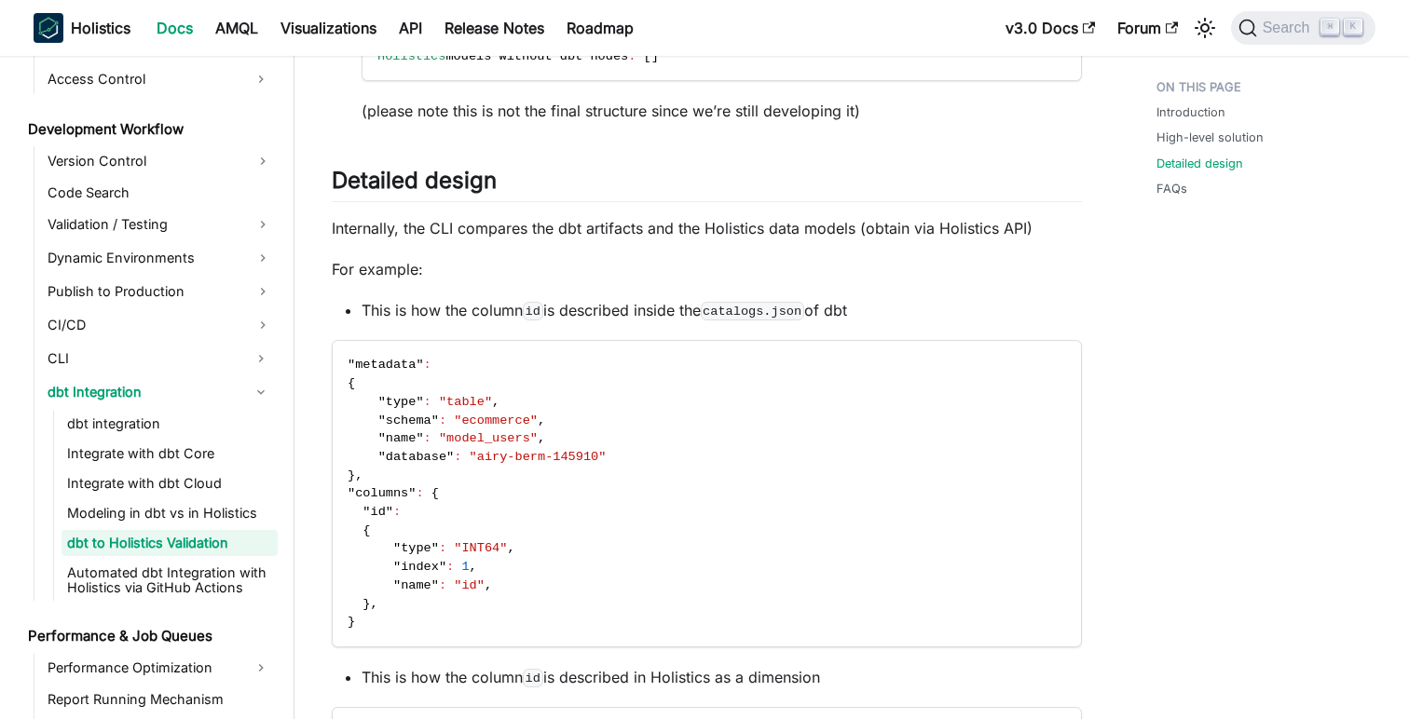
scroll to position [1660, 0]
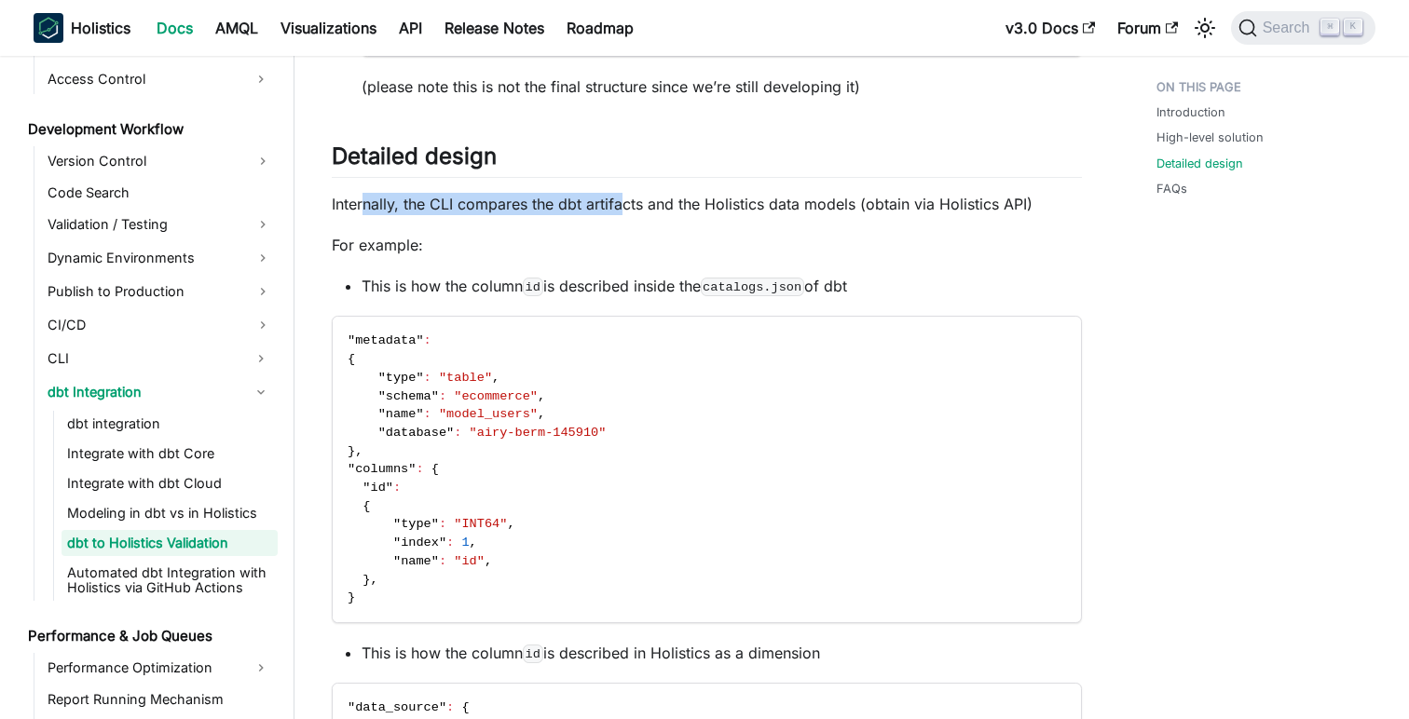
drag, startPoint x: 363, startPoint y: 212, endPoint x: 626, endPoint y: 205, distance: 262.9
click at [626, 205] on p "Internally, the CLI compares the dbt artifacts and the Holistics data models (o…" at bounding box center [707, 204] width 750 height 22
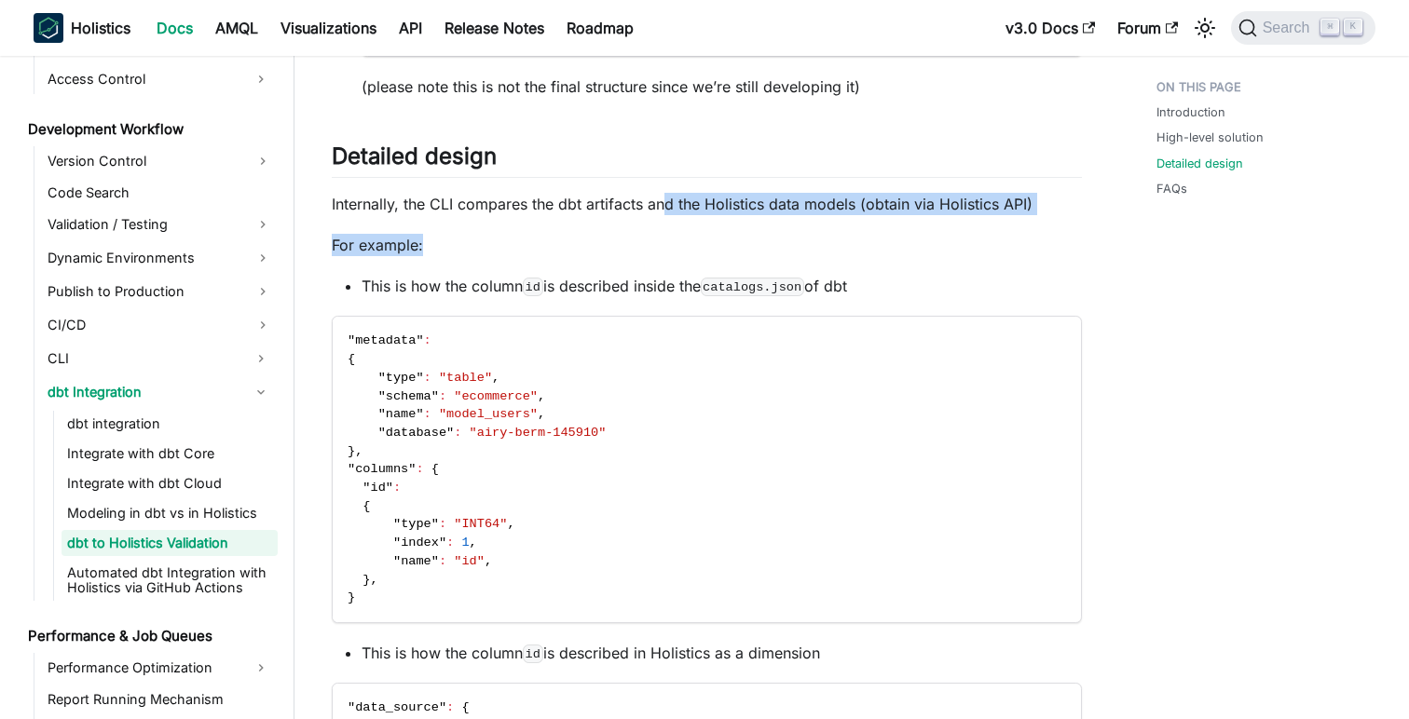
drag, startPoint x: 663, startPoint y: 205, endPoint x: 991, endPoint y: 247, distance: 330.7
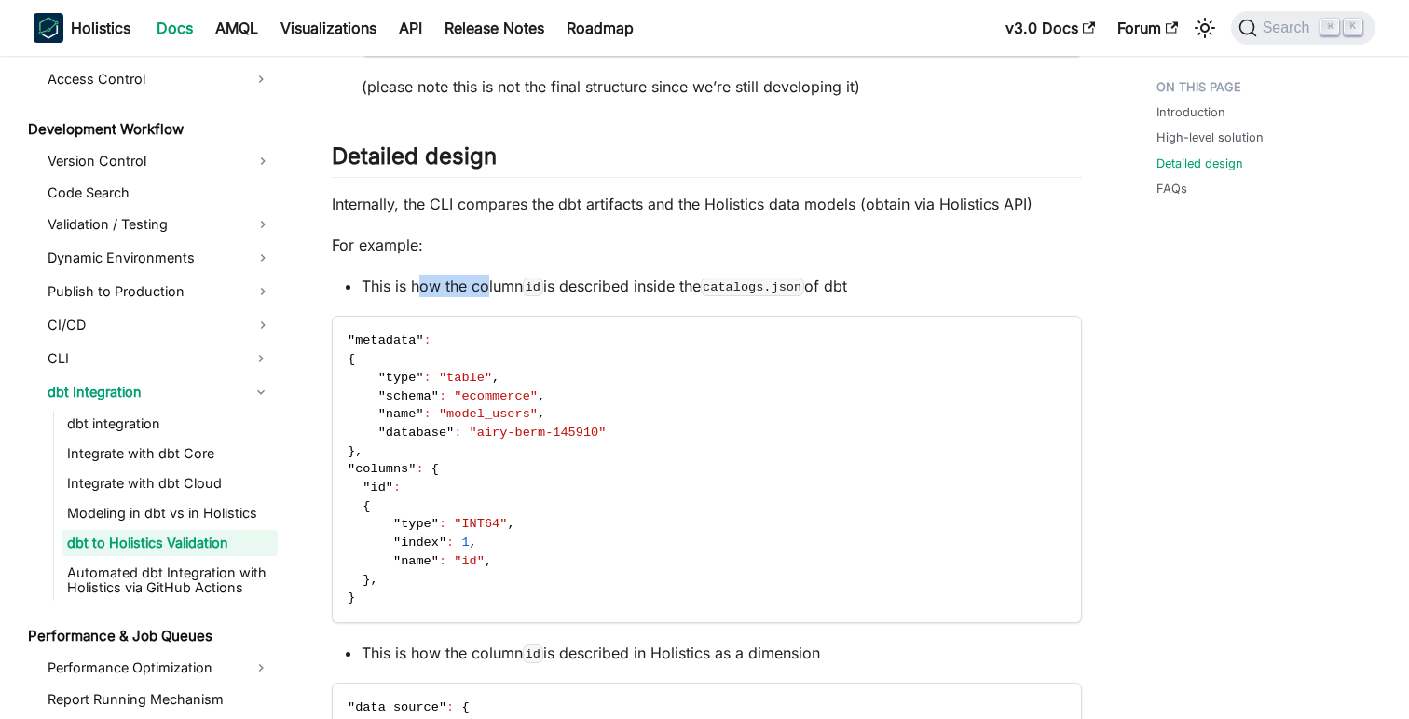
drag, startPoint x: 417, startPoint y: 285, endPoint x: 486, endPoint y: 280, distance: 70.0
click at [486, 280] on li "This is how the column id is described inside the catalogs.json of dbt" at bounding box center [722, 286] width 720 height 22
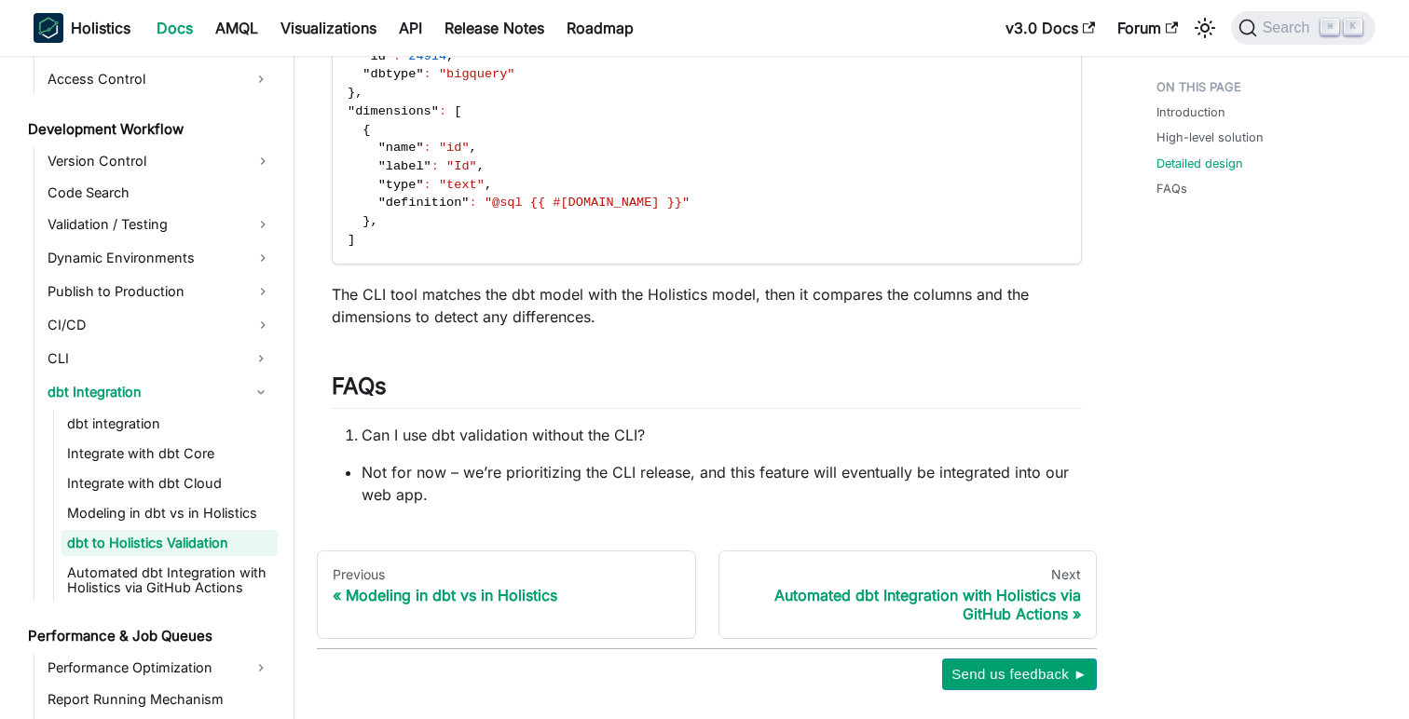
scroll to position [2348, 0]
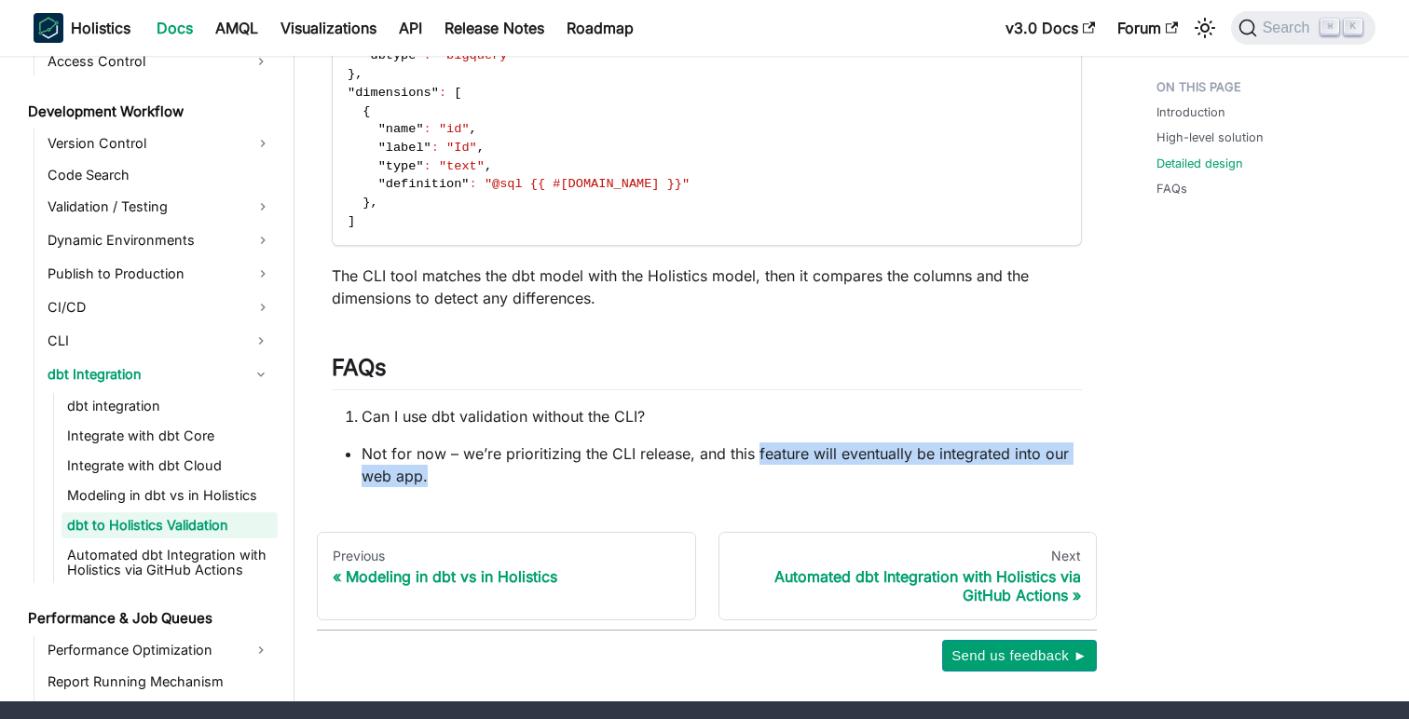
drag, startPoint x: 753, startPoint y: 458, endPoint x: 1034, endPoint y: 474, distance: 281.9
click at [1034, 474] on li "Not for now – we’re prioritizing the CLI release, and this feature will eventua…" at bounding box center [722, 465] width 720 height 45
click at [946, 593] on div "Automated dbt Integration with Holistics via GitHub Actions" at bounding box center [908, 586] width 348 height 37
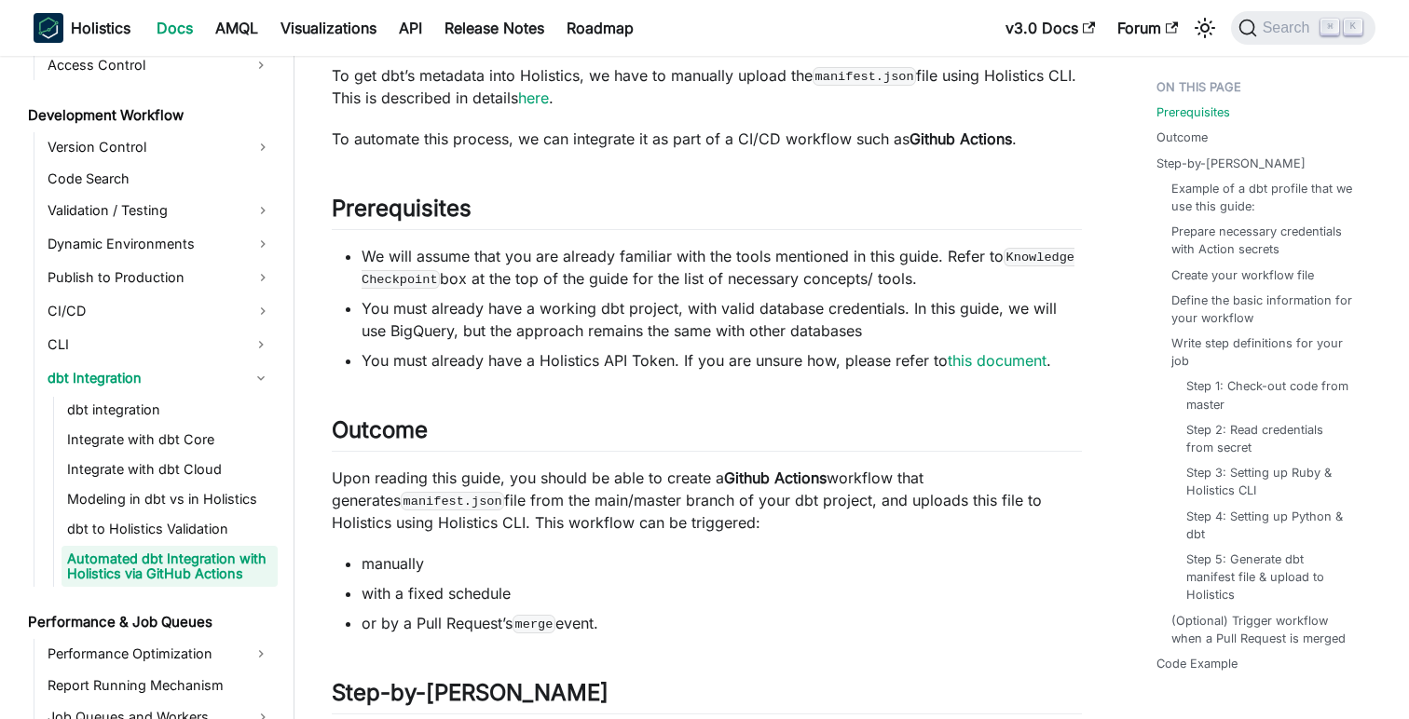
scroll to position [458, 0]
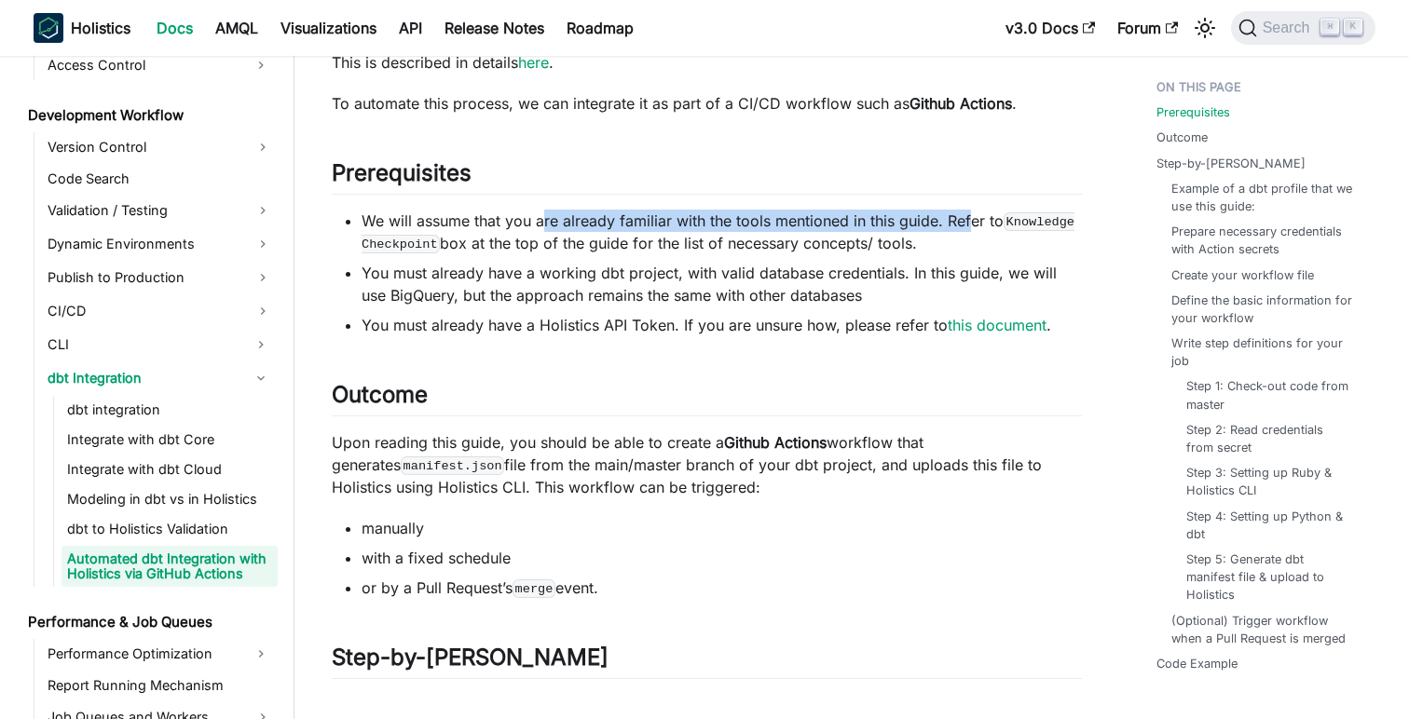
drag, startPoint x: 542, startPoint y: 229, endPoint x: 971, endPoint y: 228, distance: 428.7
click at [971, 228] on li "We will assume that you are already familiar with the tools mentioned in this g…" at bounding box center [722, 232] width 720 height 45
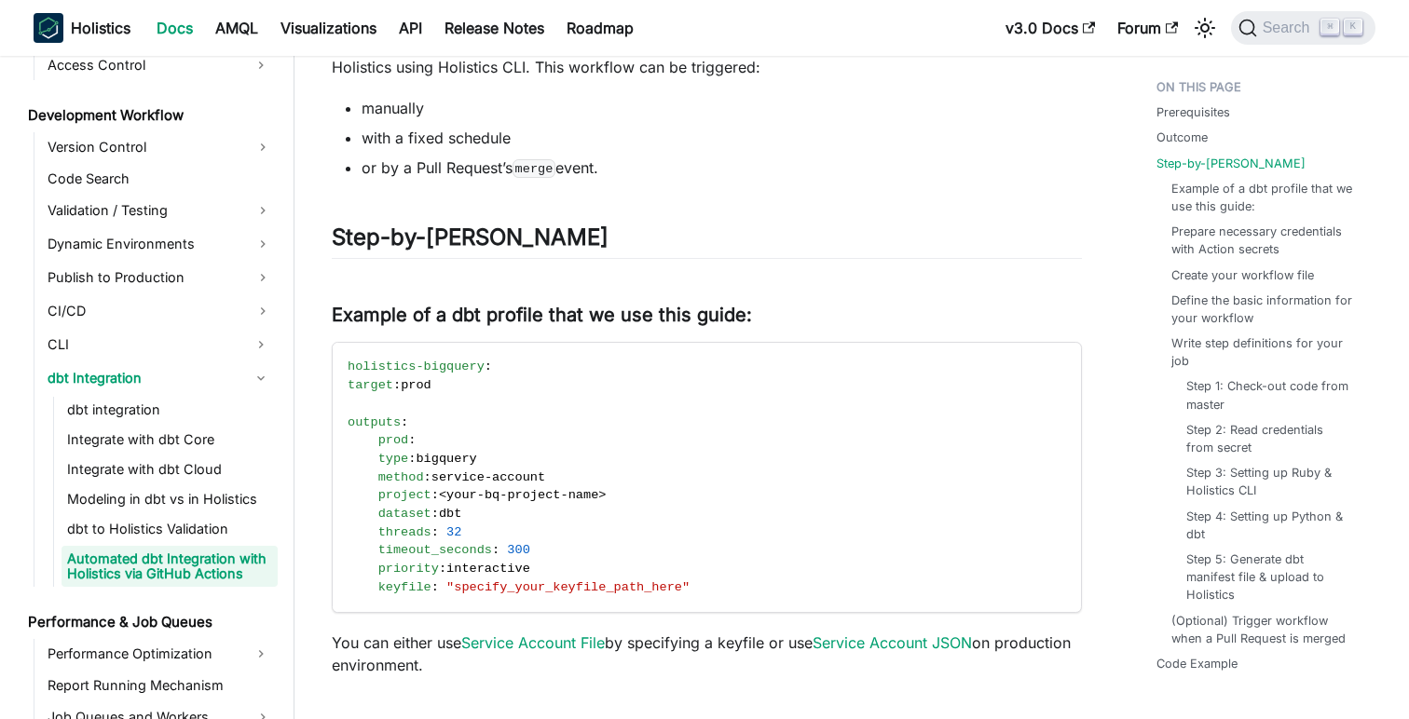
scroll to position [879, 0]
drag, startPoint x: 401, startPoint y: 310, endPoint x: 756, endPoint y: 324, distance: 355.3
click at [756, 324] on h3 "Example of a dbt profile that we use this guide: ​" at bounding box center [707, 314] width 750 height 23
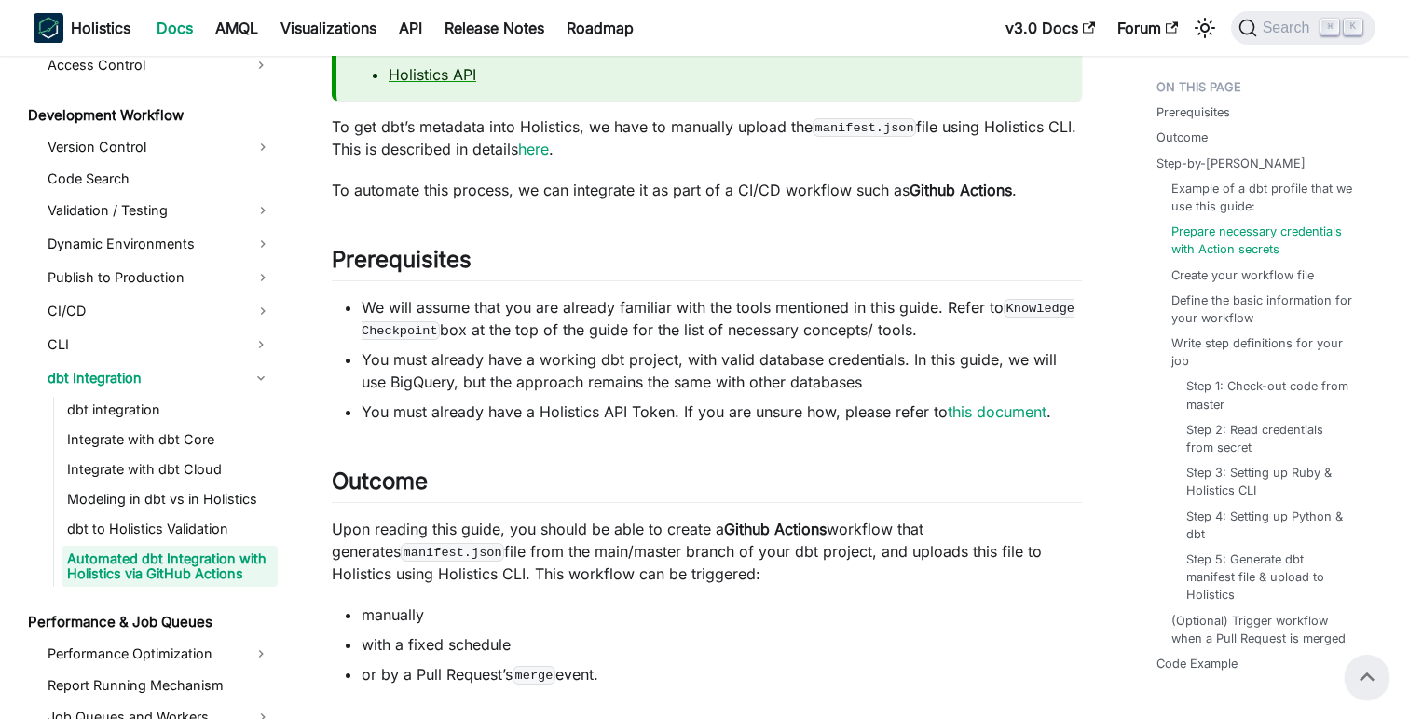
scroll to position [0, 0]
